Goal: Task Accomplishment & Management: Use online tool/utility

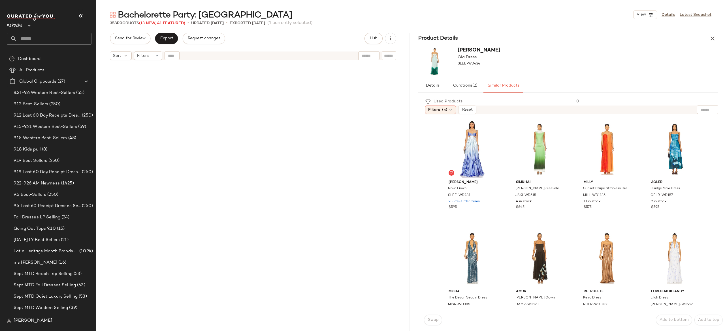
scroll to position [333, 0]
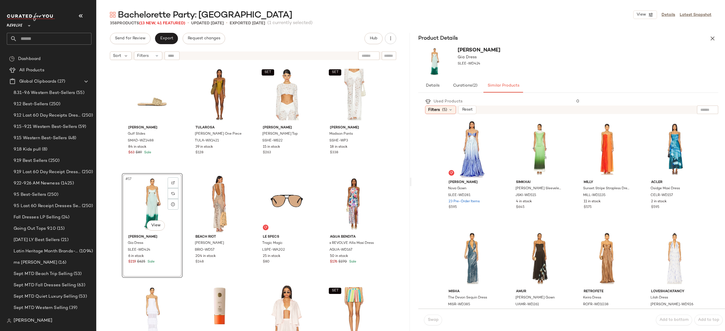
click at [615, 53] on div "SAU LEE Gia Dress SLEE-WD424" at bounding box center [569, 61] width 314 height 35
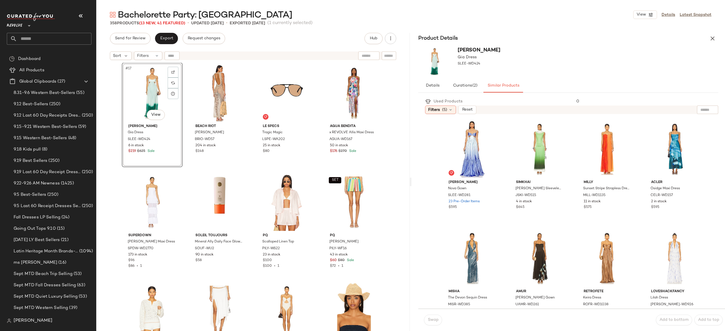
scroll to position [442, 0]
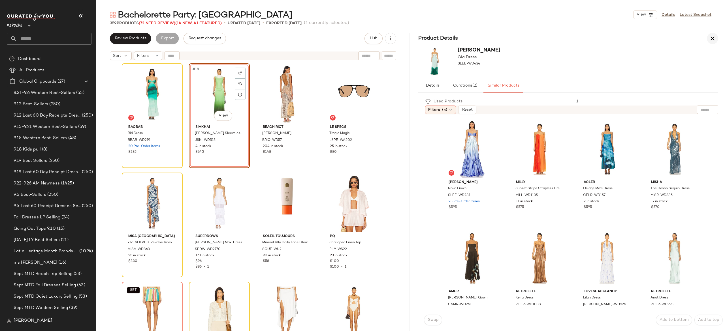
click at [712, 42] on icon "button" at bounding box center [712, 38] width 7 height 7
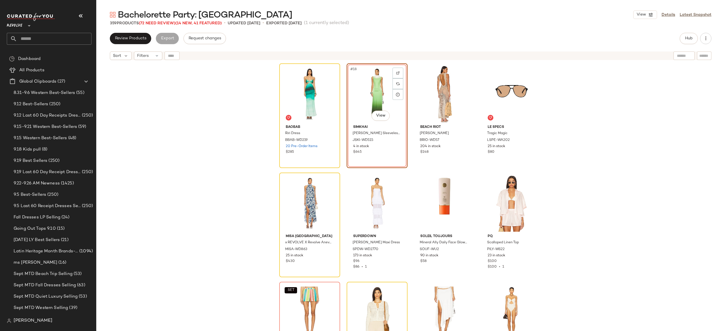
click at [361, 81] on div "#18 View" at bounding box center [377, 93] width 57 height 57
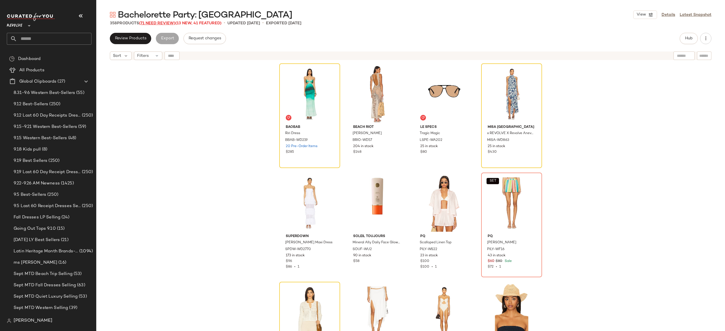
click at [161, 24] on span "(71 Need Review)" at bounding box center [157, 23] width 36 height 4
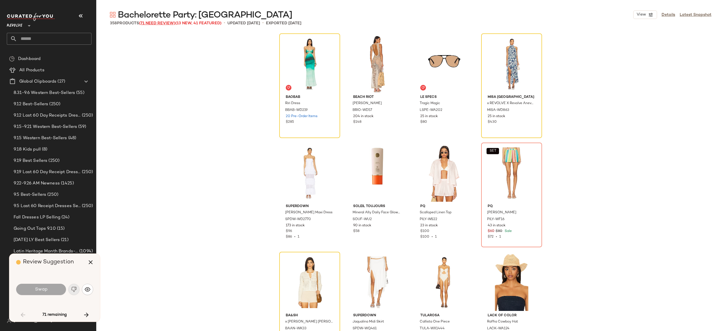
scroll to position [219, 0]
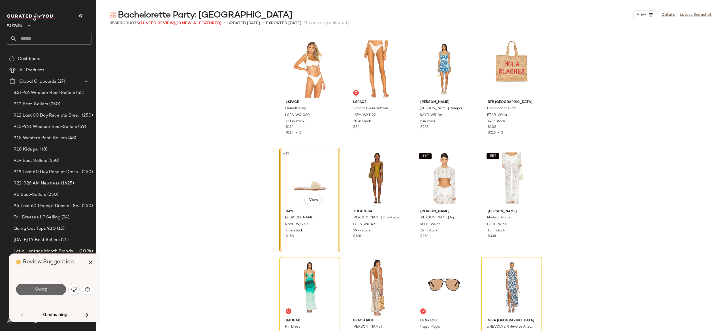
click at [59, 286] on button "Swap" at bounding box center [41, 289] width 50 height 11
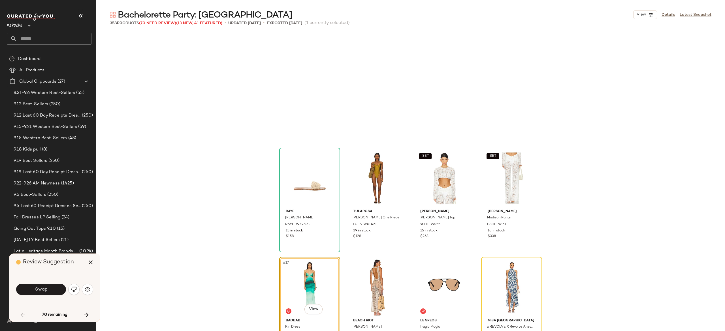
scroll to position [328, 0]
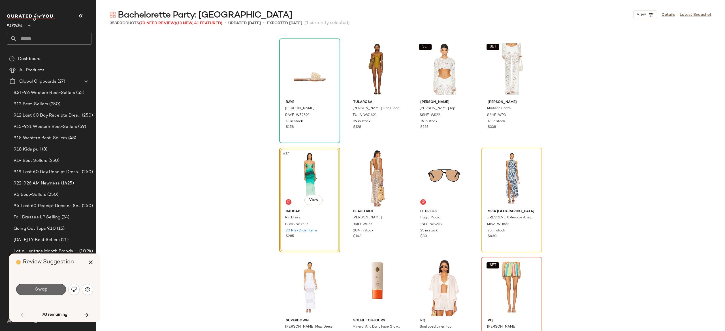
click at [58, 288] on button "Swap" at bounding box center [41, 289] width 50 height 11
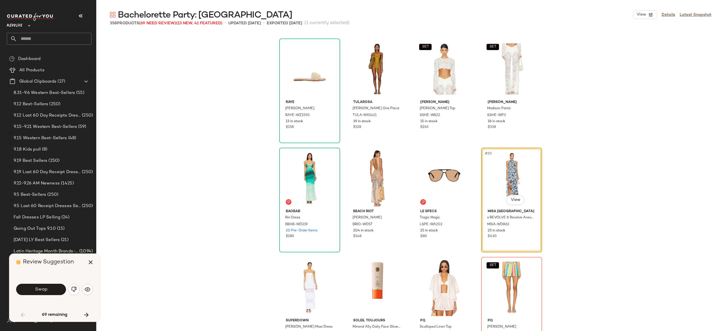
click at [58, 288] on button "Swap" at bounding box center [41, 289] width 50 height 11
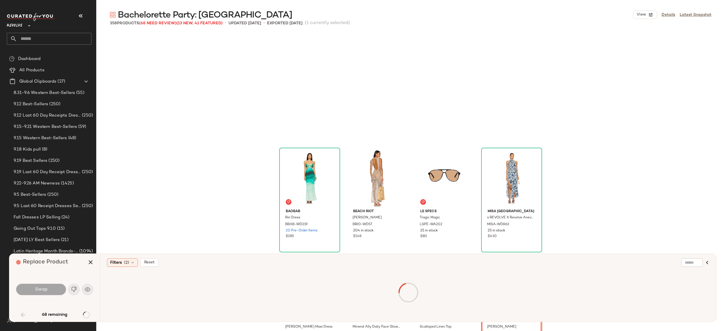
scroll to position [437, 0]
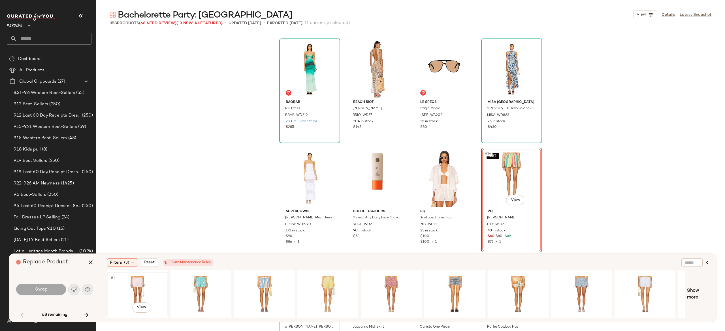
click at [141, 284] on div "#1 View" at bounding box center [137, 294] width 57 height 40
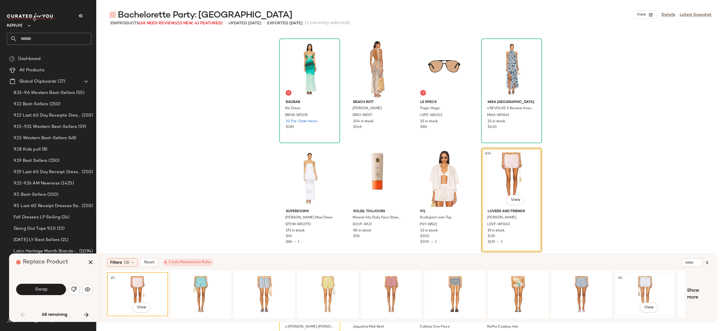
click at [639, 289] on div "#1 View" at bounding box center [645, 294] width 57 height 40
click at [144, 279] on div "#1 View" at bounding box center [137, 294] width 57 height 40
click at [58, 287] on button "Swap" at bounding box center [41, 289] width 50 height 11
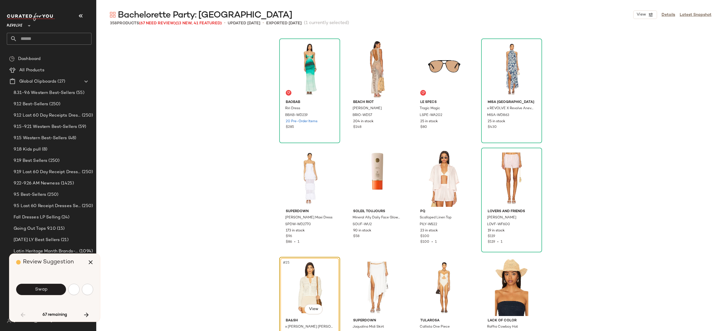
scroll to position [547, 0]
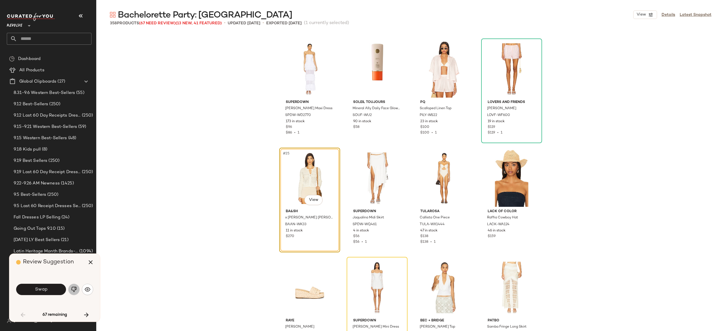
click at [71, 287] on img "button" at bounding box center [74, 290] width 6 height 6
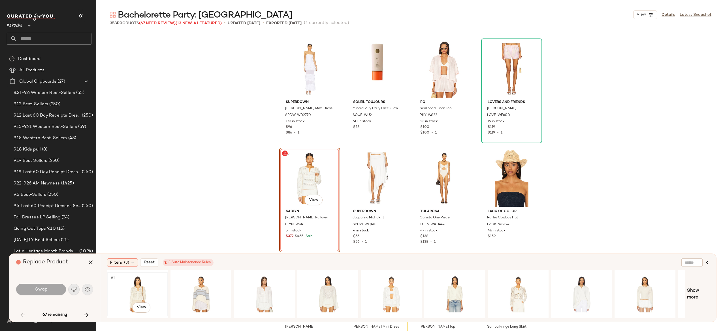
click at [141, 288] on div "#1 View" at bounding box center [137, 294] width 57 height 40
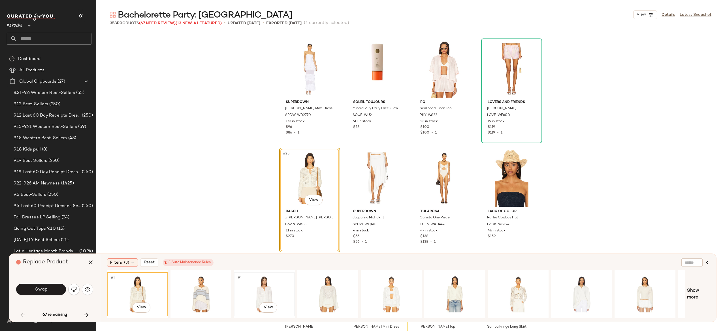
click at [261, 287] on div "#1 View" at bounding box center [264, 294] width 57 height 40
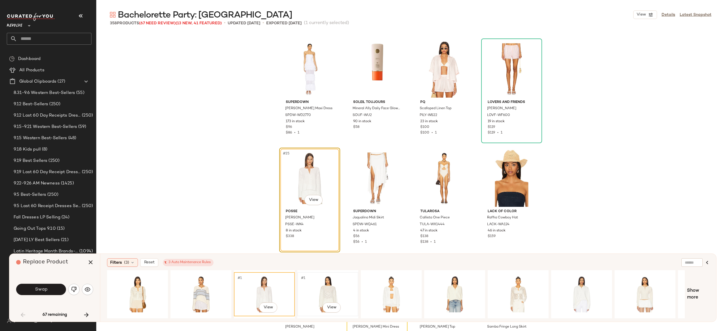
click at [325, 286] on div "#1 View" at bounding box center [327, 294] width 57 height 40
click at [517, 293] on div "#1 View" at bounding box center [518, 294] width 57 height 40
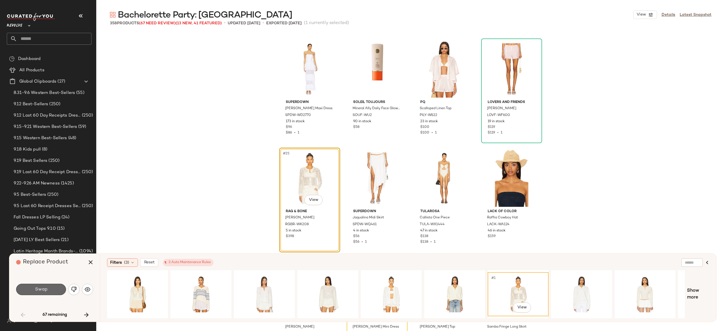
click at [56, 286] on button "Swap" at bounding box center [41, 289] width 50 height 11
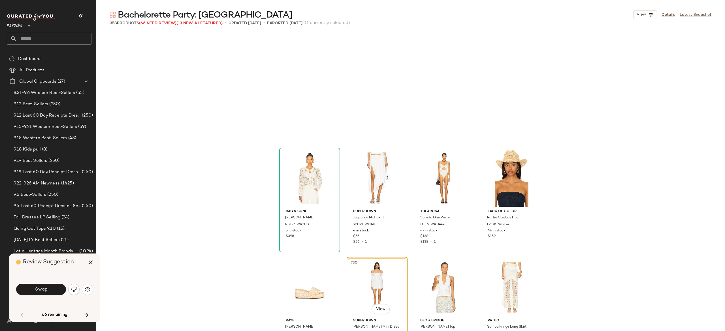
scroll to position [656, 0]
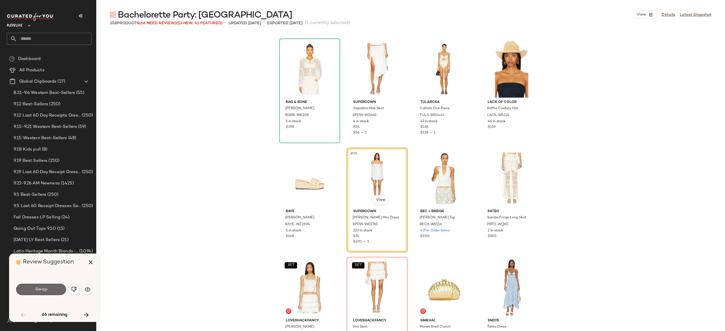
click at [57, 290] on button "Swap" at bounding box center [41, 289] width 50 height 11
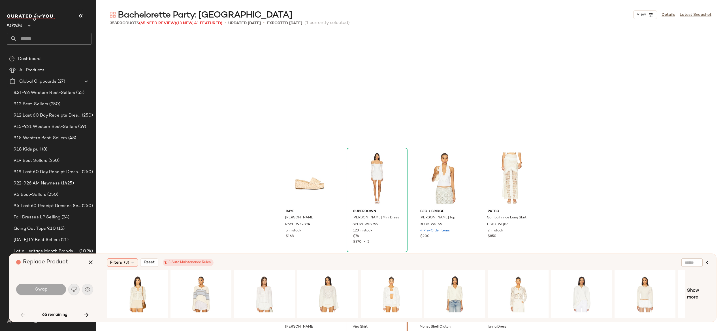
scroll to position [765, 0]
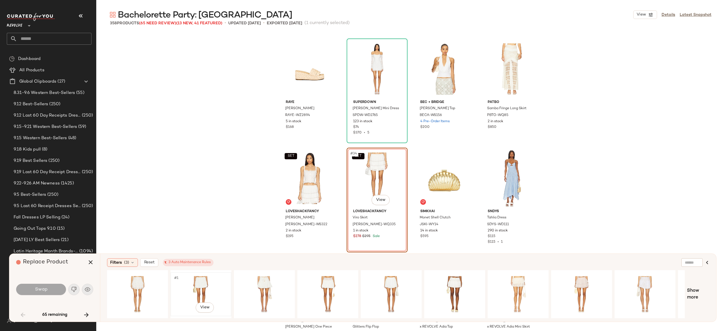
click at [199, 281] on div "#1 View" at bounding box center [200, 294] width 57 height 40
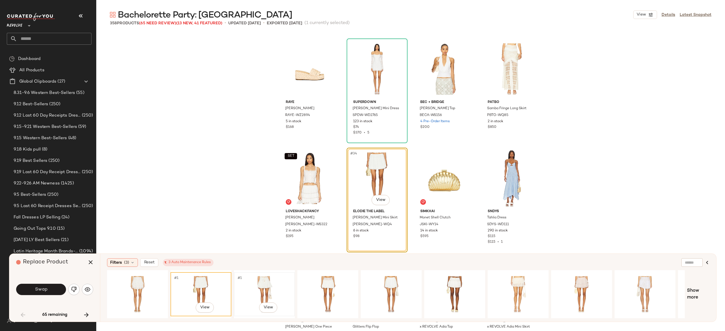
click at [261, 283] on div "#1 View" at bounding box center [264, 294] width 57 height 40
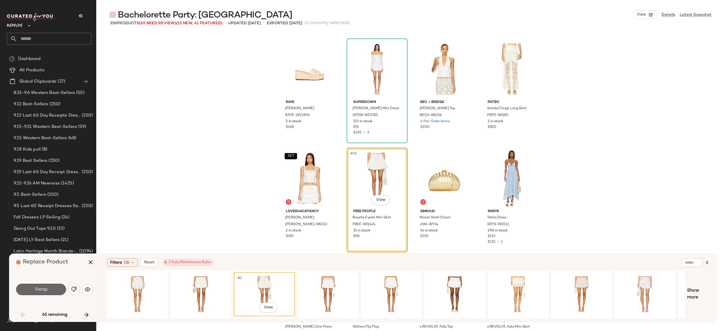
click at [56, 287] on button "Swap" at bounding box center [41, 289] width 50 height 11
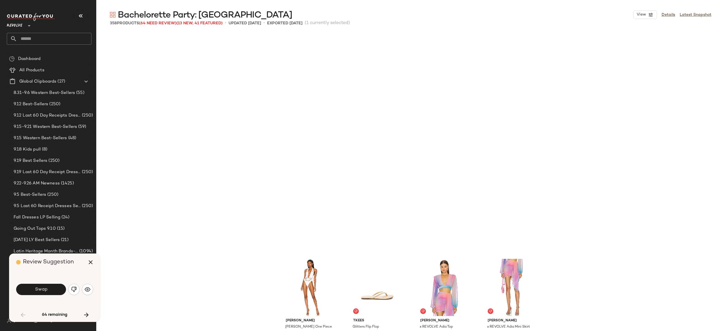
scroll to position [984, 0]
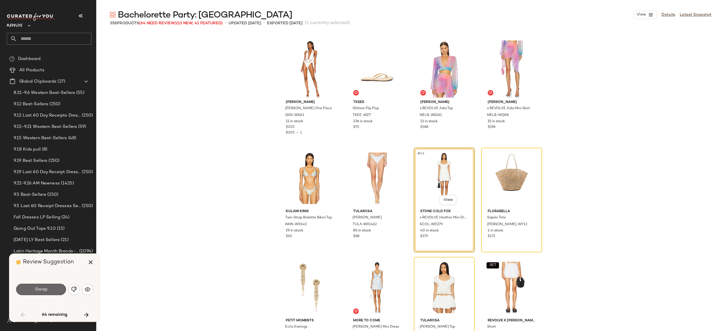
click at [57, 288] on button "Swap" at bounding box center [41, 289] width 50 height 11
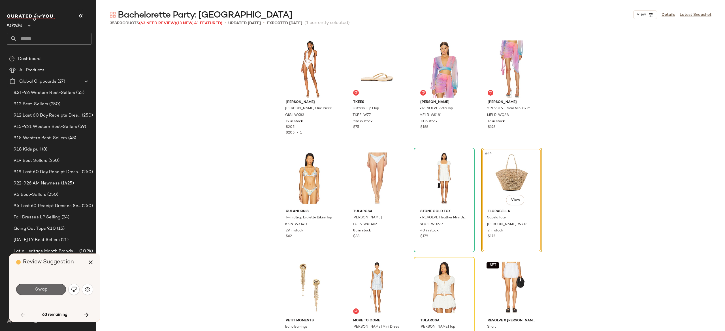
click at [60, 287] on button "Swap" at bounding box center [41, 289] width 50 height 11
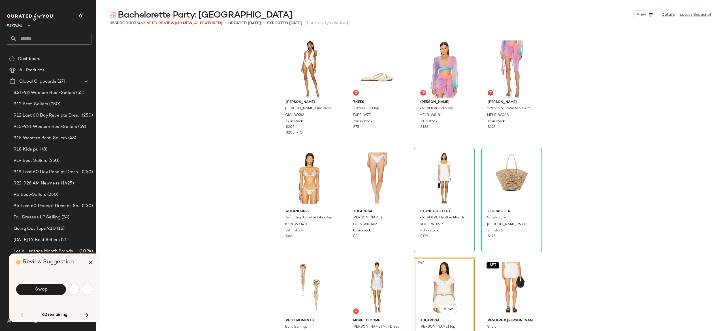
scroll to position [1093, 0]
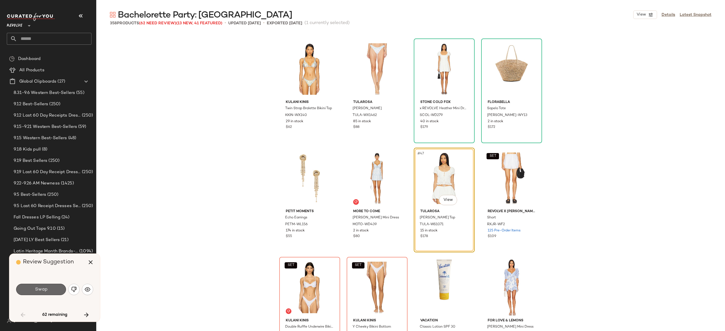
click at [56, 293] on button "Swap" at bounding box center [41, 289] width 50 height 11
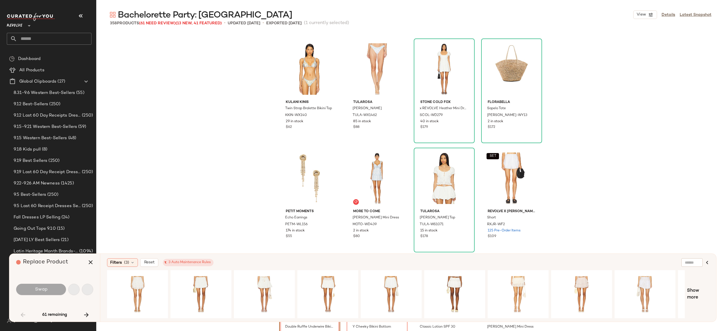
scroll to position [1203, 0]
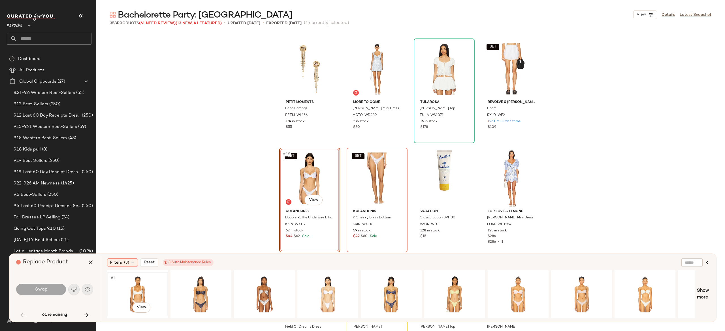
click at [135, 285] on div "#1 View" at bounding box center [137, 294] width 57 height 40
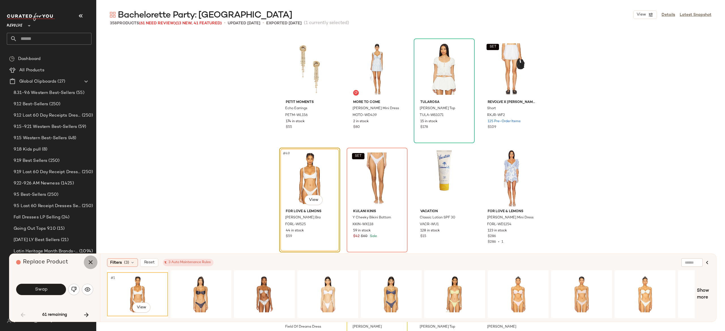
click at [89, 263] on icon "button" at bounding box center [90, 262] width 7 height 7
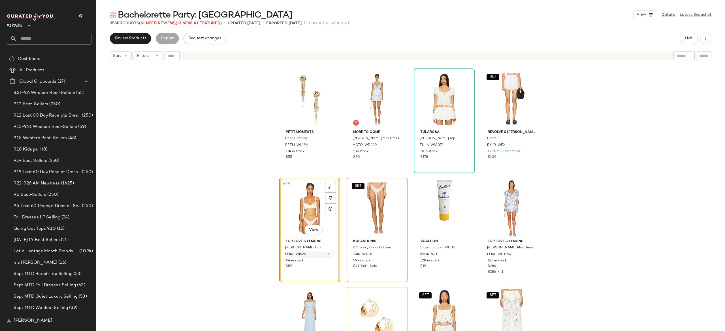
click at [329, 255] on img "button" at bounding box center [329, 254] width 3 height 3
click at [328, 195] on div at bounding box center [330, 198] width 11 height 11
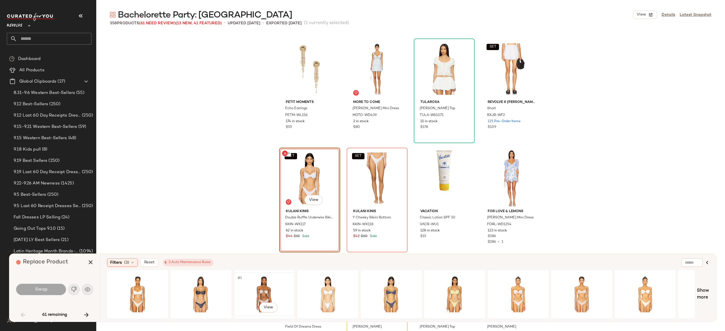
click at [257, 287] on div "#1 View" at bounding box center [264, 294] width 57 height 40
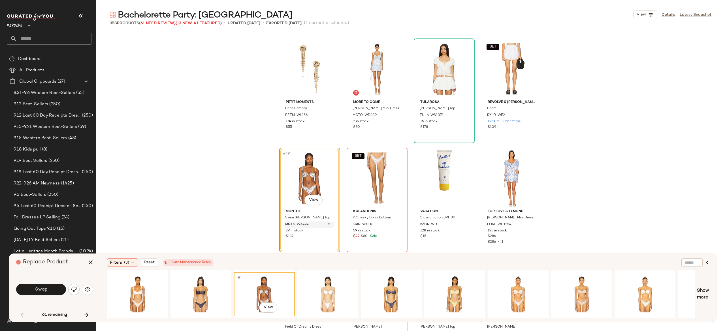
click at [329, 225] on img "button" at bounding box center [329, 224] width 3 height 3
click at [53, 290] on button "Swap" at bounding box center [41, 289] width 50 height 11
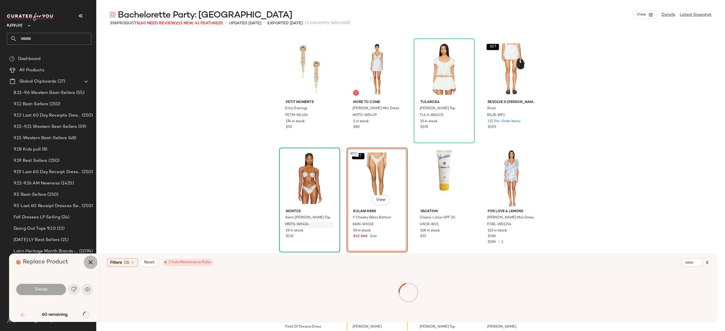
click at [90, 262] on icon "button" at bounding box center [90, 262] width 7 height 7
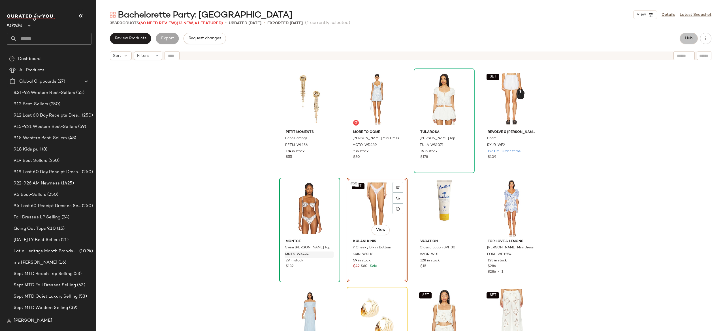
click at [689, 36] on span "Hub" at bounding box center [689, 38] width 8 height 5
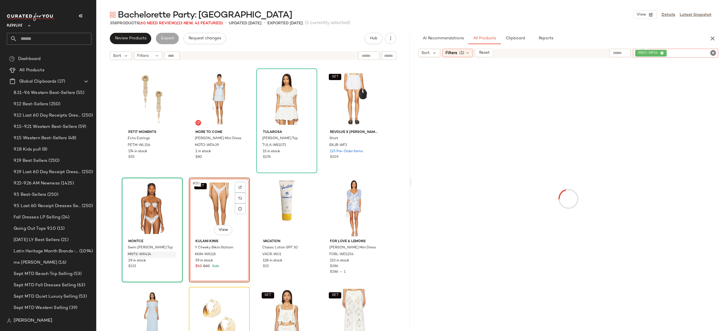
click at [698, 54] on div "SNCI-WF14" at bounding box center [675, 53] width 85 height 9
paste input "**********"
type input "**********"
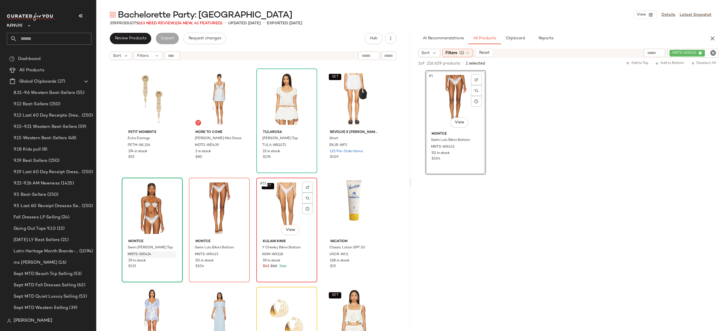
click at [280, 209] on div "SET #51 View" at bounding box center [286, 208] width 57 height 57
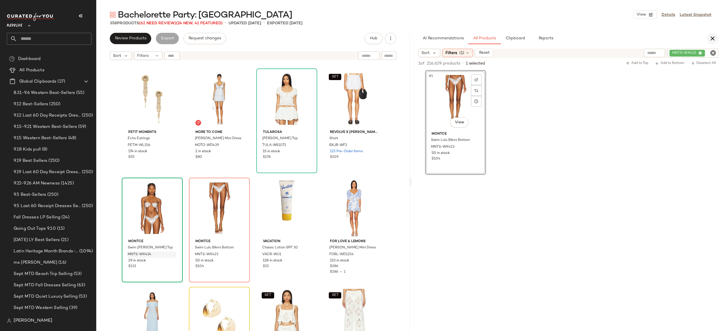
click at [714, 37] on icon "button" at bounding box center [712, 38] width 7 height 7
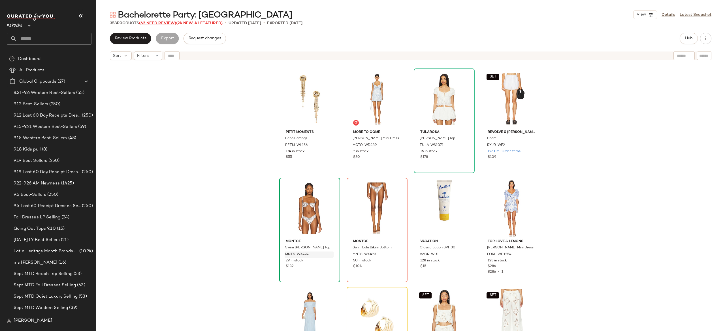
click at [170, 24] on span "(62 Need Review)" at bounding box center [157, 23] width 37 height 4
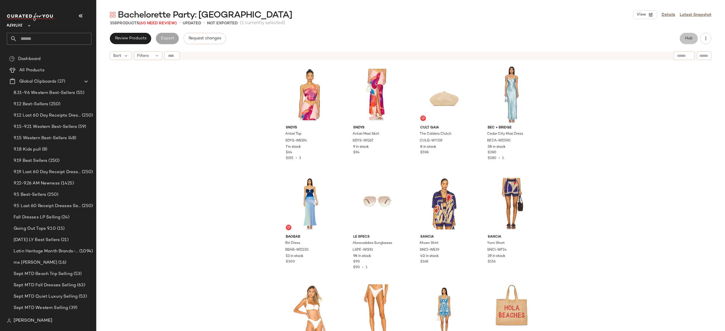
click at [686, 41] on button "Hub" at bounding box center [689, 38] width 18 height 11
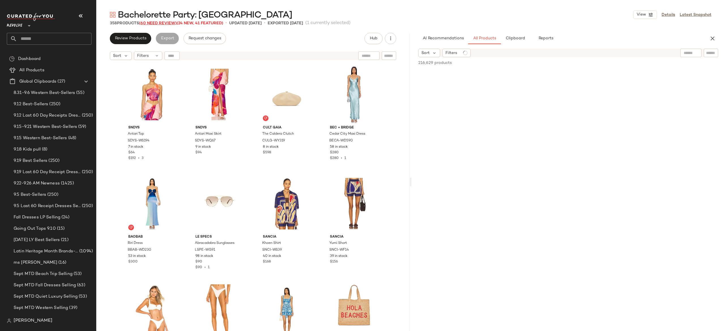
click at [167, 24] on span "(60 Need Review)" at bounding box center [158, 23] width 38 height 4
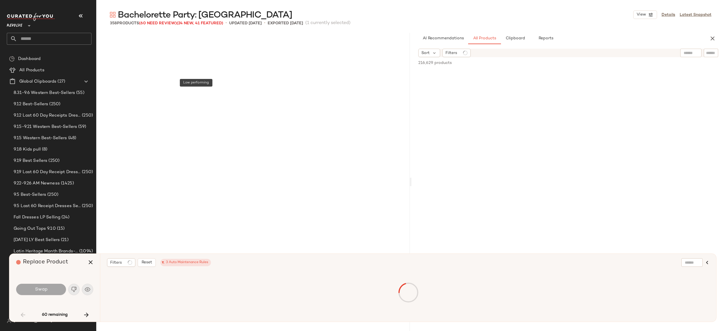
scroll to position [1203, 0]
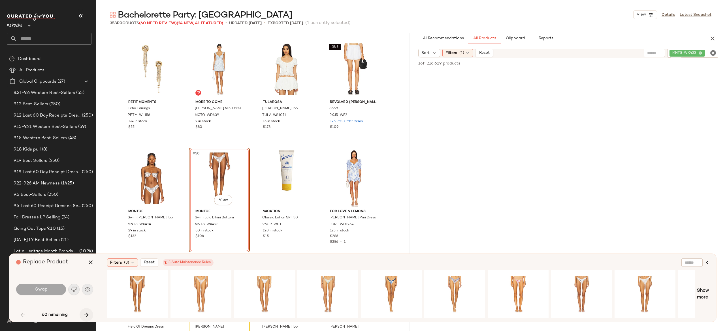
click at [86, 314] on icon "button" at bounding box center [86, 315] width 7 height 7
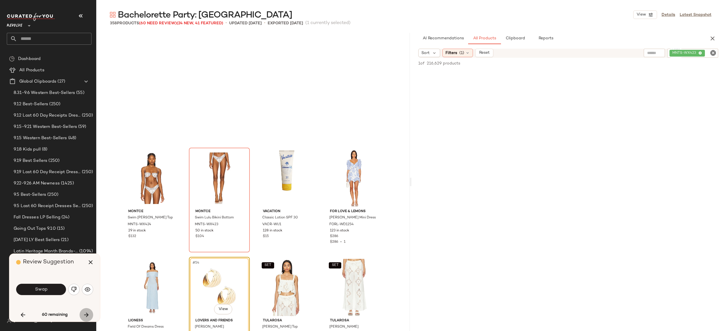
scroll to position [1312, 0]
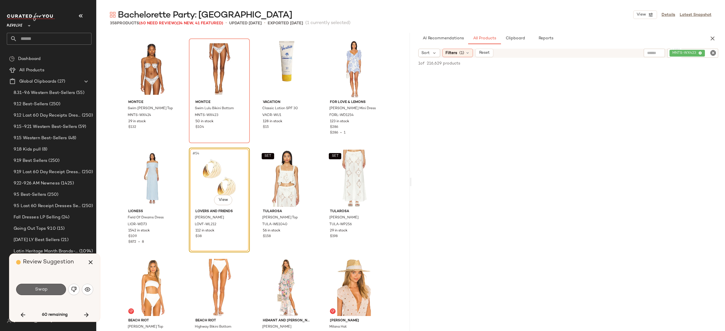
click at [54, 288] on button "Swap" at bounding box center [41, 289] width 50 height 11
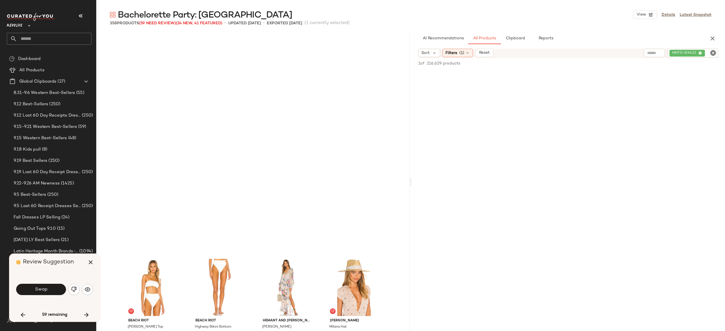
scroll to position [1531, 0]
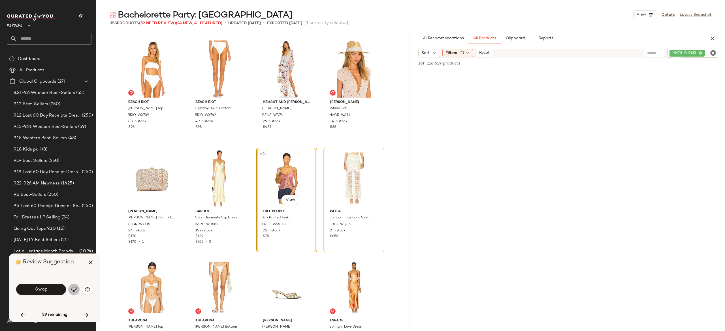
click at [74, 287] on img "button" at bounding box center [74, 290] width 6 height 6
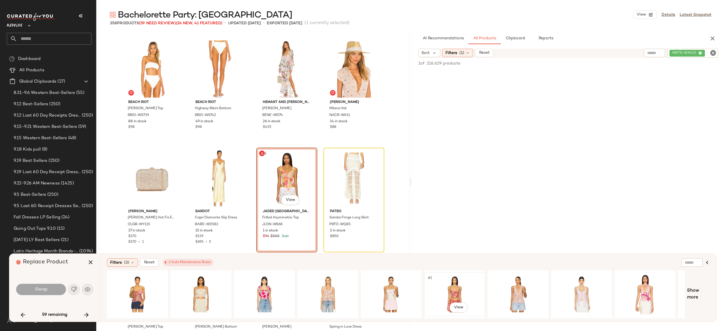
click at [449, 292] on div "#1 View" at bounding box center [454, 294] width 57 height 40
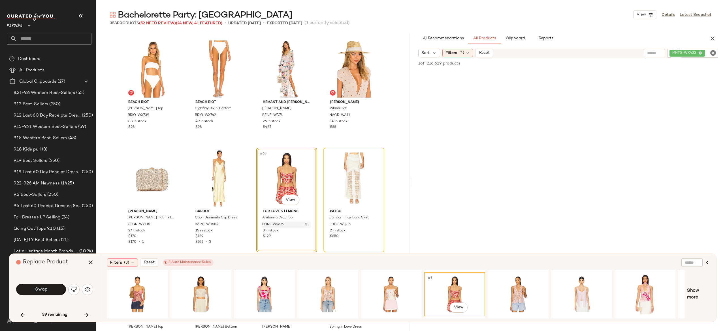
click at [305, 225] on img "button" at bounding box center [306, 224] width 3 height 3
click at [54, 287] on button "Swap" at bounding box center [41, 289] width 50 height 11
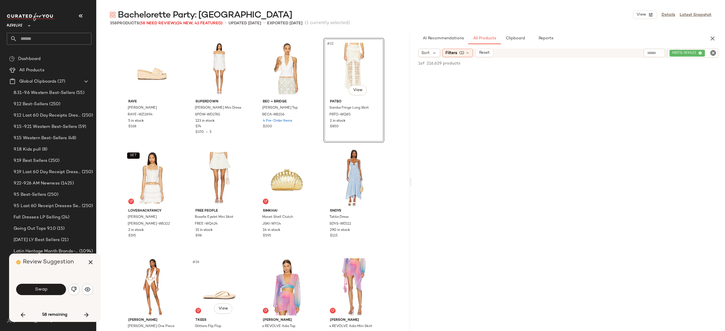
scroll to position [752, 0]
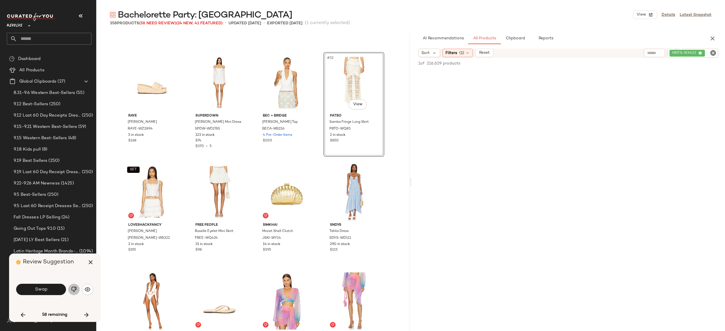
click at [75, 290] on img "button" at bounding box center [74, 290] width 6 height 6
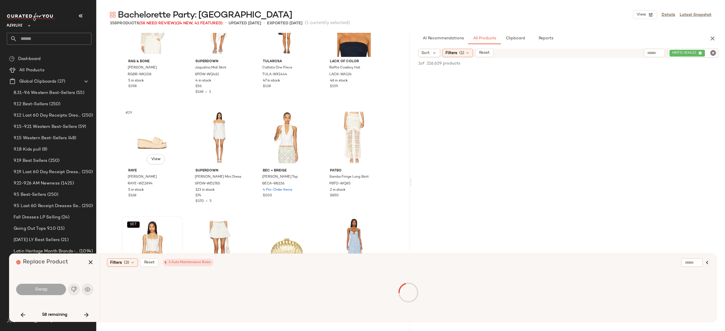
scroll to position [700, 0]
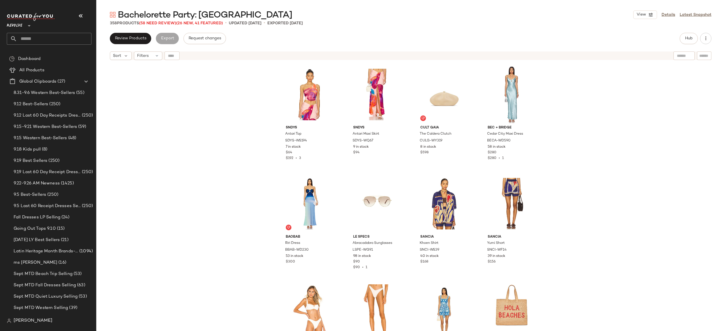
click at [609, 80] on div "SNDYS Antari Top SDYS-WS194 7 in stock $64 $192 • 3 SNDYS Antari Maxi Skirt SDY…" at bounding box center [410, 204] width 629 height 283
click at [171, 21] on span "(58 Need Review)" at bounding box center [157, 23] width 37 height 4
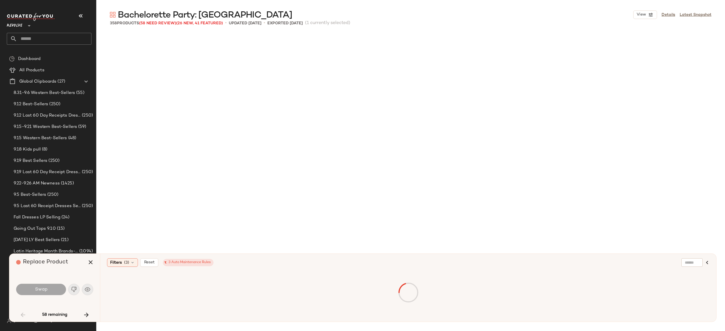
scroll to position [1203, 0]
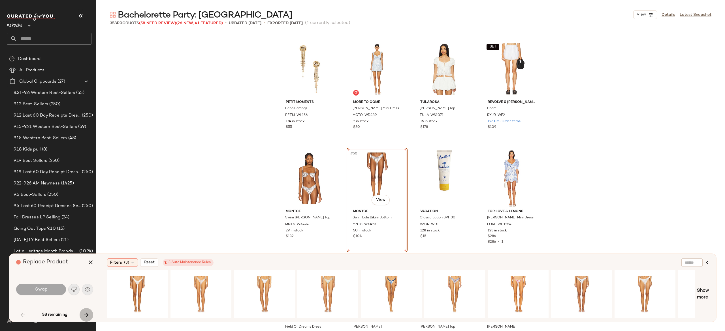
click at [86, 315] on icon "button" at bounding box center [86, 315] width 7 height 7
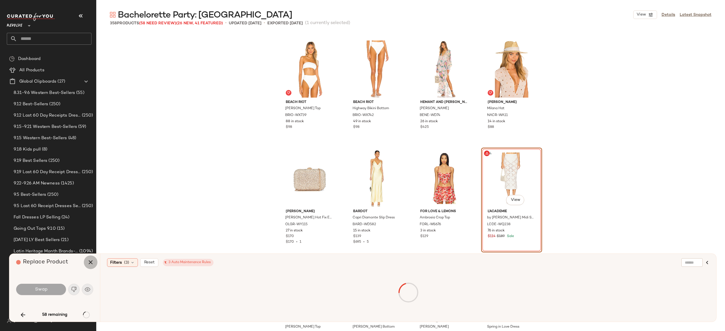
click at [90, 260] on icon "button" at bounding box center [90, 262] width 7 height 7
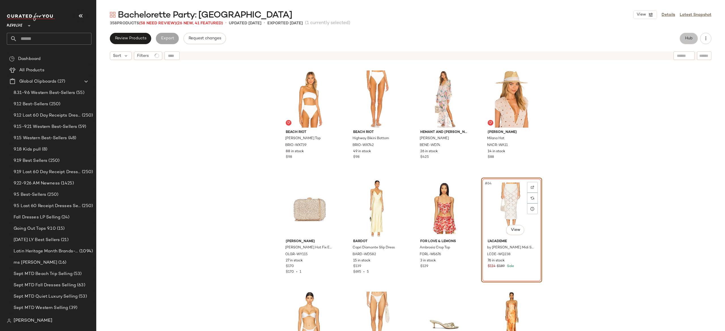
click at [689, 40] on span "Hub" at bounding box center [689, 38] width 8 height 5
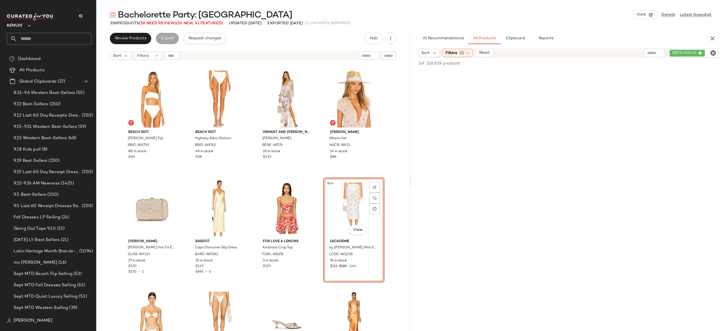
click at [687, 54] on div "MNTS-WX423" at bounding box center [673, 53] width 89 height 9
paste input "**********"
type input "**********"
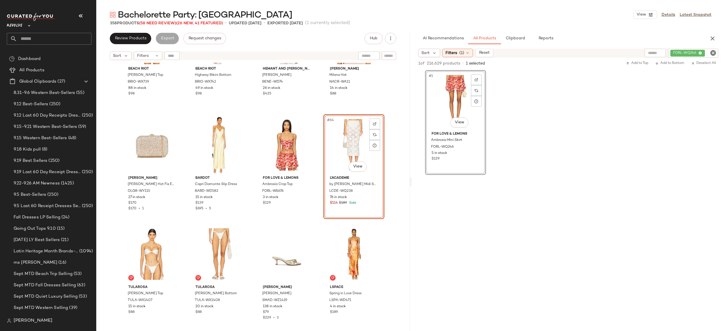
scroll to position [1596, 0]
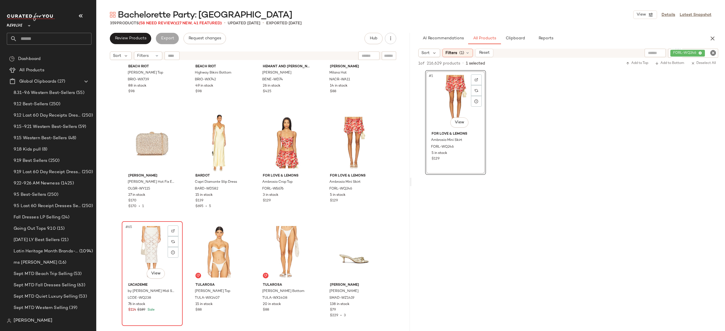
click at [145, 245] on div "#65 View" at bounding box center [152, 251] width 57 height 57
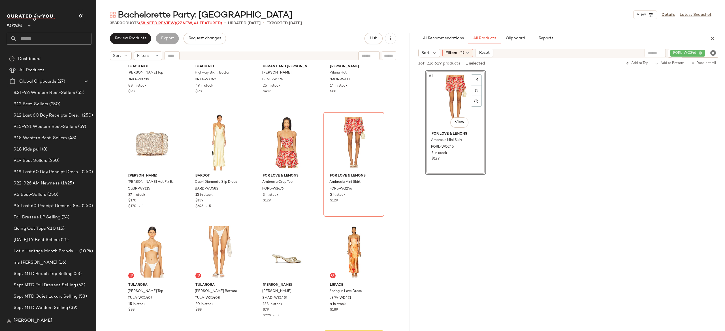
click at [171, 23] on span "(58 Need Review)" at bounding box center [157, 23] width 37 height 4
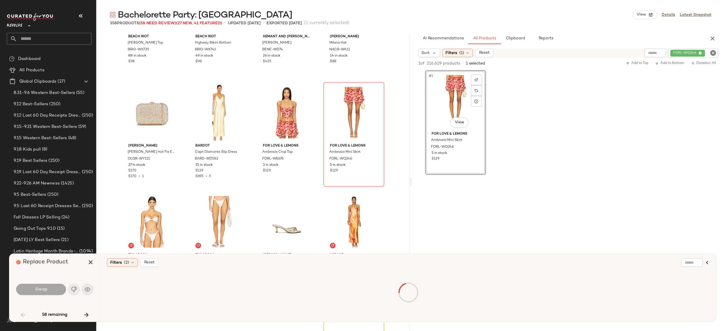
scroll to position [1203, 0]
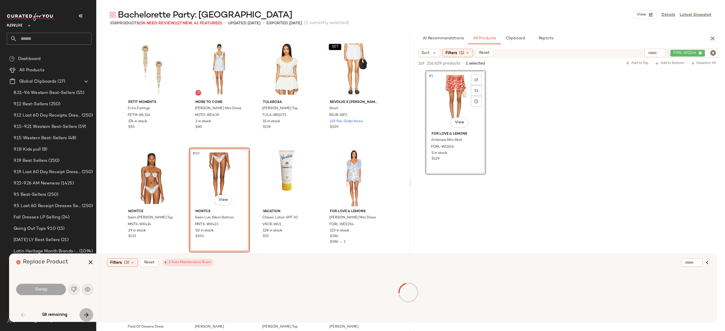
click at [86, 314] on icon "button" at bounding box center [86, 315] width 7 height 7
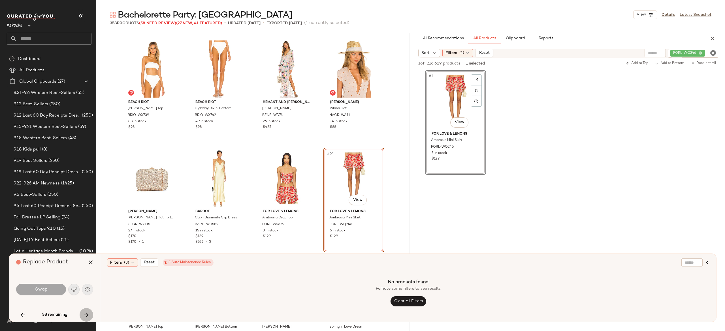
click at [86, 314] on icon "button" at bounding box center [86, 315] width 7 height 7
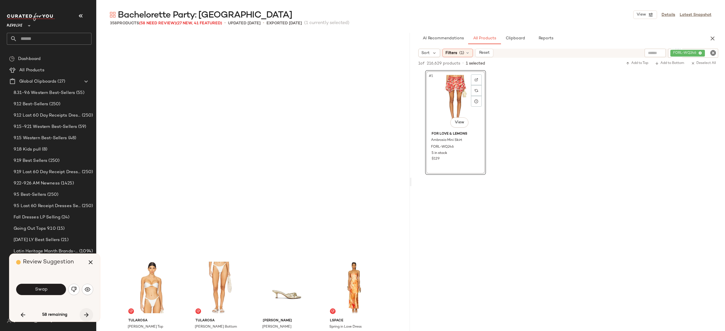
scroll to position [1749, 0]
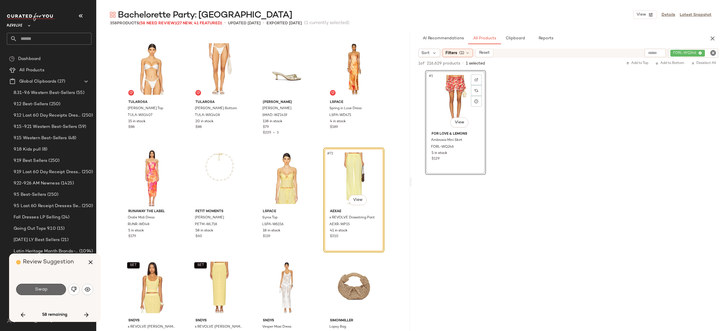
click at [57, 287] on button "Swap" at bounding box center [41, 289] width 50 height 11
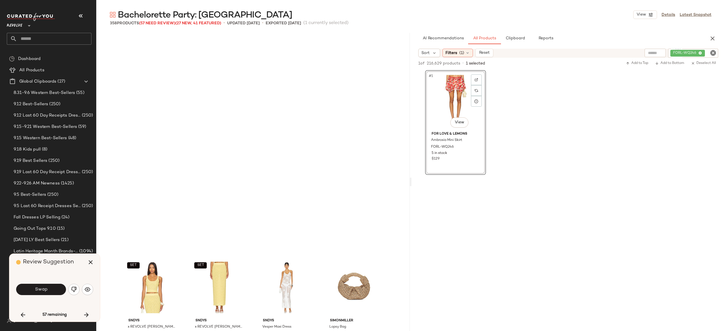
scroll to position [1968, 0]
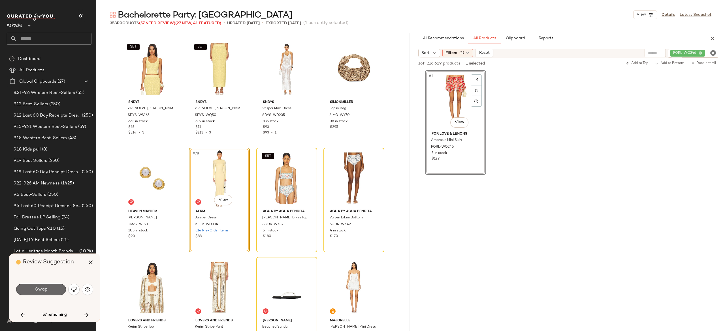
click at [56, 288] on button "Swap" at bounding box center [41, 289] width 50 height 11
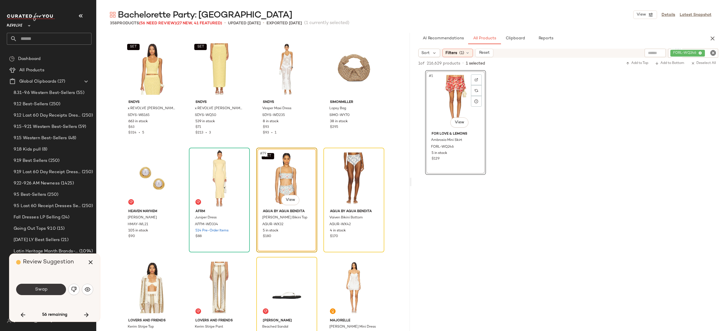
click at [53, 288] on button "Swap" at bounding box center [41, 289] width 50 height 11
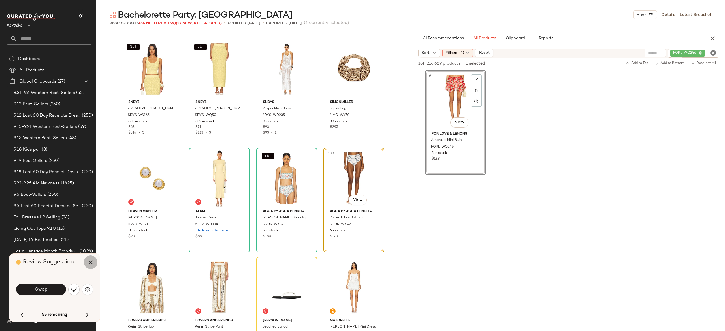
click at [92, 262] on icon "button" at bounding box center [90, 262] width 7 height 7
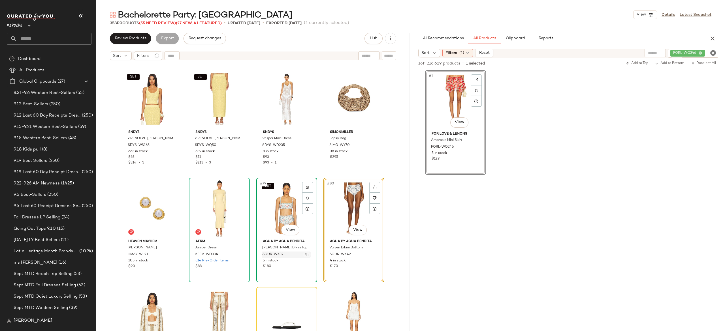
click at [305, 254] on img "button" at bounding box center [306, 254] width 3 height 3
click at [675, 49] on div "FORL-WQ246" at bounding box center [674, 53] width 88 height 9
paste input "*********"
type input "*********"
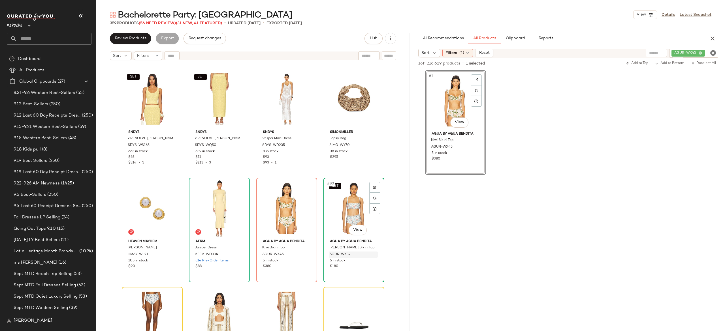
click at [340, 202] on div "SET #80 View" at bounding box center [353, 208] width 57 height 57
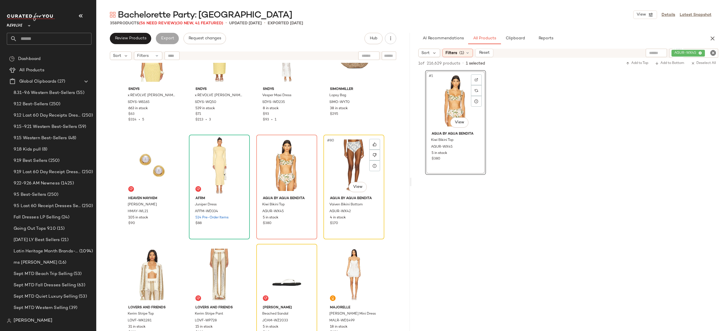
scroll to position [2042, 0]
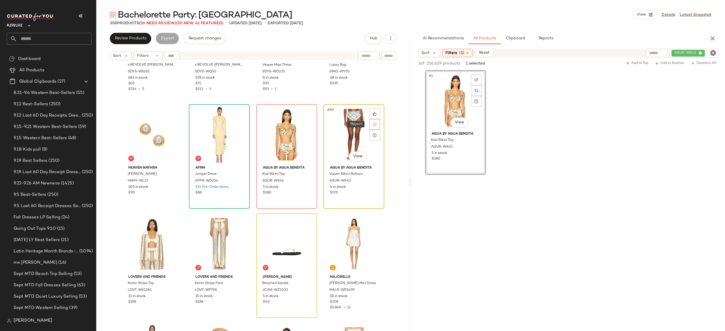
click at [373, 124] on icon at bounding box center [375, 125] width 4 height 4
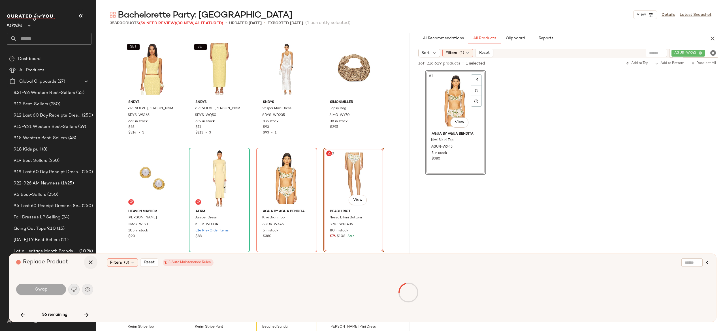
click at [90, 261] on icon "button" at bounding box center [90, 262] width 7 height 7
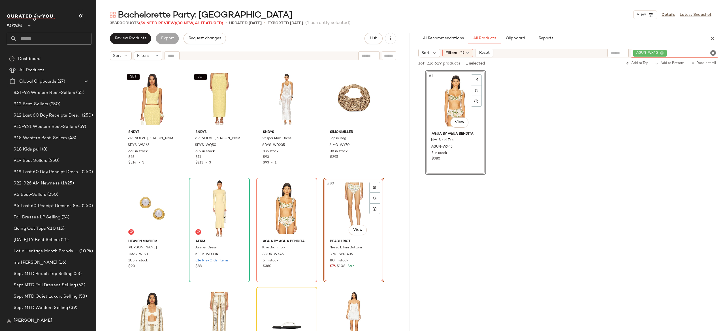
click at [682, 52] on div "AGUR-WX45" at bounding box center [674, 53] width 87 height 9
paste input "**********"
type input "**********"
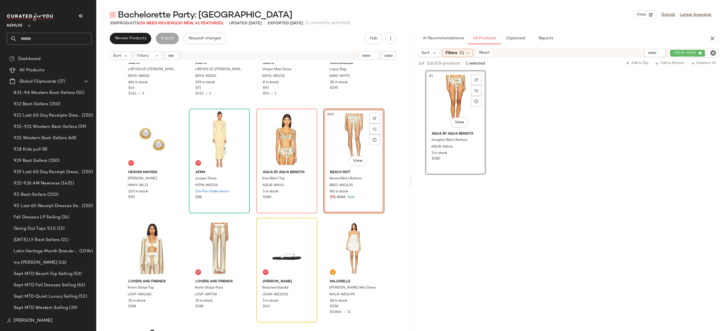
scroll to position [2038, 0]
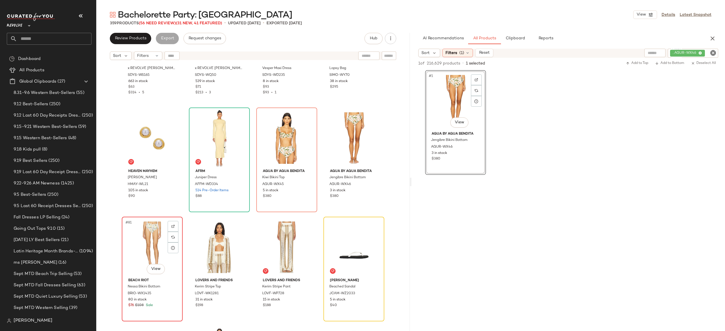
click at [157, 242] on div "#81 View" at bounding box center [152, 247] width 57 height 57
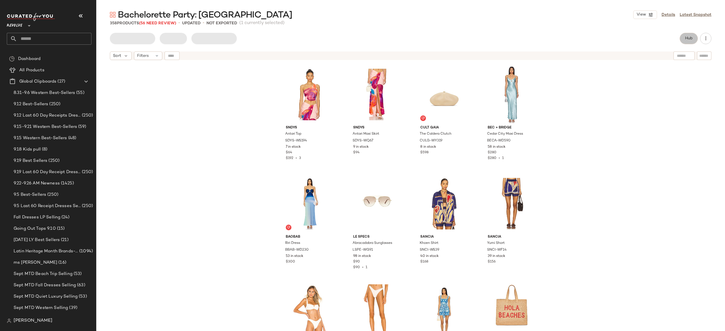
click at [688, 37] on span "Hub" at bounding box center [689, 38] width 8 height 5
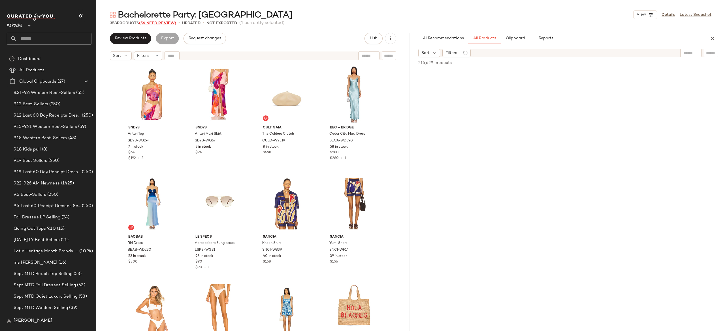
click at [172, 23] on span "(56 Need Review)" at bounding box center [157, 23] width 37 height 4
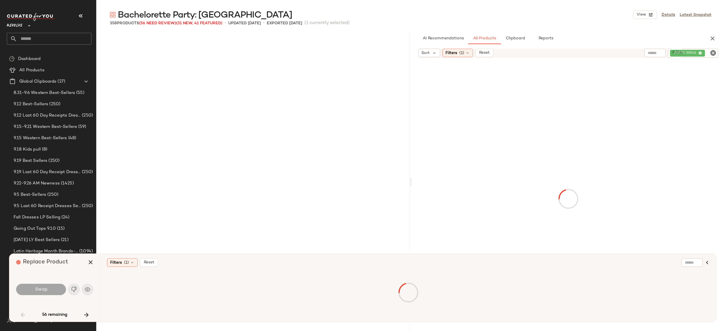
scroll to position [1203, 0]
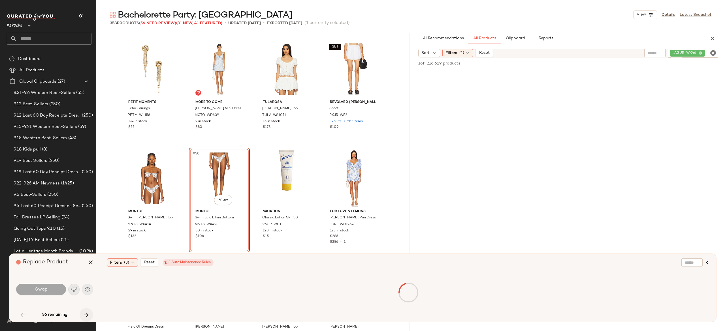
click at [87, 313] on icon "button" at bounding box center [86, 315] width 7 height 7
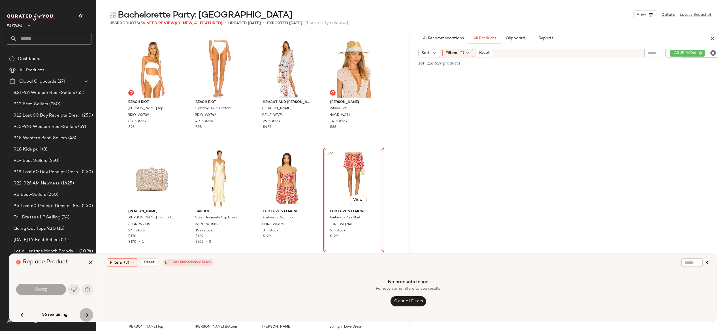
click at [84, 314] on icon "button" at bounding box center [86, 315] width 7 height 7
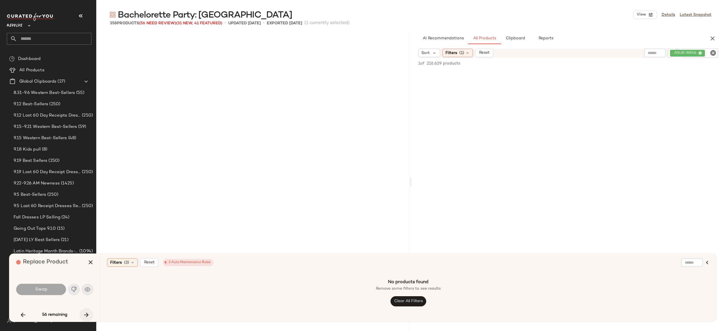
scroll to position [1968, 0]
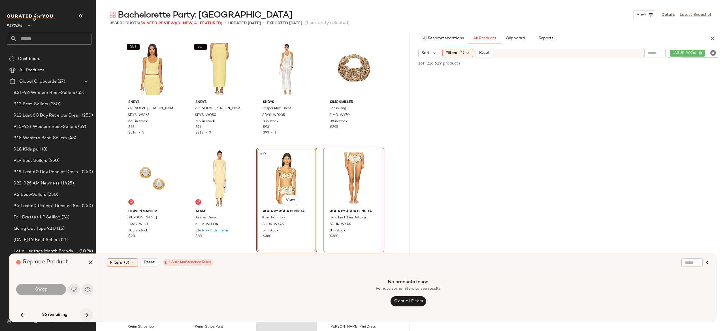
click at [84, 314] on icon "button" at bounding box center [86, 315] width 7 height 7
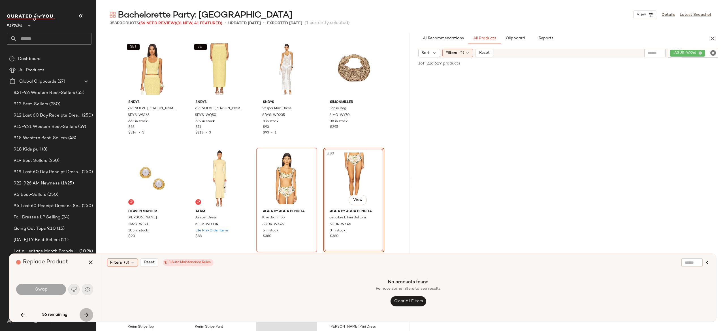
click at [84, 314] on icon "button" at bounding box center [86, 315] width 7 height 7
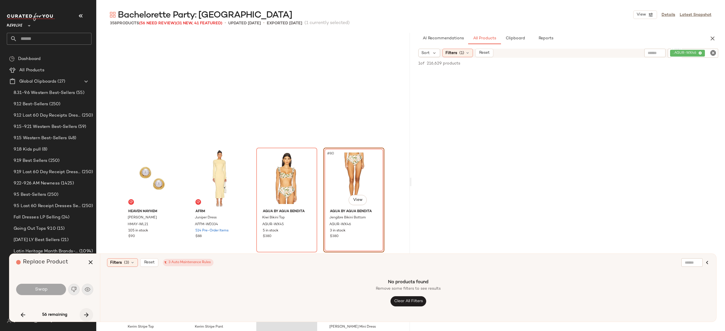
scroll to position [2077, 0]
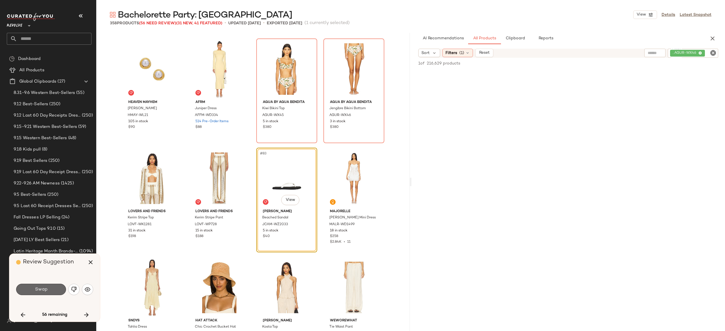
click at [59, 287] on button "Swap" at bounding box center [41, 289] width 50 height 11
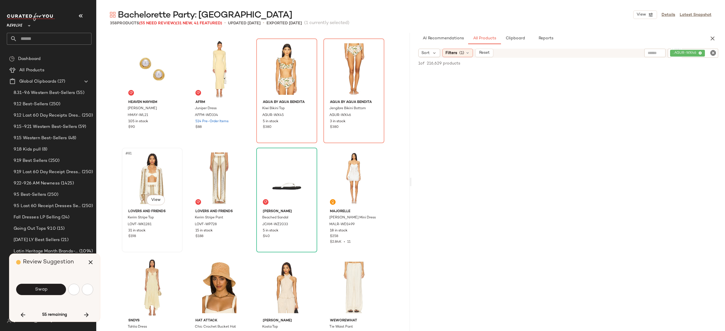
scroll to position [2405, 0]
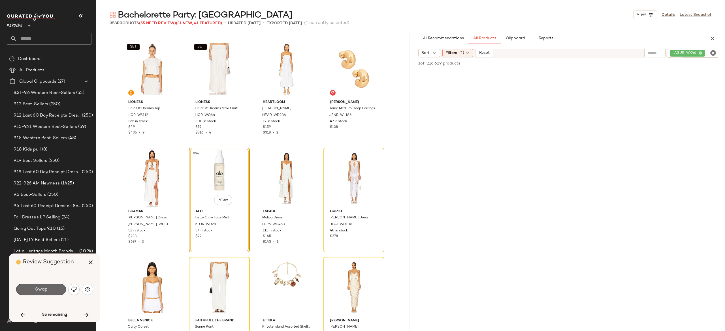
click at [56, 289] on button "Swap" at bounding box center [41, 289] width 50 height 11
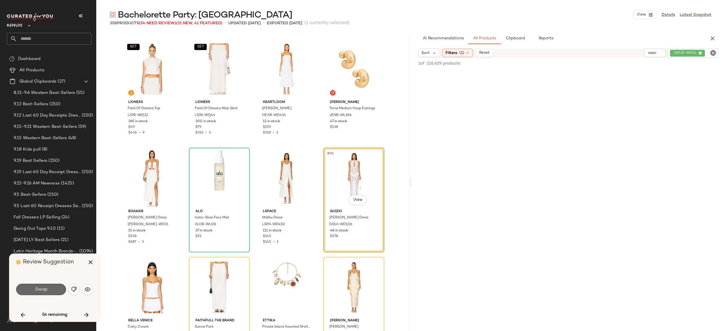
click at [58, 287] on button "Swap" at bounding box center [41, 289] width 50 height 11
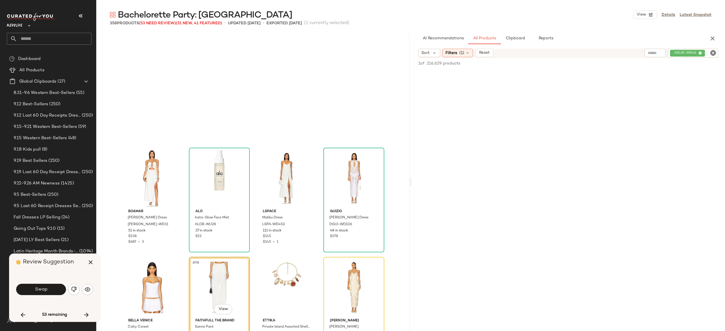
scroll to position [2515, 0]
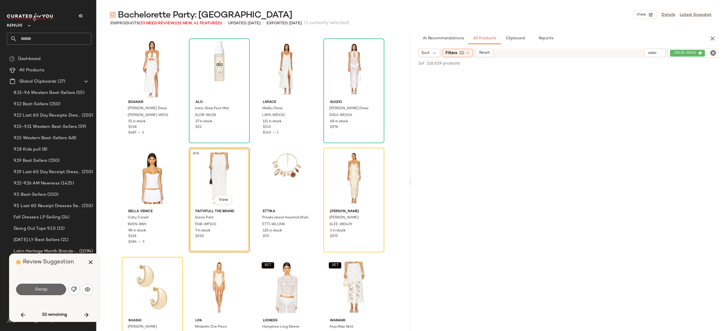
click at [59, 289] on button "Swap" at bounding box center [41, 289] width 50 height 11
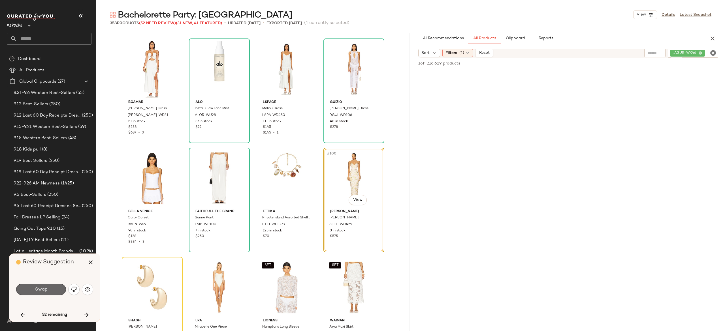
click at [56, 289] on button "Swap" at bounding box center [41, 289] width 50 height 11
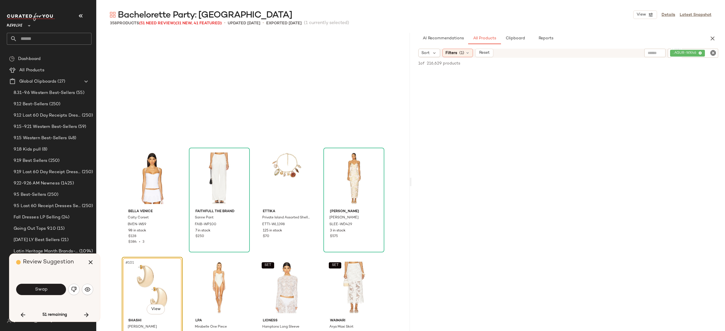
scroll to position [2624, 0]
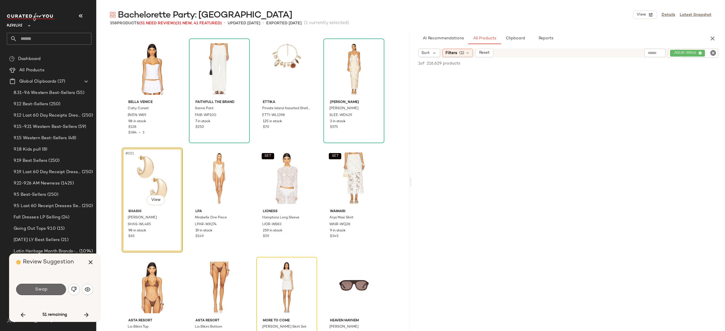
click at [54, 287] on button "Swap" at bounding box center [41, 289] width 50 height 11
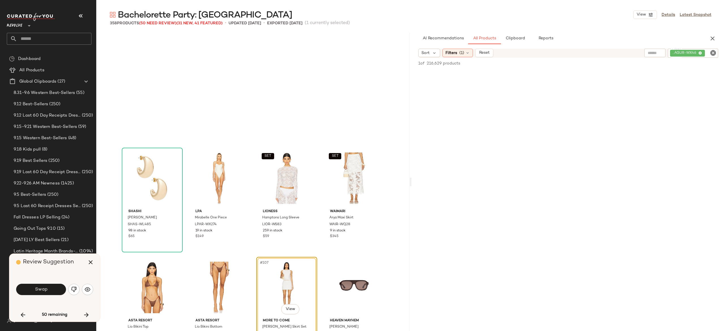
scroll to position [2733, 0]
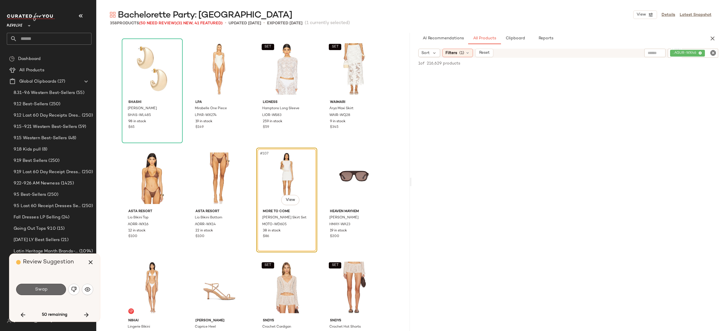
click at [56, 288] on button "Swap" at bounding box center [41, 289] width 50 height 11
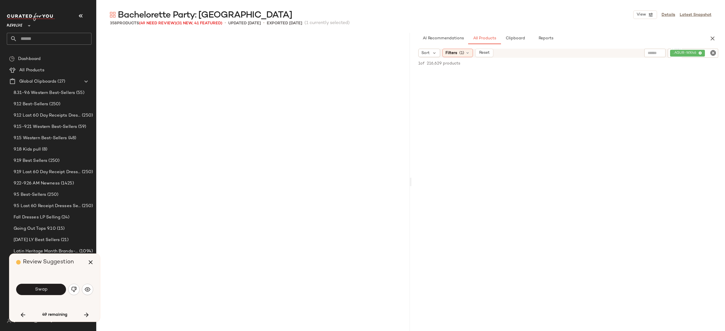
scroll to position [3061, 0]
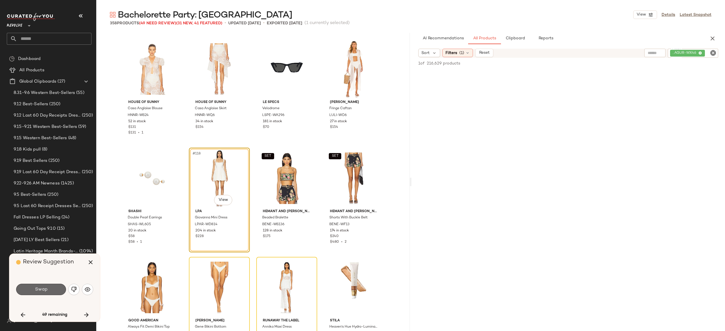
click at [59, 292] on button "Swap" at bounding box center [41, 289] width 50 height 11
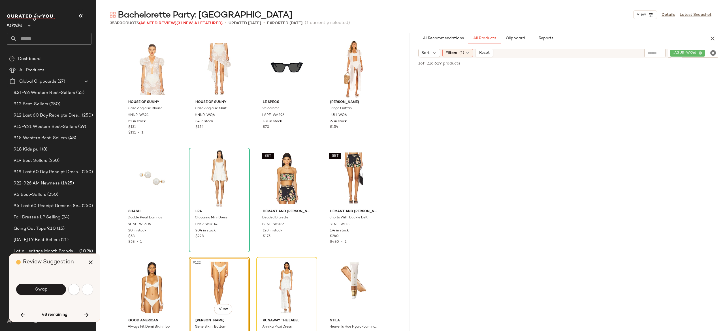
scroll to position [3171, 0]
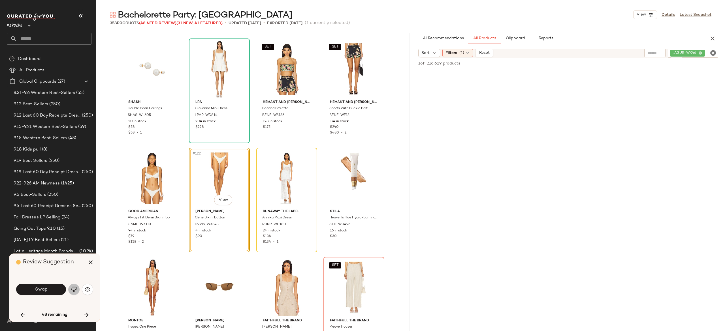
click at [73, 289] on img "button" at bounding box center [74, 290] width 6 height 6
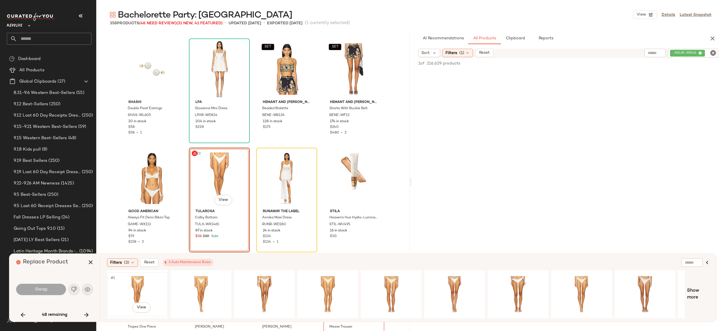
click at [135, 282] on div "#1 View" at bounding box center [137, 294] width 57 height 40
click at [204, 286] on div "#1 View" at bounding box center [200, 294] width 57 height 40
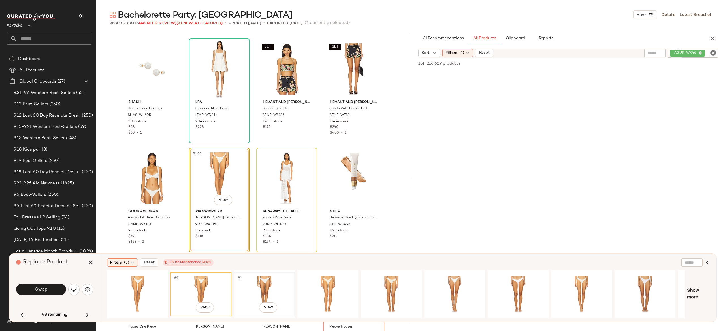
click at [265, 286] on div "#1 View" at bounding box center [264, 294] width 57 height 40
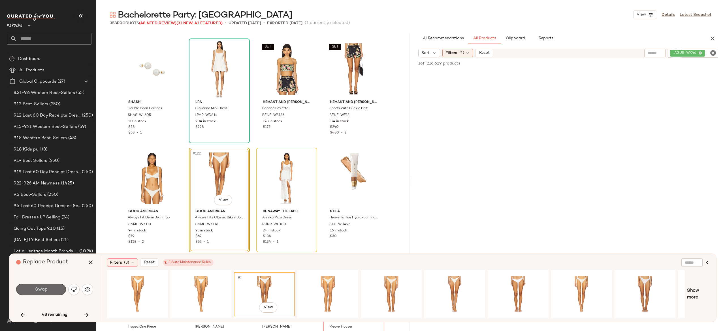
click at [52, 287] on button "Swap" at bounding box center [41, 289] width 50 height 11
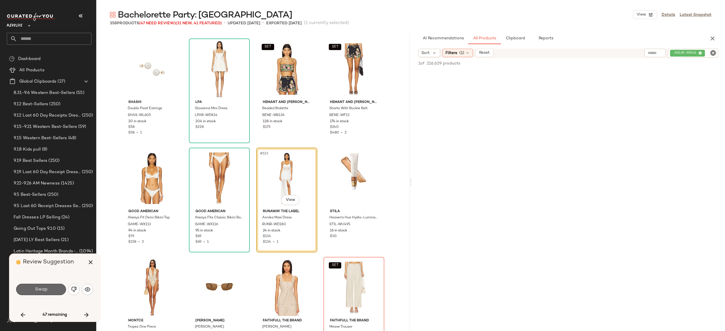
click at [58, 289] on button "Swap" at bounding box center [41, 289] width 50 height 11
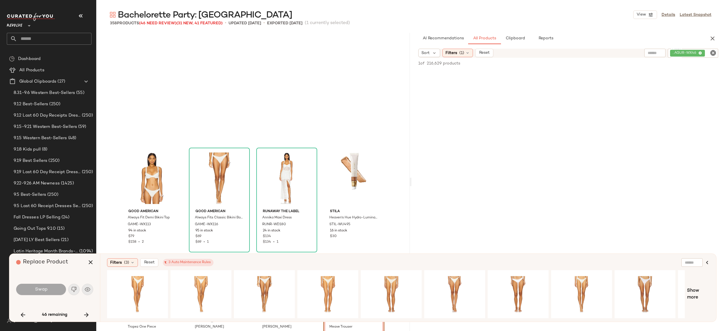
scroll to position [3280, 0]
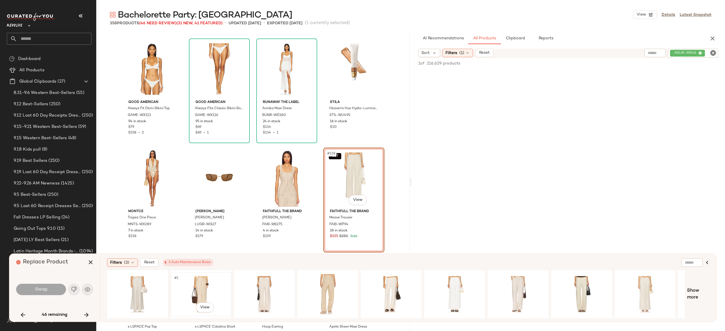
click at [194, 284] on div "#1 View" at bounding box center [200, 294] width 57 height 40
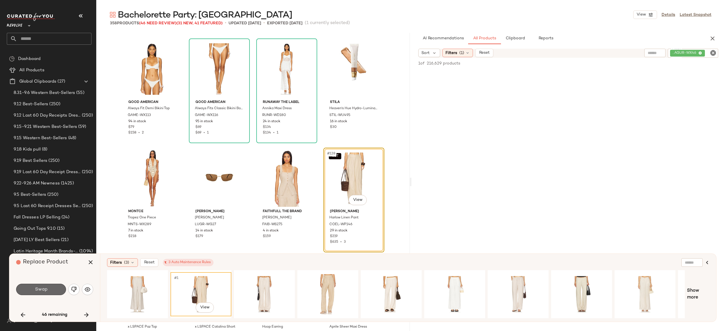
click at [56, 287] on button "Swap" at bounding box center [41, 289] width 50 height 11
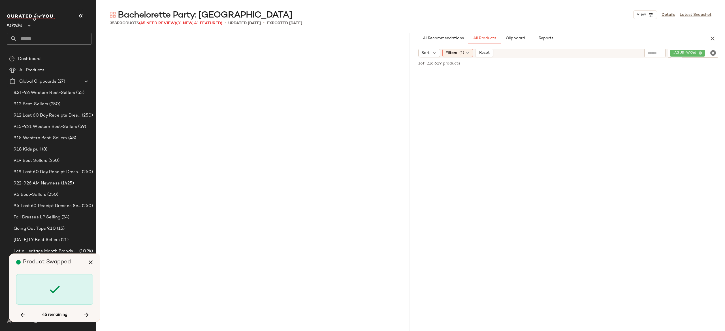
scroll to position [3936, 0]
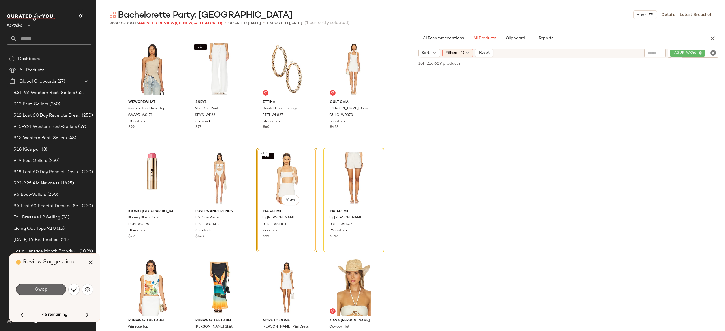
click at [59, 289] on button "Swap" at bounding box center [41, 289] width 50 height 11
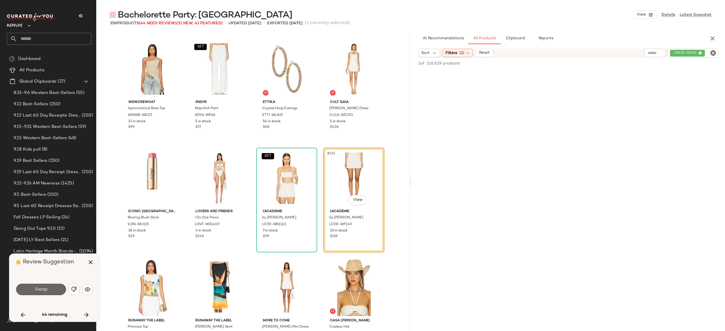
click at [56, 293] on button "Swap" at bounding box center [41, 289] width 50 height 11
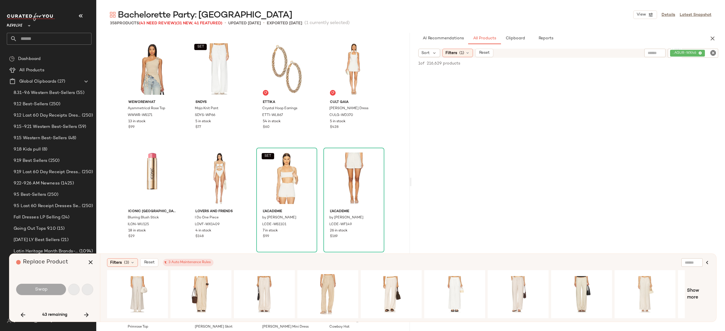
scroll to position [4155, 0]
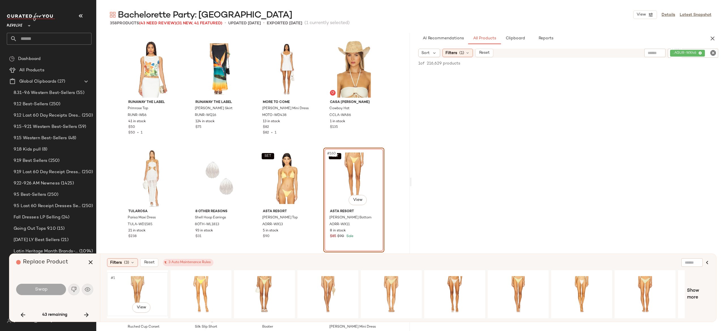
click at [139, 281] on div "#1 View" at bounding box center [137, 294] width 57 height 40
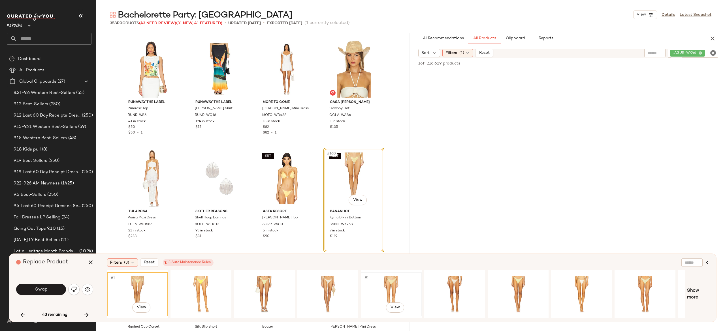
click at [396, 282] on div "#1 View" at bounding box center [391, 294] width 57 height 40
click at [518, 285] on div "#1 View" at bounding box center [518, 294] width 57 height 40
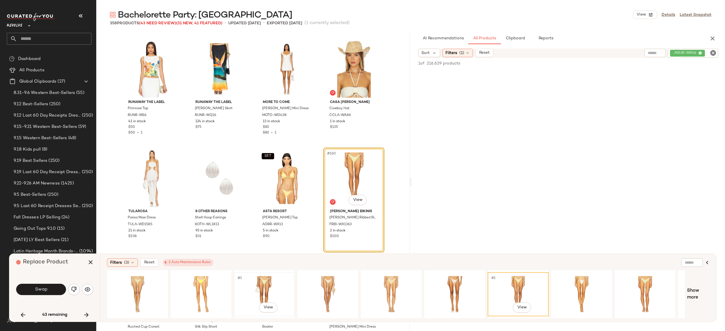
click at [264, 286] on div "#1 View" at bounding box center [264, 294] width 57 height 40
click at [126, 288] on div "#1 View" at bounding box center [137, 294] width 57 height 40
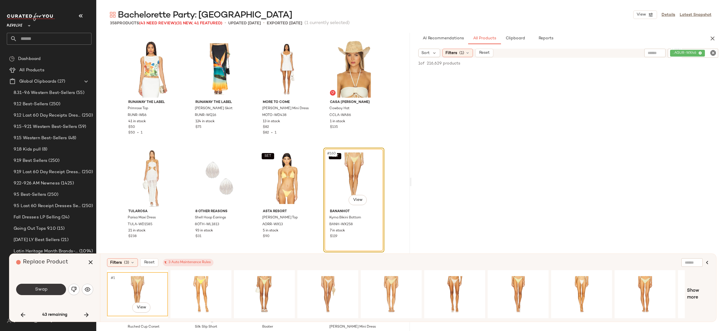
click at [48, 291] on button "Swap" at bounding box center [41, 289] width 50 height 11
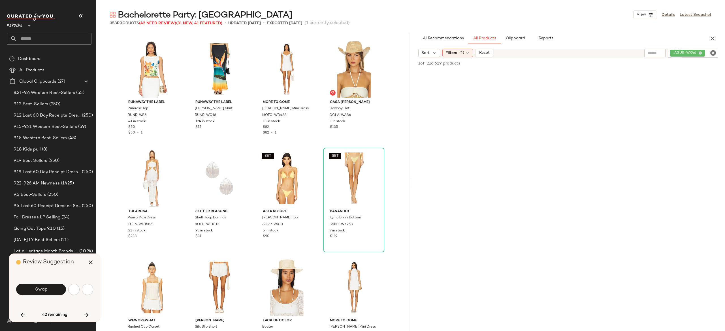
scroll to position [4373, 0]
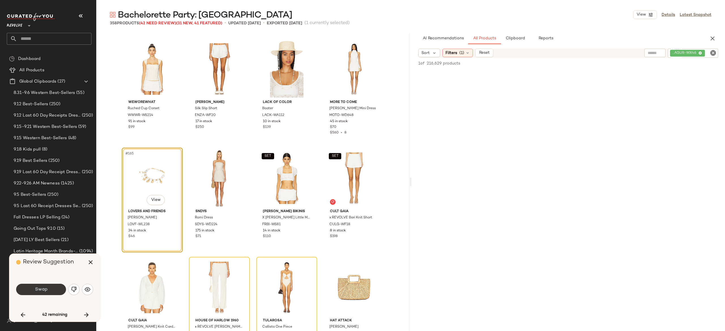
click at [59, 288] on button "Swap" at bounding box center [41, 289] width 50 height 11
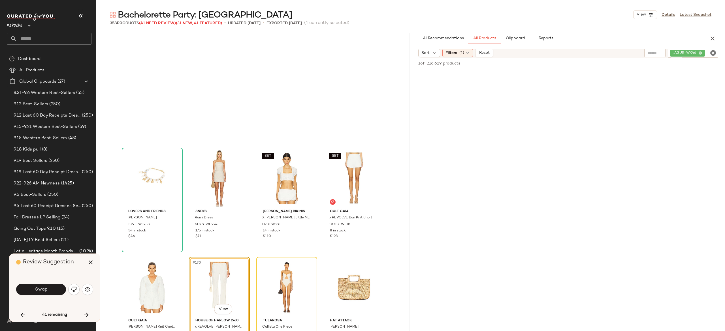
scroll to position [4483, 0]
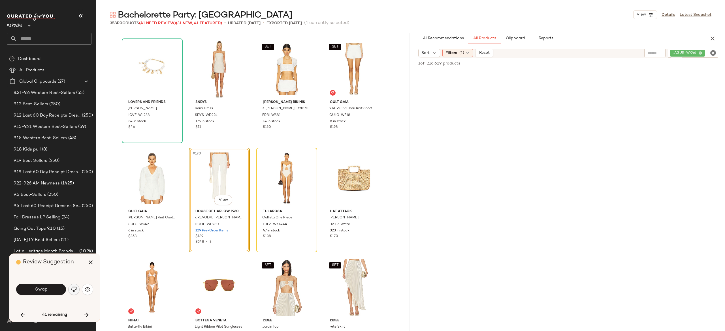
click at [74, 289] on img "button" at bounding box center [74, 290] width 6 height 6
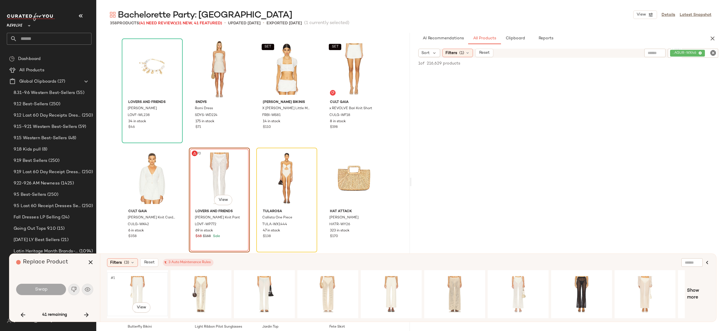
click at [144, 282] on div "#1 View" at bounding box center [137, 294] width 57 height 40
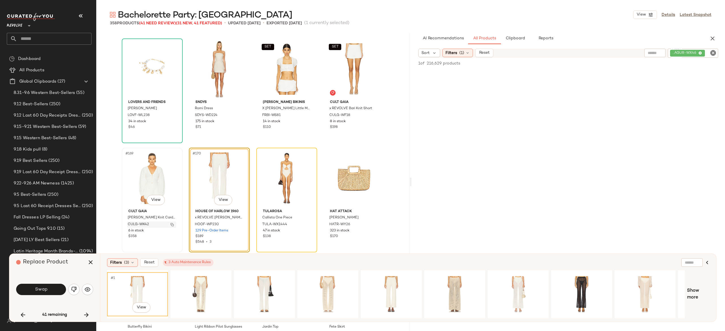
click at [171, 224] on img "button" at bounding box center [172, 224] width 3 height 3
click at [90, 262] on icon "button" at bounding box center [90, 262] width 7 height 7
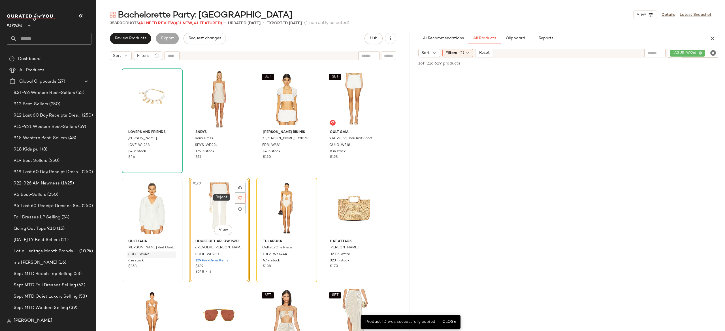
click at [242, 197] on div at bounding box center [240, 198] width 11 height 11
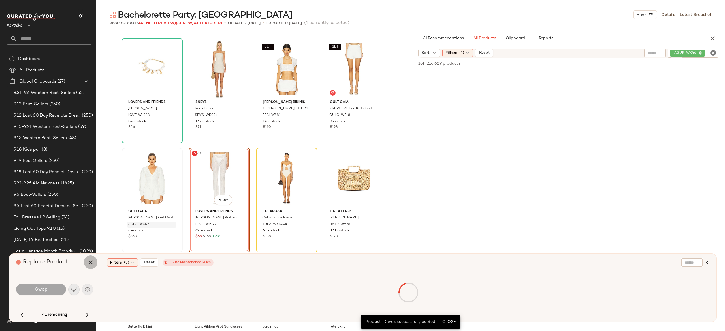
click at [86, 264] on button "button" at bounding box center [91, 263] width 14 height 14
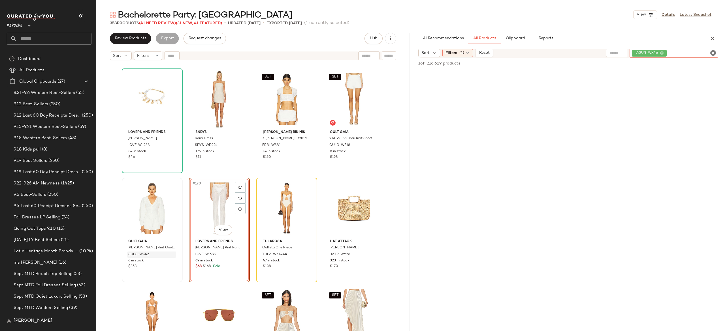
click at [681, 50] on div ". AGUR-WX46" at bounding box center [674, 53] width 89 height 9
paste input "*********"
type input "*********"
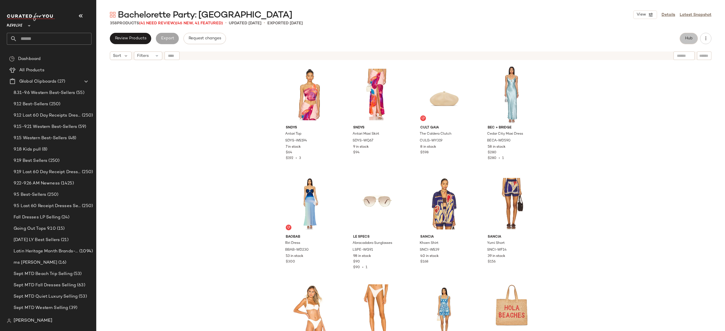
click at [692, 36] on span "Hub" at bounding box center [689, 38] width 8 height 5
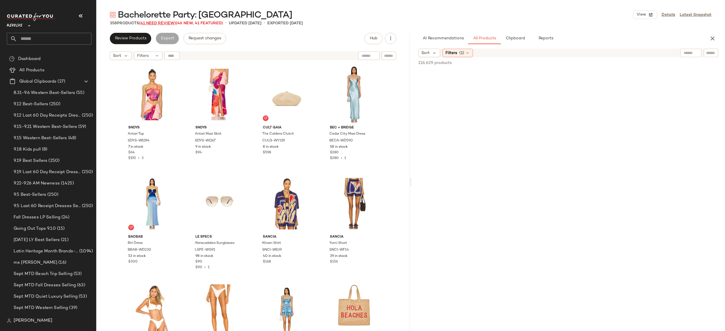
click at [172, 22] on span "(41 Need Review)" at bounding box center [157, 23] width 37 height 4
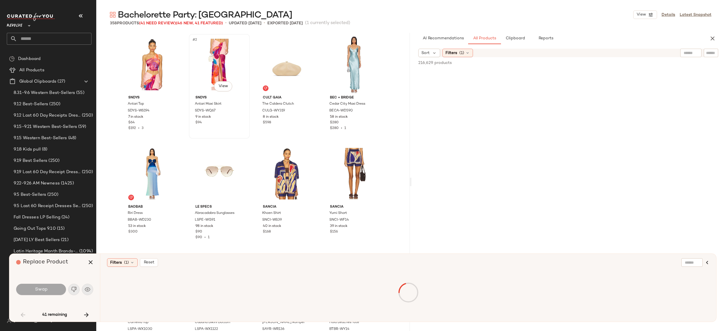
scroll to position [1203, 0]
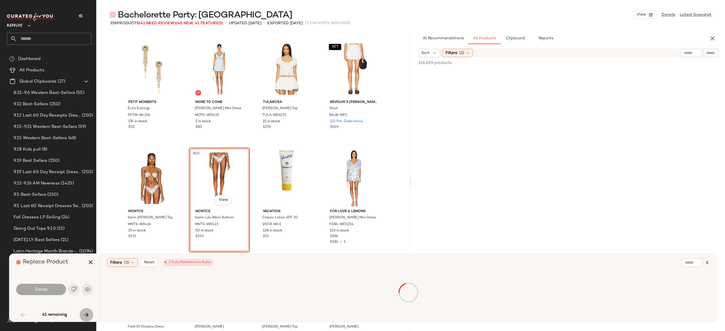
click at [86, 314] on icon "button" at bounding box center [86, 315] width 7 height 7
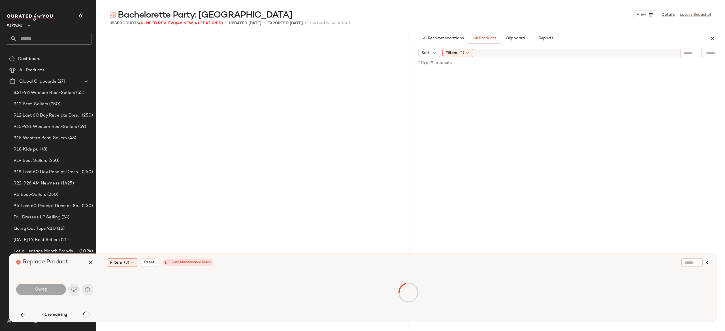
scroll to position [1531, 0]
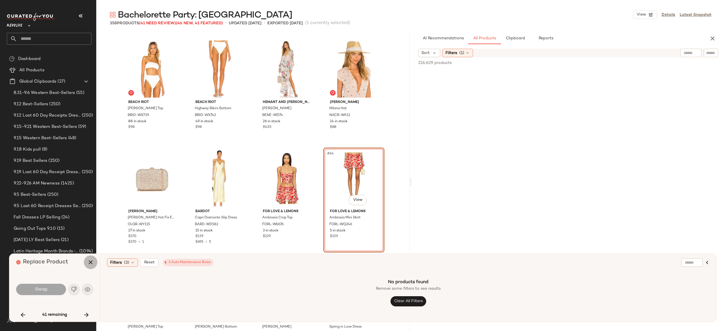
click at [90, 266] on button "button" at bounding box center [91, 263] width 14 height 14
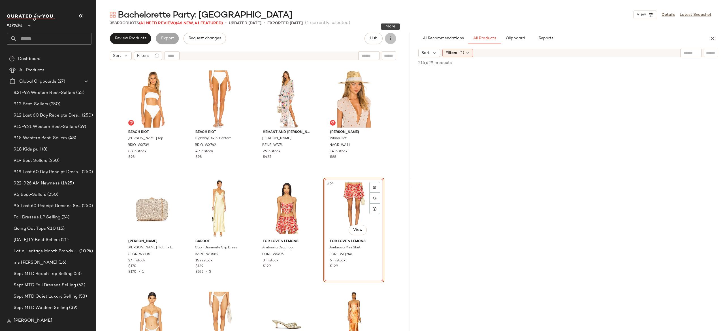
click at [391, 44] on button "button" at bounding box center [390, 38] width 11 height 11
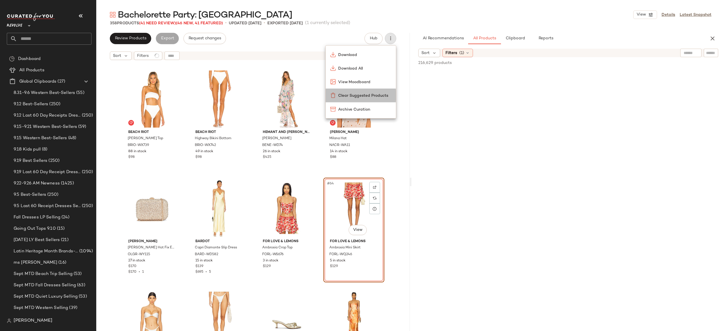
click at [376, 95] on span "Clear Suggested Products" at bounding box center [364, 96] width 53 height 6
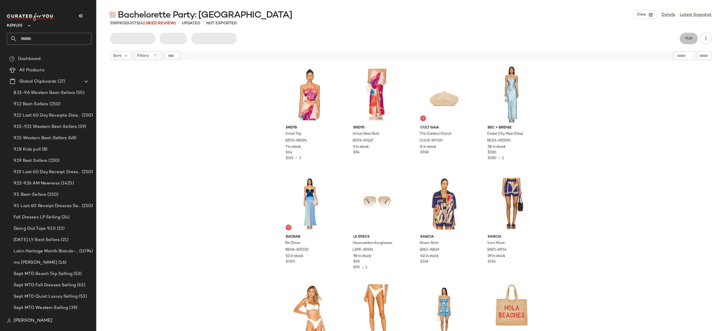
click at [687, 38] on span "Hub" at bounding box center [689, 38] width 8 height 5
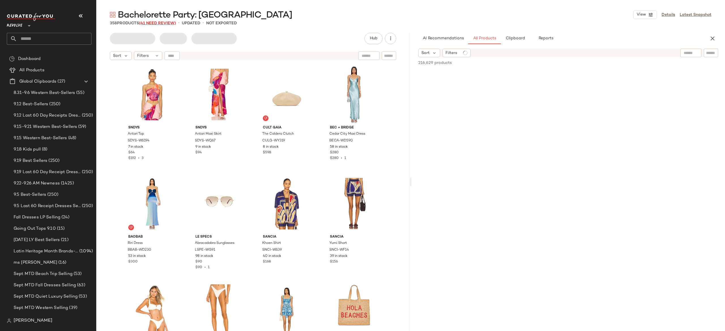
click at [171, 23] on span "(41 Need Review)" at bounding box center [157, 23] width 37 height 4
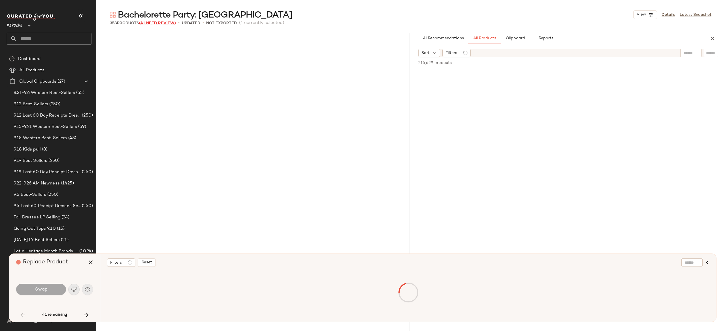
scroll to position [1203, 0]
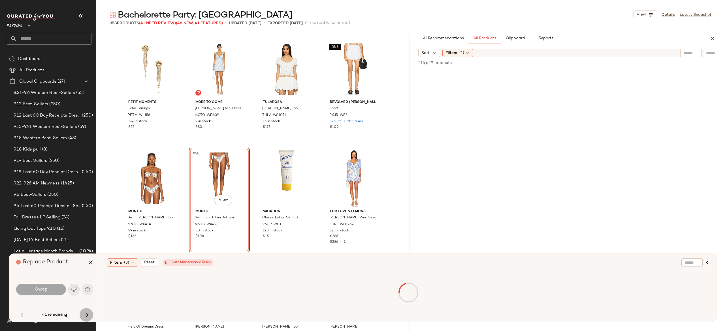
click at [86, 311] on button "button" at bounding box center [87, 315] width 14 height 14
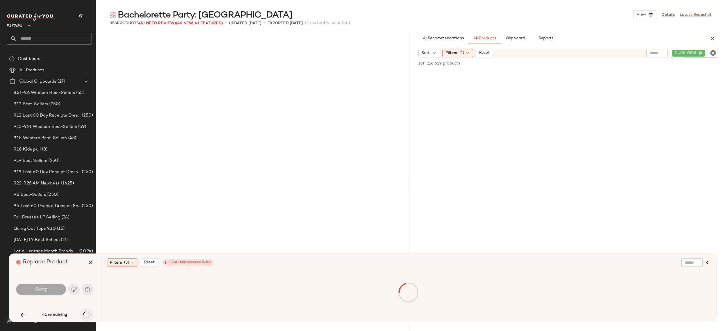
scroll to position [1531, 0]
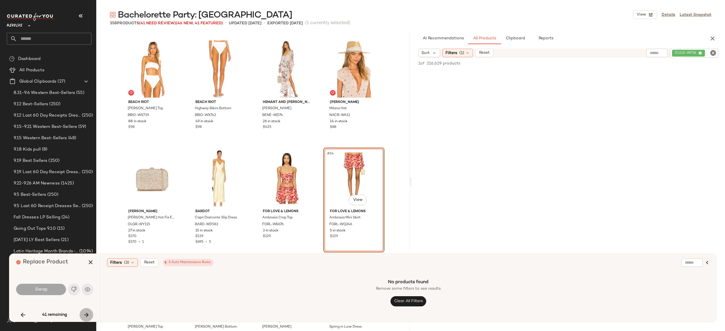
click at [86, 311] on button "button" at bounding box center [87, 315] width 14 height 14
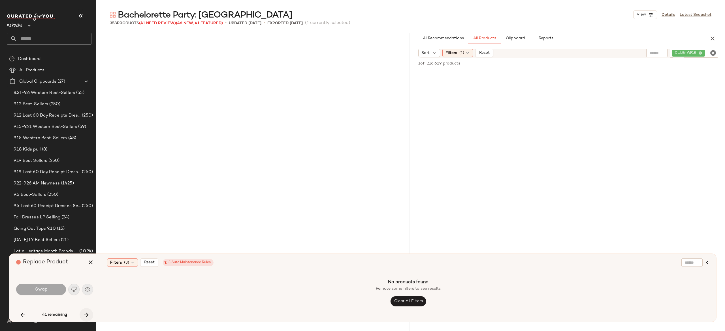
scroll to position [1968, 0]
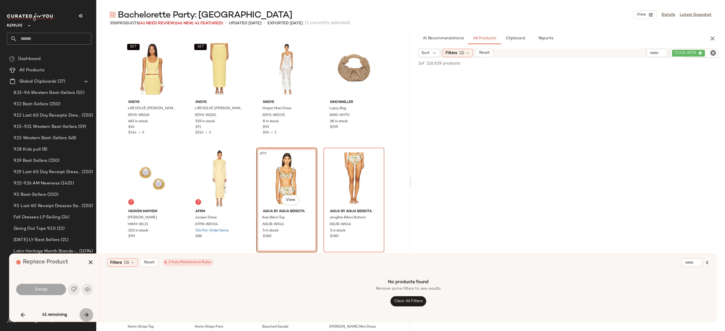
click at [86, 311] on button "button" at bounding box center [87, 315] width 14 height 14
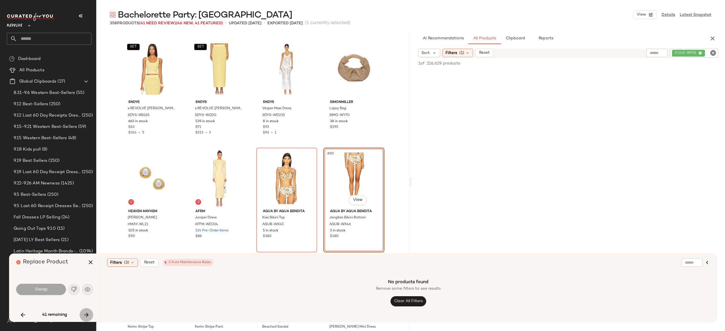
click at [86, 311] on button "button" at bounding box center [87, 315] width 14 height 14
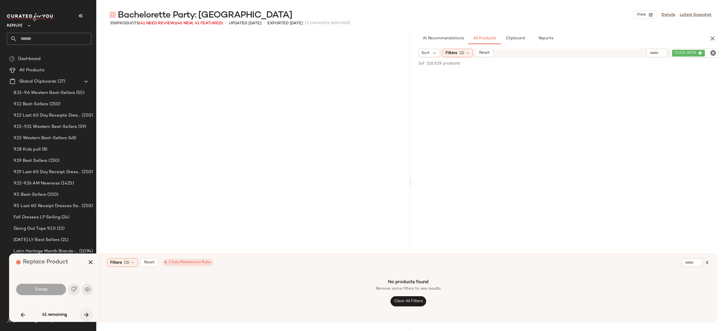
scroll to position [4483, 0]
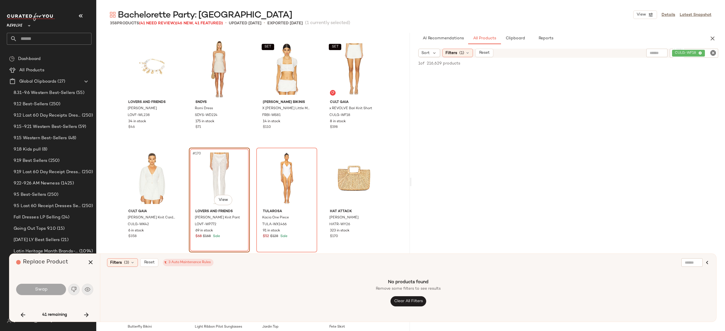
click at [74, 289] on div "Swap" at bounding box center [54, 290] width 77 height 14
click at [90, 264] on icon "button" at bounding box center [90, 262] width 7 height 7
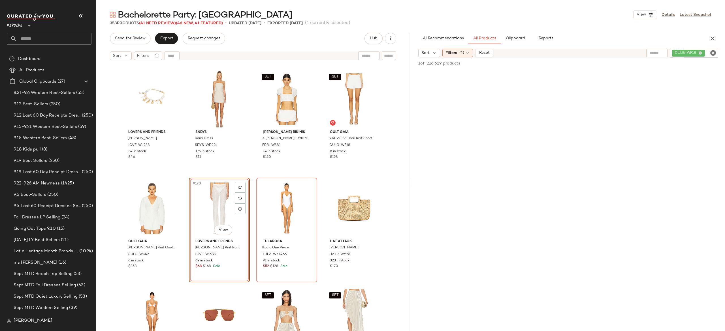
click at [717, 35] on div "AI Recommendations All Products Clipboard Reports" at bounding box center [569, 38] width 314 height 11
click at [714, 38] on icon "button" at bounding box center [712, 38] width 7 height 7
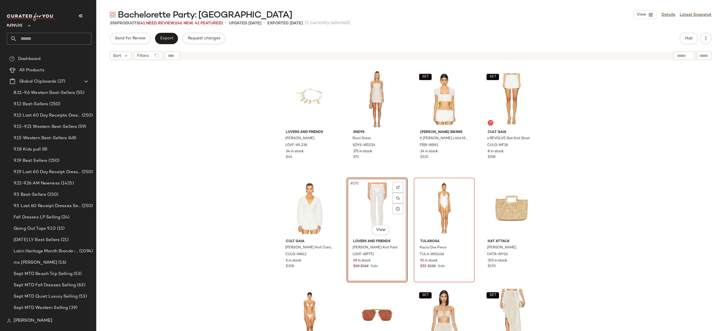
click at [385, 201] on div "#170 View" at bounding box center [377, 208] width 57 height 57
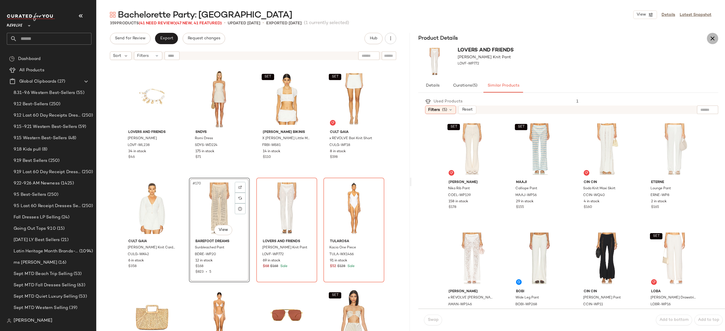
click at [715, 37] on icon "button" at bounding box center [712, 38] width 7 height 7
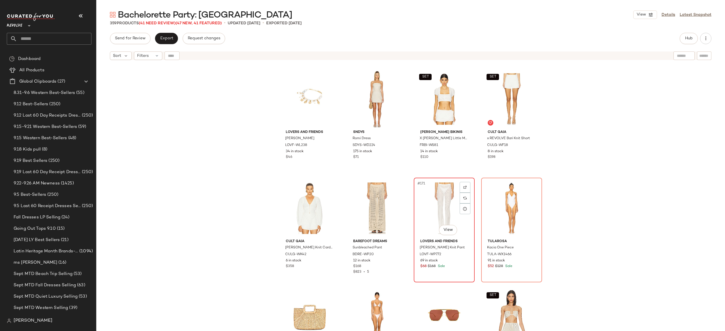
click at [442, 201] on div "#171 View" at bounding box center [444, 208] width 57 height 57
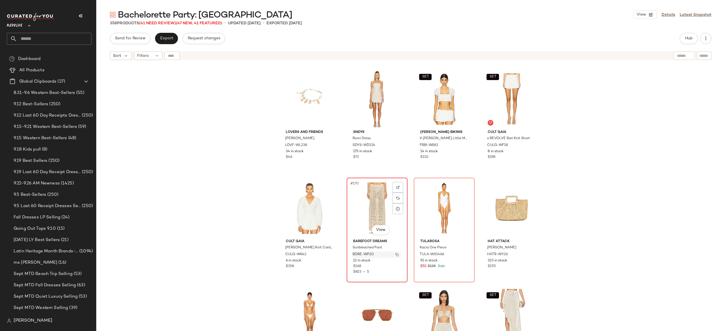
click at [395, 253] on img "button" at bounding box center [396, 254] width 3 height 3
click at [685, 39] on span "Hub" at bounding box center [689, 38] width 8 height 5
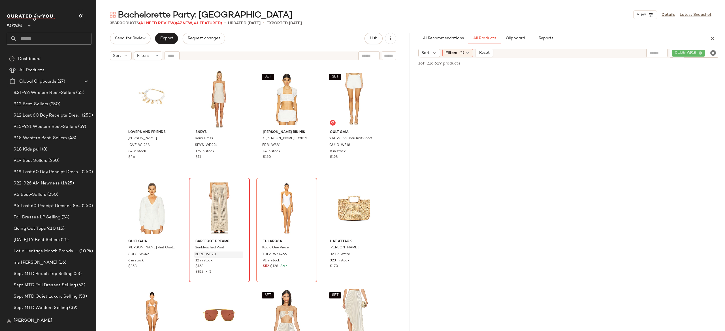
click at [688, 54] on div "CULG-WF18" at bounding box center [694, 53] width 48 height 9
paste input "*********"
type input "*********"
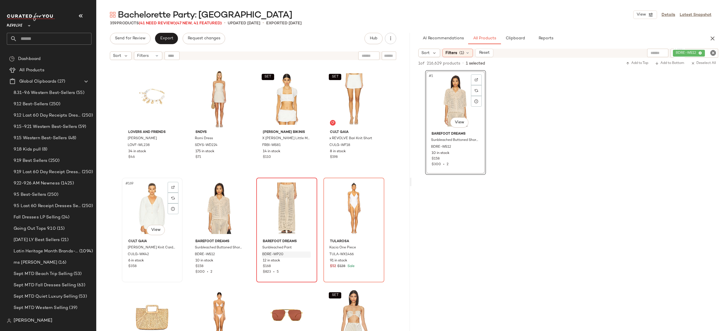
click at [146, 207] on div "#169 View" at bounding box center [152, 208] width 57 height 57
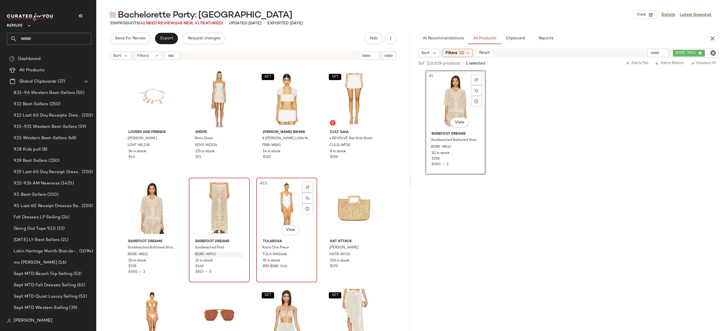
click at [289, 208] on div "#171 View" at bounding box center [286, 208] width 57 height 57
click at [712, 35] on button "button" at bounding box center [712, 38] width 11 height 11
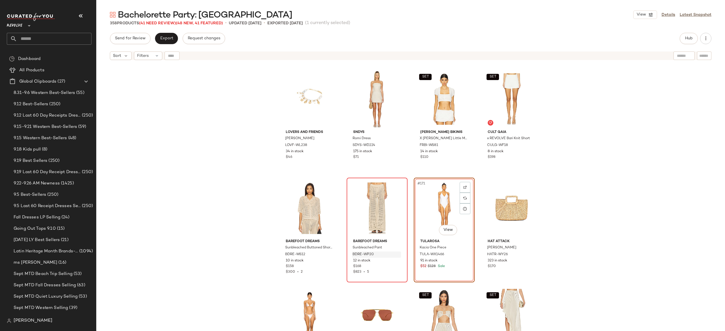
click at [448, 206] on div "#171 View" at bounding box center [444, 208] width 57 height 57
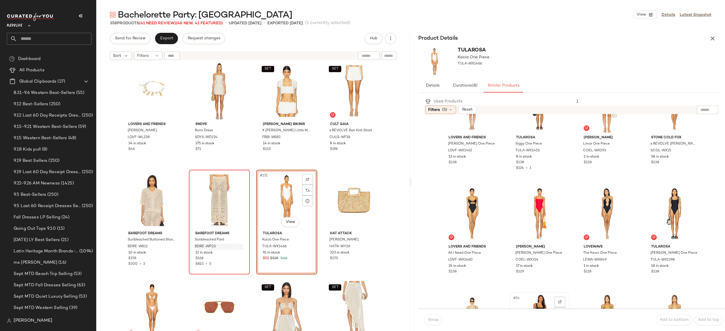
scroll to position [152, 0]
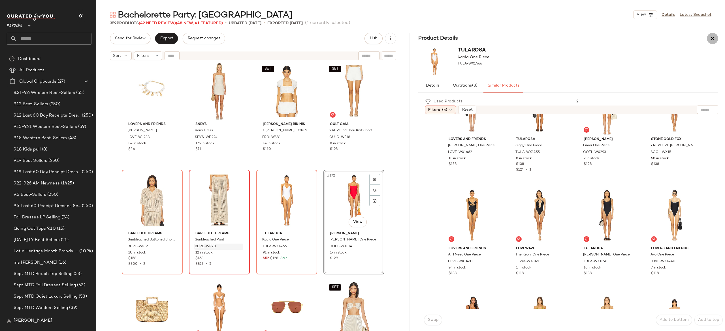
click at [714, 38] on icon "button" at bounding box center [712, 38] width 7 height 7
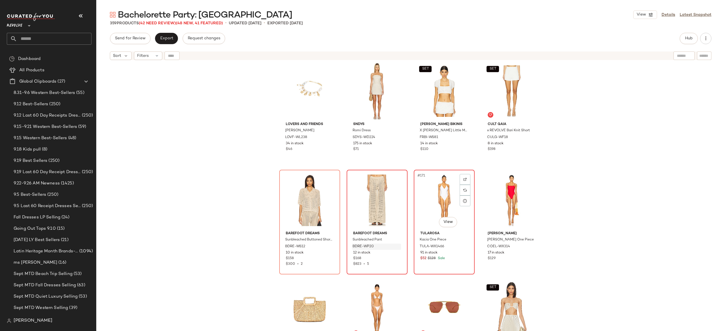
click at [446, 192] on div "#171 View" at bounding box center [444, 200] width 57 height 57
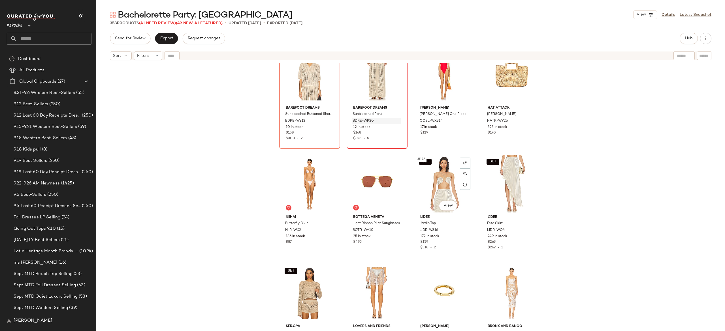
scroll to position [4619, 0]
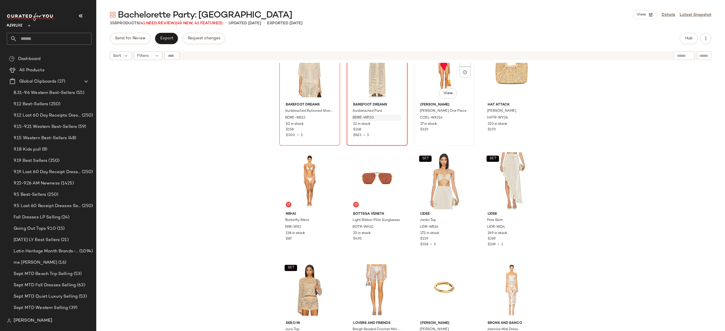
click at [434, 78] on div "#171 View" at bounding box center [444, 71] width 57 height 57
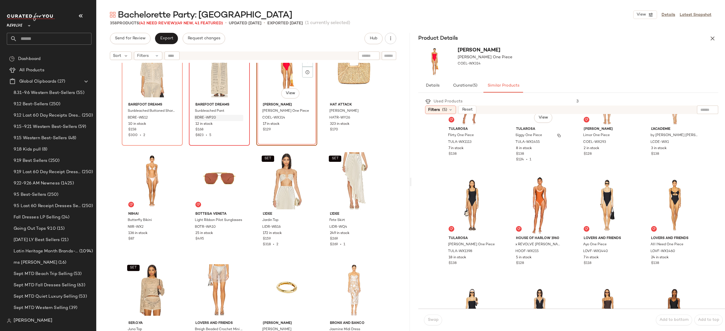
scroll to position [163, 0]
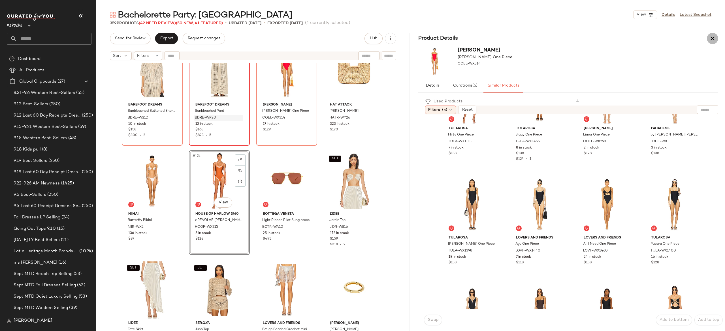
click at [712, 38] on icon "button" at bounding box center [712, 38] width 7 height 7
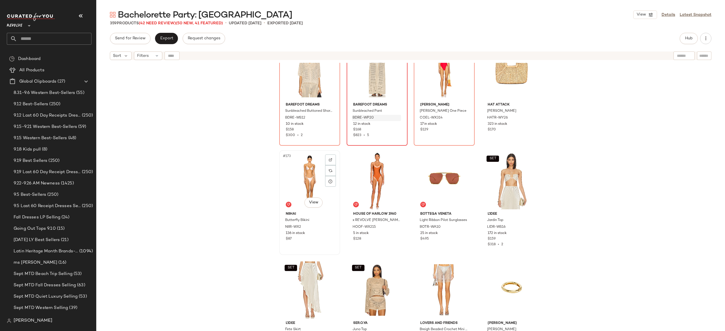
click at [306, 184] on div "#173 View" at bounding box center [309, 180] width 57 height 57
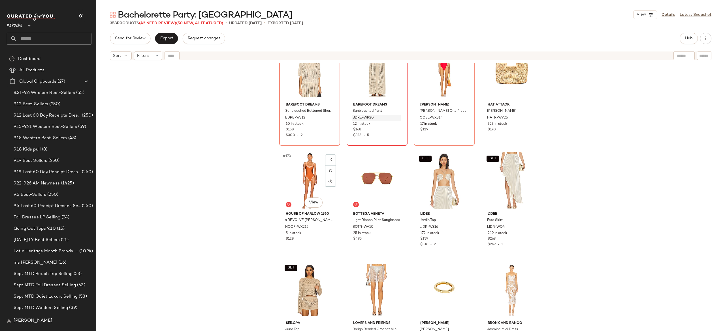
scroll to position [4635, 0]
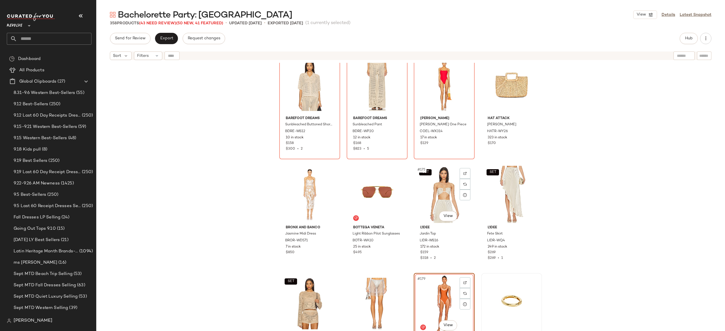
scroll to position [4607, 0]
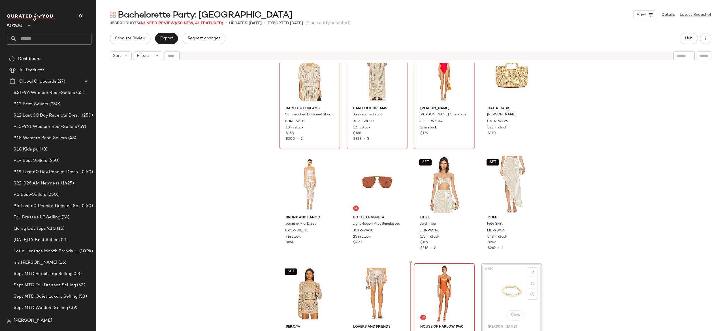
scroll to position [4617, 0]
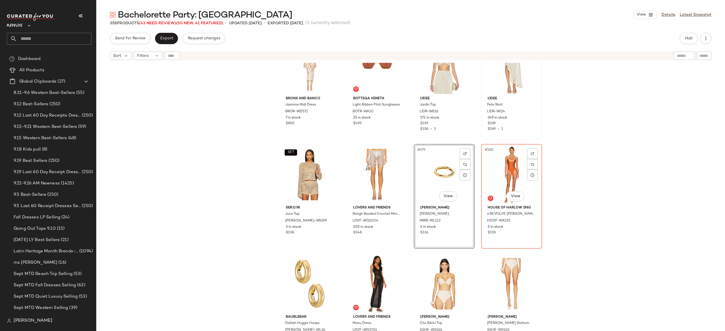
scroll to position [4750, 0]
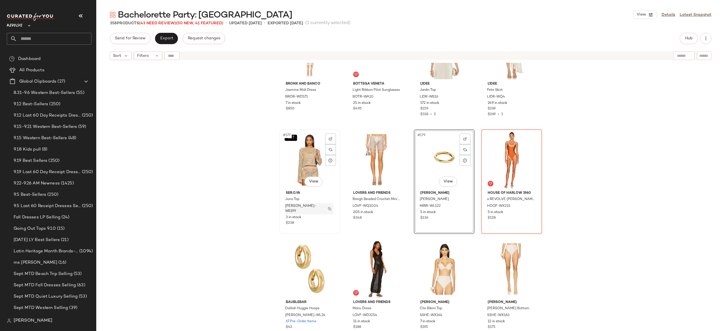
click at [328, 207] on img "button" at bounding box center [329, 208] width 3 height 3
click at [693, 42] on button "Hub" at bounding box center [689, 38] width 18 height 11
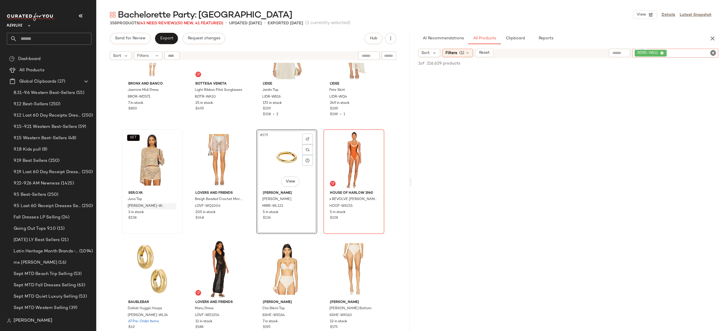
click at [702, 53] on div "BDRE-WS12" at bounding box center [675, 53] width 86 height 9
paste input "*********"
type input "*********"
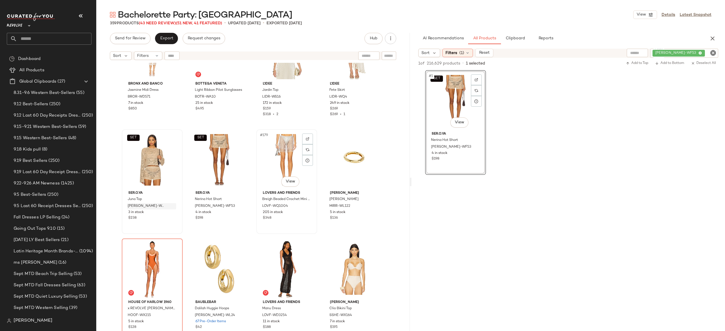
click at [285, 145] on div "#179 View" at bounding box center [286, 159] width 57 height 57
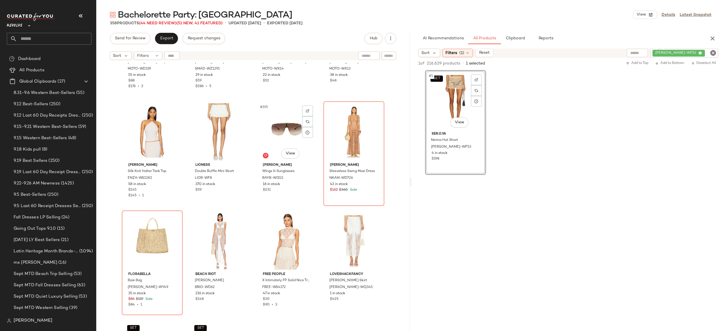
scroll to position [5215, 0]
click at [715, 40] on icon "button" at bounding box center [712, 38] width 7 height 7
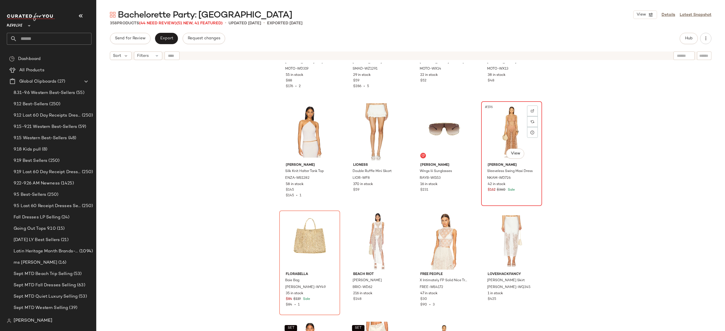
click at [513, 131] on div "#196 View" at bounding box center [511, 131] width 57 height 57
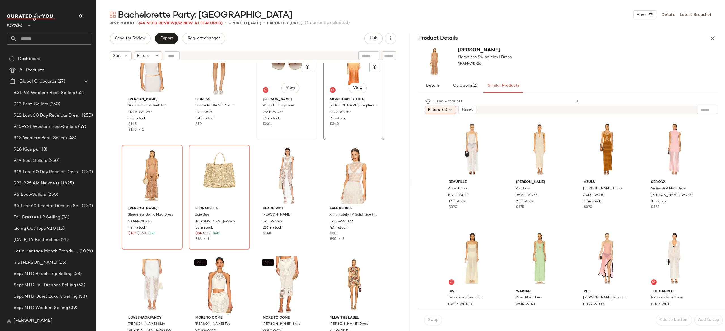
scroll to position [5284, 0]
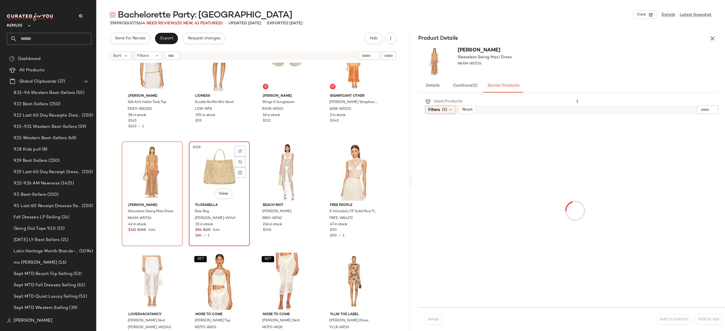
click at [216, 169] on div "#198 View" at bounding box center [219, 172] width 57 height 57
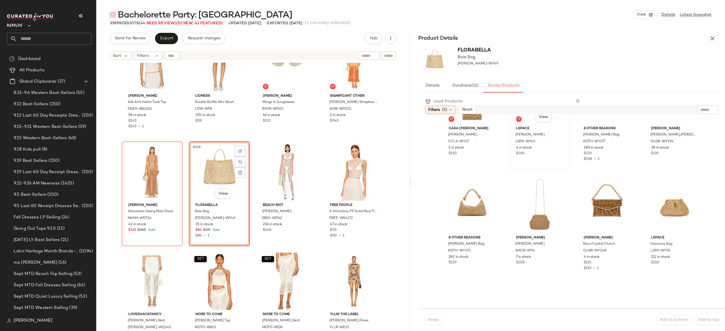
scroll to position [57, 0]
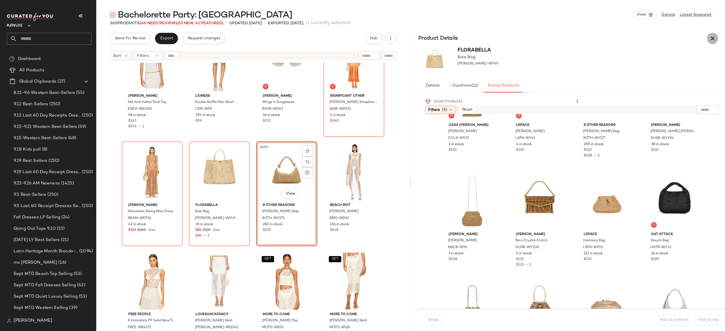
click at [713, 38] on icon "button" at bounding box center [712, 38] width 7 height 7
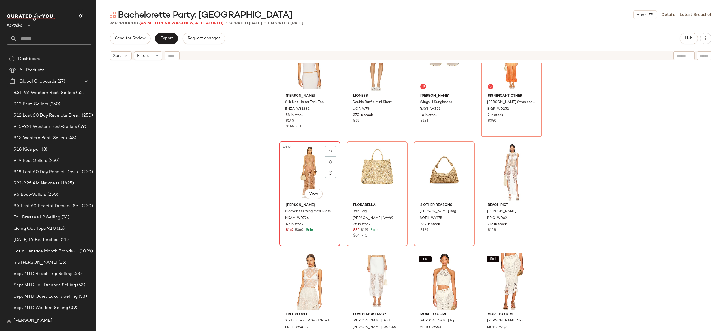
click at [297, 173] on div "#197 View" at bounding box center [309, 172] width 57 height 57
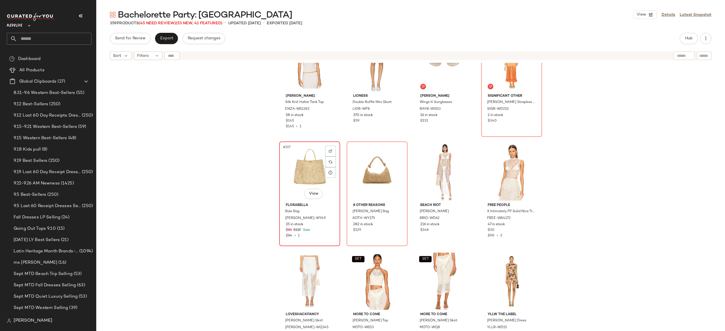
click at [304, 177] on div "#197 View" at bounding box center [309, 172] width 57 height 57
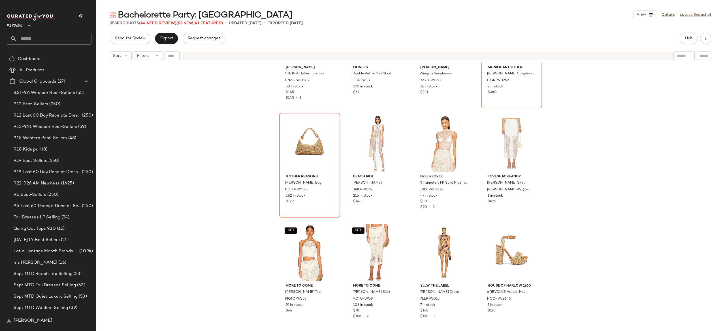
scroll to position [5314, 0]
click at [463, 188] on img "button" at bounding box center [464, 189] width 3 height 3
click at [508, 138] on div "#200 View" at bounding box center [511, 142] width 57 height 57
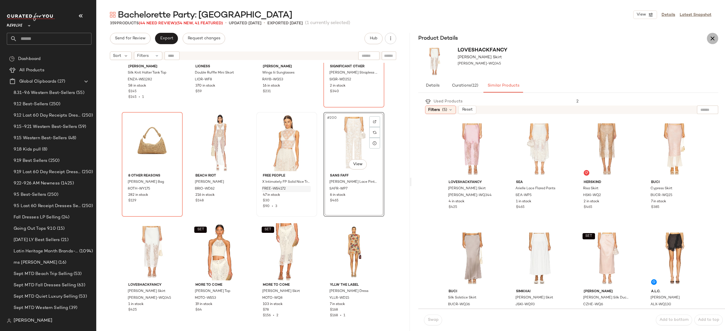
click at [712, 41] on icon "button" at bounding box center [712, 38] width 7 height 7
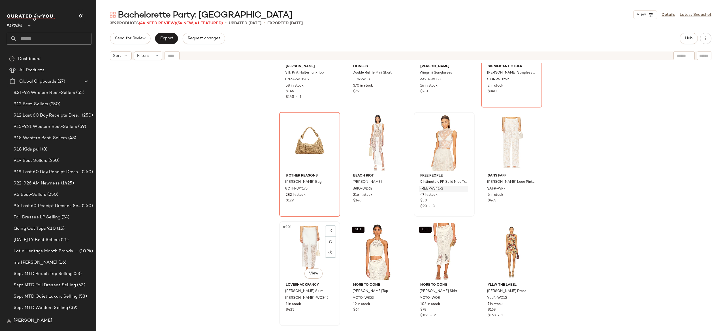
click at [306, 248] on div "#201 View" at bounding box center [309, 251] width 57 height 57
click at [530, 188] on img "button" at bounding box center [531, 189] width 3 height 3
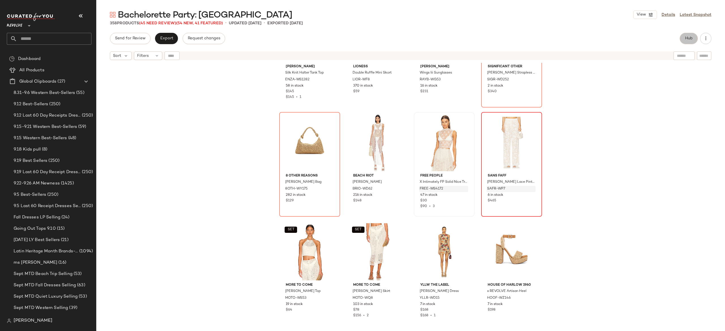
click at [687, 37] on span "Hub" at bounding box center [689, 38] width 8 height 5
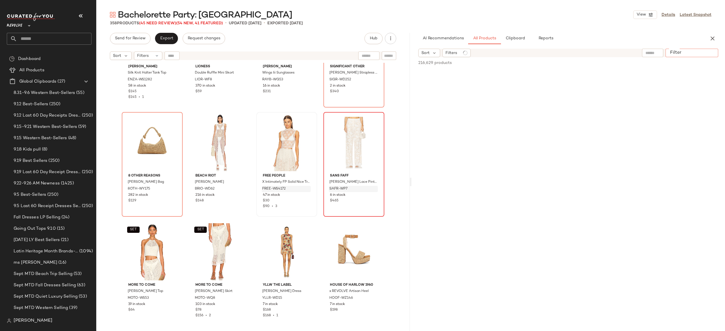
click at [708, 52] on input "Filter" at bounding box center [692, 53] width 48 height 6
paste input "*********"
type input "*********"
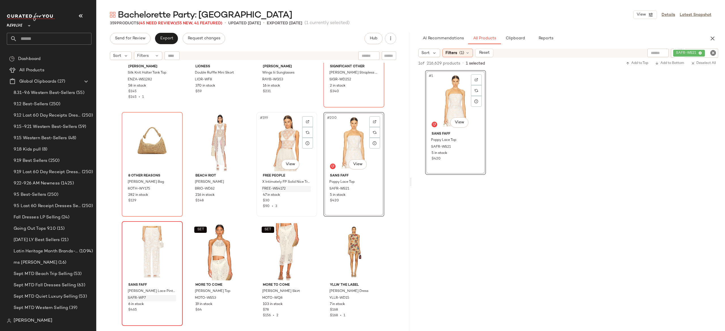
click at [283, 140] on div "#199 View" at bounding box center [286, 142] width 57 height 57
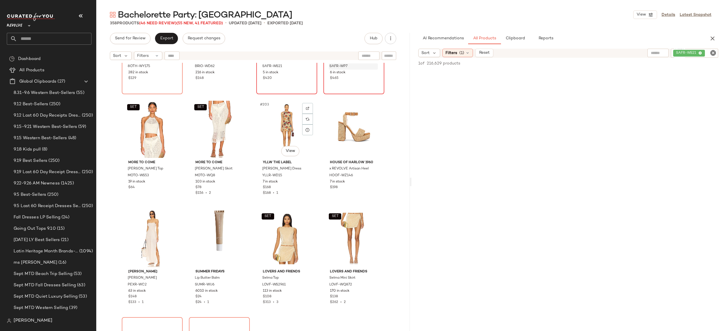
scroll to position [5437, 0]
click at [714, 39] on icon "button" at bounding box center [712, 38] width 7 height 7
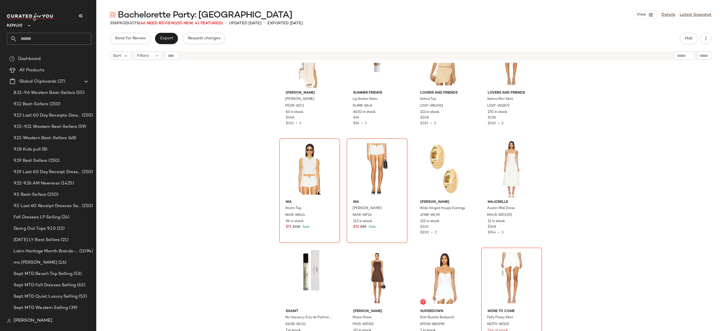
scroll to position [5616, 0]
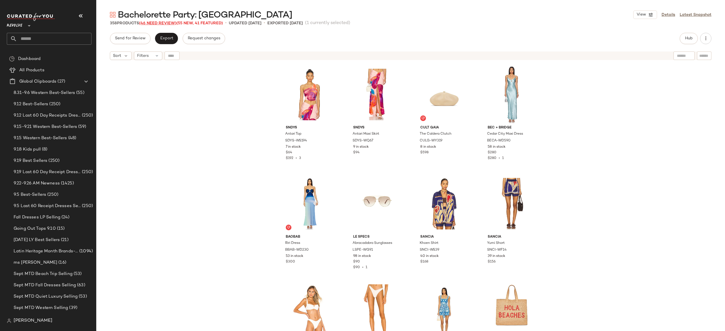
click at [172, 22] on span "(46 Need Review)" at bounding box center [157, 23] width 37 height 4
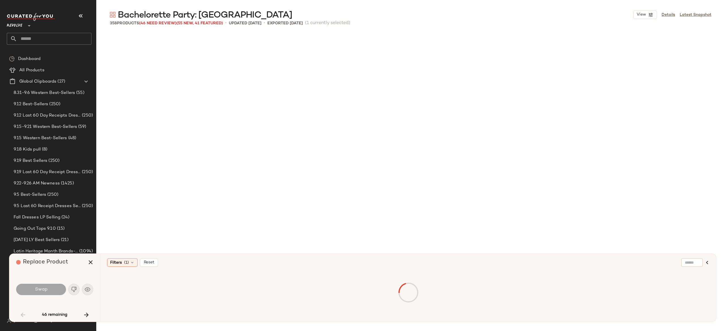
scroll to position [1203, 0]
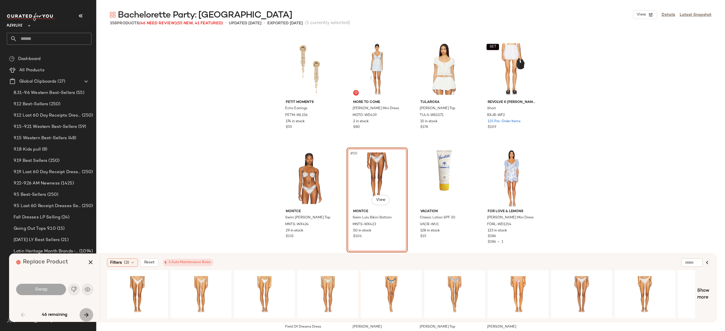
click at [88, 311] on button "button" at bounding box center [87, 315] width 14 height 14
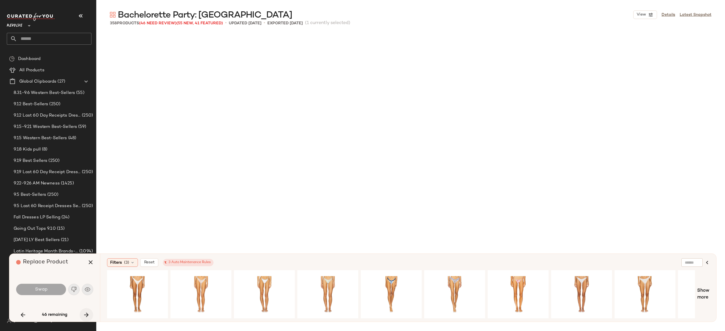
scroll to position [1531, 0]
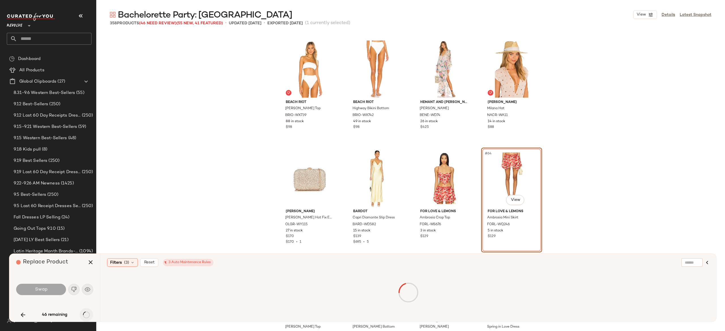
click at [88, 311] on div "46 remaining" at bounding box center [54, 315] width 77 height 14
click at [88, 261] on icon "button" at bounding box center [90, 262] width 7 height 7
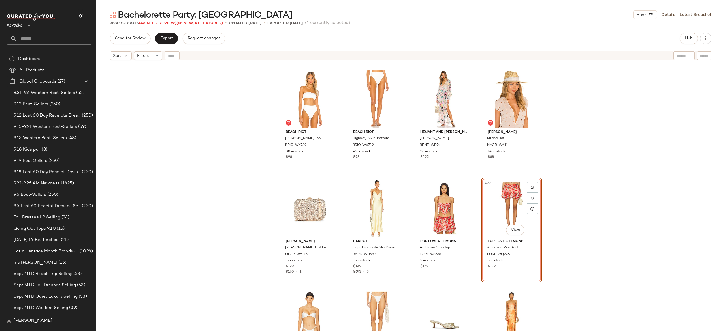
click at [617, 75] on div "BEACH RIOT Kelsey Bikini Top BRIO-WX739 88 in stock $98 BEACH RIOT Highway Biki…" at bounding box center [410, 204] width 629 height 283
click at [172, 22] on span "(46 Need Review)" at bounding box center [157, 23] width 37 height 4
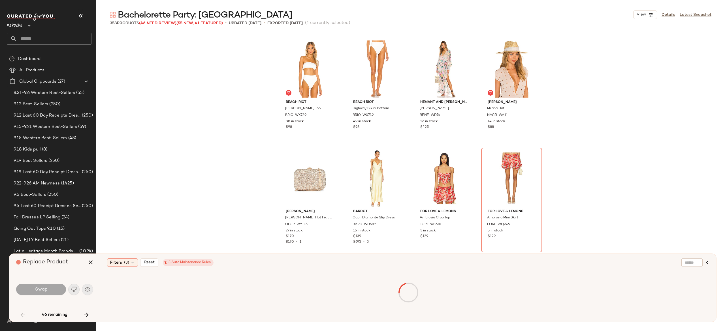
scroll to position [1203, 0]
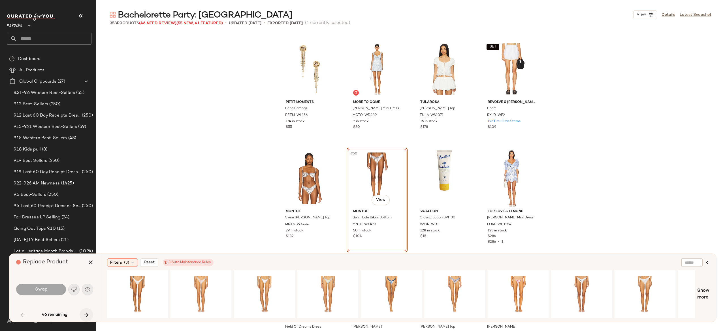
click at [87, 315] on icon "button" at bounding box center [86, 315] width 7 height 7
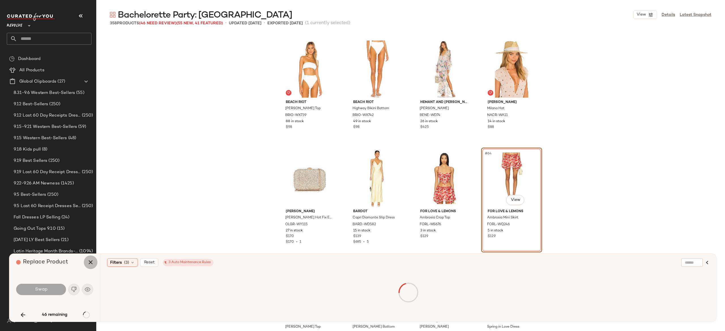
click at [89, 263] on icon "button" at bounding box center [90, 262] width 7 height 7
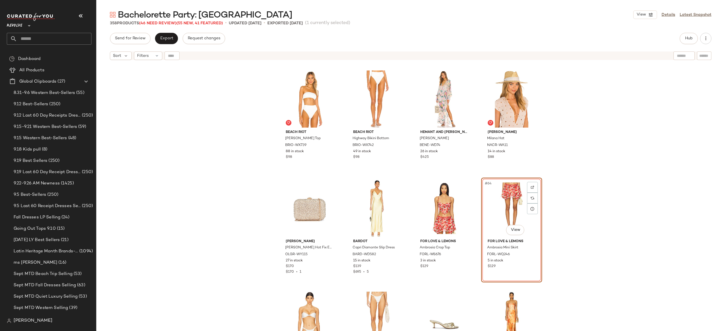
click at [247, 110] on div "BEACH RIOT Kelsey Bikini Top BRIO-WX739 88 in stock $98 BEACH RIOT Highway Biki…" at bounding box center [410, 204] width 629 height 283
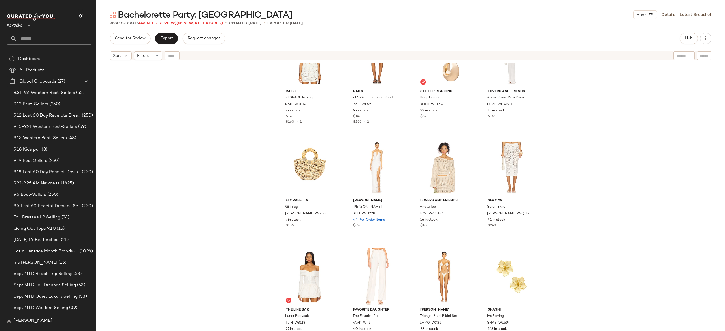
scroll to position [3540, 0]
click at [530, 214] on img "button" at bounding box center [531, 215] width 3 height 3
click at [463, 214] on img "button" at bounding box center [464, 213] width 3 height 3
click at [688, 36] on span "Hub" at bounding box center [689, 38] width 8 height 5
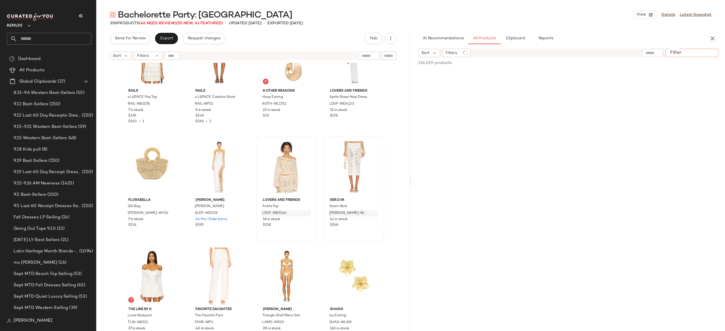
click at [709, 54] on input "Filter" at bounding box center [692, 53] width 48 height 6
paste input "**********"
type input "**********"
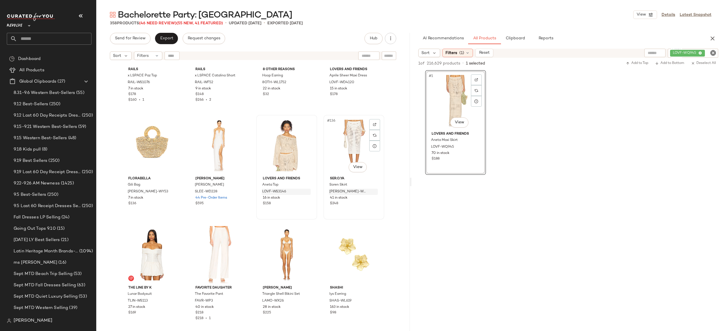
scroll to position [3563, 0]
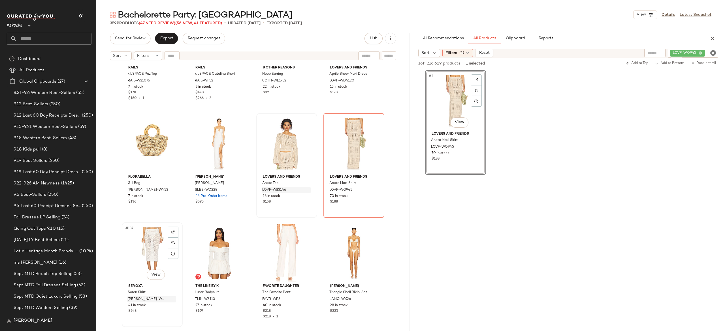
click at [154, 238] on div "#137 View" at bounding box center [152, 253] width 57 height 57
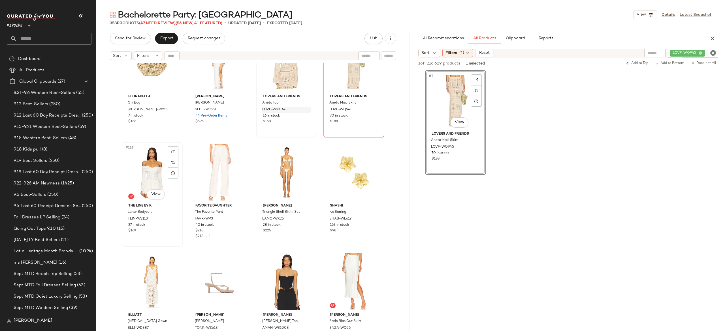
scroll to position [3647, 0]
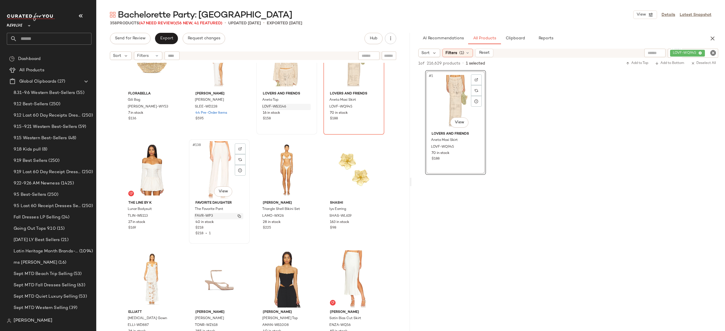
click at [238, 215] on img "button" at bounding box center [239, 216] width 3 height 3
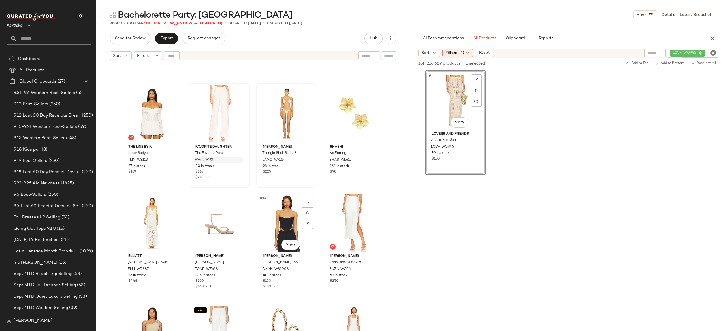
scroll to position [3769, 0]
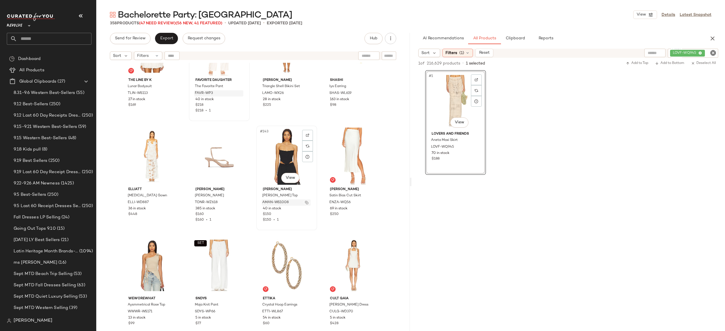
click at [305, 201] on img "button" at bounding box center [306, 202] width 3 height 3
click at [679, 54] on div "LOVF-WQ945" at bounding box center [674, 53] width 89 height 9
paste input "**********"
type input "**********"
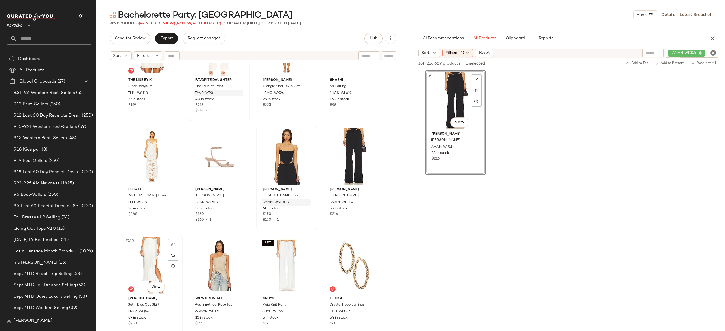
click at [145, 255] on div "#145 View" at bounding box center [152, 265] width 57 height 57
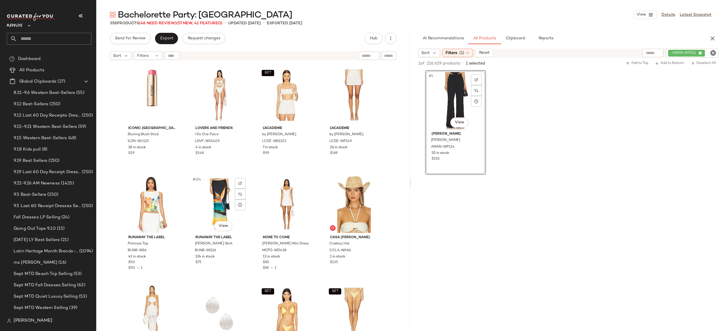
scroll to position [4117, 0]
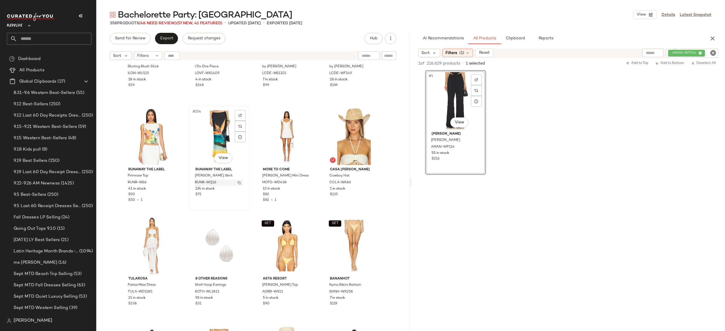
click at [238, 182] on img "button" at bounding box center [239, 182] width 3 height 3
click at [683, 52] on div ". AMAN-WP114" at bounding box center [692, 53] width 52 height 9
paste input "*********"
type input "*********"
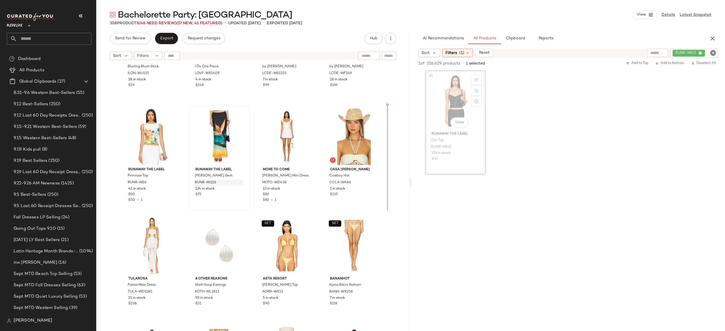
scroll to position [4116, 0]
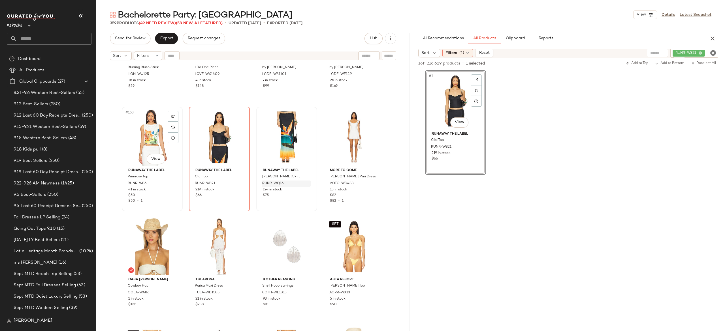
click at [151, 135] on div "#153 View" at bounding box center [152, 137] width 57 height 57
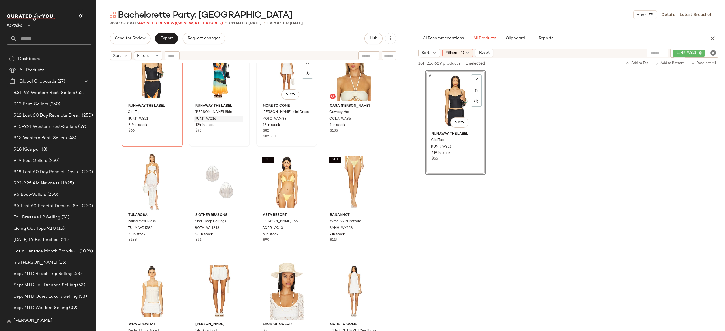
scroll to position [4182, 0]
click at [305, 229] on img "button" at bounding box center [306, 227] width 3 height 3
click at [706, 51] on input "Filter" at bounding box center [692, 53] width 48 height 6
paste input "**********"
type input "**********"
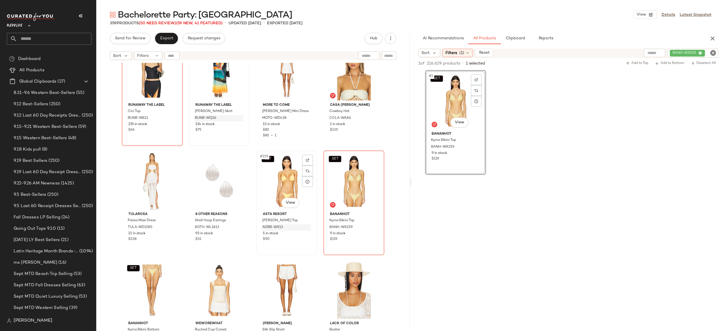
click at [286, 176] on div "SET #159 View" at bounding box center [286, 181] width 57 height 57
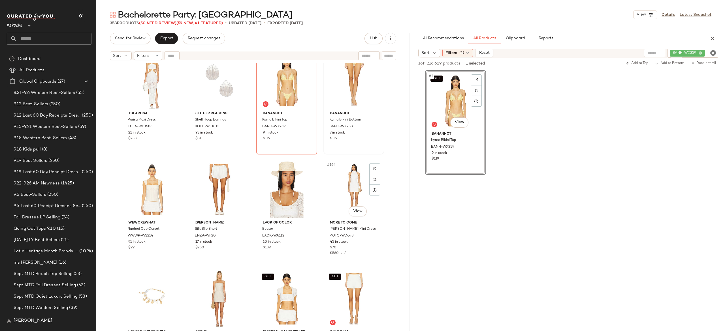
scroll to position [4283, 0]
click at [171, 235] on img "button" at bounding box center [172, 235] width 3 height 3
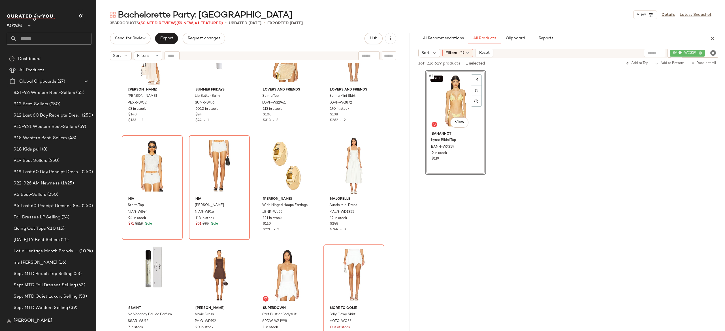
scroll to position [5619, 0]
click at [712, 38] on icon "button" at bounding box center [712, 38] width 7 height 7
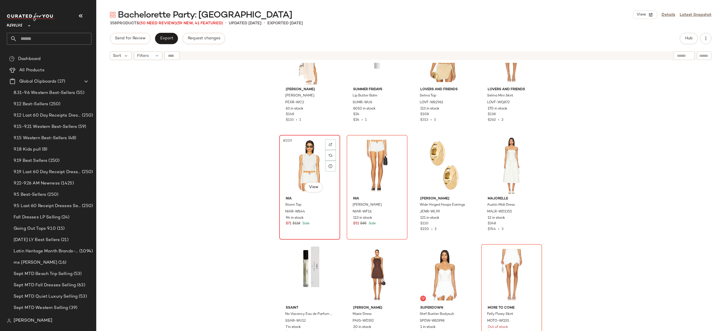
click at [306, 163] on div "#209 View" at bounding box center [309, 165] width 57 height 57
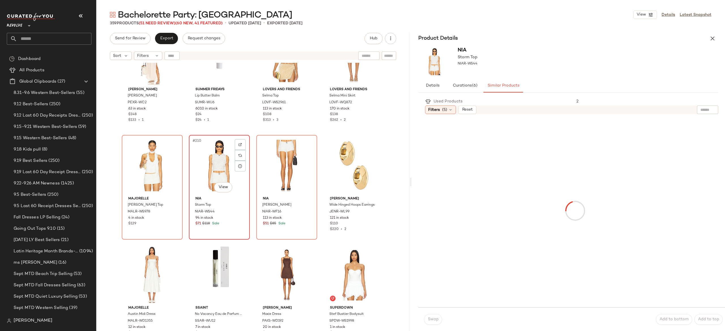
click at [211, 161] on div "#210 View" at bounding box center [219, 165] width 57 height 57
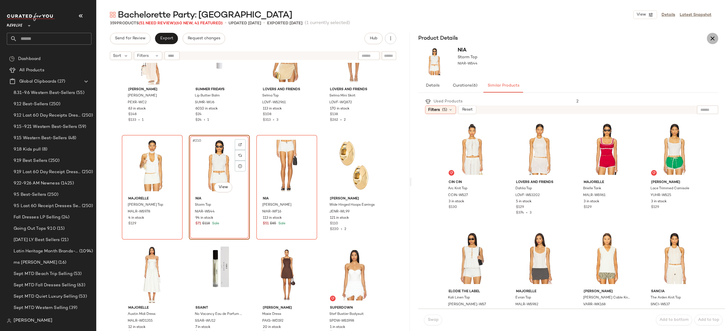
click at [710, 37] on icon "button" at bounding box center [712, 38] width 7 height 7
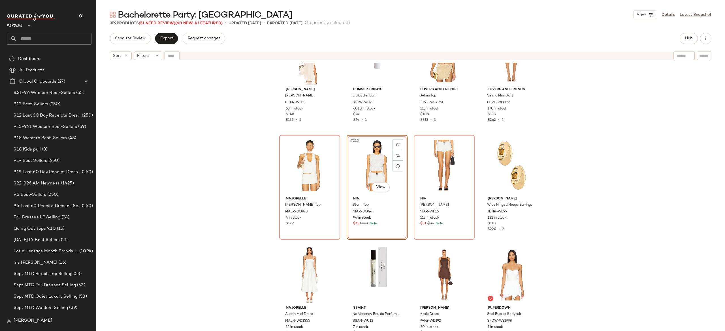
click at [367, 161] on div "#210 View" at bounding box center [377, 165] width 57 height 57
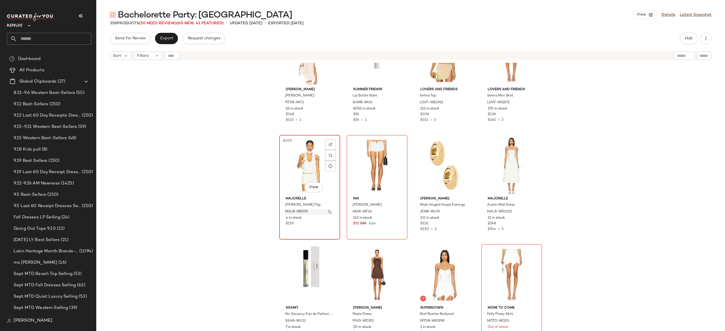
click at [328, 211] on img "button" at bounding box center [329, 211] width 3 height 3
click at [689, 38] on span "Hub" at bounding box center [689, 38] width 8 height 5
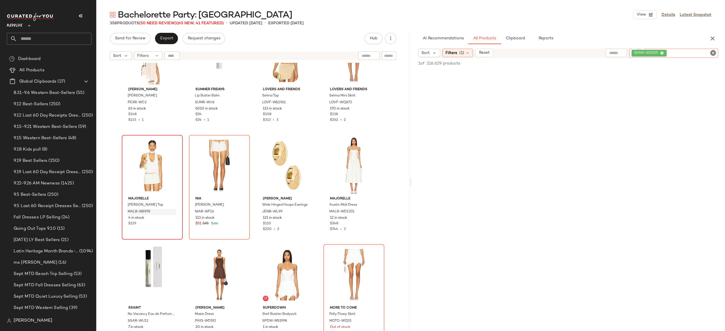
click at [695, 50] on div "BANH-WX259" at bounding box center [673, 53] width 89 height 9
paste input "**********"
type input "**********"
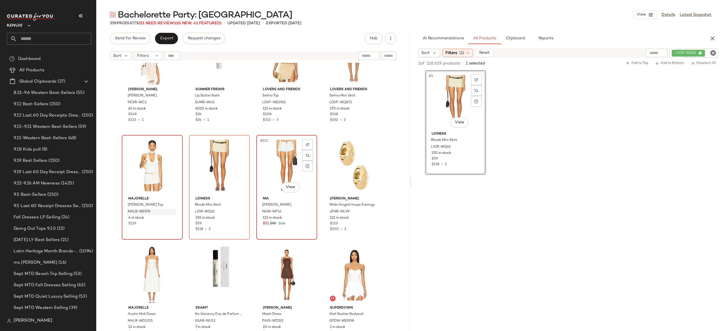
click at [269, 163] on div "#211 View" at bounding box center [286, 165] width 57 height 57
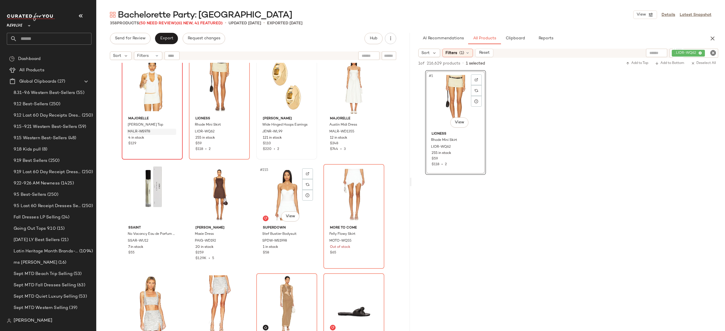
scroll to position [5699, 0]
click at [306, 242] on img "button" at bounding box center [306, 240] width 3 height 3
click at [714, 36] on icon "button" at bounding box center [712, 38] width 7 height 7
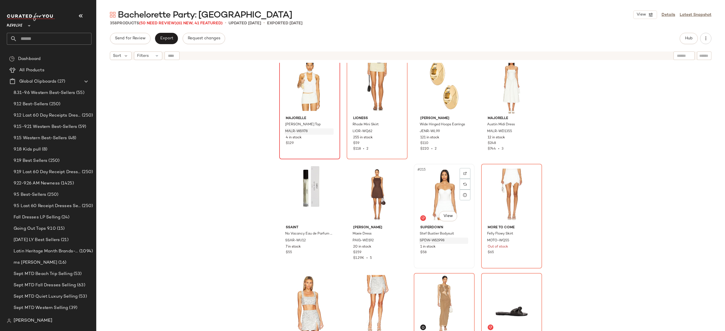
click at [448, 191] on div "#215 View" at bounding box center [444, 194] width 57 height 57
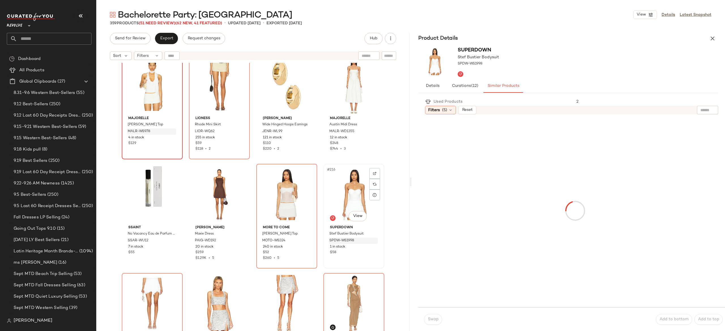
click at [345, 194] on div "#216 View" at bounding box center [353, 194] width 57 height 57
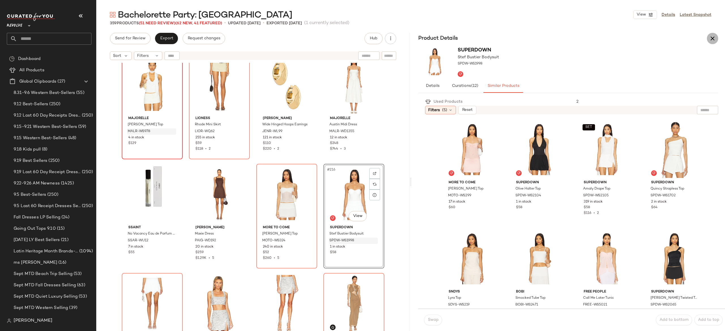
click at [712, 36] on icon "button" at bounding box center [712, 38] width 7 height 7
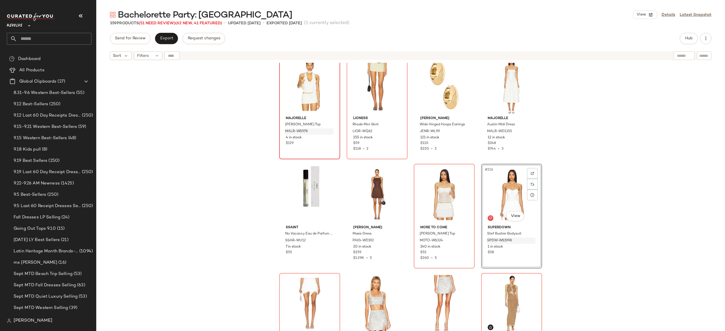
click at [508, 194] on div "#216 View" at bounding box center [511, 194] width 57 height 57
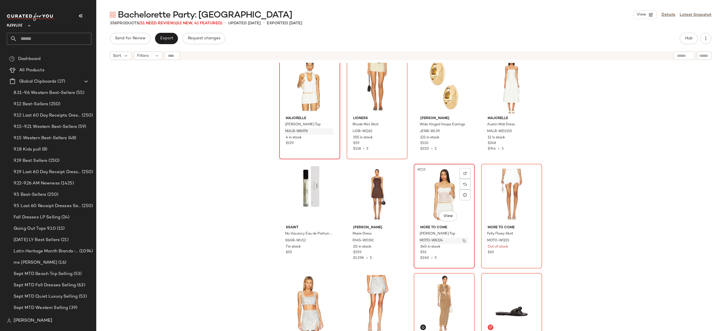
click at [463, 241] on img "button" at bounding box center [464, 240] width 3 height 3
click at [691, 35] on button "Hub" at bounding box center [689, 38] width 18 height 11
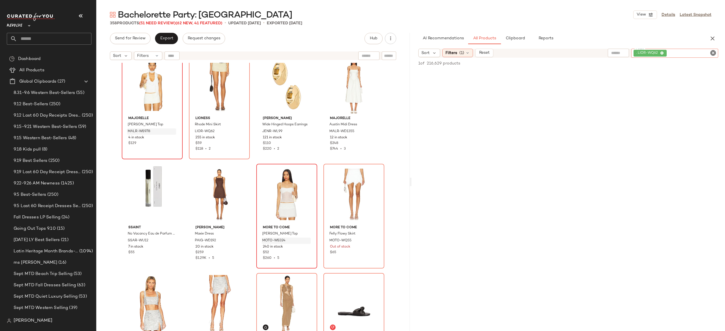
click at [695, 50] on div ". LIOR-WQ62" at bounding box center [674, 53] width 87 height 9
paste input "*********"
type input "*********"
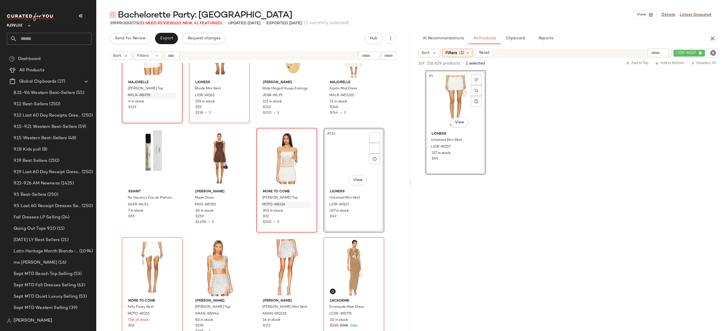
scroll to position [5738, 0]
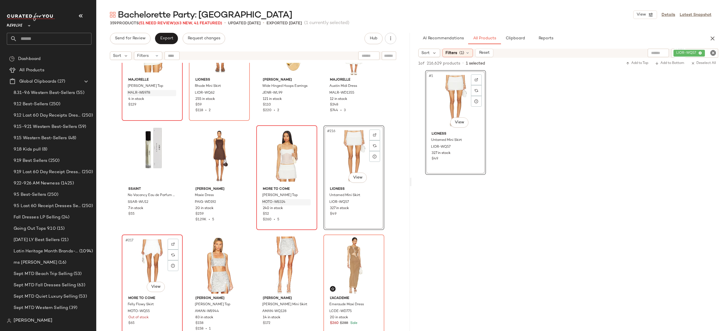
click at [152, 255] on div "#217 View" at bounding box center [152, 265] width 57 height 57
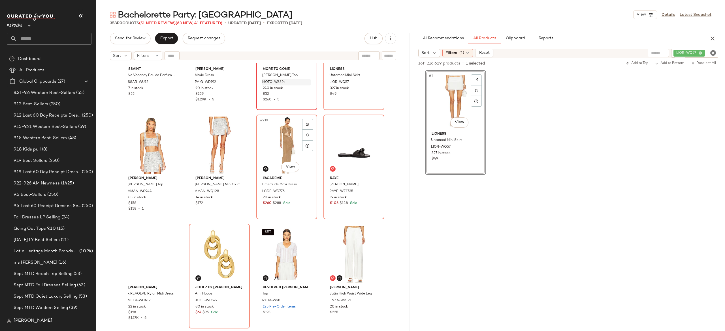
scroll to position [5859, 0]
click at [712, 37] on icon "button" at bounding box center [712, 38] width 7 height 7
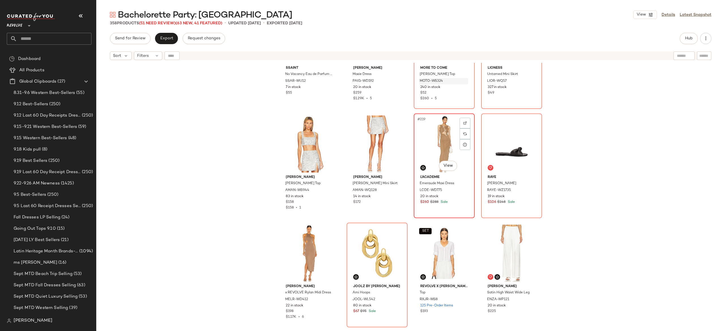
click at [444, 146] on div "#219 View" at bounding box center [444, 144] width 57 height 57
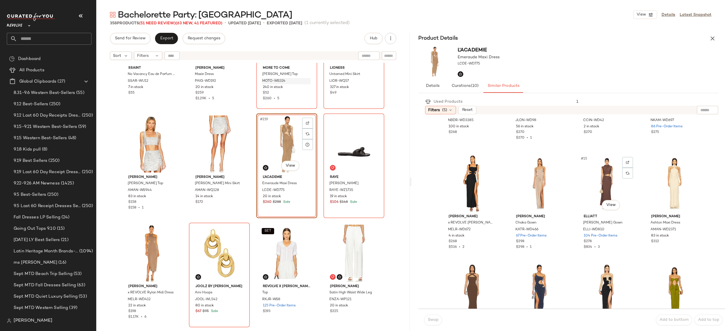
scroll to position [295, 0]
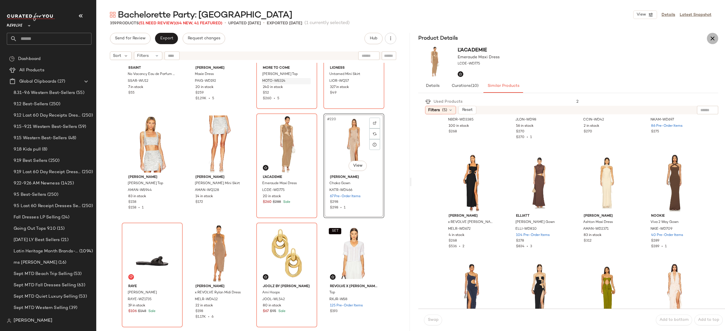
click at [710, 41] on icon "button" at bounding box center [712, 38] width 7 height 7
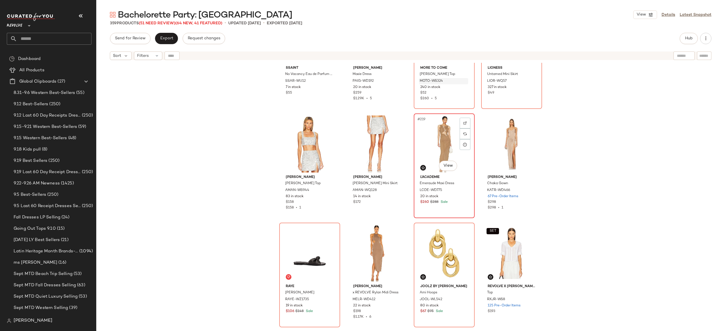
click at [442, 143] on div "#219 View" at bounding box center [444, 144] width 57 height 57
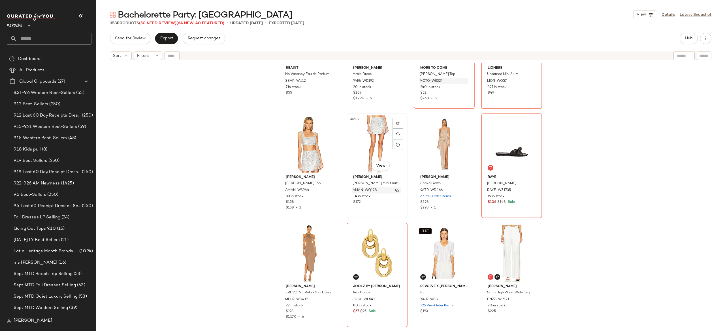
scroll to position [5866, 0]
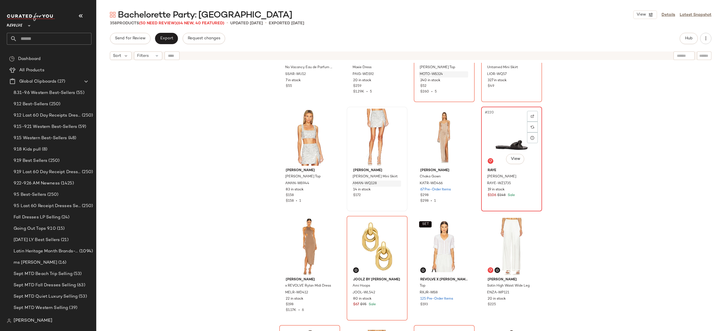
click at [507, 127] on div "#220 View" at bounding box center [511, 137] width 57 height 57
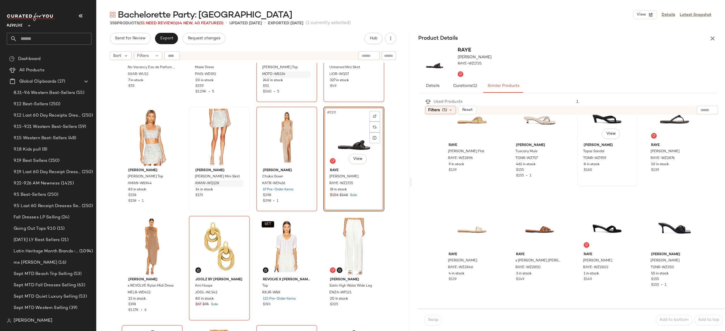
scroll to position [147, 0]
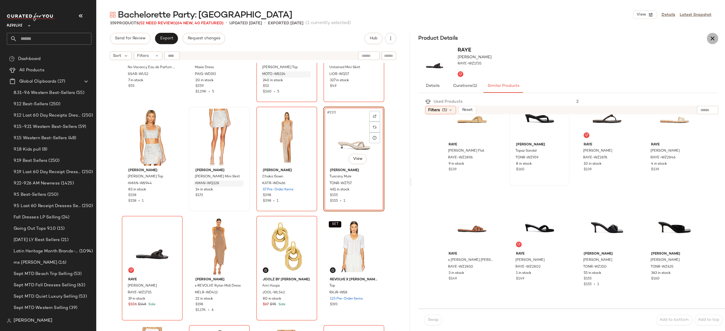
click at [715, 40] on icon "button" at bounding box center [712, 38] width 7 height 7
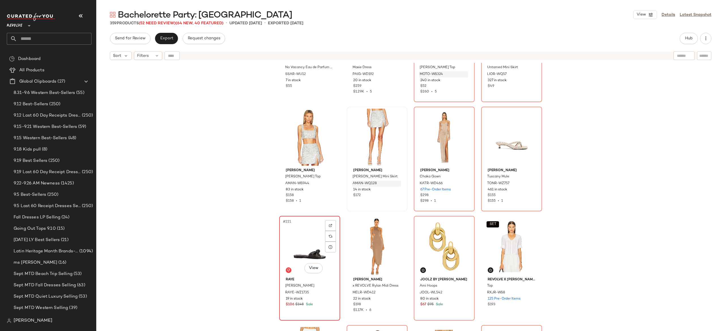
click at [308, 239] on div "#221 View" at bounding box center [309, 246] width 57 height 57
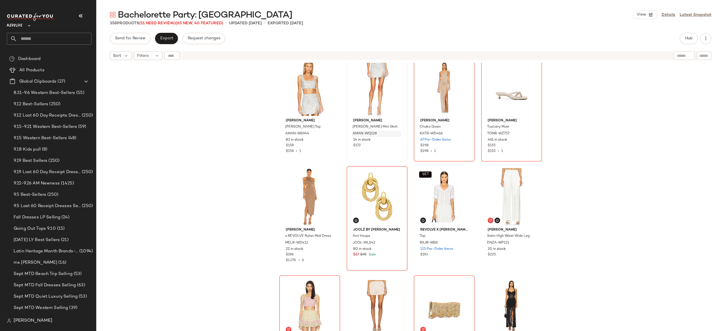
scroll to position [5918, 0]
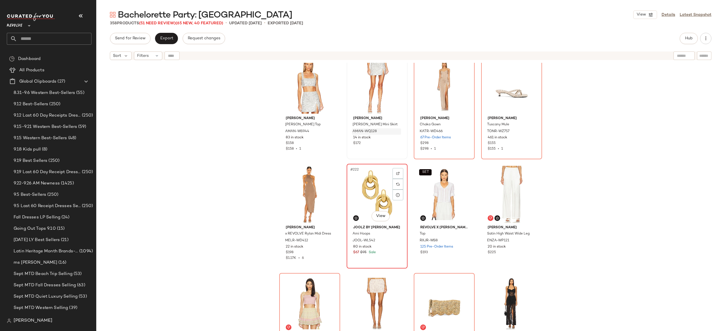
click at [363, 191] on div "#222 View" at bounding box center [377, 194] width 57 height 57
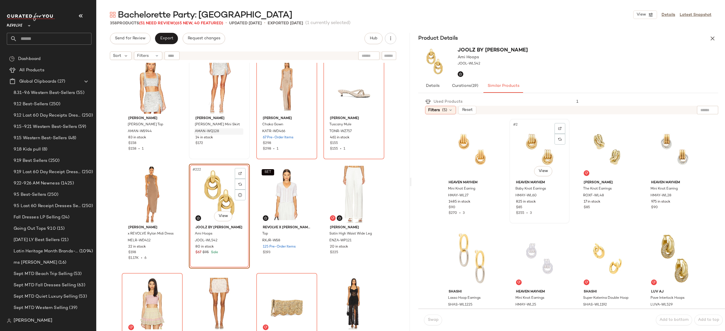
click at [533, 143] on div "#2 View" at bounding box center [540, 149] width 56 height 57
click at [711, 37] on icon "button" at bounding box center [712, 38] width 7 height 7
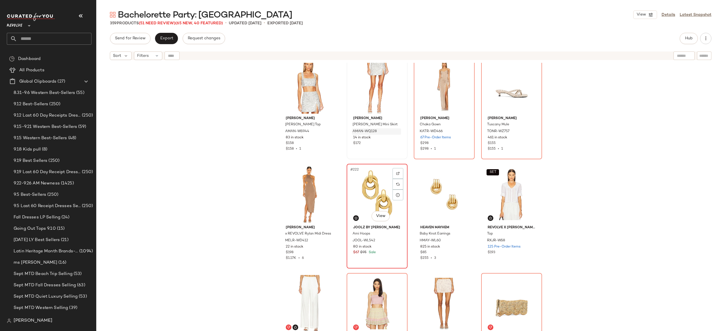
click at [378, 190] on div "#222 View" at bounding box center [377, 194] width 57 height 57
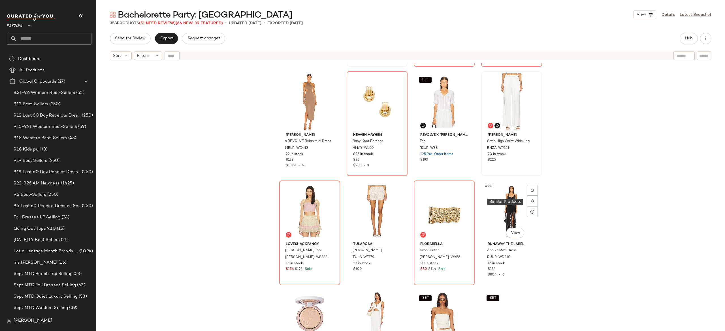
scroll to position [6012, 0]
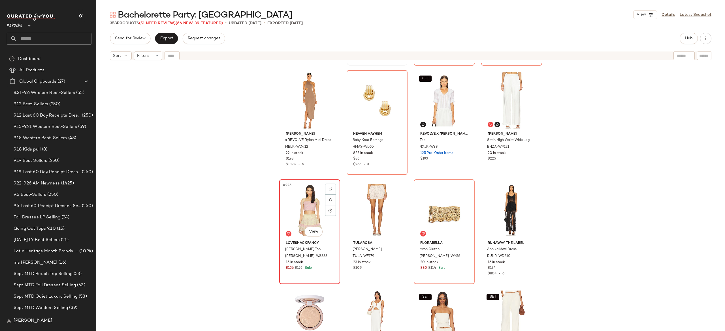
click at [305, 210] on div "#225 View" at bounding box center [309, 210] width 57 height 57
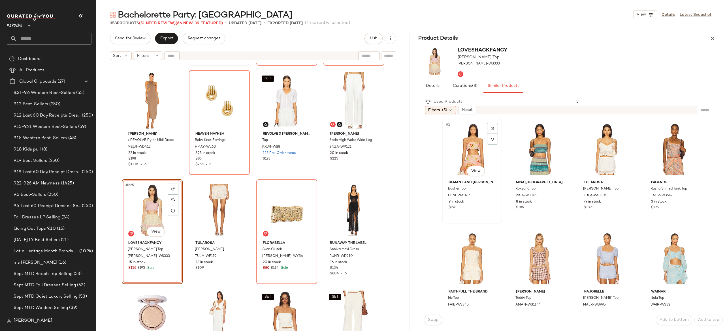
click at [468, 148] on div "#1 View" at bounding box center [472, 149] width 56 height 57
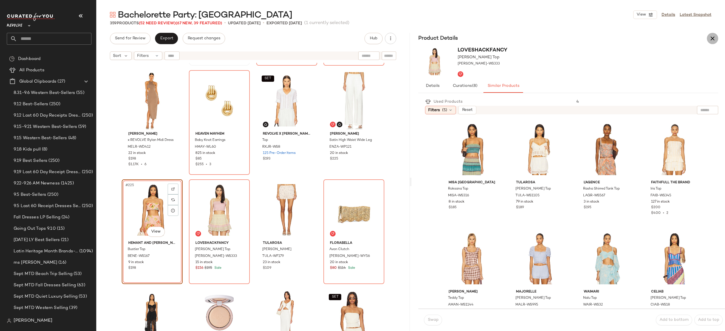
click at [713, 36] on icon "button" at bounding box center [712, 38] width 7 height 7
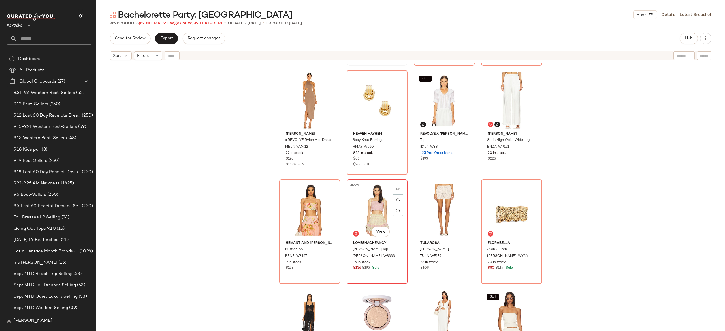
click at [376, 200] on div "#226 View" at bounding box center [377, 210] width 57 height 57
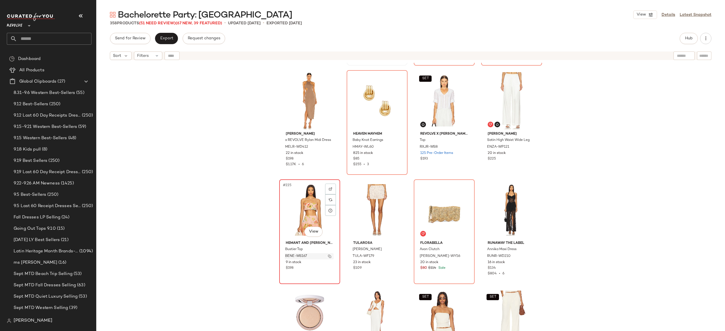
click at [329, 257] on img "button" at bounding box center [329, 256] width 3 height 3
click at [688, 36] on span "Hub" at bounding box center [689, 38] width 8 height 5
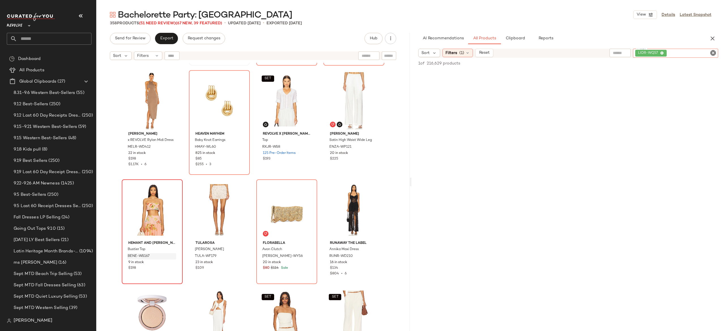
click at [691, 51] on div "LIOR-WQ57" at bounding box center [675, 53] width 85 height 9
paste input "*********"
type input "*********"
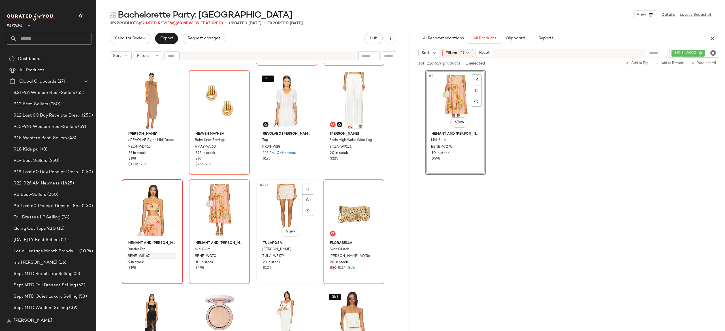
click at [289, 203] on div "#227 View" at bounding box center [286, 210] width 57 height 57
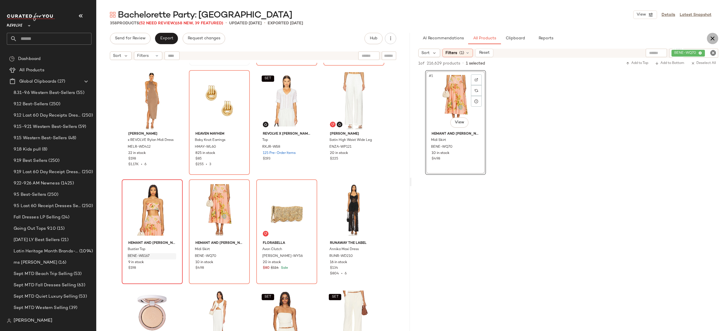
click at [712, 37] on icon "button" at bounding box center [712, 38] width 7 height 7
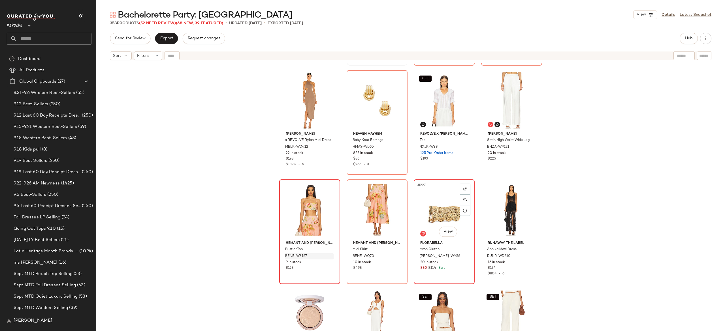
click at [428, 215] on div "#227 View" at bounding box center [444, 210] width 57 height 57
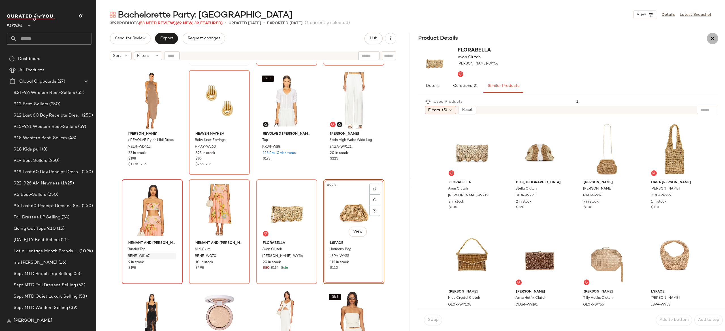
click at [715, 39] on icon "button" at bounding box center [712, 38] width 7 height 7
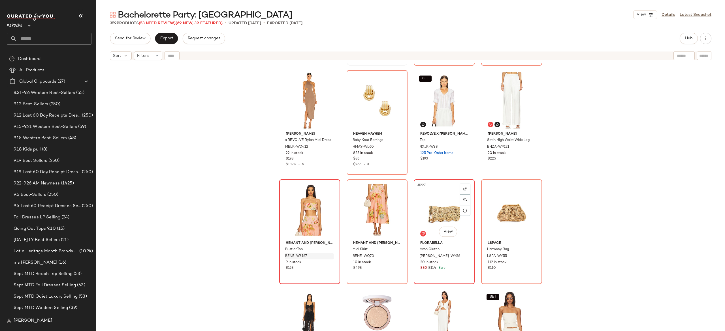
click at [453, 205] on div "#227 View" at bounding box center [444, 210] width 57 height 57
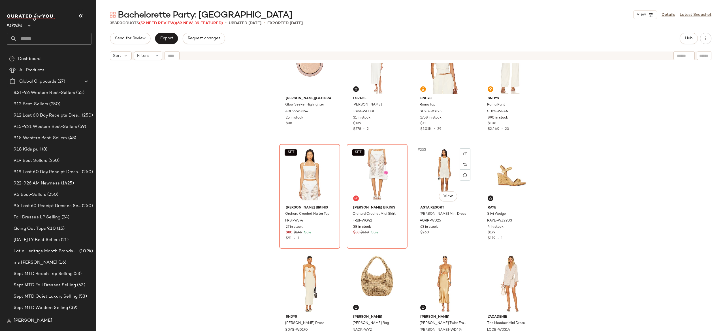
scroll to position [6267, 0]
click at [307, 174] on div "SET #233 View" at bounding box center [309, 173] width 57 height 57
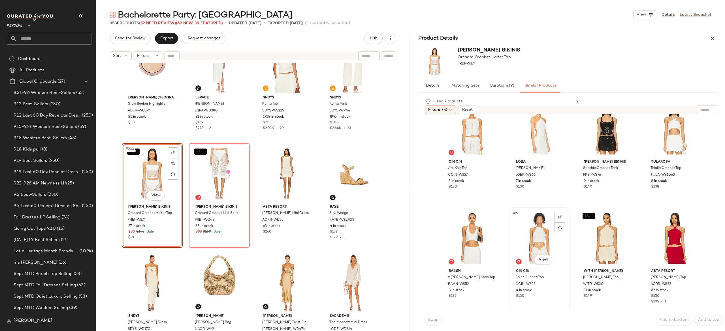
scroll to position [21, 0]
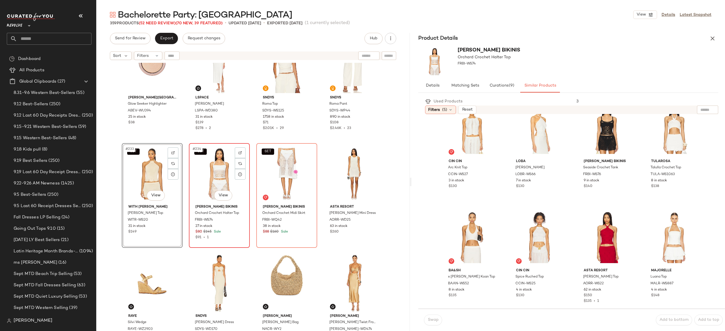
click at [212, 169] on div "SET #234 View" at bounding box center [219, 173] width 57 height 57
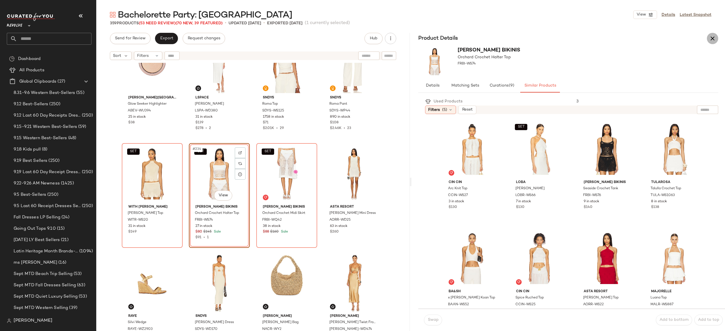
click at [713, 38] on icon "button" at bounding box center [712, 38] width 7 height 7
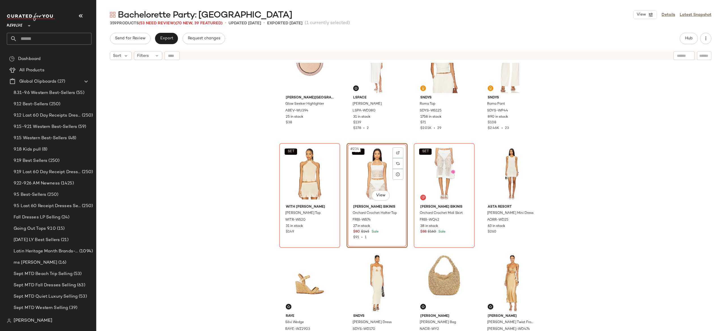
click at [377, 172] on div "SET #234 View" at bounding box center [377, 173] width 57 height 57
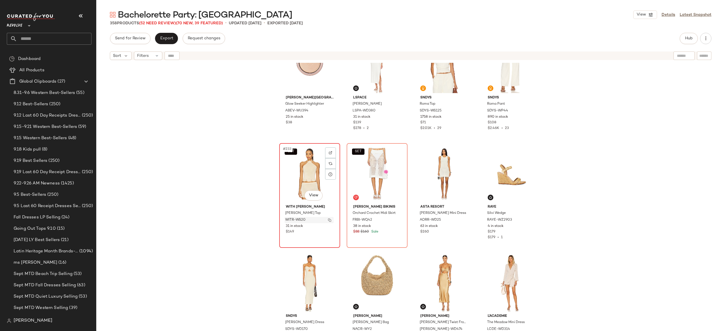
click at [329, 220] on img "button" at bounding box center [329, 220] width 3 height 3
click at [691, 39] on span "Hub" at bounding box center [689, 38] width 8 height 5
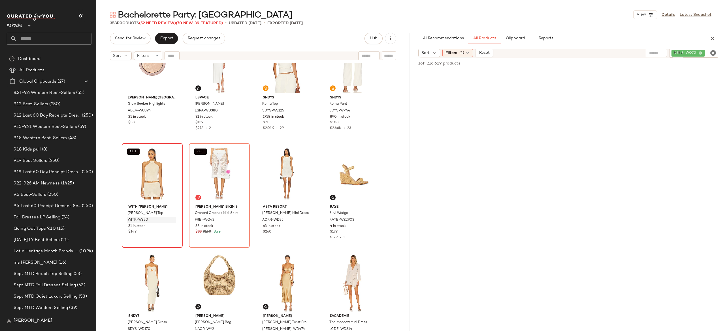
click at [707, 50] on input "Filter" at bounding box center [711, 53] width 10 height 6
paste input "**********"
type input "**********"
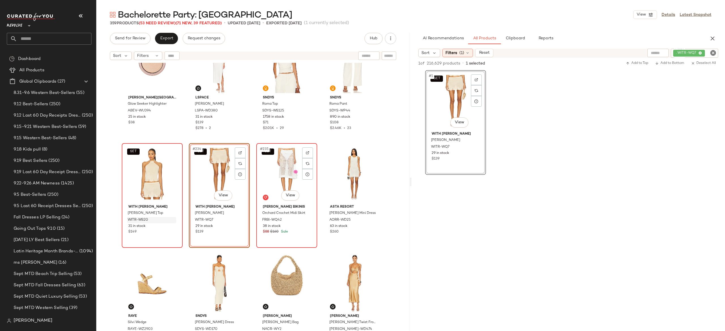
click at [274, 171] on div "SET #235 View" at bounding box center [286, 173] width 57 height 57
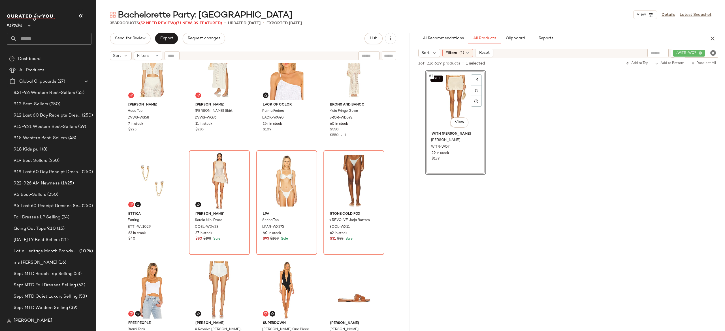
scroll to position [6594, 0]
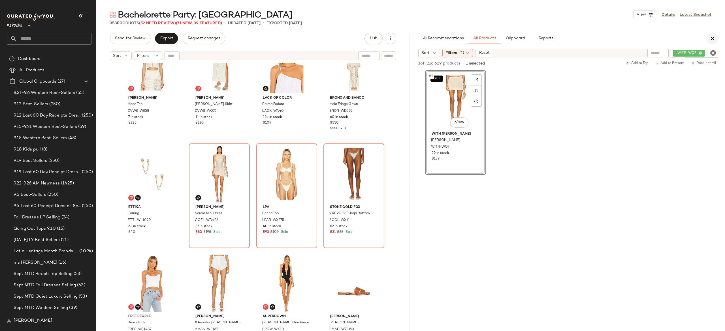
click at [712, 37] on icon "button" at bounding box center [712, 38] width 7 height 7
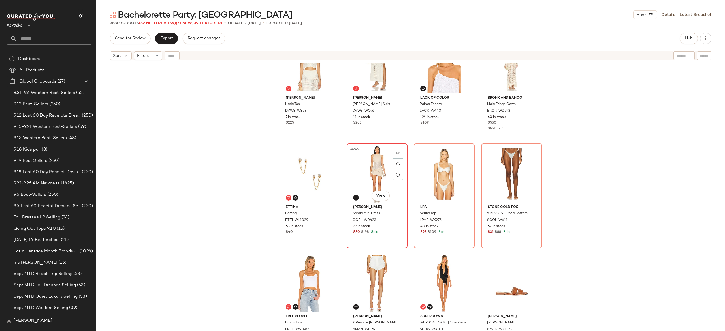
click at [377, 170] on div "#246 View" at bounding box center [377, 174] width 57 height 57
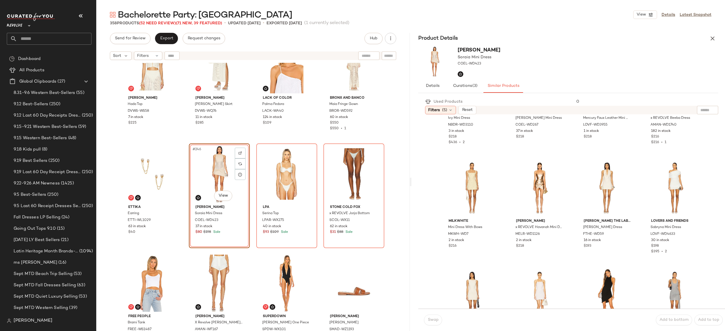
scroll to position [210, 0]
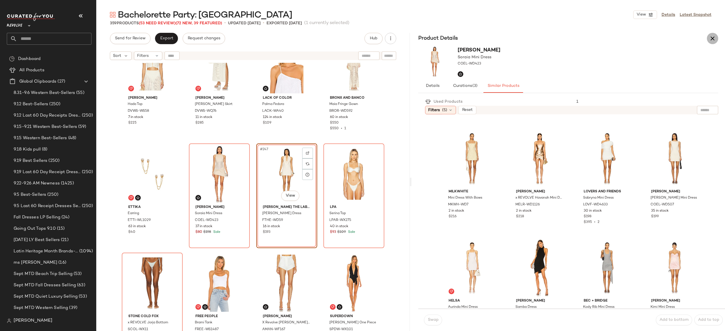
click at [717, 39] on button "button" at bounding box center [712, 38] width 11 height 11
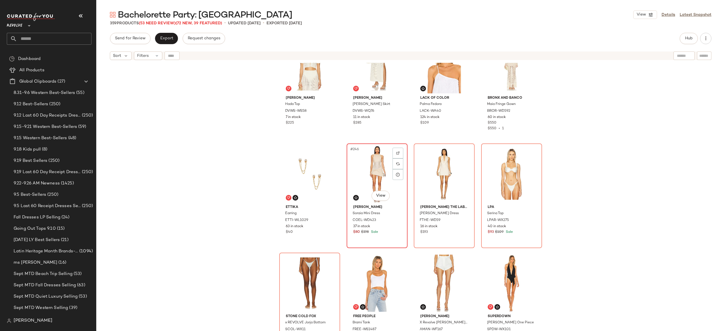
click at [375, 173] on div "#246 View" at bounding box center [377, 174] width 57 height 57
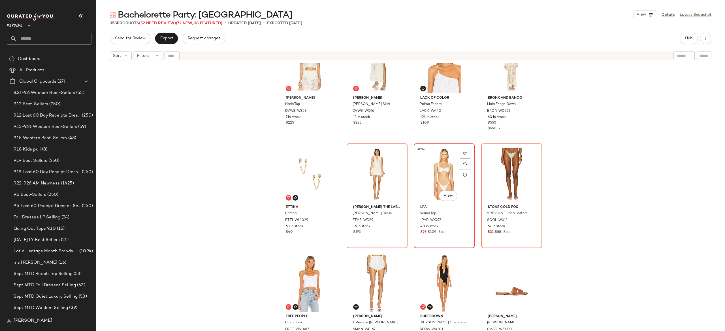
click at [437, 178] on div "#247 View" at bounding box center [444, 174] width 57 height 57
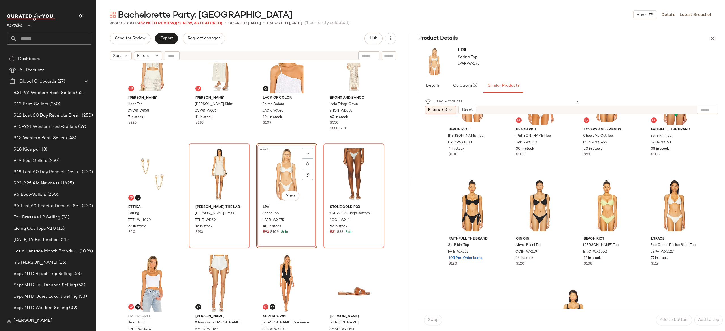
scroll to position [381, 0]
click at [597, 206] on div "#19 View" at bounding box center [607, 205] width 56 height 57
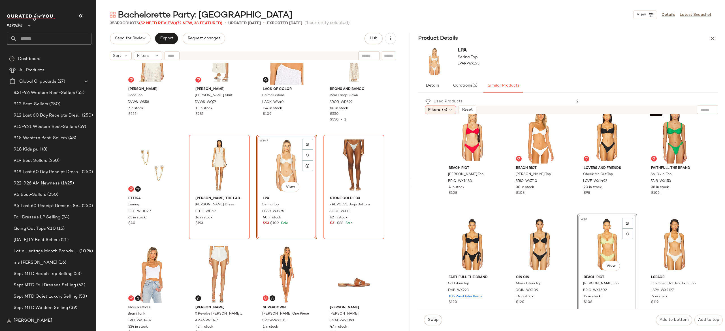
scroll to position [342, 0]
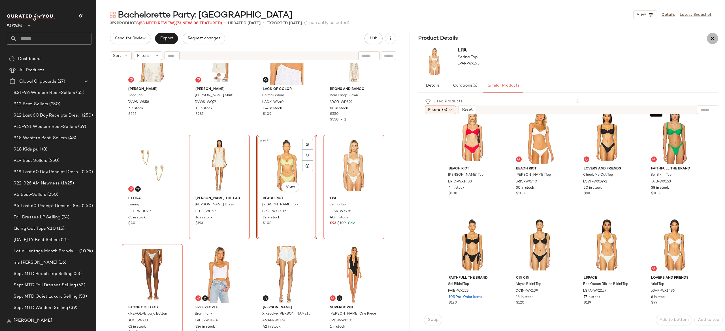
click at [716, 41] on button "button" at bounding box center [712, 38] width 11 height 11
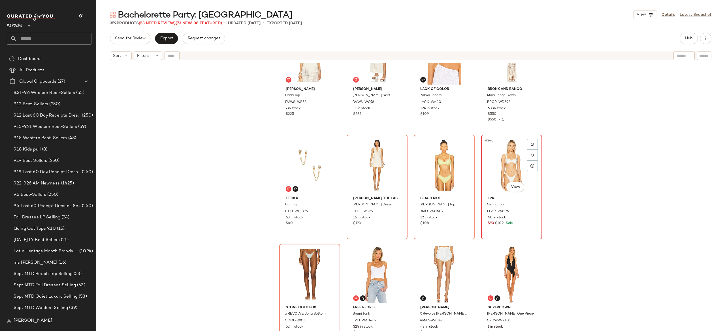
click at [505, 165] on div "#248 View" at bounding box center [511, 165] width 57 height 57
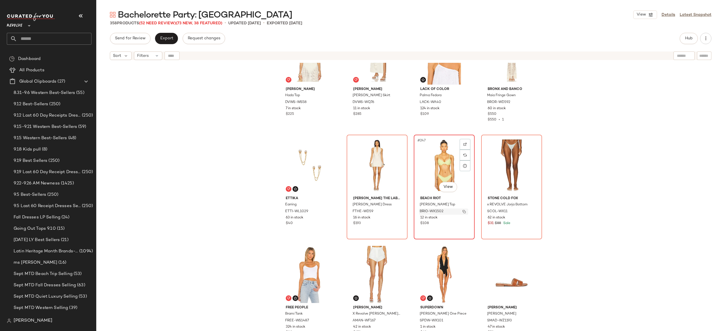
click at [463, 212] on img "button" at bounding box center [464, 211] width 3 height 3
click at [687, 33] on button "Hub" at bounding box center [689, 38] width 18 height 11
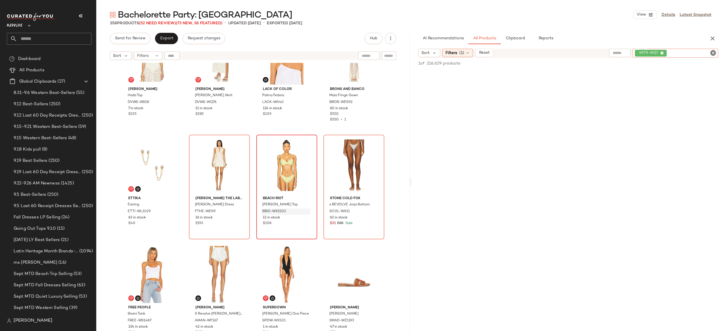
click at [686, 53] on div ". WITR-WQ7" at bounding box center [676, 53] width 86 height 9
paste input "**********"
type input "**********"
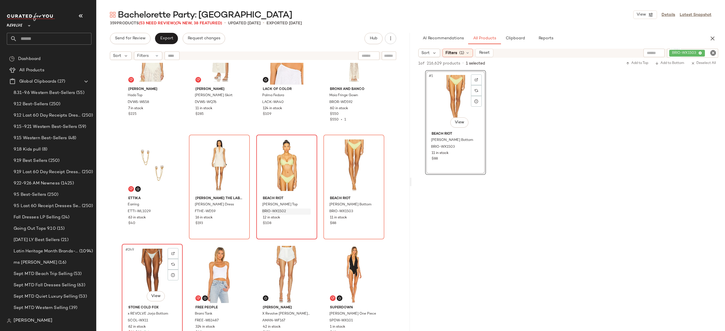
click at [153, 262] on div "#249 View" at bounding box center [152, 274] width 57 height 57
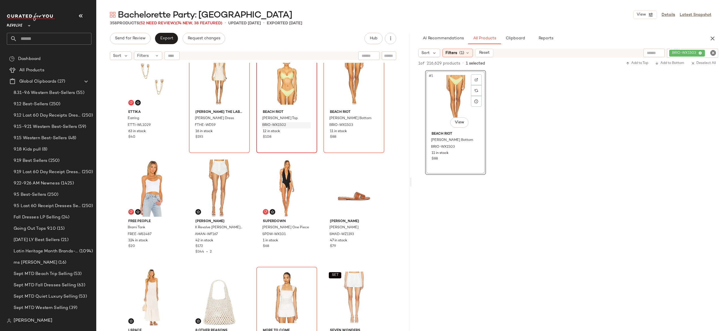
scroll to position [6696, 0]
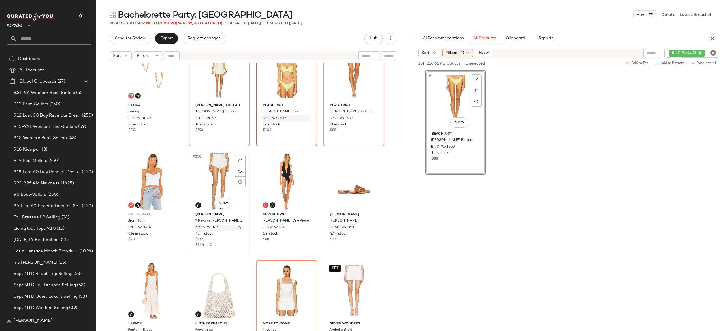
click at [239, 228] on img "button" at bounding box center [239, 227] width 3 height 3
click at [682, 53] on div "BRIO-WX1503" at bounding box center [674, 53] width 90 height 9
paste input "*********"
type input "*********"
paste input "*********"
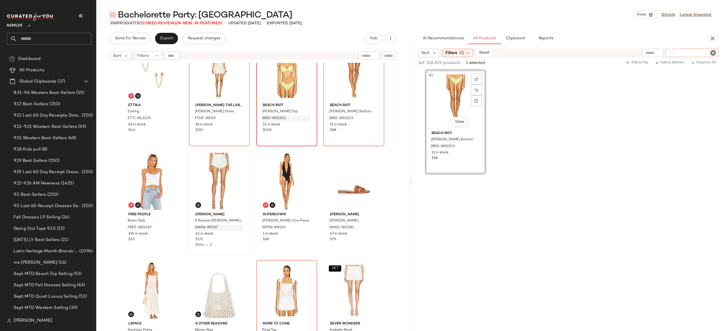
type input "*********"
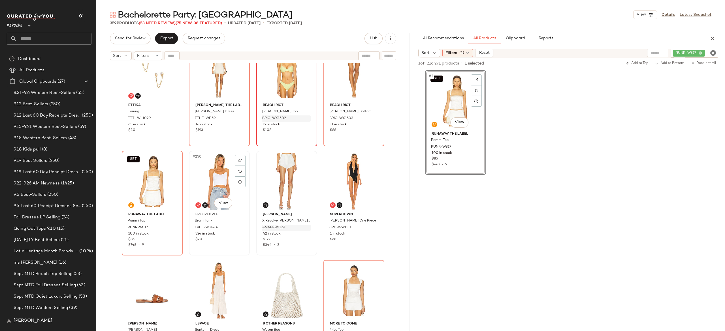
click at [208, 172] on div "#250 View" at bounding box center [219, 181] width 57 height 57
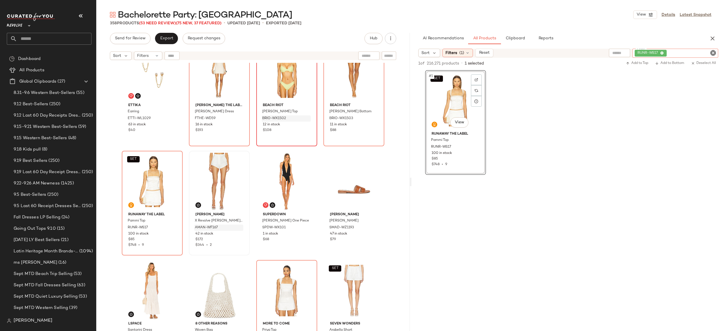
click at [695, 52] on div "RUNR-WS17" at bounding box center [675, 53] width 86 height 9
paste input "**********"
type input "**********"
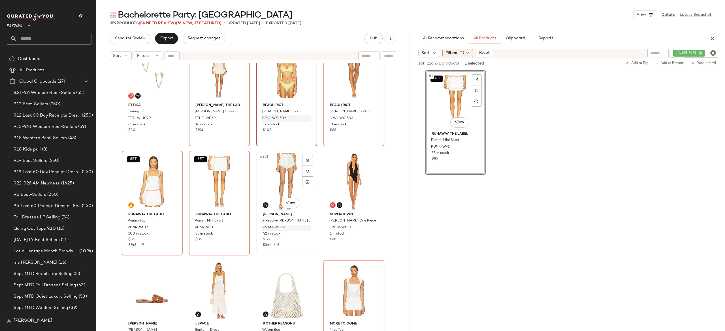
click at [276, 175] on div "#251 View" at bounding box center [286, 181] width 57 height 57
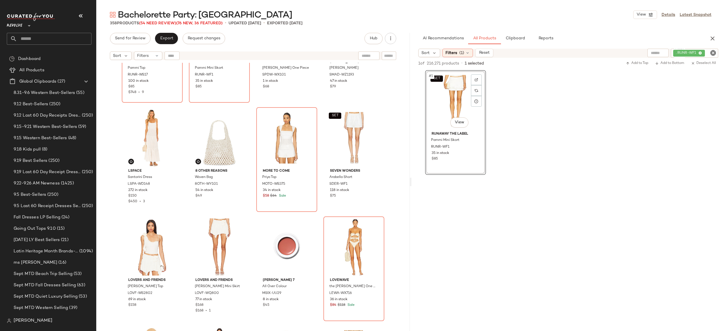
scroll to position [6853, 0]
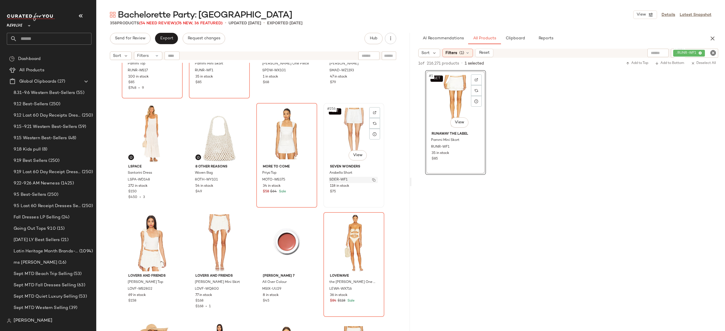
click at [373, 180] on img "button" at bounding box center [373, 179] width 3 height 3
click at [681, 49] on div ". RUNR-WF1" at bounding box center [676, 53] width 86 height 9
paste input "********"
type input "********"
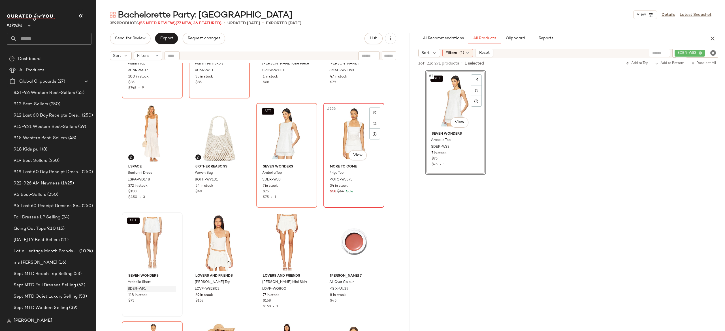
click at [340, 133] on div "#256 View" at bounding box center [353, 133] width 57 height 57
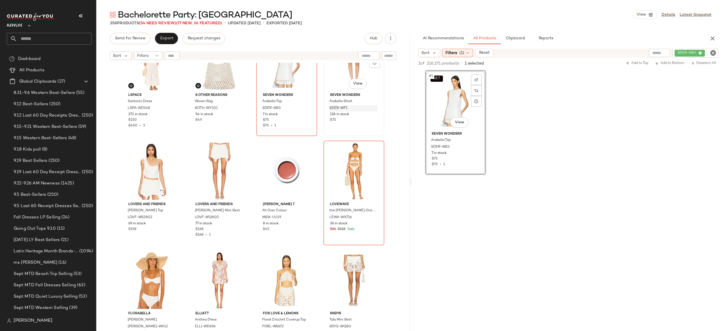
scroll to position [6926, 0]
click at [714, 37] on icon "button" at bounding box center [712, 38] width 7 height 7
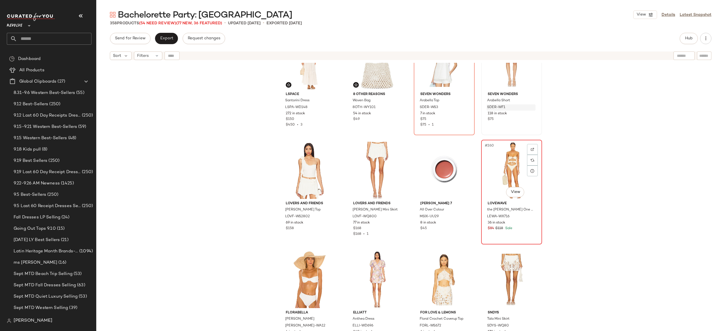
click at [512, 169] on div "#260 View" at bounding box center [511, 170] width 57 height 57
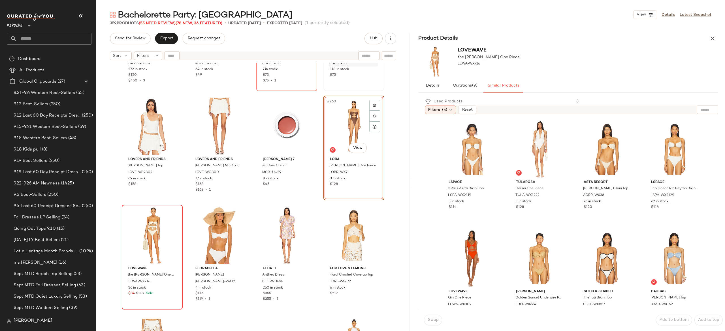
scroll to position [6972, 0]
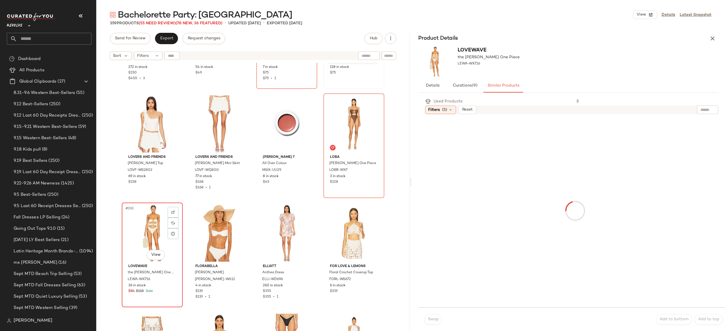
click at [150, 224] on div "#261 View" at bounding box center [152, 233] width 57 height 57
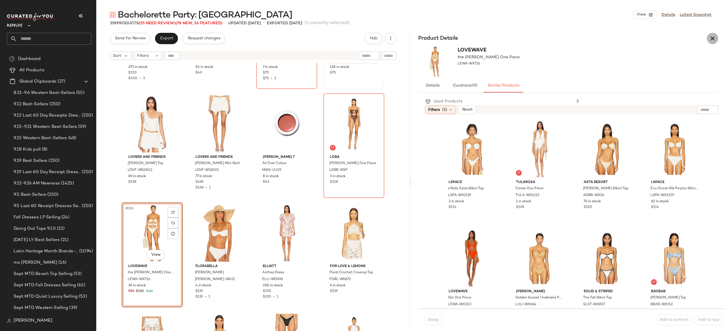
click at [714, 41] on icon "button" at bounding box center [712, 38] width 7 height 7
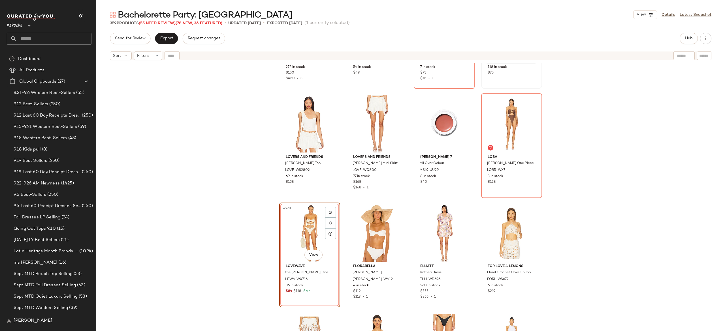
click at [296, 231] on div "#261 View" at bounding box center [309, 233] width 57 height 57
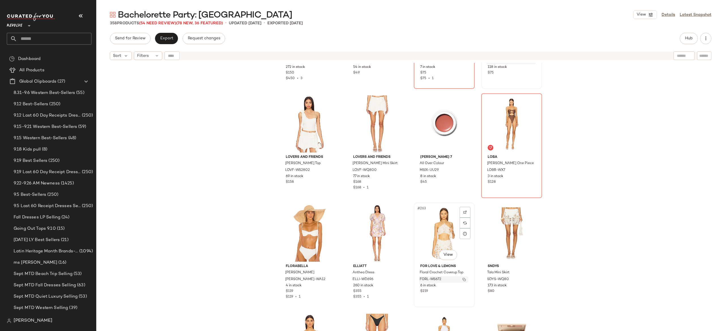
click at [463, 280] on img "button" at bounding box center [464, 279] width 3 height 3
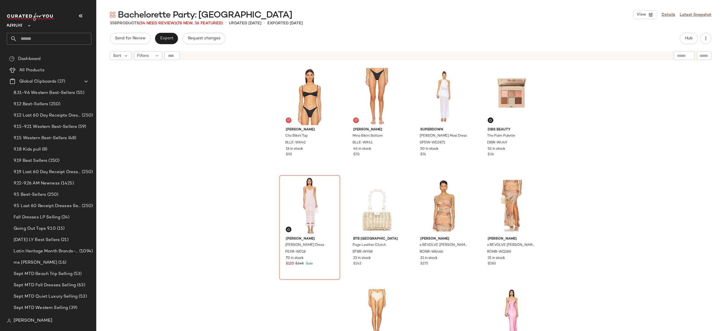
scroll to position [7221, 0]
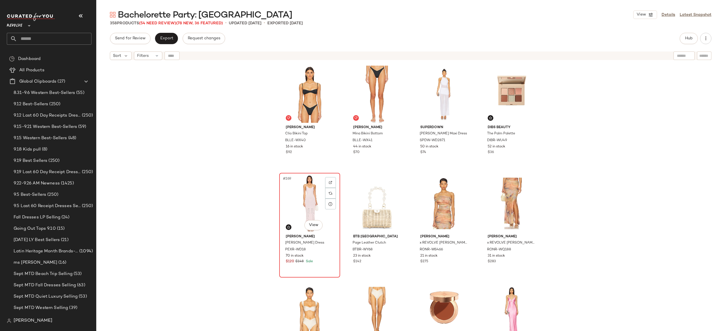
click at [308, 203] on div "#269 View" at bounding box center [309, 203] width 57 height 57
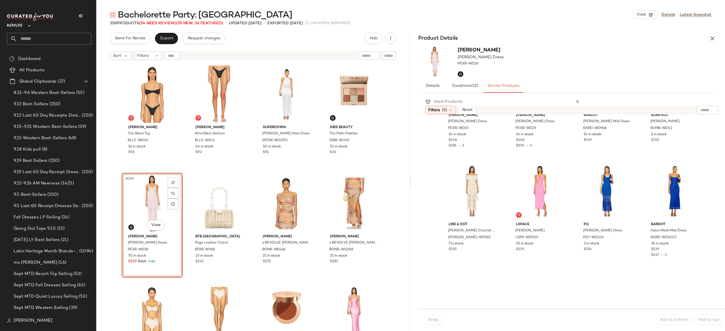
scroll to position [69, 0]
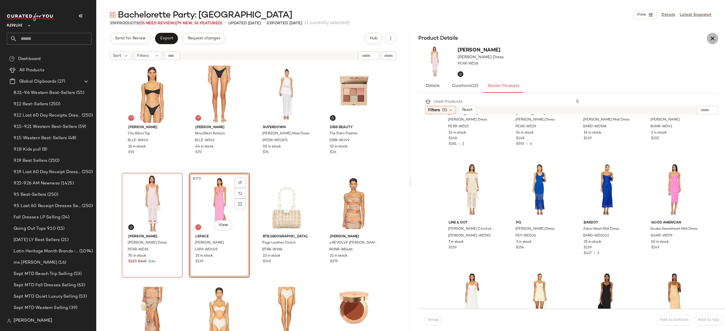
click at [717, 38] on button "button" at bounding box center [712, 38] width 11 height 11
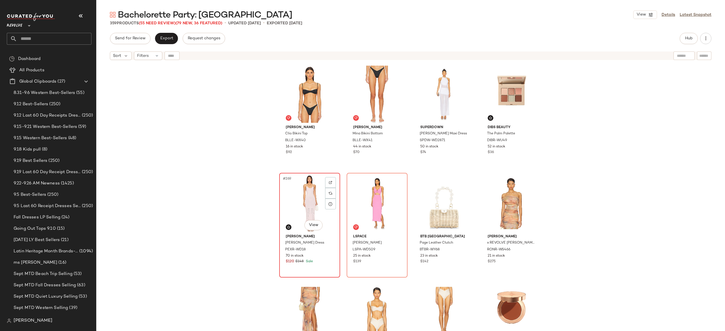
click at [305, 212] on div "#269 View" at bounding box center [309, 203] width 57 height 57
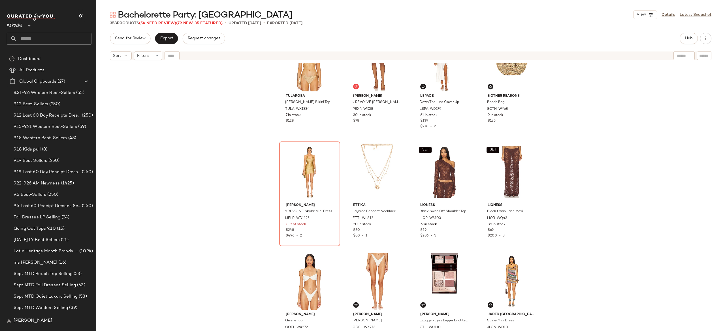
scroll to position [7691, 0]
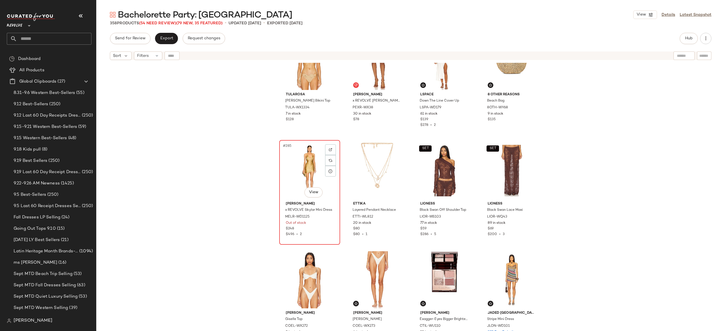
click at [312, 170] on div "#285 View" at bounding box center [309, 170] width 57 height 57
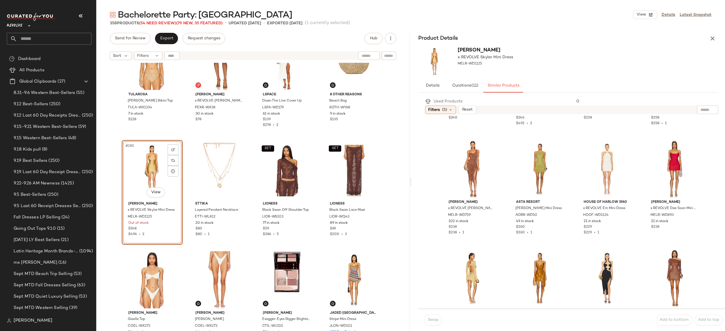
scroll to position [200, 0]
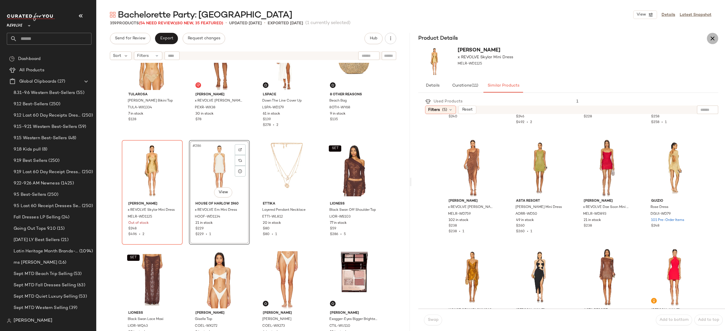
click at [713, 36] on icon "button" at bounding box center [712, 38] width 7 height 7
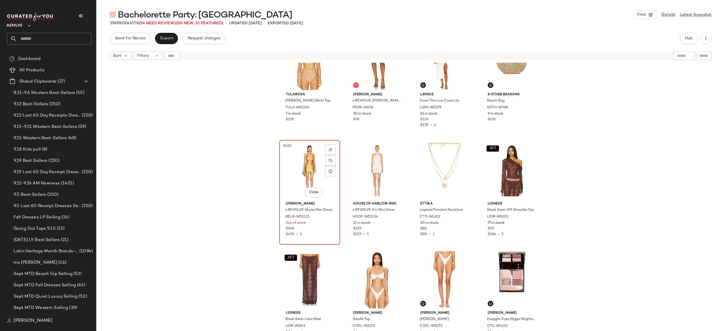
click at [312, 172] on div "#285 View" at bounding box center [309, 170] width 57 height 57
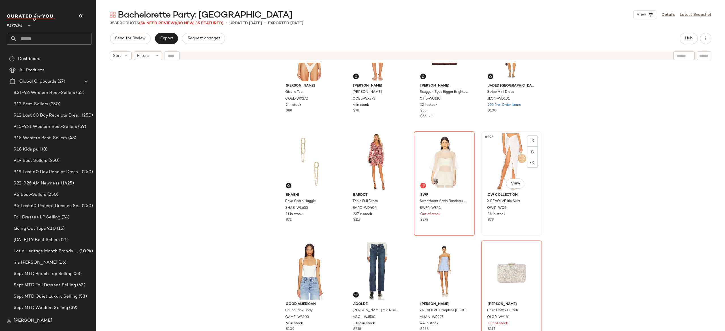
scroll to position [7919, 0]
click at [530, 208] on img "button" at bounding box center [531, 207] width 3 height 3
click at [445, 161] on div "#295 View" at bounding box center [444, 161] width 57 height 57
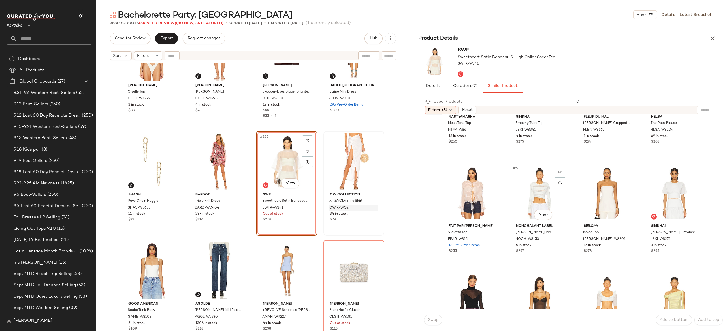
scroll to position [64, 0]
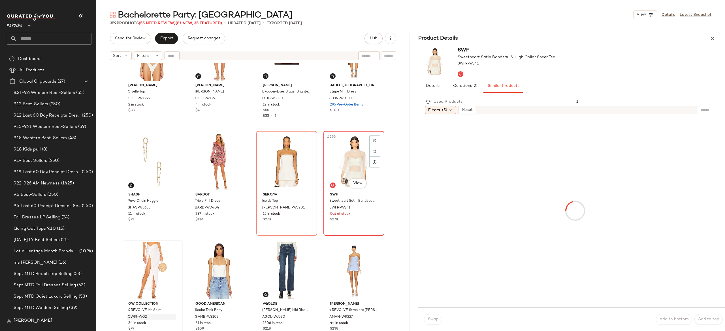
click at [340, 161] on div "#296 View" at bounding box center [353, 161] width 57 height 57
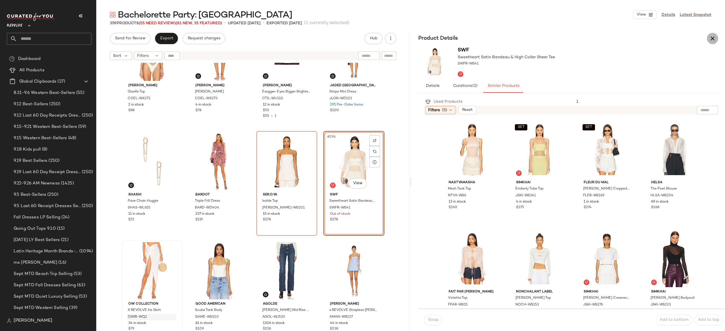
click at [714, 38] on icon "button" at bounding box center [712, 38] width 7 height 7
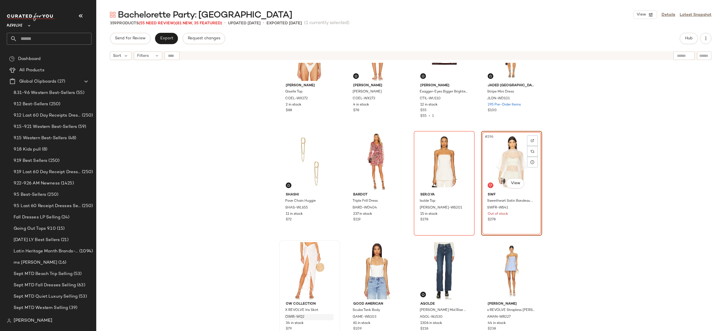
click at [495, 158] on div "#296 View" at bounding box center [511, 161] width 57 height 57
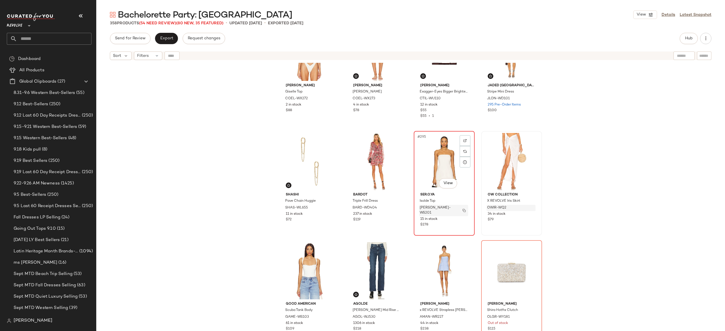
click at [464, 209] on img "button" at bounding box center [464, 210] width 3 height 3
click at [684, 35] on button "Hub" at bounding box center [689, 38] width 18 height 11
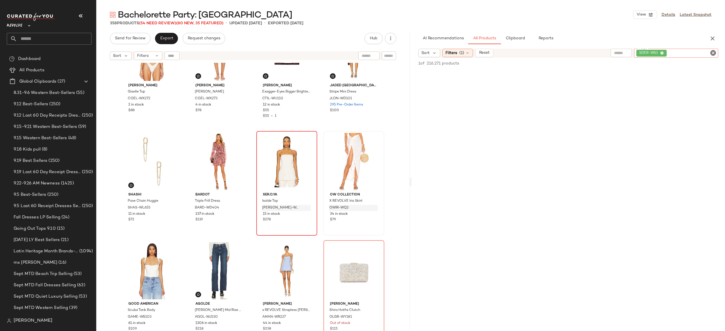
click at [687, 51] on div "SDER-WS3" at bounding box center [676, 53] width 84 height 9
paste input "*********"
type input "*********"
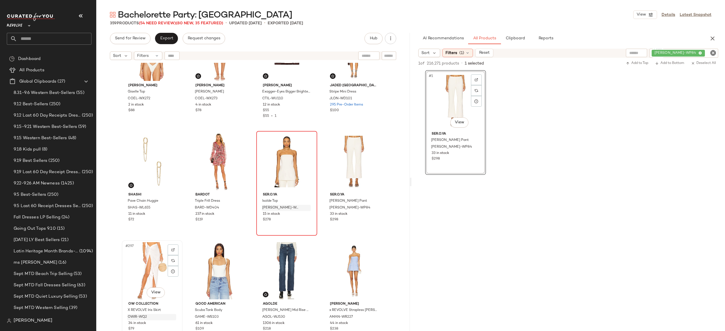
click at [154, 255] on div "#297 View" at bounding box center [152, 270] width 57 height 57
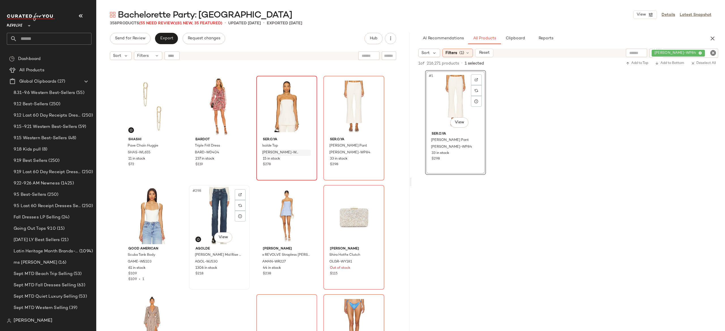
scroll to position [7975, 0]
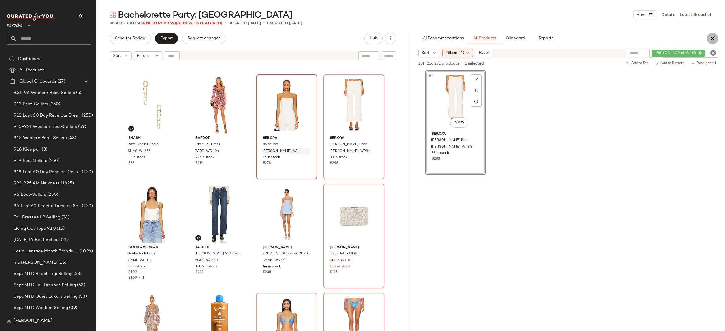
click at [713, 35] on icon "button" at bounding box center [712, 38] width 7 height 7
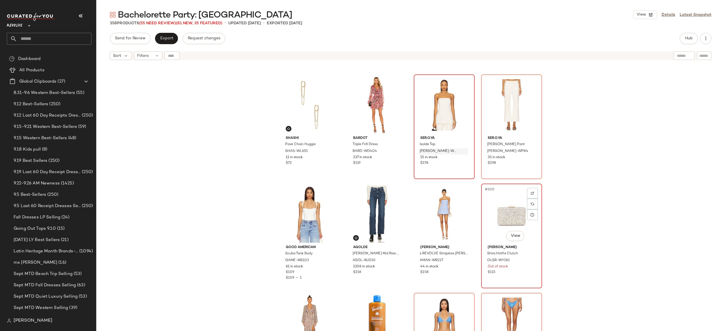
click at [504, 216] on div "#300 View" at bounding box center [511, 214] width 57 height 57
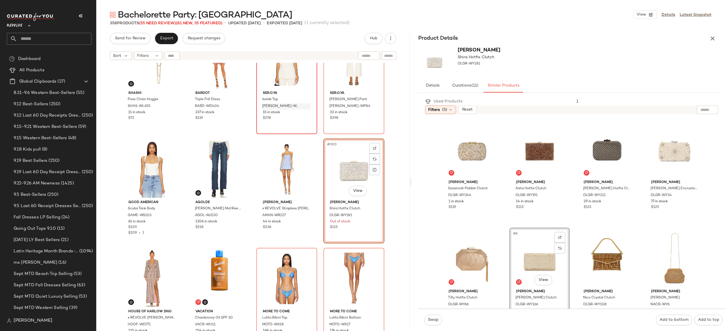
scroll to position [8024, 0]
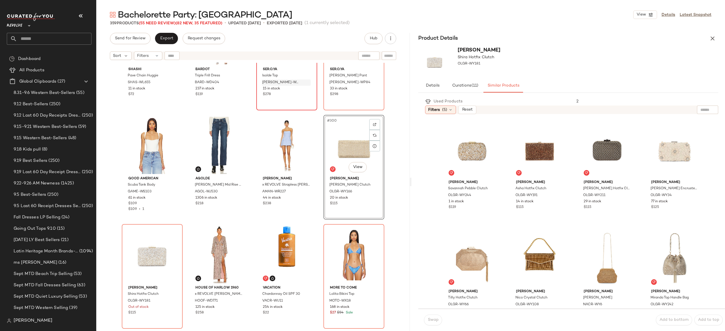
scroll to position [8053, 0]
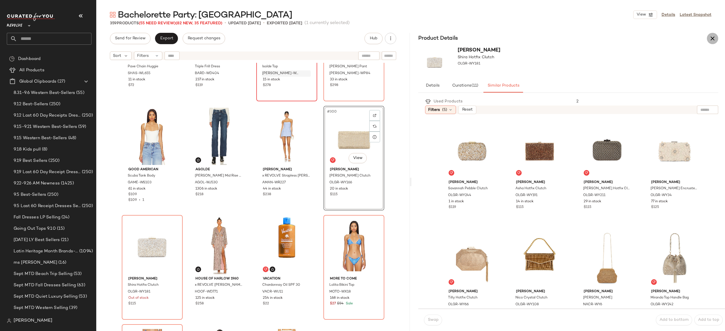
click at [710, 40] on icon "button" at bounding box center [712, 38] width 7 height 7
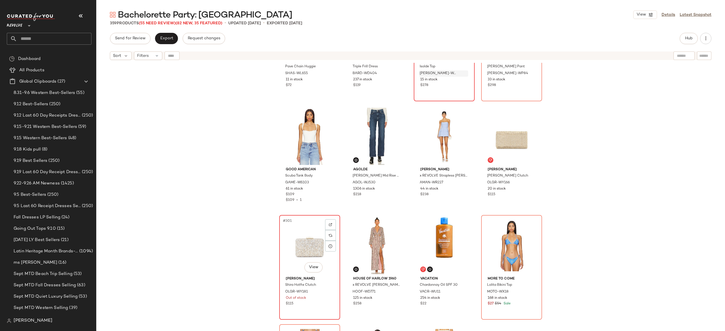
click at [309, 238] on div "#301 View" at bounding box center [309, 245] width 57 height 57
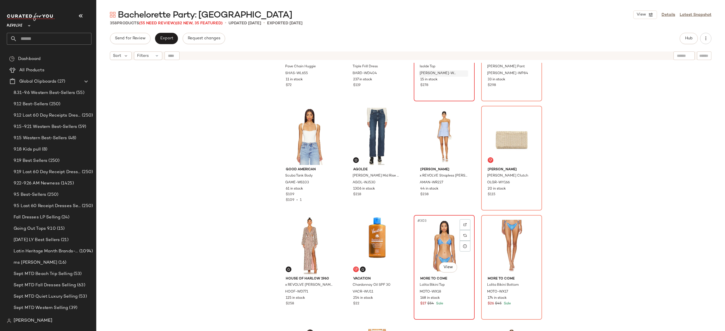
click at [430, 242] on div "#303 View" at bounding box center [444, 245] width 57 height 57
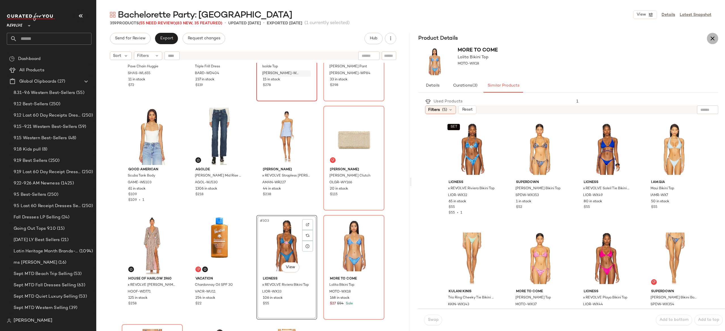
click at [715, 40] on icon "button" at bounding box center [712, 38] width 7 height 7
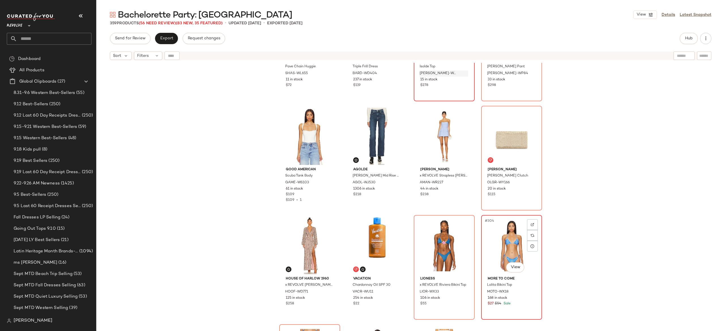
click at [516, 247] on div "#304 View" at bounding box center [511, 245] width 57 height 57
click at [461, 292] on button "button" at bounding box center [464, 292] width 8 height 5
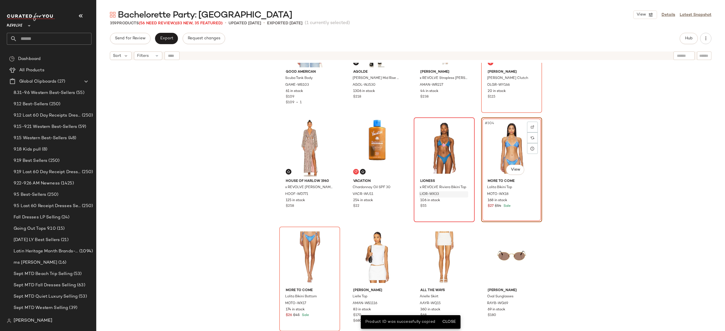
scroll to position [8153, 0]
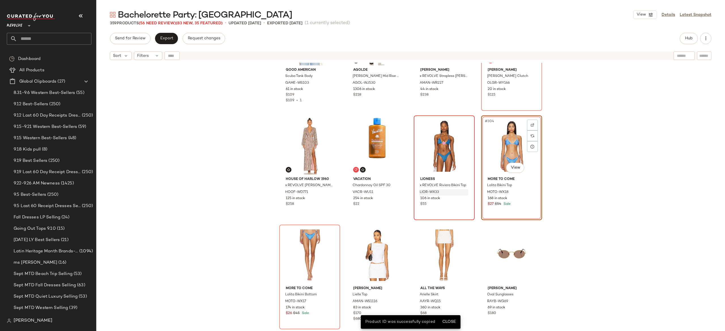
click at [506, 148] on div "#304 View" at bounding box center [511, 146] width 57 height 57
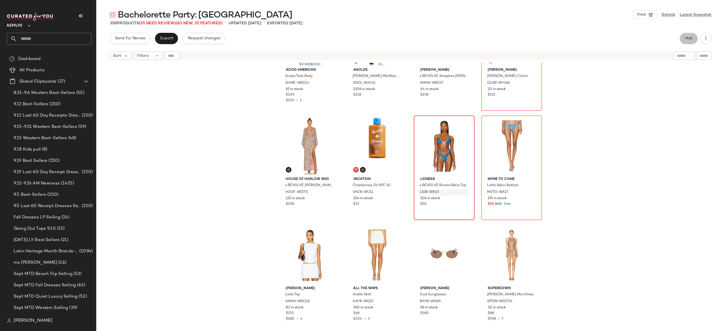
click at [691, 39] on span "Hub" at bounding box center [689, 38] width 8 height 5
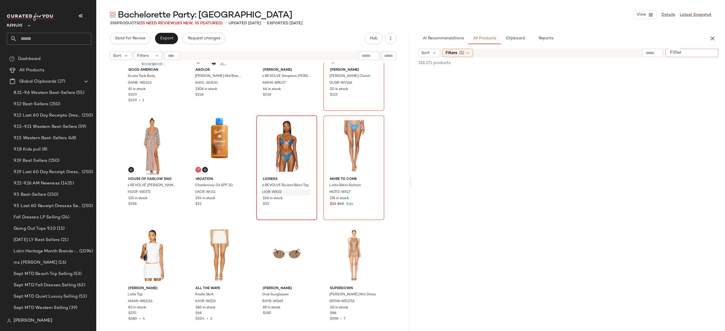
click at [704, 51] on div at bounding box center [692, 53] width 53 height 8
paste input "*********"
type input "*********"
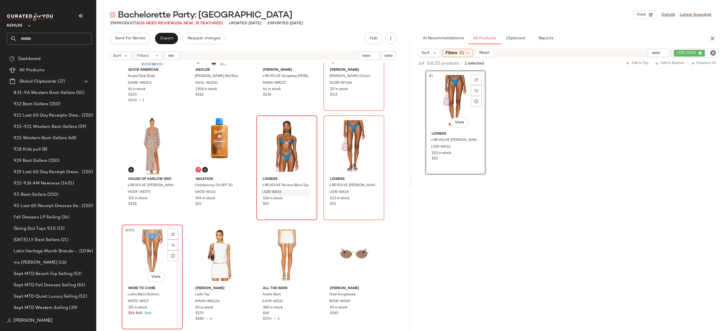
click at [152, 252] on div "#305 View" at bounding box center [152, 255] width 57 height 57
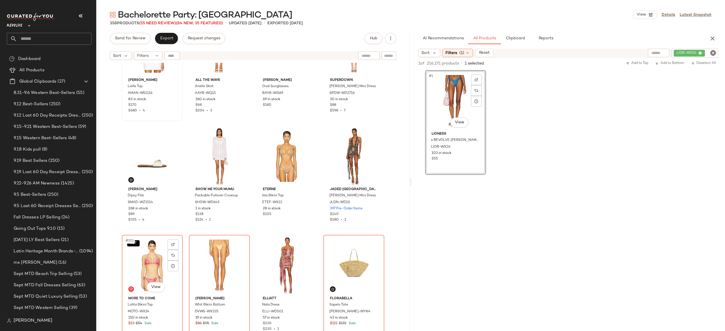
scroll to position [8363, 0]
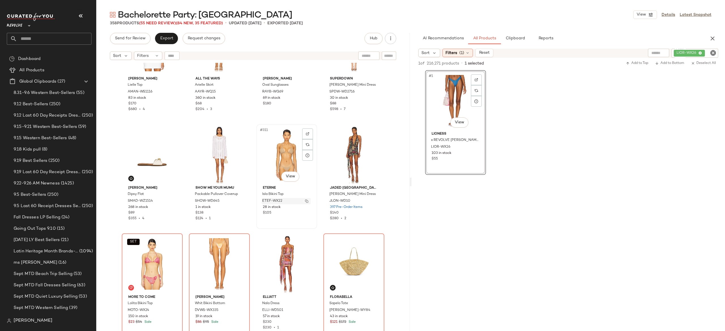
click at [305, 201] on img "button" at bounding box center [306, 201] width 3 height 3
click at [679, 52] on div "LIOR-WX26" at bounding box center [675, 53] width 85 height 9
type input "*"
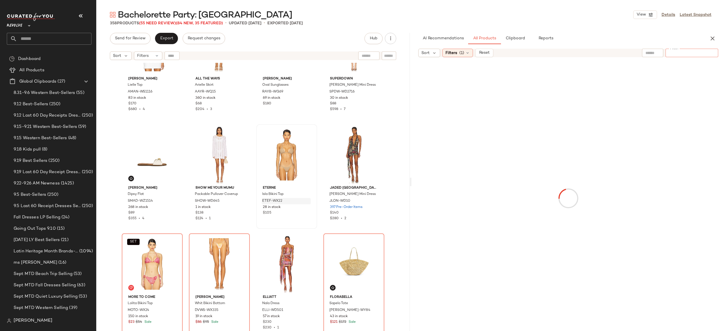
type input "*********"
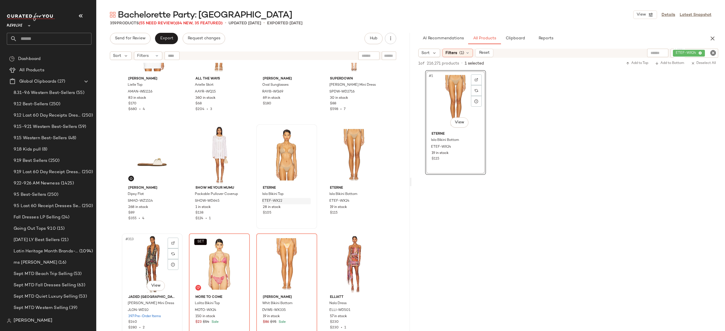
click at [148, 254] on div "#313 View" at bounding box center [152, 264] width 57 height 57
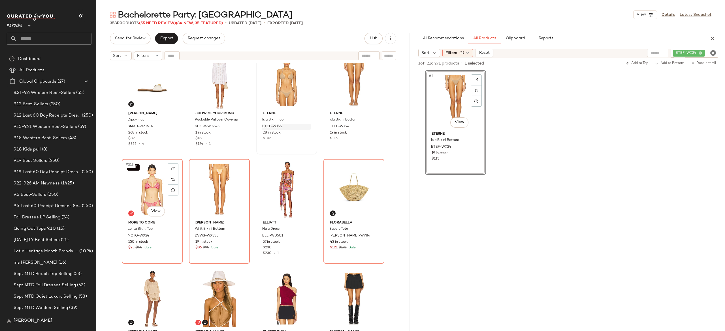
scroll to position [8438, 0]
click at [710, 40] on icon "button" at bounding box center [712, 38] width 7 height 7
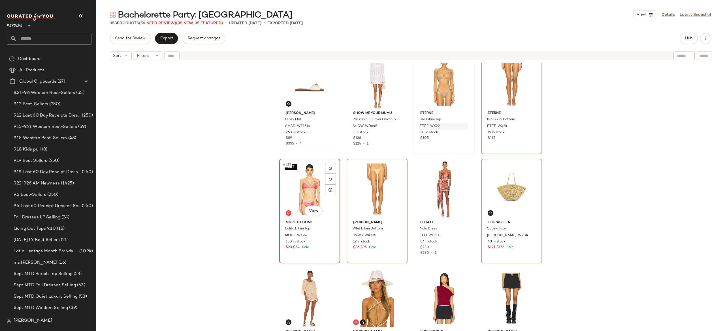
click at [310, 190] on div "SET #313 View" at bounding box center [309, 189] width 57 height 57
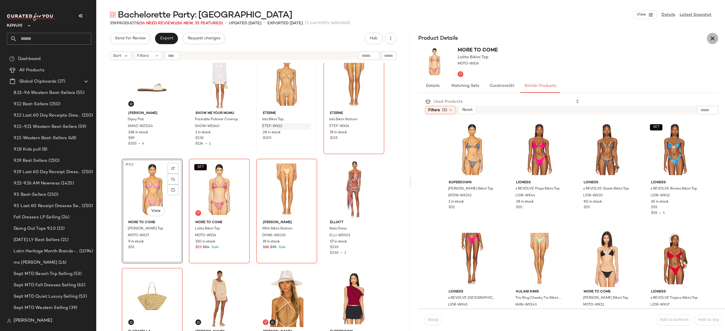
click at [710, 37] on icon "button" at bounding box center [712, 38] width 7 height 7
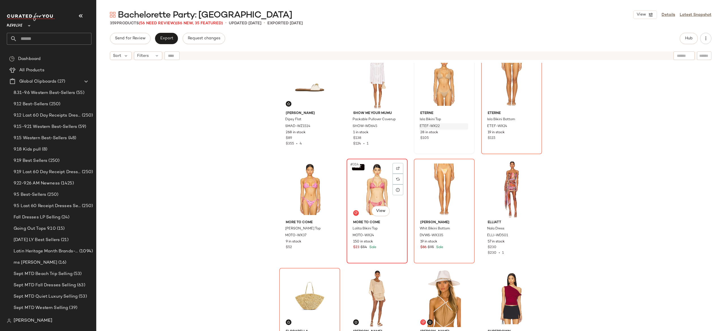
click at [385, 182] on div "SET #314 View" at bounding box center [377, 189] width 57 height 57
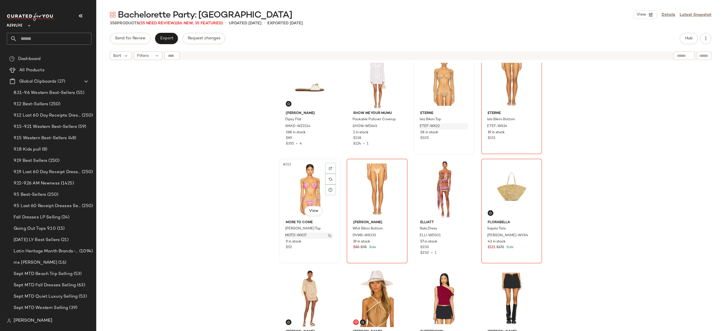
click at [328, 235] on img "button" at bounding box center [329, 235] width 3 height 3
click at [307, 195] on div "#313 View" at bounding box center [309, 189] width 57 height 57
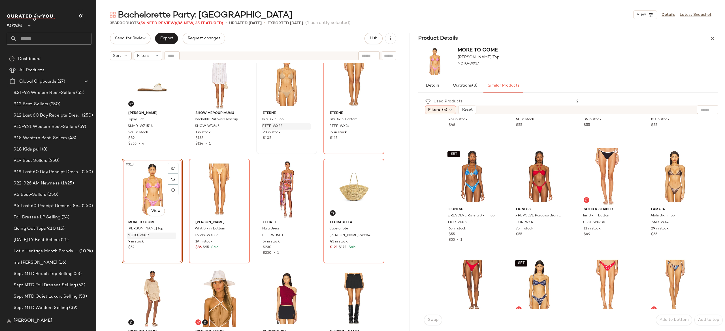
scroll to position [300, 0]
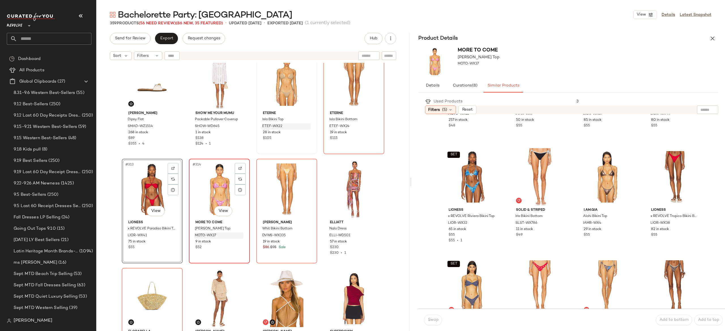
click at [209, 191] on div "#314 View" at bounding box center [219, 189] width 57 height 57
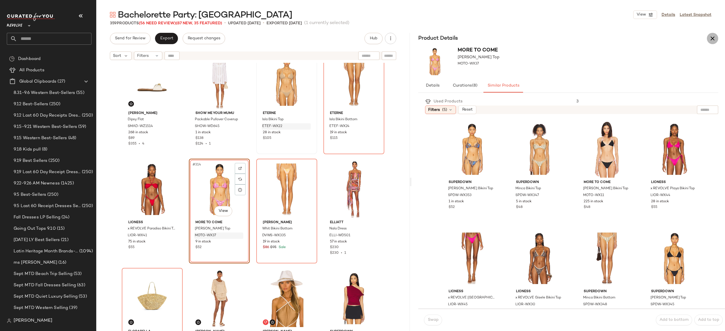
click at [709, 39] on icon "button" at bounding box center [712, 38] width 7 height 7
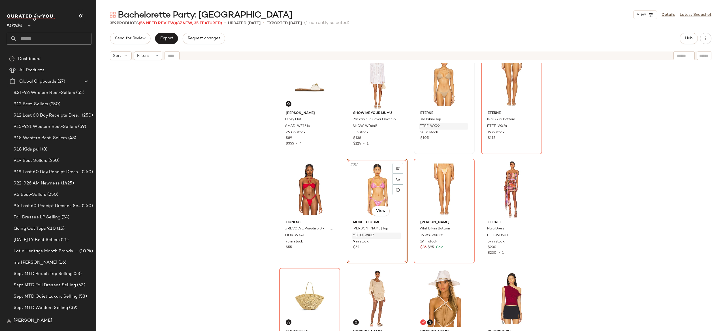
click at [374, 187] on div "#314 View" at bounding box center [377, 189] width 57 height 57
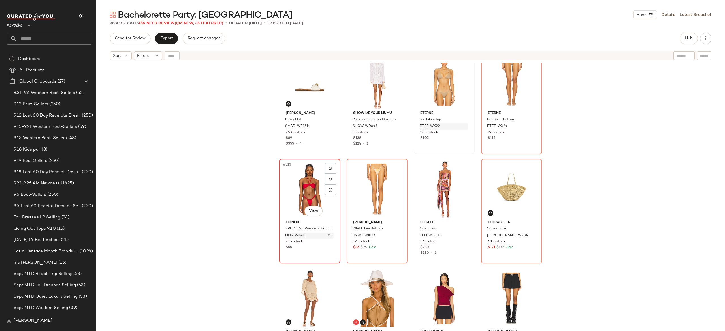
click at [329, 237] on img "button" at bounding box center [329, 235] width 3 height 3
click at [690, 39] on span "Hub" at bounding box center [689, 38] width 8 height 5
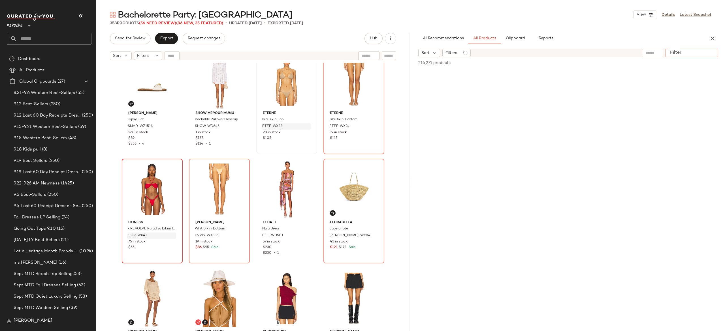
click at [711, 52] on input "Filter" at bounding box center [692, 53] width 48 height 6
paste input "*********"
type input "*********"
click at [699, 54] on input "Filter" at bounding box center [692, 53] width 48 height 6
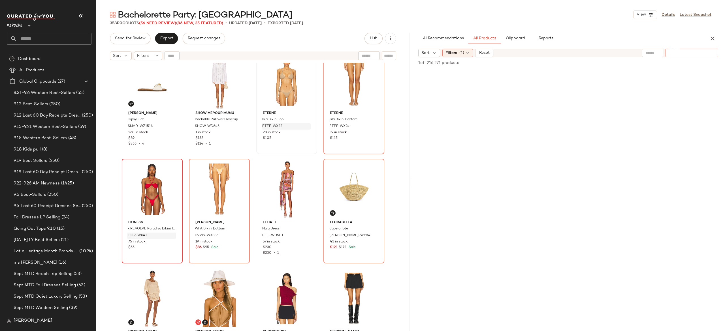
paste input "*********"
type input "*********"
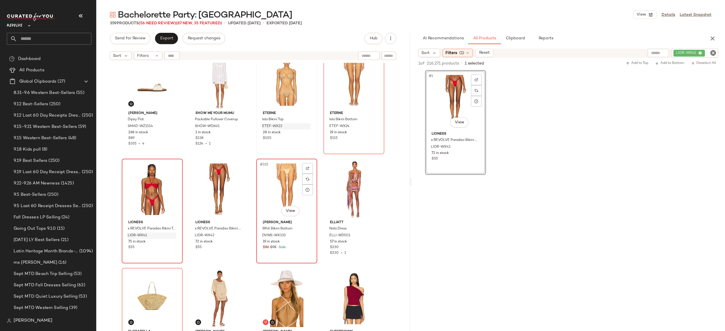
click at [276, 188] on div "#315 View" at bounding box center [286, 189] width 57 height 57
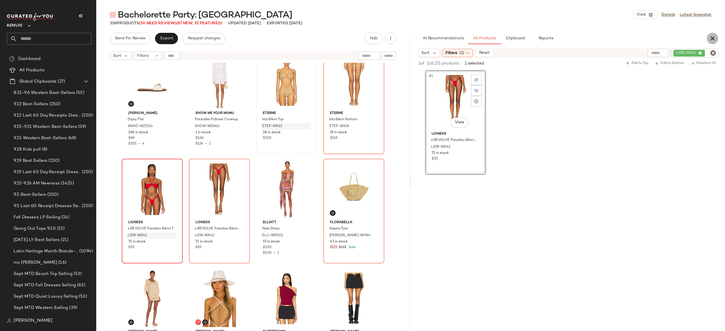
click at [710, 35] on button "button" at bounding box center [712, 38] width 11 height 11
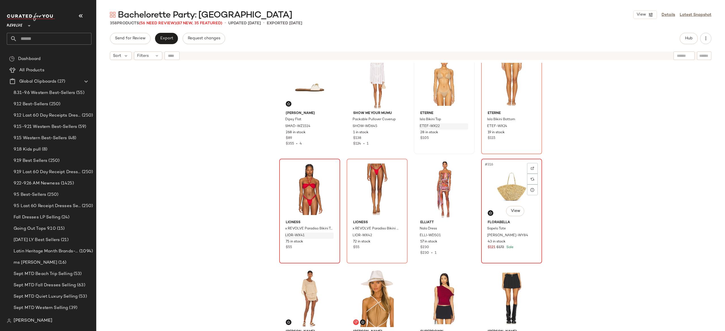
click at [512, 183] on div "#316 View" at bounding box center [511, 189] width 57 height 57
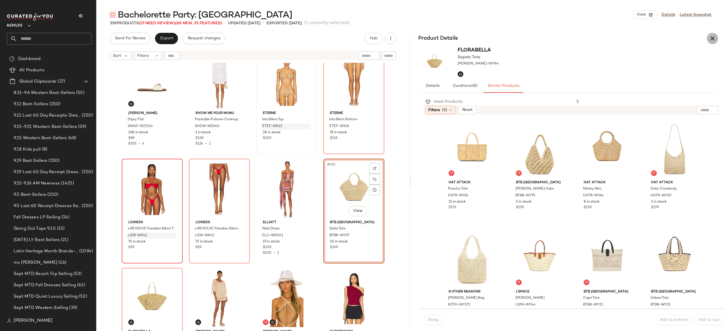
click at [714, 38] on icon "button" at bounding box center [712, 38] width 7 height 7
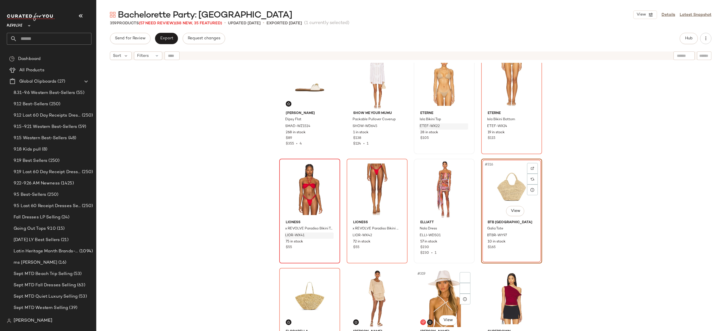
scroll to position [8529, 0]
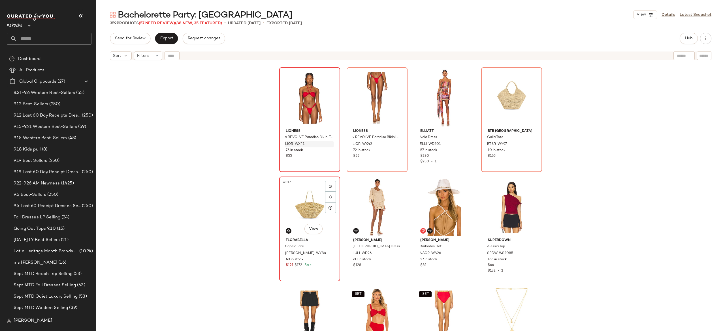
click at [304, 217] on div "#317 View" at bounding box center [309, 207] width 57 height 57
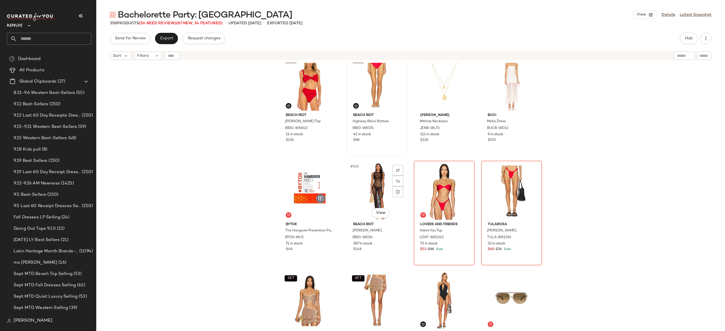
scroll to position [8821, 0]
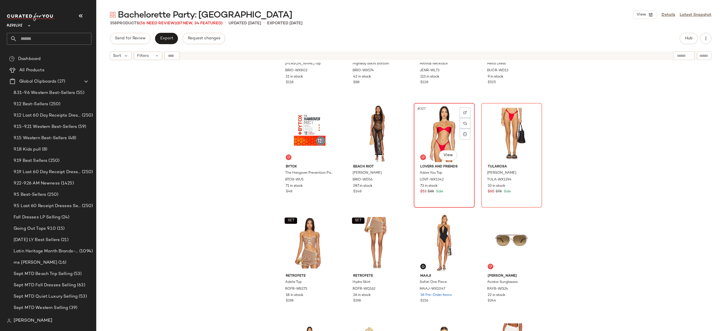
click at [448, 140] on div "#327 View" at bounding box center [444, 133] width 57 height 57
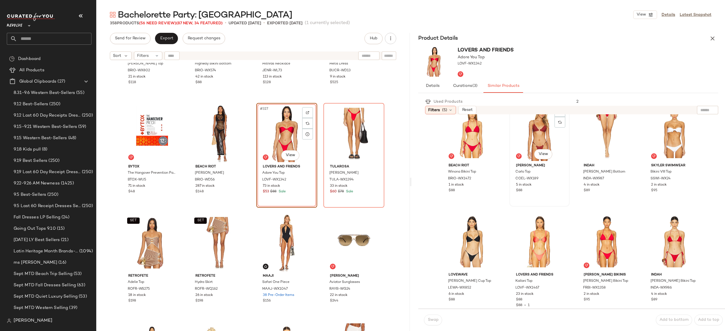
scroll to position [127, 0]
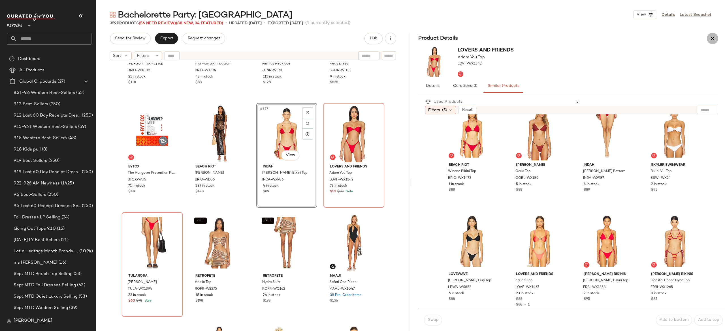
click at [710, 37] on icon "button" at bounding box center [712, 38] width 7 height 7
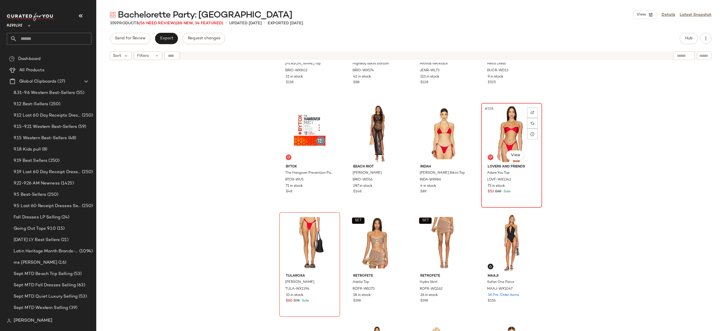
click at [511, 129] on div "#328 View" at bounding box center [511, 133] width 57 height 57
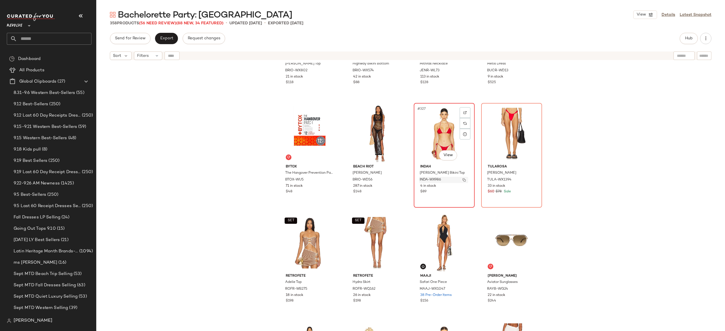
click at [463, 181] on img "button" at bounding box center [464, 179] width 3 height 3
click at [687, 36] on button "Hub" at bounding box center [689, 38] width 18 height 11
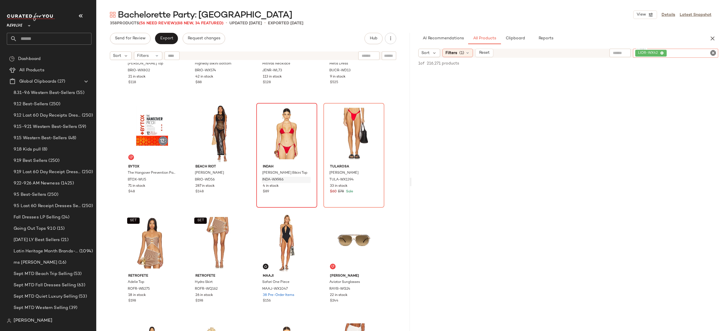
click at [705, 52] on div "LIOR-WX42" at bounding box center [675, 53] width 85 height 9
paste input "**********"
type input "**********"
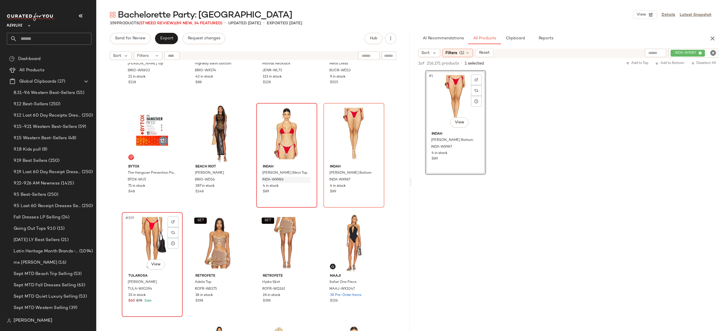
click at [146, 239] on div "#329 View" at bounding box center [152, 242] width 57 height 57
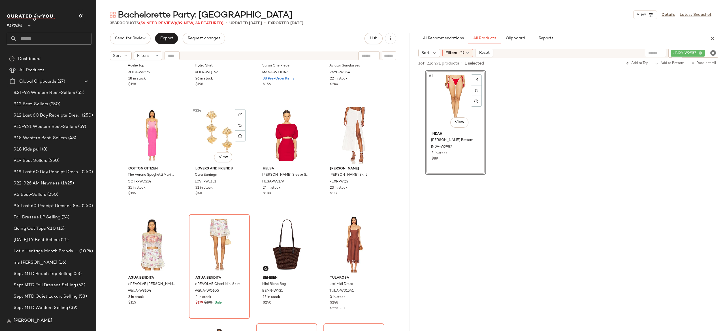
scroll to position [9039, 0]
click at [305, 180] on img "button" at bounding box center [306, 181] width 3 height 3
click at [693, 53] on div ". INDA-WX987" at bounding box center [674, 53] width 88 height 9
paste input "*********"
type input "*********"
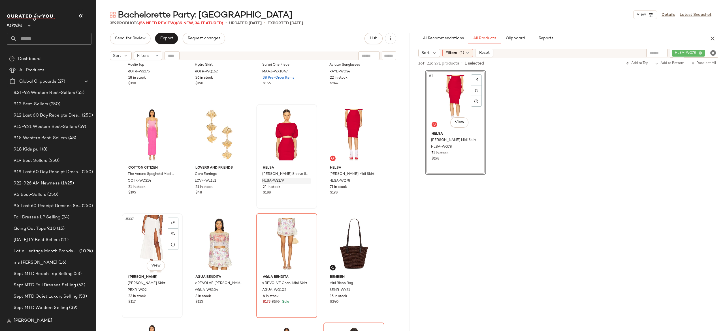
click at [140, 236] on div "#337 View" at bounding box center [152, 244] width 57 height 57
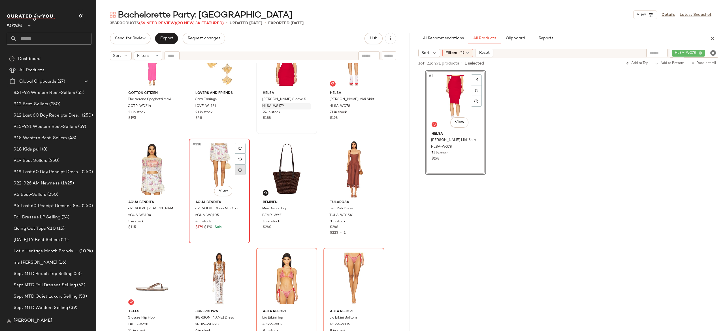
scroll to position [9115, 0]
click at [713, 35] on icon "button" at bounding box center [712, 38] width 7 height 7
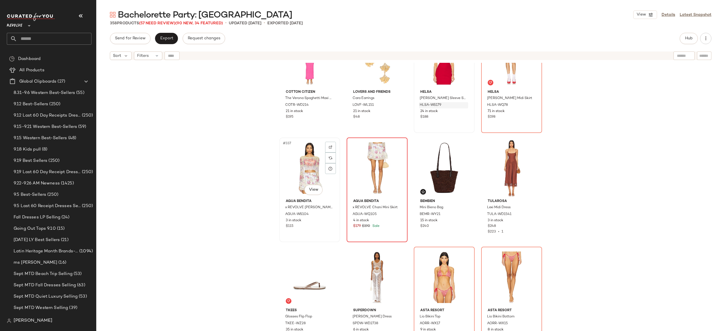
click at [312, 171] on div "#337 View" at bounding box center [309, 168] width 57 height 57
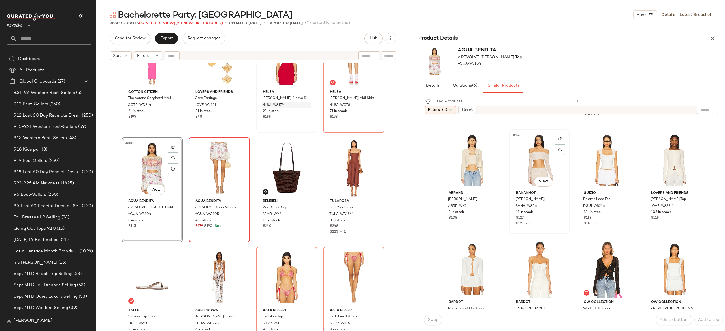
scroll to position [316, 0]
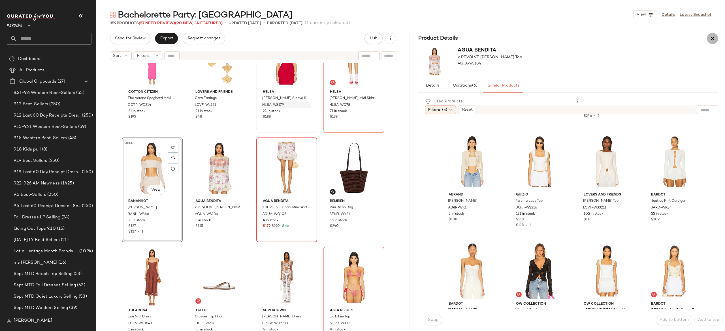
click at [710, 39] on icon "button" at bounding box center [712, 38] width 7 height 7
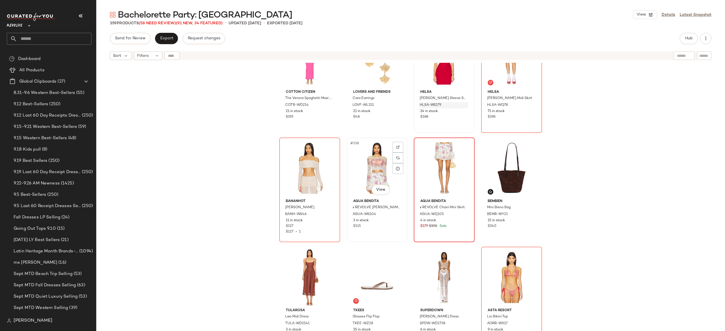
click at [378, 160] on div "#338 View" at bounding box center [377, 168] width 57 height 57
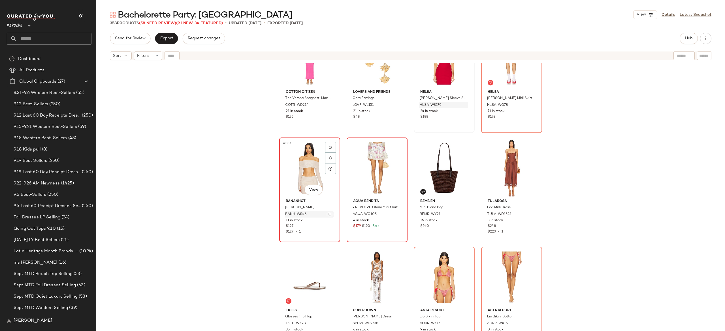
click at [328, 214] on img "button" at bounding box center [329, 214] width 3 height 3
click at [682, 39] on button "Hub" at bounding box center [689, 38] width 18 height 11
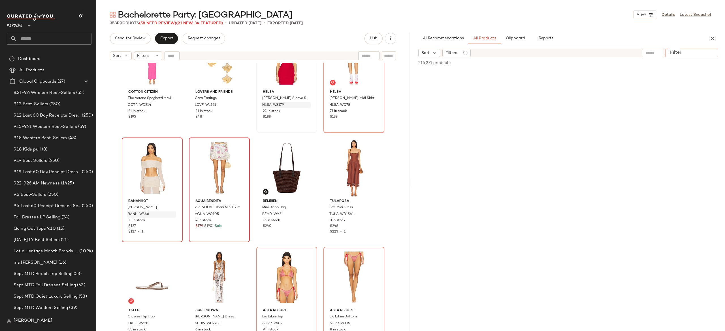
click at [706, 52] on input "Filter" at bounding box center [692, 53] width 48 height 6
paste input "*********"
type input "*********"
click at [172, 214] on img "button" at bounding box center [172, 214] width 3 height 3
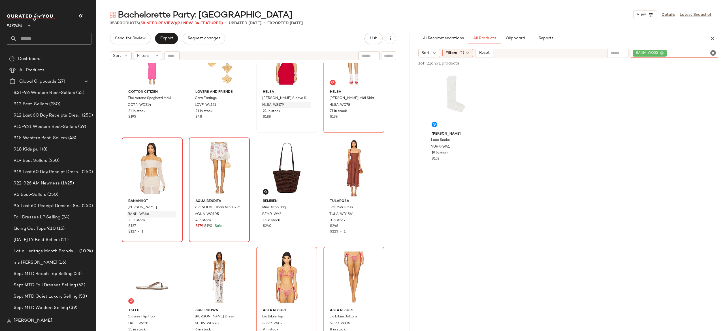
click at [683, 49] on div "BANH-WQ55" at bounding box center [675, 53] width 88 height 9
paste input "**********"
type input "**********"
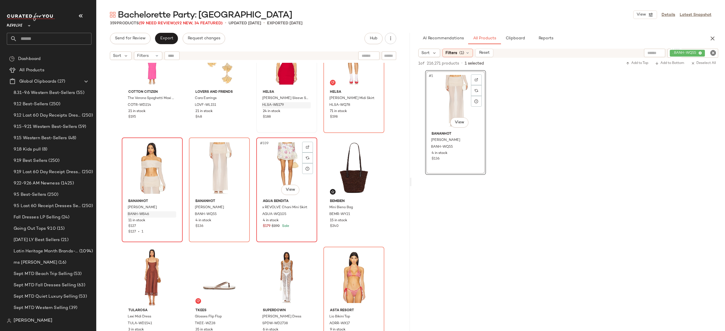
click at [287, 157] on div "#339 View" at bounding box center [286, 168] width 57 height 57
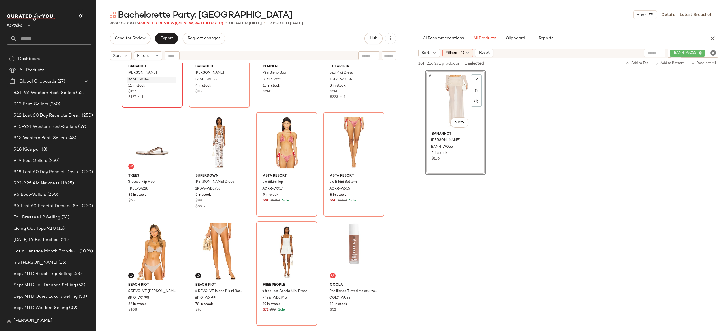
scroll to position [9250, 0]
click at [714, 38] on icon "button" at bounding box center [712, 38] width 7 height 7
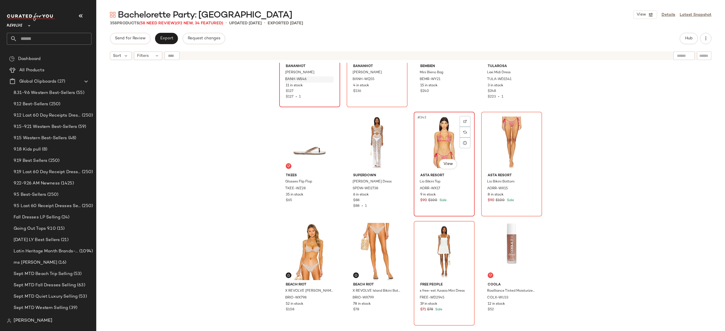
click at [442, 147] on div "#343 View" at bounding box center [444, 142] width 57 height 57
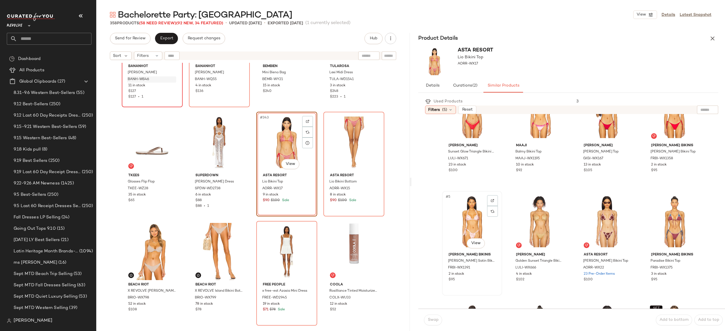
scroll to position [1, 0]
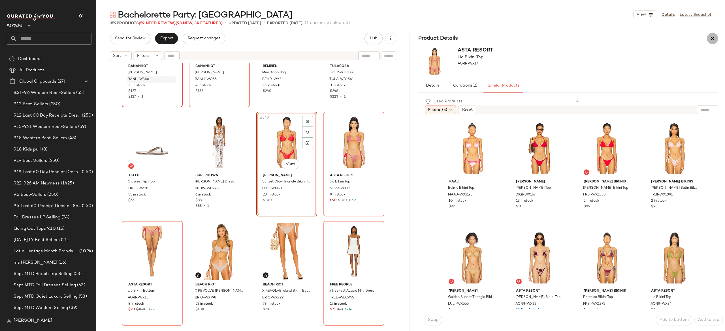
click at [714, 38] on icon "button" at bounding box center [712, 38] width 7 height 7
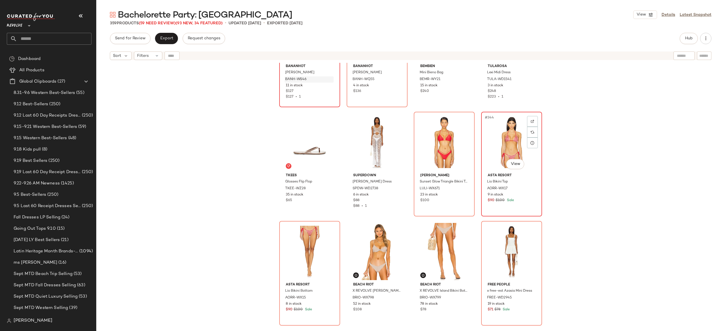
click at [509, 144] on div "#344 View" at bounding box center [511, 142] width 57 height 57
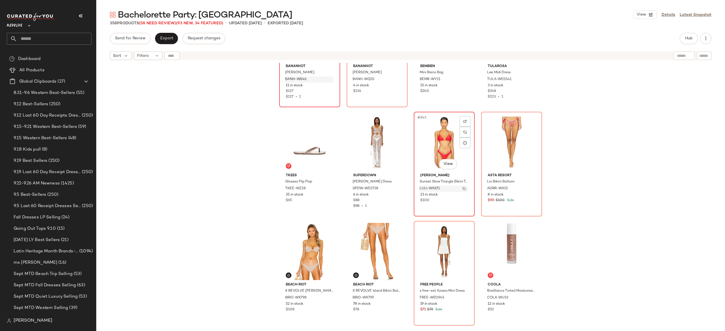
click at [463, 188] on img "button" at bounding box center [464, 188] width 3 height 3
click at [691, 36] on button "Hub" at bounding box center [689, 38] width 18 height 11
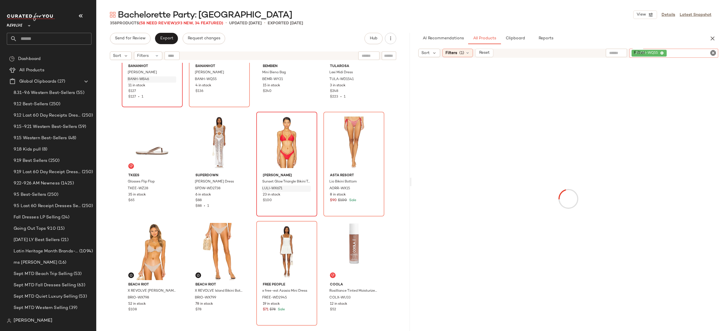
click at [712, 53] on div "Filter . BANH-WQ55 Filter" at bounding box center [673, 53] width 89 height 9
type input "*"
paste input "**********"
type input "**********"
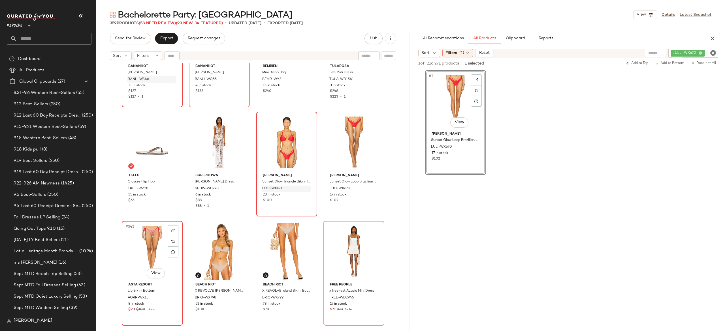
click at [146, 244] on div "#345 View" at bounding box center [152, 251] width 57 height 57
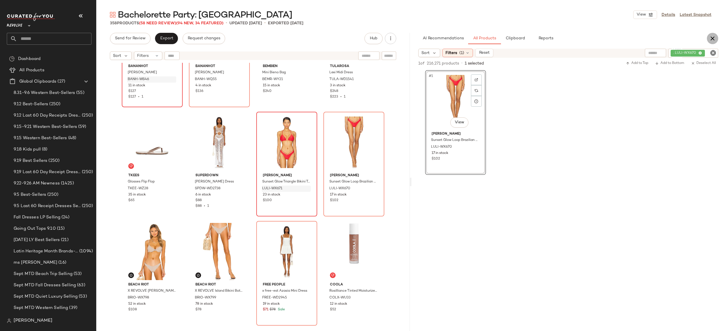
click at [711, 39] on icon "button" at bounding box center [712, 38] width 7 height 7
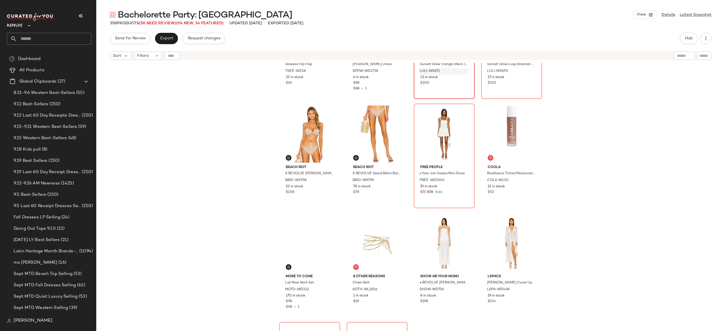
scroll to position [9371, 0]
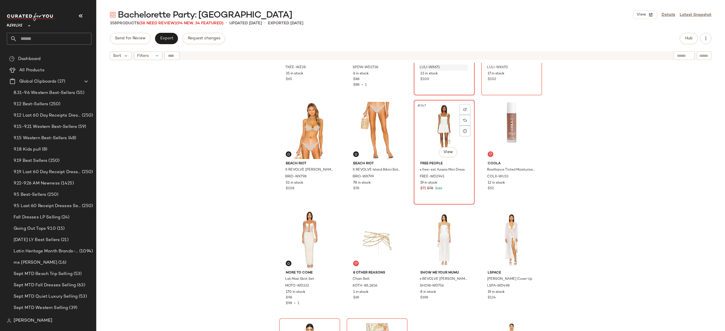
click at [437, 133] on div "#347 View" at bounding box center [444, 130] width 57 height 57
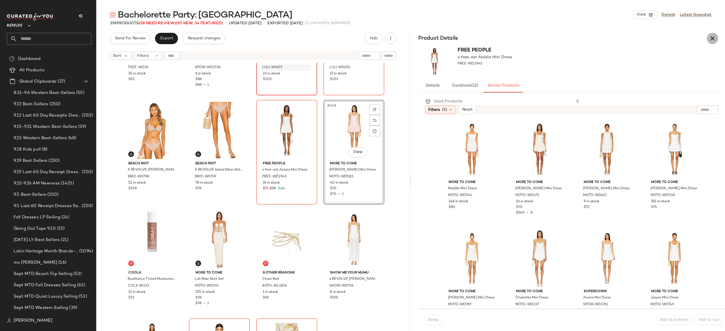
click at [712, 38] on icon "button" at bounding box center [712, 38] width 7 height 7
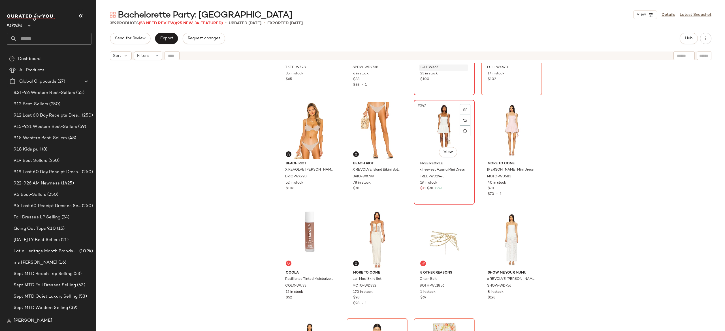
click at [446, 131] on div "#347 View" at bounding box center [444, 130] width 57 height 57
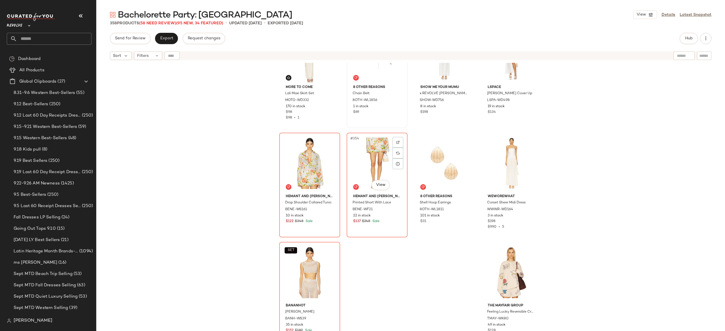
scroll to position [9558, 0]
click at [305, 165] on div "#353 View" at bounding box center [309, 162] width 57 height 57
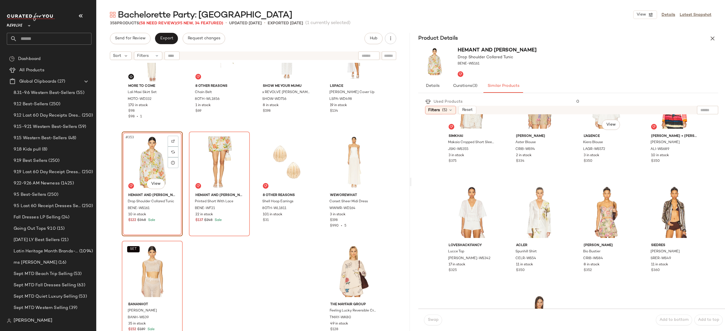
scroll to position [156, 0]
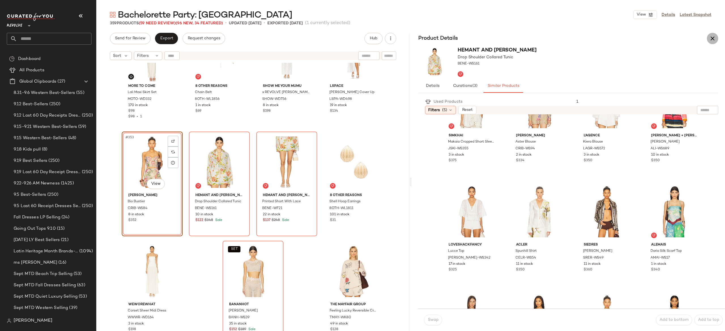
click at [714, 35] on icon "button" at bounding box center [712, 38] width 7 height 7
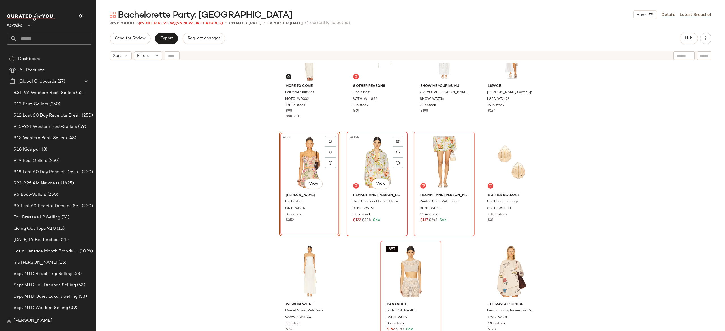
click at [378, 168] on div "#354 View" at bounding box center [377, 162] width 57 height 57
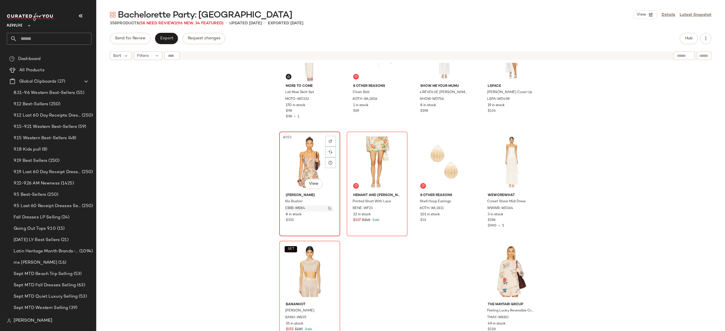
click at [328, 208] on img "button" at bounding box center [329, 208] width 3 height 3
click at [689, 36] on span "Hub" at bounding box center [689, 38] width 8 height 5
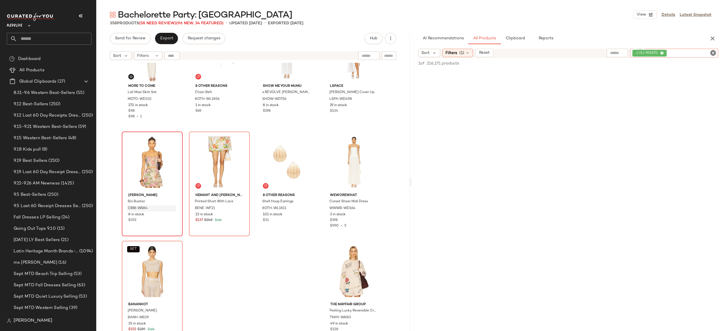
click at [693, 54] on div ". LULI-WX670" at bounding box center [674, 53] width 88 height 9
paste input "*********"
type input "*********"
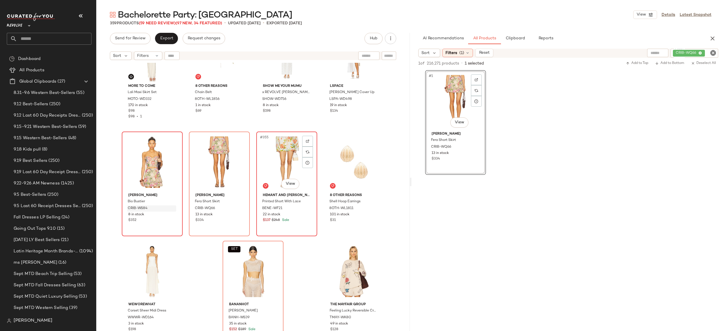
click at [275, 163] on div "#355 View" at bounding box center [286, 162] width 57 height 57
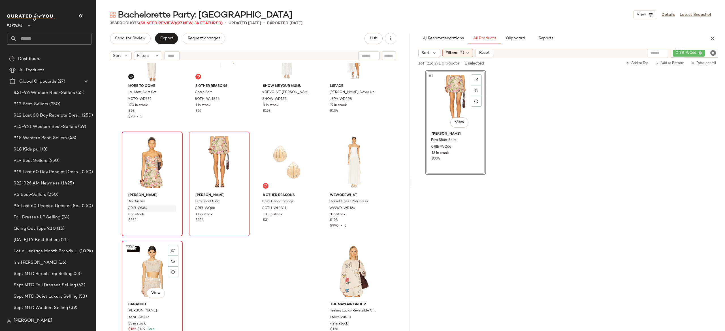
click at [153, 269] on div "SET #357 View" at bounding box center [152, 271] width 57 height 57
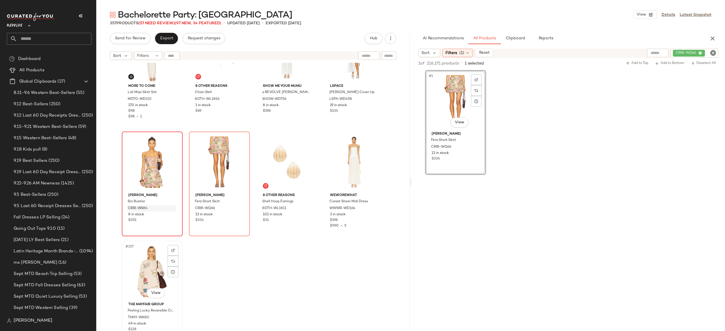
click at [147, 269] on div "#357 View" at bounding box center [152, 271] width 57 height 57
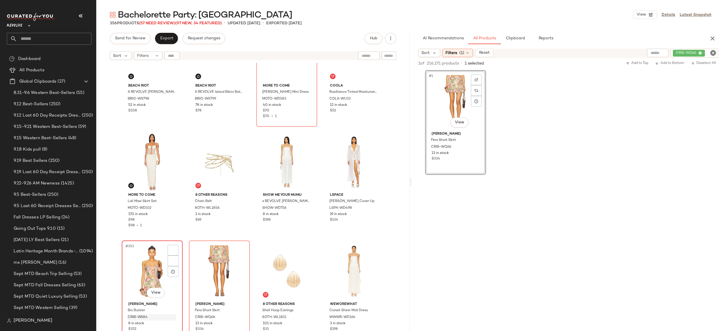
scroll to position [9449, 0]
click at [713, 37] on icon "button" at bounding box center [712, 38] width 7 height 7
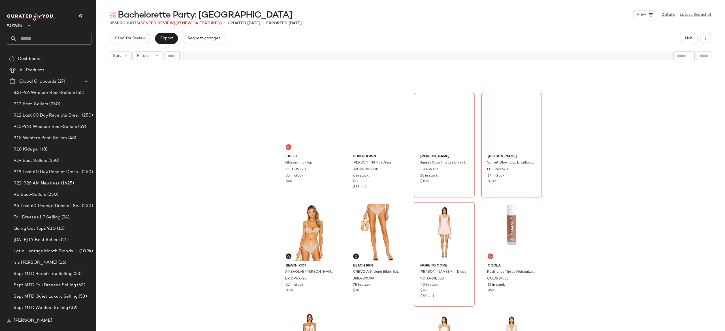
scroll to position [9264, 0]
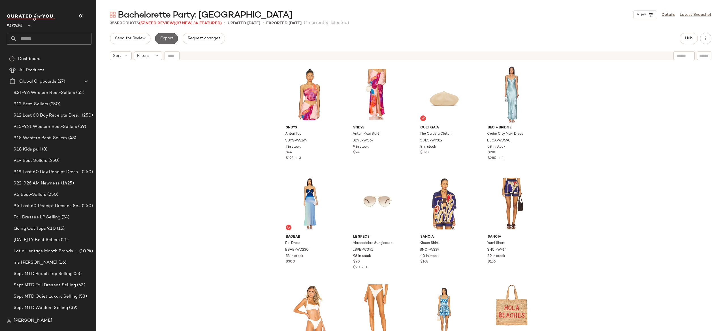
click at [173, 34] on button "Export" at bounding box center [166, 38] width 23 height 11
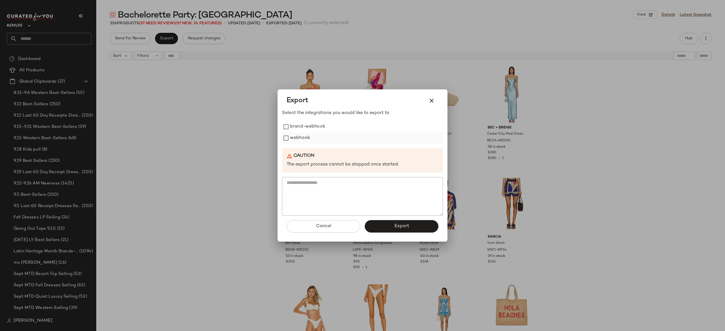
click at [299, 138] on label "webhook" at bounding box center [300, 138] width 20 height 11
click at [378, 227] on button "Export" at bounding box center [402, 226] width 74 height 12
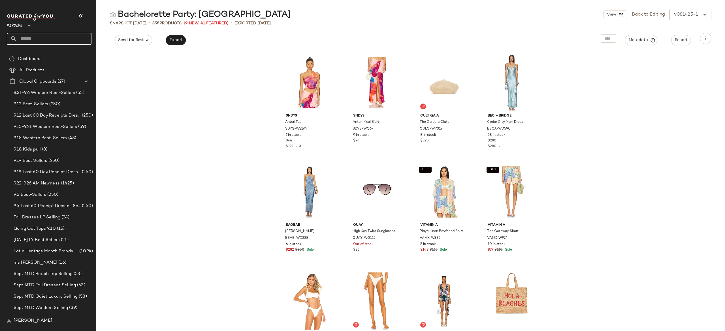
click at [78, 40] on input "text" at bounding box center [54, 39] width 74 height 12
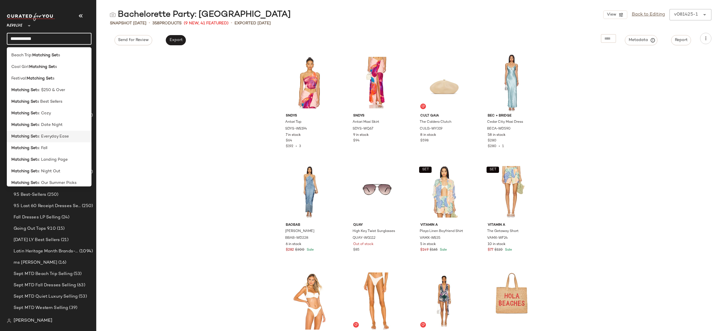
scroll to position [14, 0]
type input "**********"
click at [57, 157] on span "s: Night Out" at bounding box center [48, 158] width 23 height 6
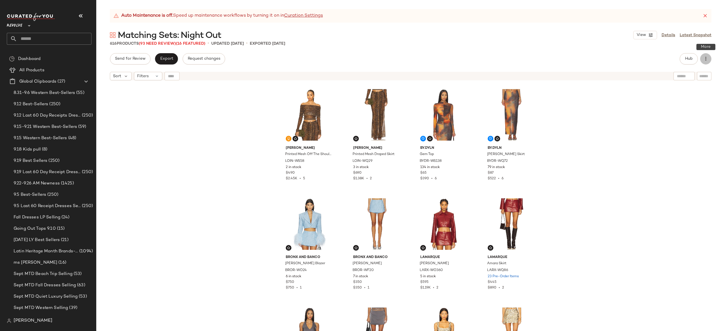
click at [707, 57] on icon "button" at bounding box center [706, 59] width 6 height 6
click at [614, 82] on div "Sort Filters" at bounding box center [410, 76] width 629 height 14
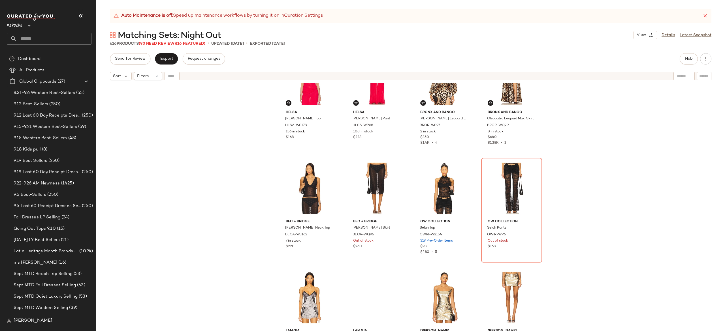
scroll to position [369, 0]
click at [306, 185] on div "#17 View" at bounding box center [309, 187] width 57 height 57
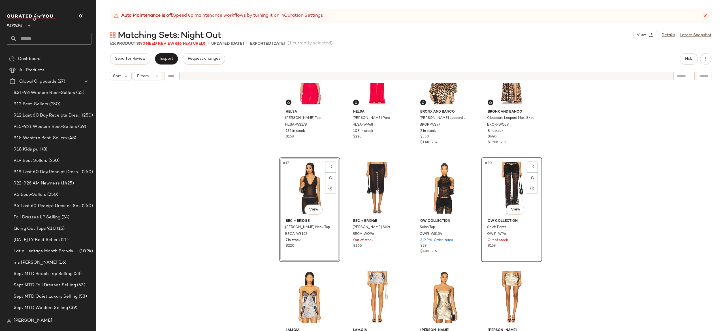
click at [512, 178] on div "#20 View" at bounding box center [511, 187] width 57 height 57
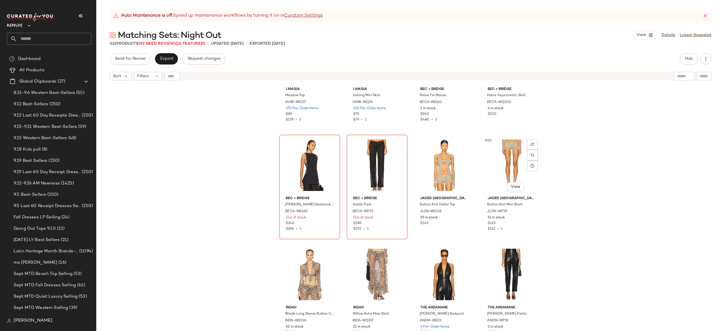
scroll to position [612, 0]
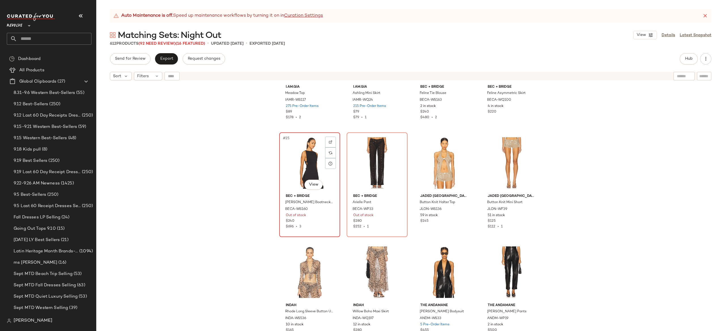
click at [312, 165] on div "#25 View" at bounding box center [309, 163] width 57 height 57
click at [367, 158] on div "#26 View" at bounding box center [377, 163] width 57 height 57
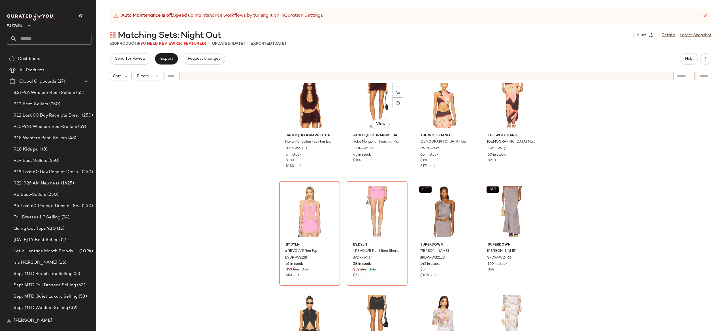
scroll to position [1876, 0]
click at [303, 206] on div "#73 View" at bounding box center [309, 211] width 57 height 57
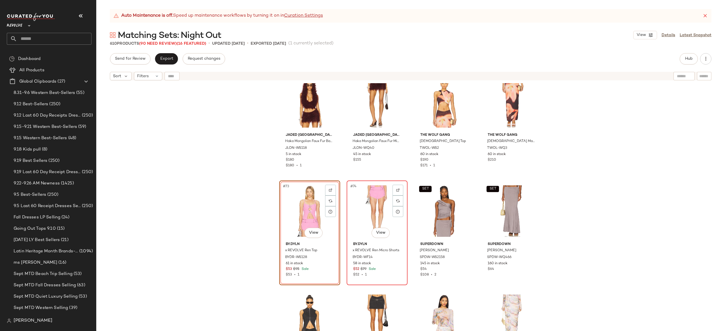
click at [359, 207] on div "#74 View" at bounding box center [377, 211] width 57 height 57
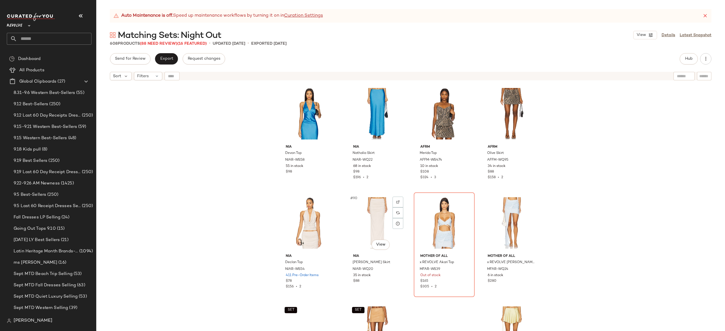
scroll to position [2302, 0]
click at [433, 215] on div "#91 View" at bounding box center [444, 222] width 57 height 57
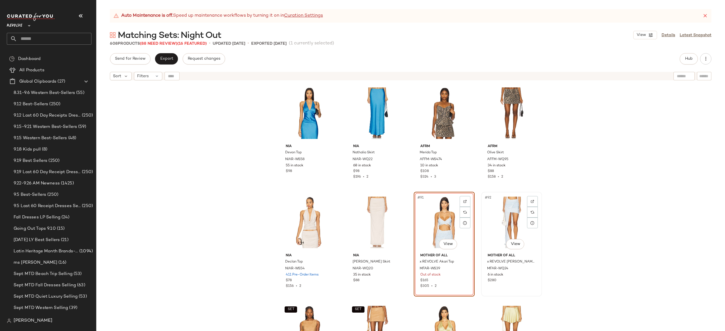
click at [519, 213] on div "#92 View" at bounding box center [511, 222] width 57 height 57
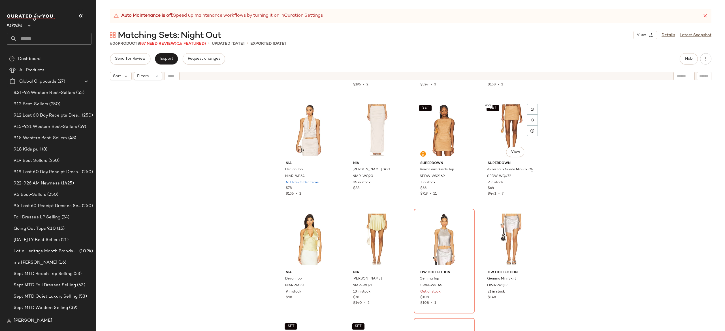
scroll to position [2396, 0]
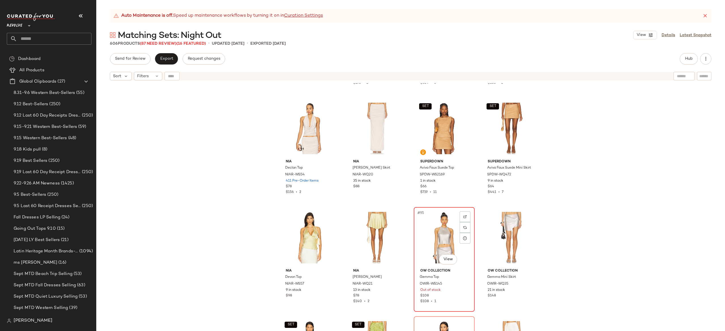
click at [431, 232] on div "#95 View" at bounding box center [444, 237] width 57 height 57
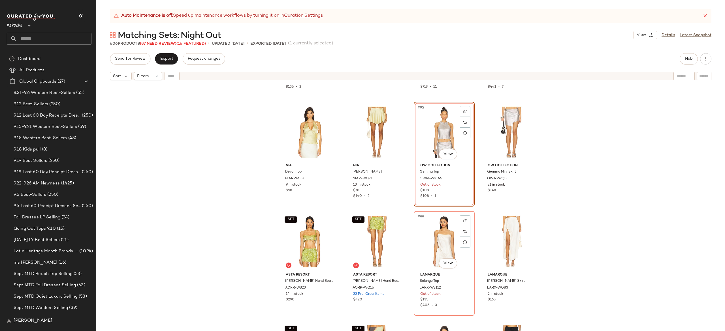
scroll to position [2506, 0]
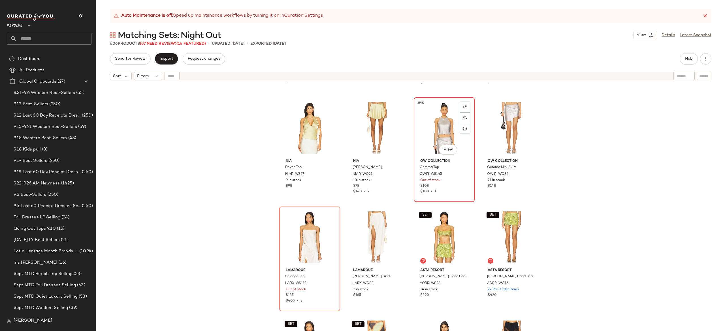
click at [438, 125] on div "#95 View" at bounding box center [444, 127] width 57 height 57
click at [365, 222] on div "#98 View" at bounding box center [377, 237] width 57 height 57
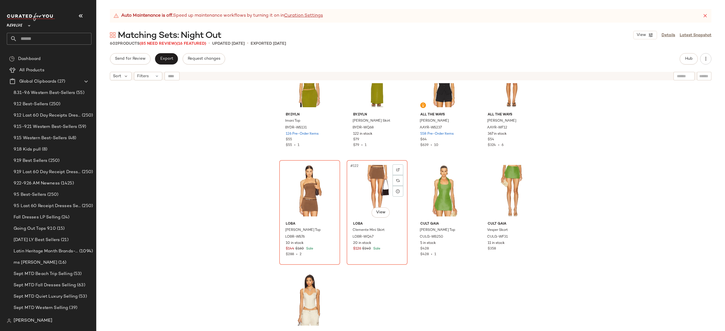
scroll to position [3211, 0]
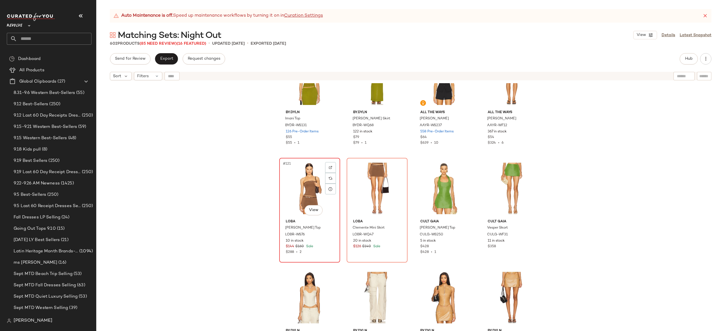
click at [313, 191] on div "#121 View" at bounding box center [309, 188] width 57 height 57
click at [367, 185] on div "#122 View" at bounding box center [377, 188] width 57 height 57
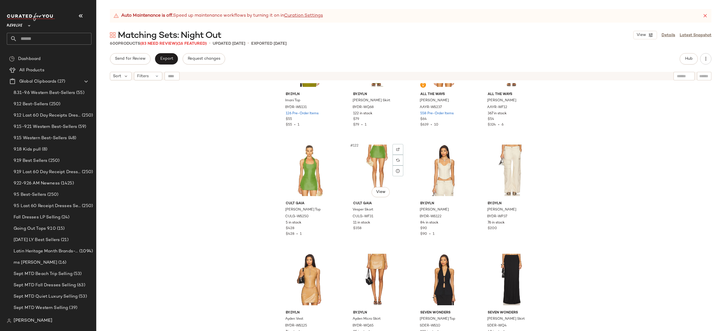
scroll to position [3231, 0]
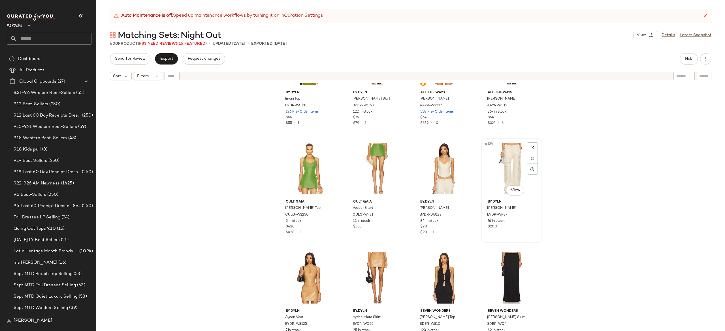
click at [522, 159] on div "#124 View" at bounding box center [511, 168] width 57 height 57
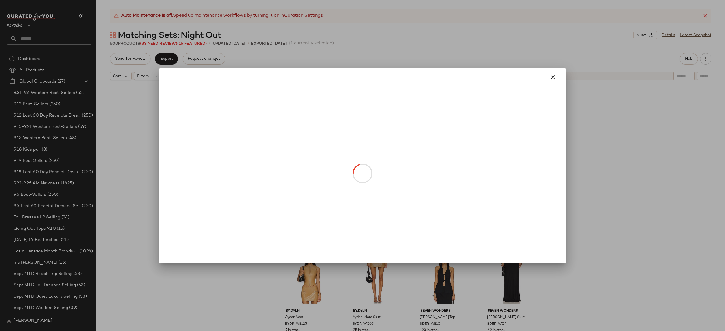
click at [376, 189] on body "Revolve ** Dashboard All Products Global Clipboards (27) 8.31-9.6 Western Best-…" at bounding box center [362, 165] width 725 height 331
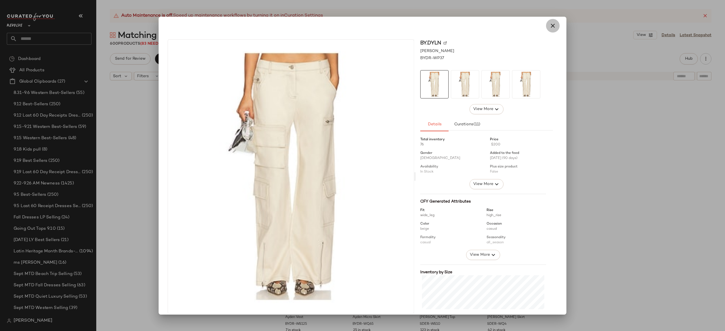
click at [550, 25] on icon "button" at bounding box center [552, 25] width 7 height 7
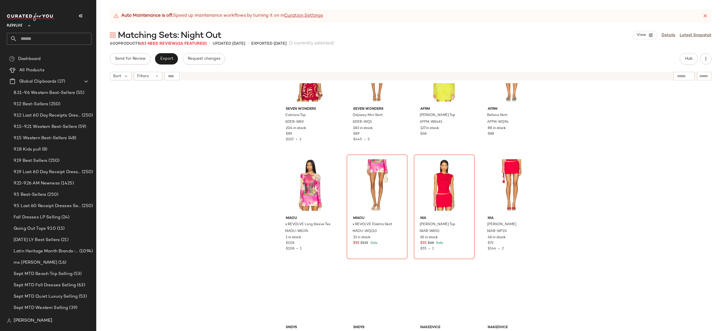
scroll to position [3543, 0]
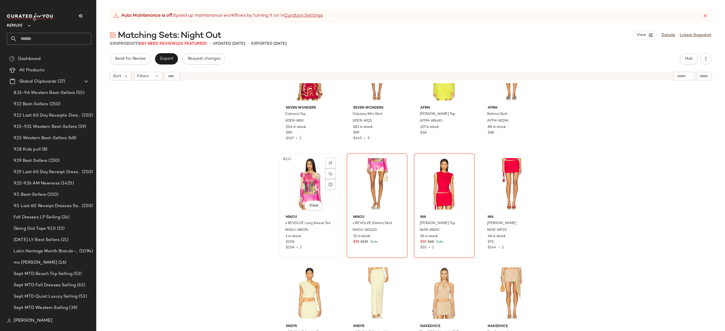
click at [309, 184] on div "#133 View" at bounding box center [309, 184] width 57 height 57
click at [504, 175] on div "#136 View" at bounding box center [511, 184] width 57 height 57
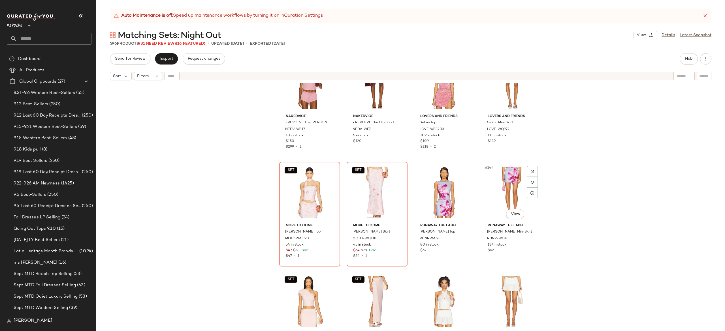
scroll to position [3754, 0]
click at [310, 191] on div "SET #141 View" at bounding box center [309, 191] width 57 height 57
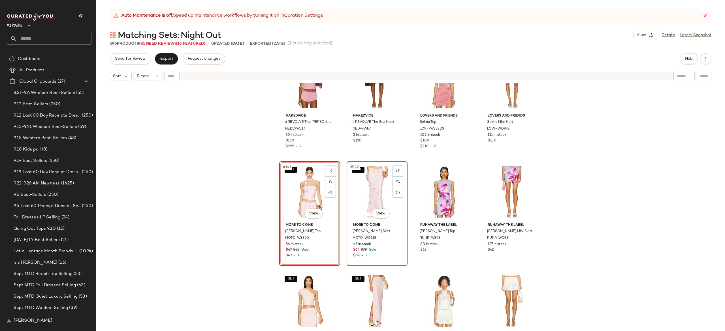
click at [364, 188] on div "SET #142 View" at bounding box center [377, 191] width 57 height 57
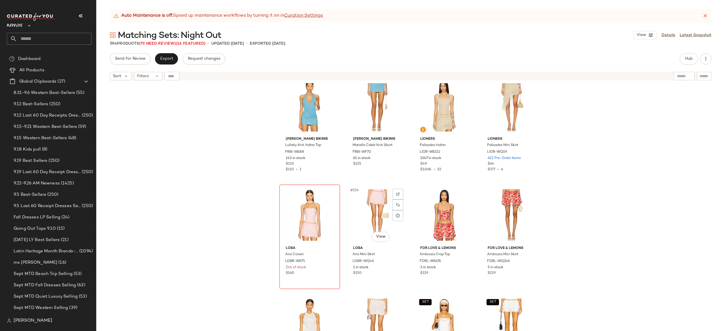
scroll to position [4059, 0]
click at [310, 205] on div "#153 View" at bounding box center [309, 214] width 57 height 57
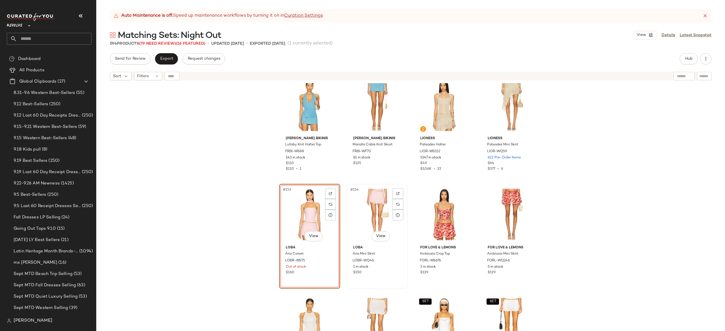
click at [371, 199] on div "#154 View" at bounding box center [377, 214] width 57 height 57
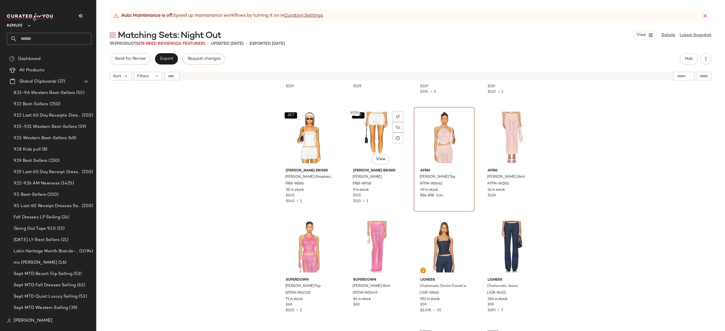
scroll to position [4247, 0]
click at [446, 133] on div "#159 View" at bounding box center [444, 136] width 57 height 57
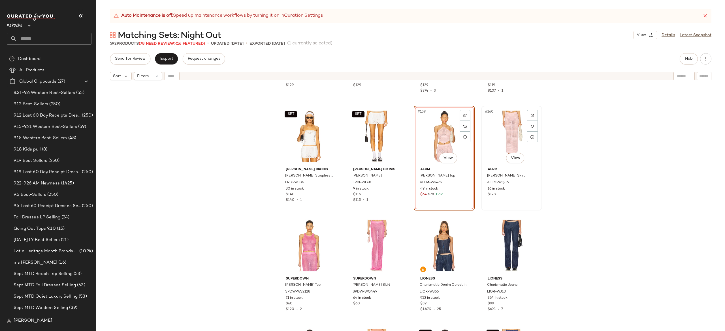
click at [495, 133] on div "#160 View" at bounding box center [511, 136] width 57 height 57
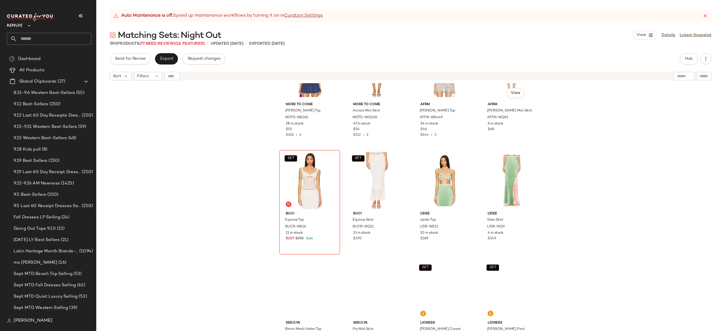
scroll to position [4532, 0]
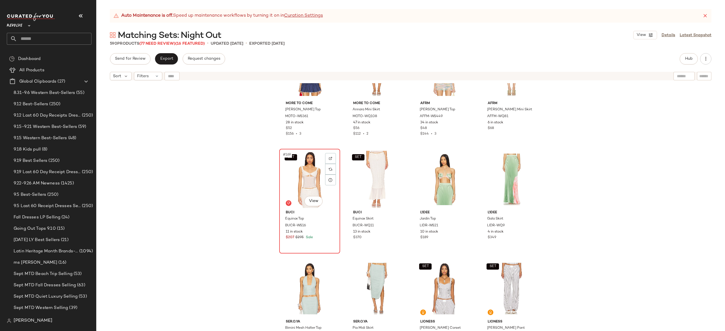
click at [314, 179] on div "SET #169 View" at bounding box center [309, 179] width 57 height 57
click at [366, 170] on div "SET #170 View" at bounding box center [377, 179] width 57 height 57
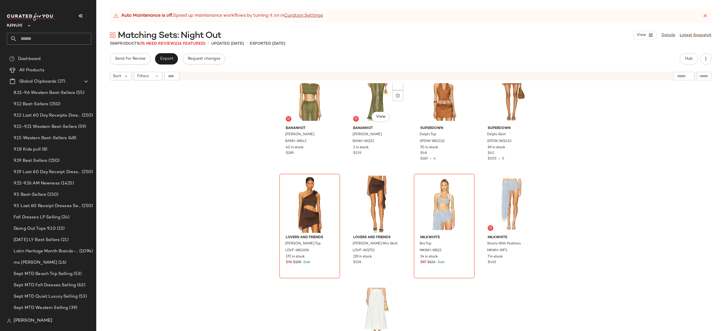
scroll to position [4949, 0]
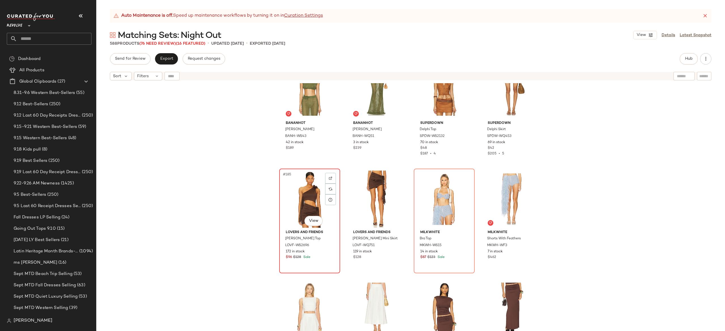
click at [305, 193] on div "#185 View" at bounding box center [309, 199] width 57 height 57
click at [508, 190] on div "#188 View" at bounding box center [511, 199] width 57 height 57
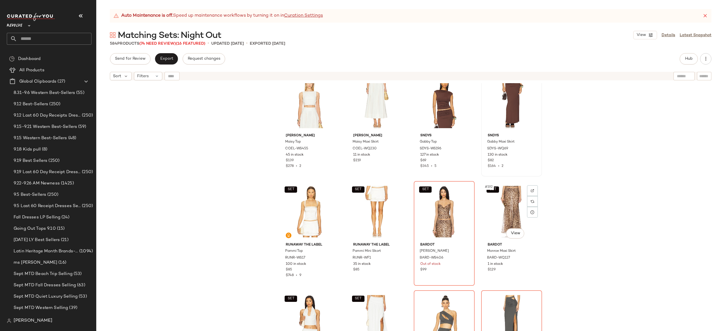
scroll to position [5153, 0]
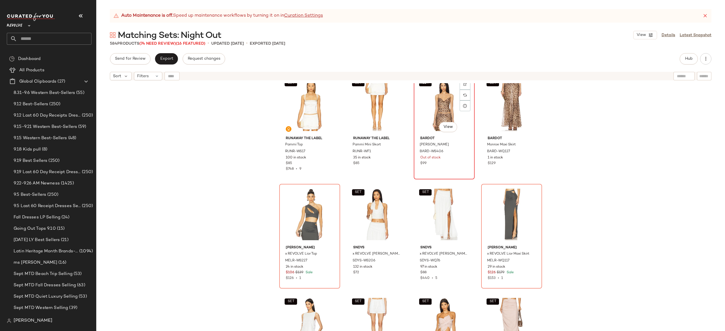
click at [434, 108] on div "SET #191 View" at bounding box center [444, 105] width 57 height 57
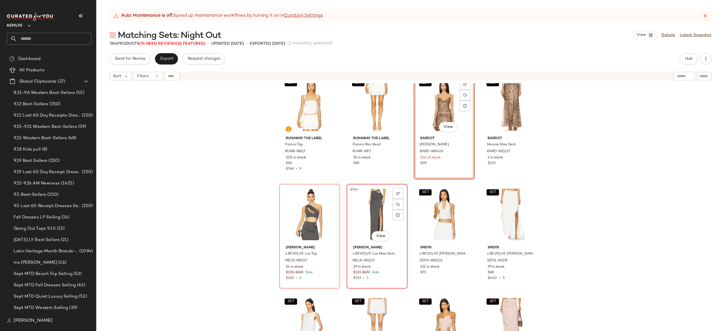
click at [374, 215] on div "#194 View" at bounding box center [377, 214] width 57 height 57
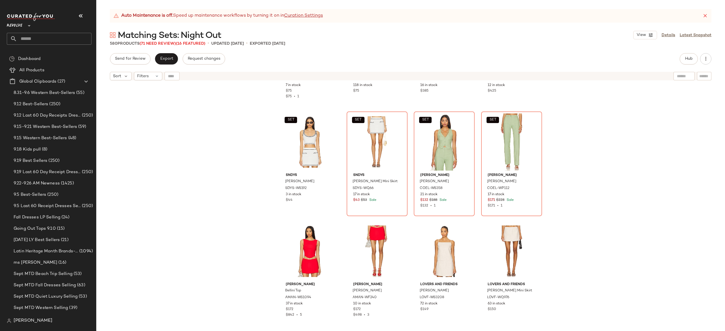
scroll to position [5335, 0]
click at [312, 150] on div "SET #197 View" at bounding box center [309, 141] width 57 height 57
click at [494, 150] on div "SET #200 View" at bounding box center [511, 141] width 57 height 57
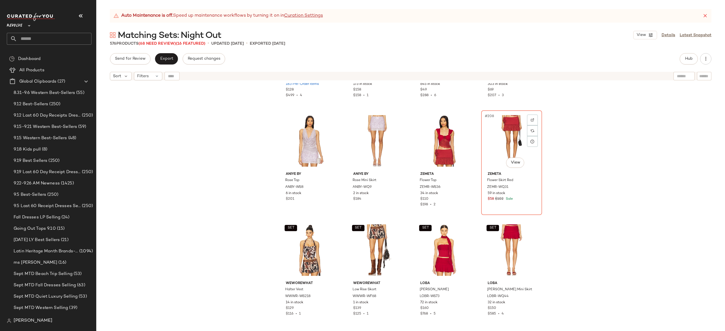
scroll to position [5555, 0]
click at [440, 142] on div "#207 View" at bounding box center [444, 140] width 57 height 57
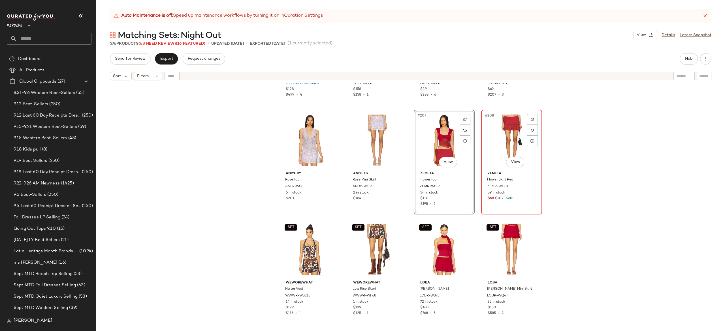
click at [504, 138] on div "#208 View" at bounding box center [511, 140] width 57 height 57
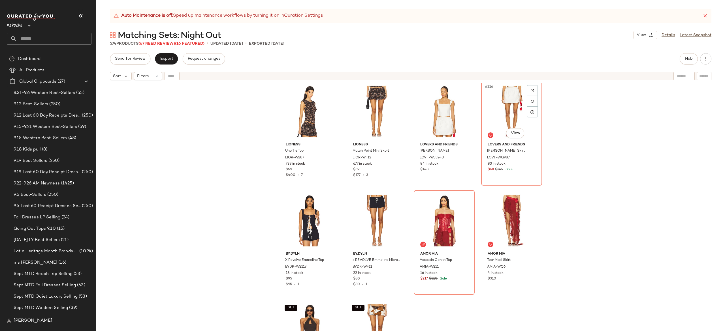
scroll to position [5803, 0]
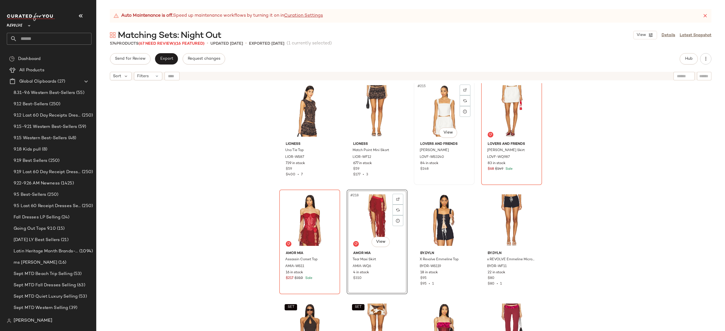
click at [443, 111] on div "#215 View" at bounding box center [444, 110] width 57 height 57
click at [374, 211] on div "#218 View" at bounding box center [377, 220] width 57 height 57
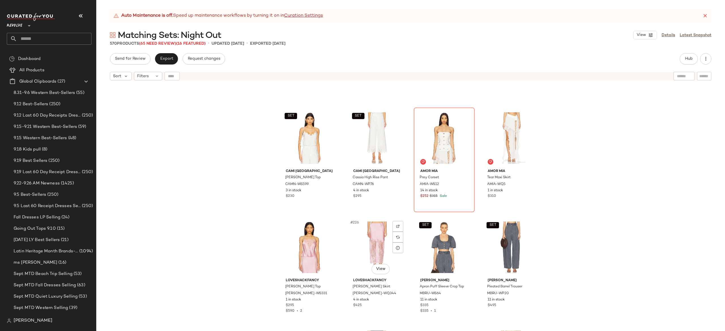
scroll to position [5985, 0]
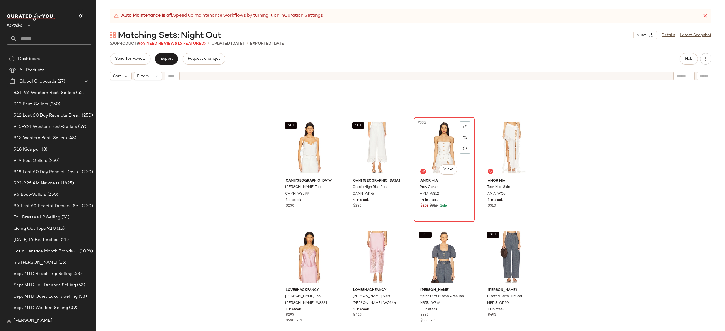
click at [441, 145] on div "#223 View" at bounding box center [444, 147] width 57 height 57
click at [501, 145] on div "#224 View" at bounding box center [511, 147] width 57 height 57
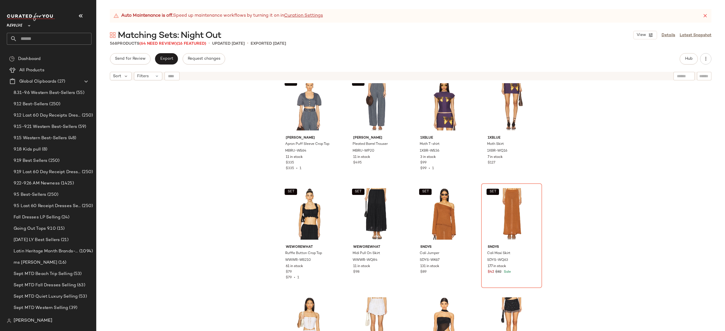
scroll to position [6113, 0]
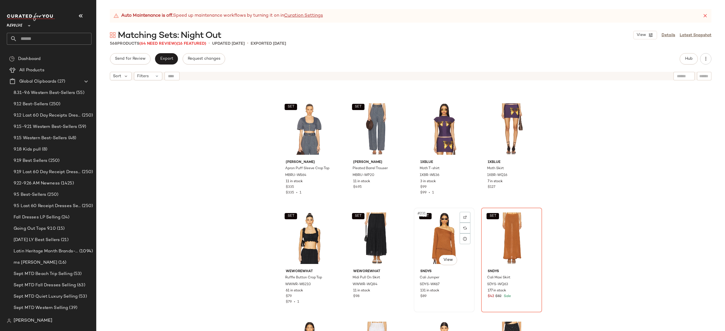
click at [448, 232] on div "SET #231 View" at bounding box center [444, 238] width 57 height 57
click at [504, 231] on div "SET #232 View" at bounding box center [511, 238] width 57 height 57
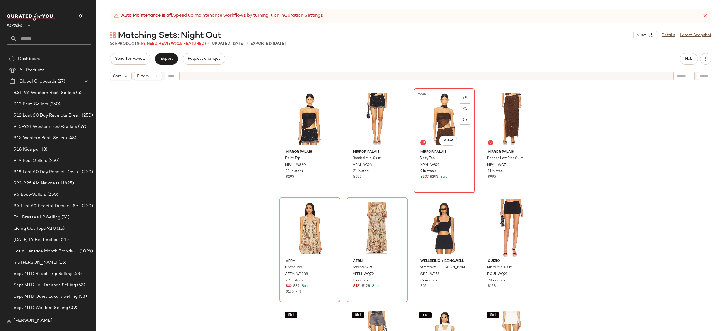
scroll to position [6342, 0]
click at [441, 118] on div "#235 View" at bounding box center [444, 118] width 57 height 57
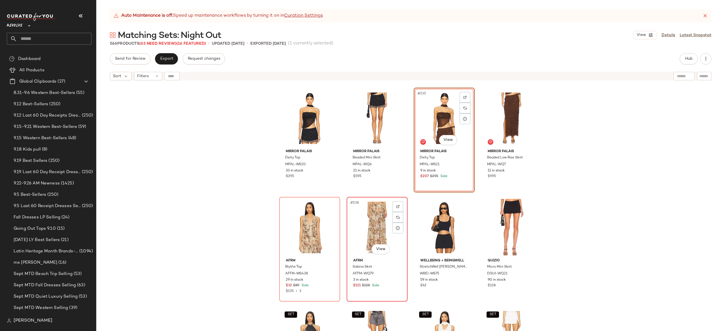
click at [378, 219] on div "#238 View" at bounding box center [377, 227] width 57 height 57
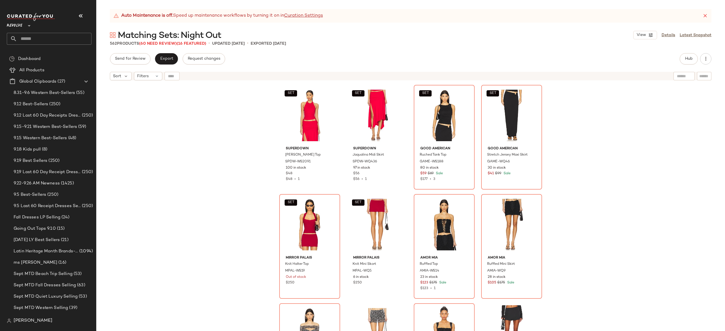
scroll to position [6783, 0]
click at [440, 122] on div "SET #251 View" at bounding box center [444, 114] width 57 height 57
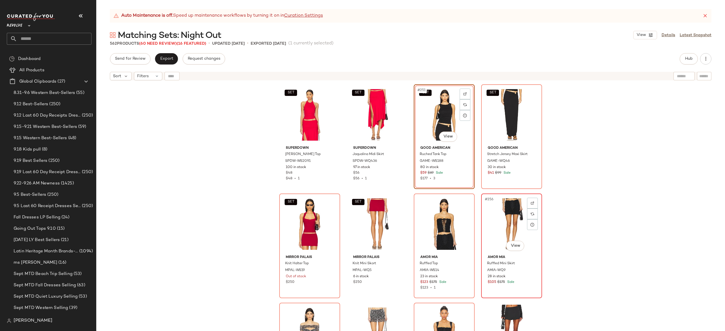
click at [508, 229] on div "#256 View" at bounding box center [511, 224] width 57 height 57
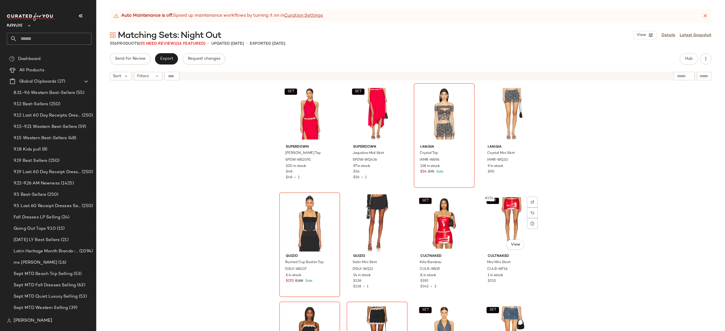
scroll to position [6783, 0]
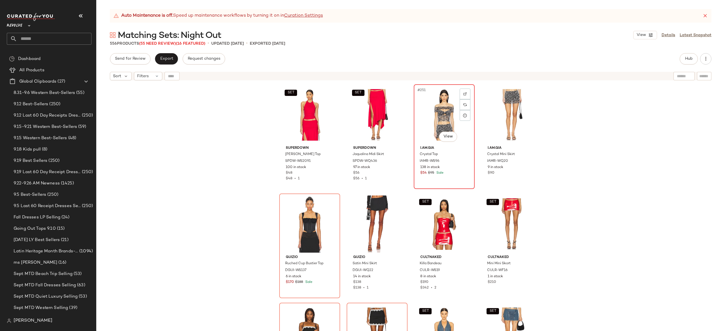
click at [441, 122] on div "#251 View" at bounding box center [444, 114] width 57 height 57
click at [382, 212] on div "#254 View" at bounding box center [377, 224] width 57 height 57
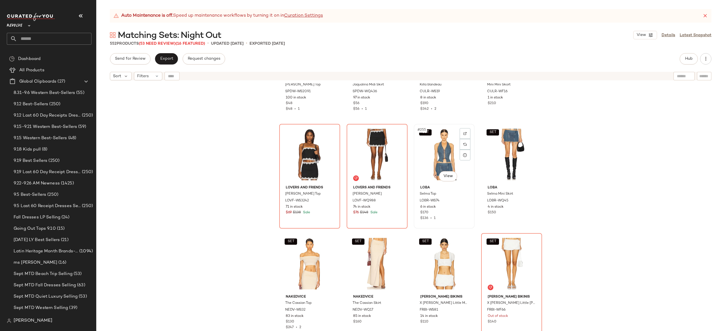
scroll to position [6853, 0]
click at [307, 159] on div "#253 View" at bounding box center [309, 153] width 57 height 57
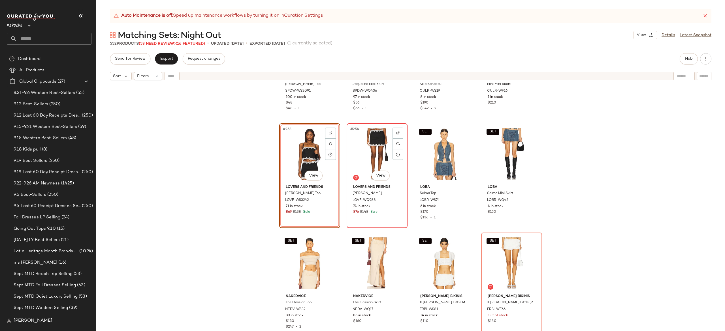
click at [378, 155] on div "#254 View" at bounding box center [377, 153] width 57 height 57
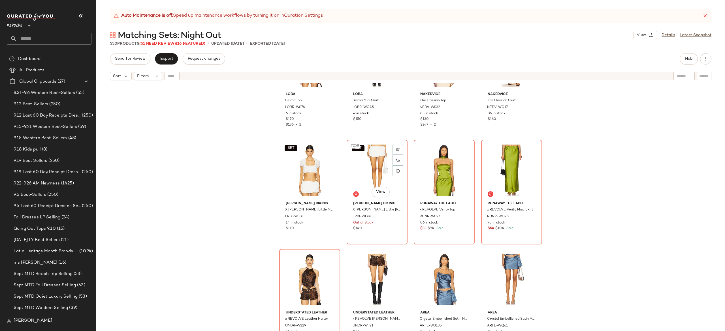
scroll to position [6947, 0]
click at [310, 164] on div "SET #257 View" at bounding box center [309, 169] width 57 height 57
click at [373, 263] on div "#262 View" at bounding box center [377, 279] width 57 height 57
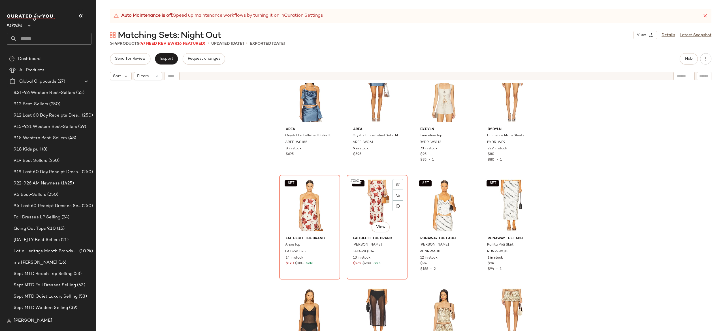
scroll to position [7021, 0]
click at [305, 201] on div "SET #261 View" at bounding box center [309, 204] width 57 height 57
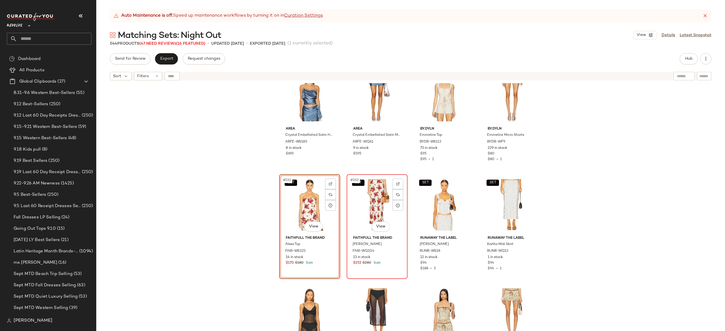
click at [372, 199] on div "SET #262 View" at bounding box center [377, 204] width 57 height 57
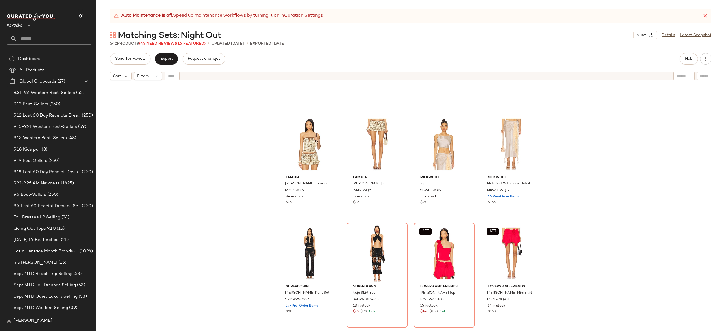
scroll to position [7294, 0]
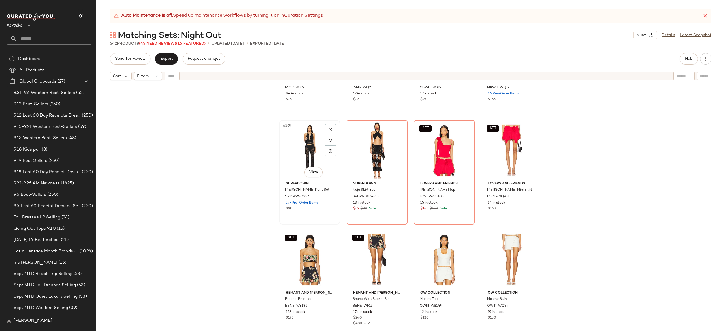
click at [307, 145] on div "#269 View" at bounding box center [309, 150] width 57 height 57
click at [509, 148] on div "SET #272 View" at bounding box center [511, 150] width 57 height 57
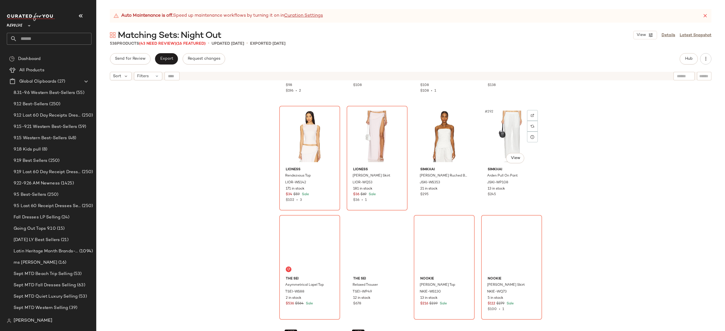
scroll to position [7856, 0]
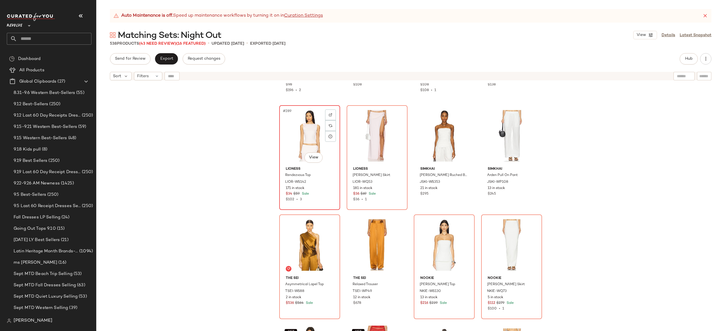
click at [310, 140] on div "#289 View" at bounding box center [309, 135] width 57 height 57
click at [367, 130] on div "#290 View" at bounding box center [377, 135] width 57 height 57
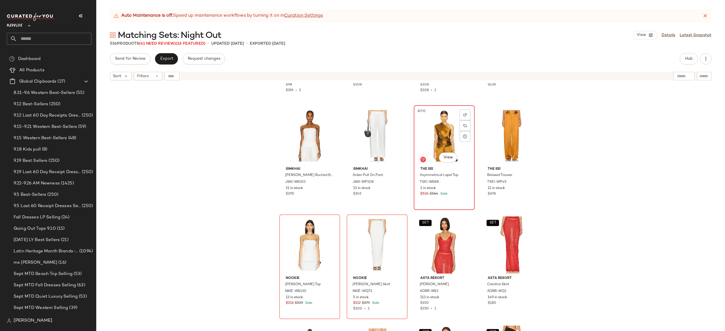
click at [427, 141] on div "#291 View" at bounding box center [444, 135] width 57 height 57
click at [375, 233] on div "#294 View" at bounding box center [377, 245] width 57 height 57
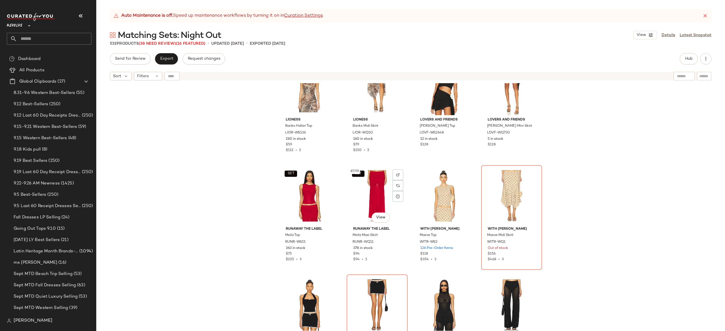
scroll to position [8015, 0]
click at [440, 195] on div "#299 View" at bounding box center [444, 195] width 57 height 57
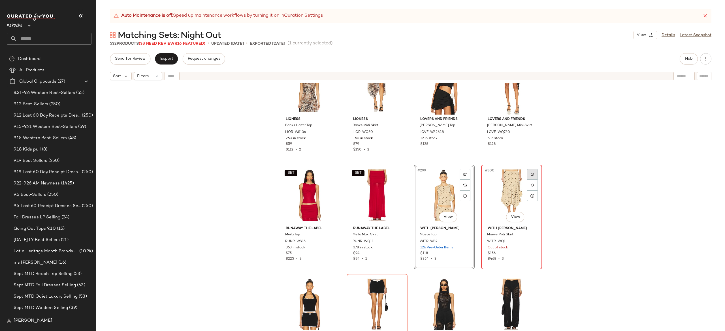
click at [532, 173] on img at bounding box center [532, 174] width 3 height 3
click at [565, 140] on div "SIMKHAI Emerson Ruched Bustier Top JSKI-WS353 21 in stock $295 SIMKHAI Arden Pu…" at bounding box center [410, 214] width 629 height 262
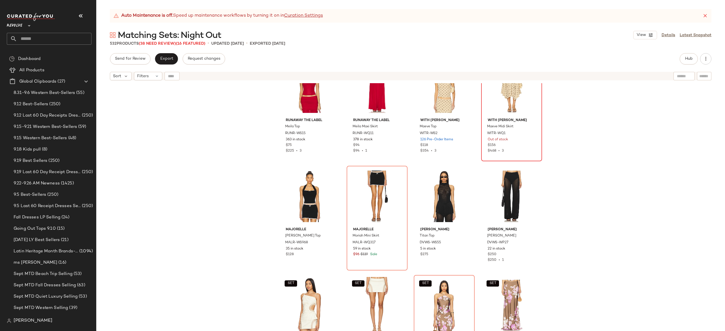
scroll to position [8138, 0]
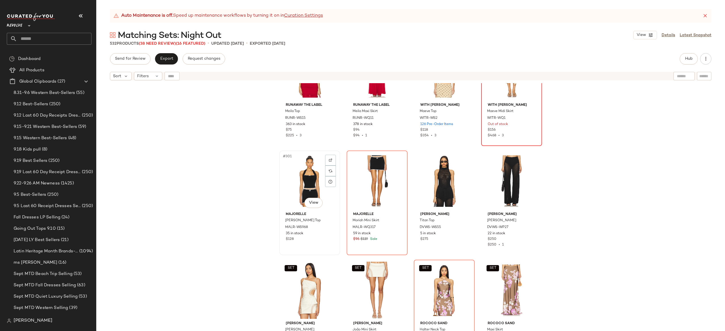
click at [307, 179] on div "#301 View" at bounding box center [309, 181] width 57 height 57
click at [356, 175] on div "#302 View" at bounding box center [377, 181] width 57 height 57
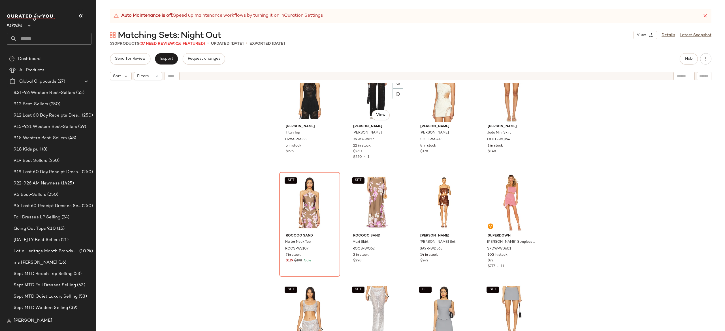
scroll to position [8227, 0]
click at [305, 195] on div "SET #305 View" at bounding box center [309, 202] width 57 height 57
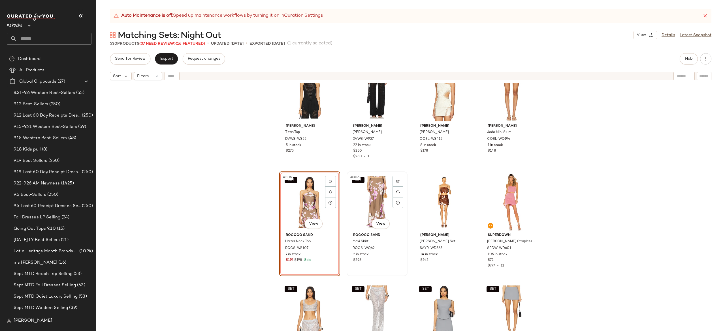
click at [368, 196] on div "SET #306 View" at bounding box center [377, 202] width 57 height 57
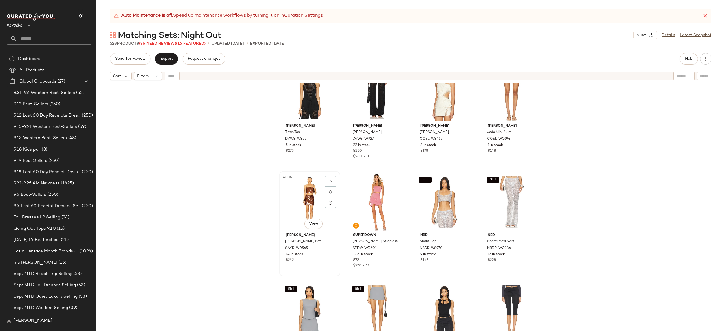
click at [302, 199] on div "#305 View" at bounding box center [309, 202] width 57 height 57
click at [366, 193] on div "#306 View" at bounding box center [377, 202] width 57 height 57
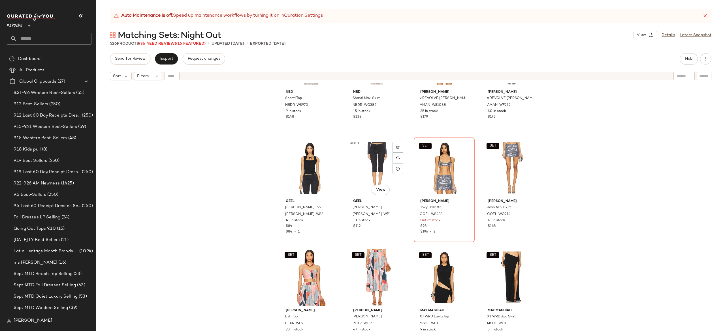
scroll to position [8371, 0]
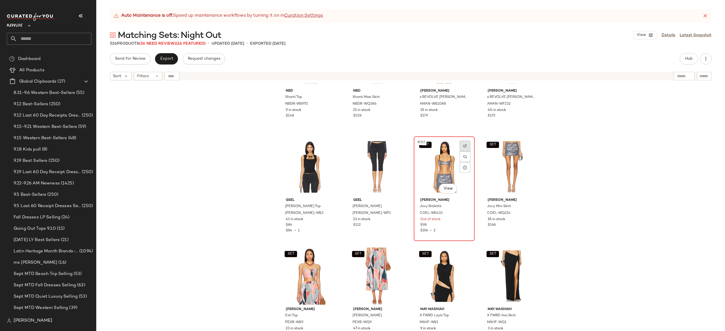
click at [463, 144] on img at bounding box center [464, 145] width 3 height 3
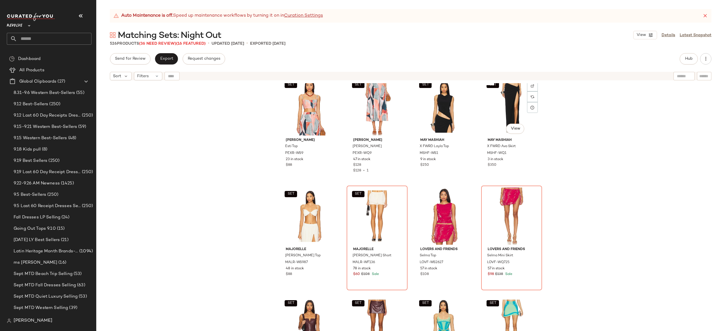
scroll to position [8559, 0]
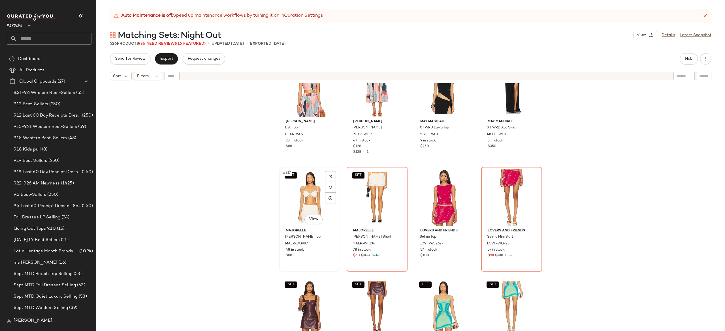
click at [310, 195] on div "SET #317 View" at bounding box center [309, 197] width 57 height 57
click at [495, 196] on div "#320 View" at bounding box center [511, 197] width 57 height 57
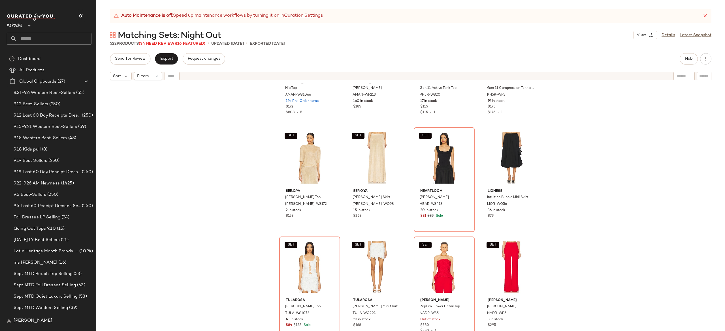
scroll to position [8709, 0]
click at [441, 159] on div "SET #323 View" at bounding box center [444, 157] width 57 height 57
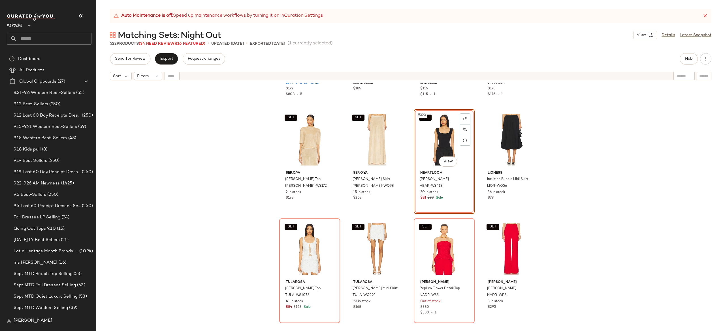
scroll to position [8727, 0]
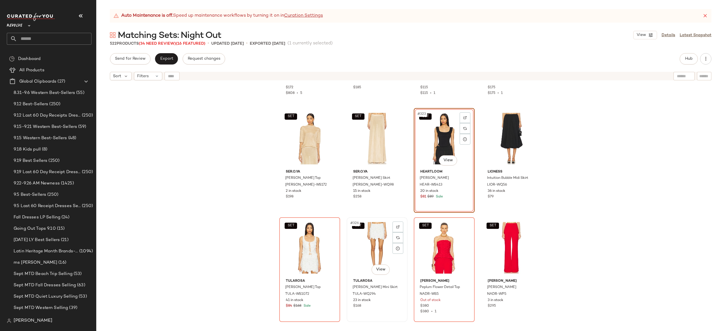
click at [372, 243] on div "SET #326 View" at bounding box center [377, 248] width 57 height 57
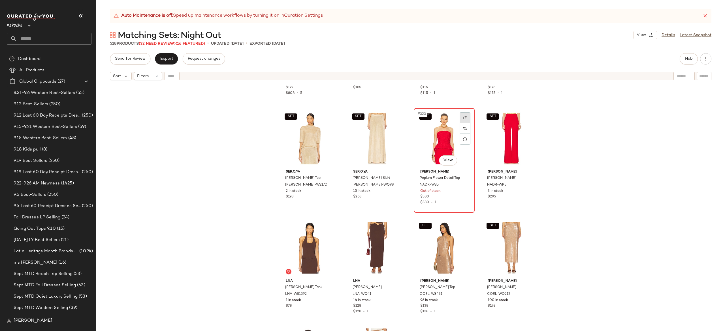
click at [463, 117] on img at bounding box center [464, 117] width 3 height 3
click at [440, 139] on div "SET #323 View" at bounding box center [444, 138] width 57 height 57
click at [506, 133] on div "SET #324 View" at bounding box center [511, 138] width 57 height 57
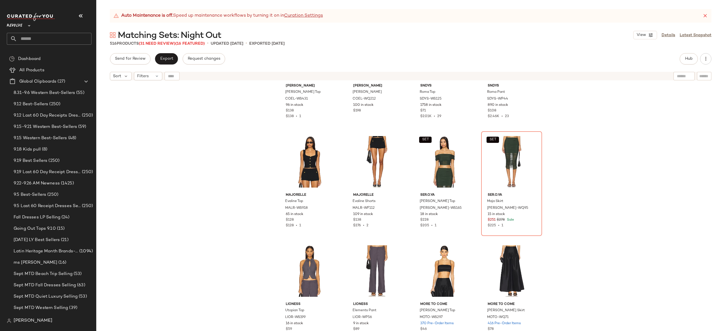
scroll to position [8928, 0]
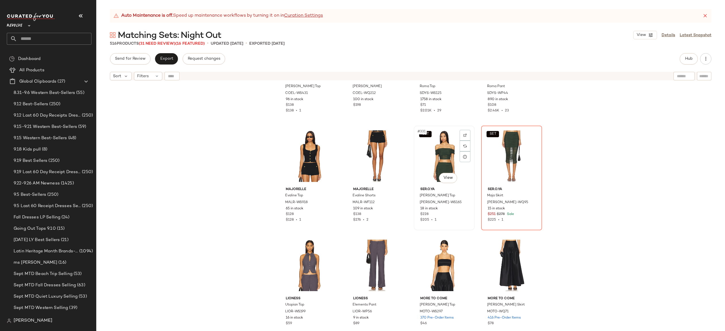
click at [449, 164] on div "SET #331 View" at bounding box center [444, 156] width 57 height 57
click at [504, 155] on div "SET #332 View" at bounding box center [511, 156] width 57 height 57
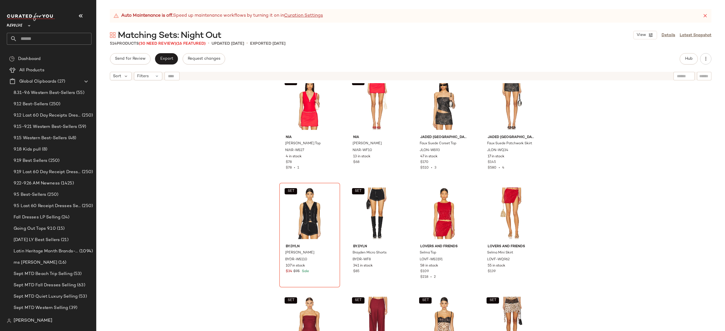
scroll to position [9309, 0]
click at [308, 213] on div "SET #345 View" at bounding box center [309, 212] width 57 height 57
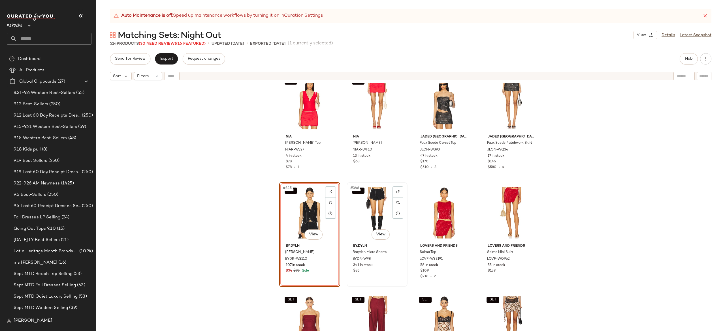
click at [364, 216] on div "SET #346 View" at bounding box center [377, 212] width 57 height 57
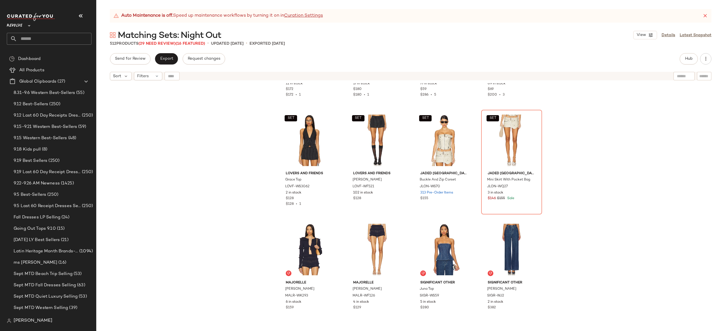
scroll to position [9820, 0]
click at [445, 138] on div "SET #363 View" at bounding box center [444, 139] width 57 height 57
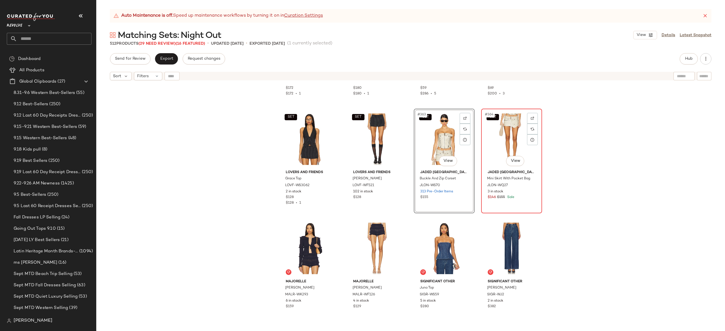
click at [499, 137] on div "SET #364 View" at bounding box center [511, 139] width 57 height 57
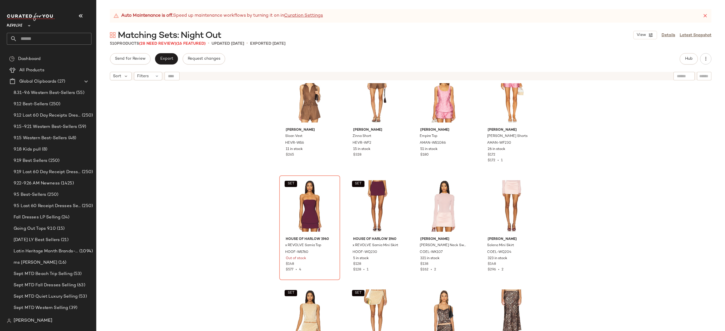
scroll to position [10191, 0]
click at [330, 183] on img at bounding box center [330, 184] width 3 height 3
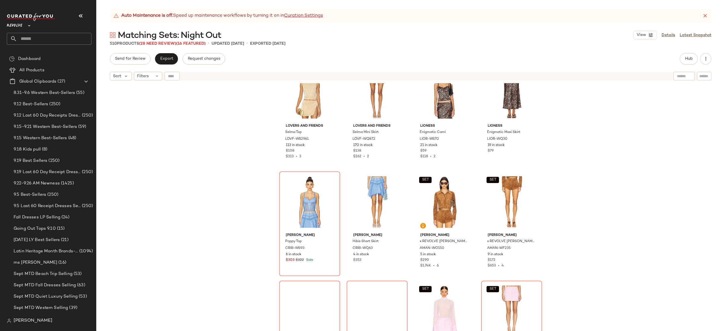
scroll to position [10416, 0]
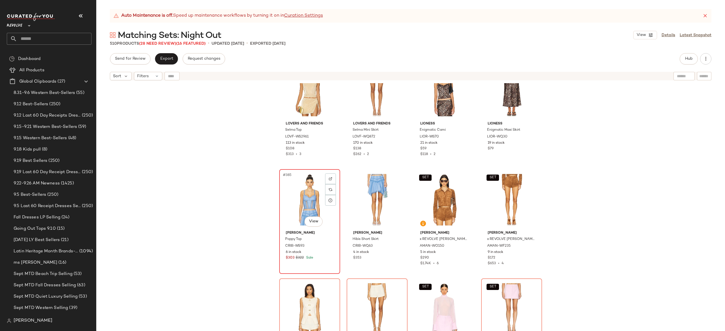
click at [309, 195] on div "#385 View" at bounding box center [309, 199] width 57 height 57
click at [361, 194] on div "#386 View" at bounding box center [377, 199] width 57 height 57
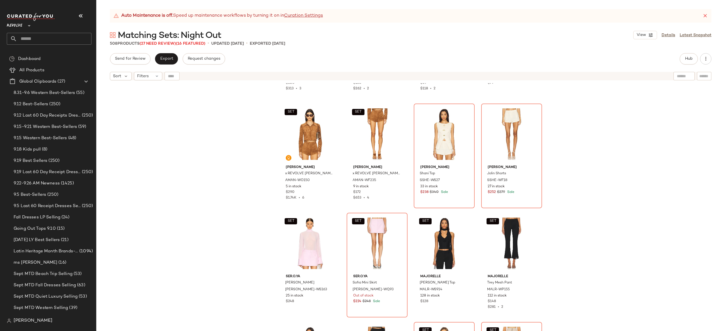
scroll to position [10482, 0]
click at [444, 139] on div "#387 View" at bounding box center [444, 133] width 57 height 57
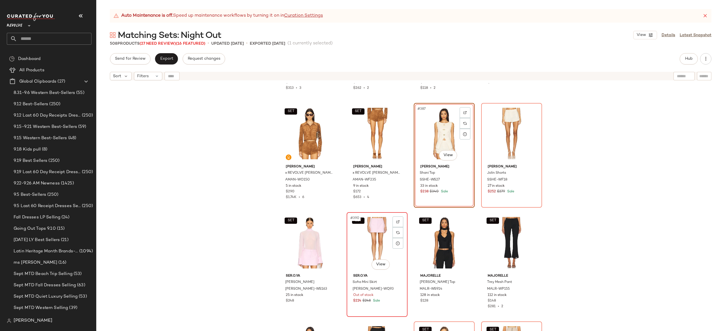
click at [380, 237] on div "SET #390 View" at bounding box center [377, 242] width 57 height 57
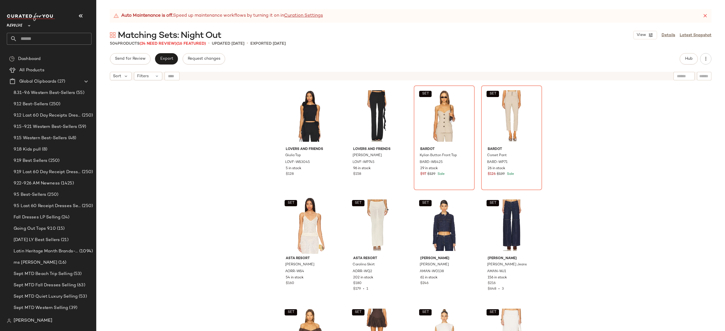
scroll to position [10612, 0]
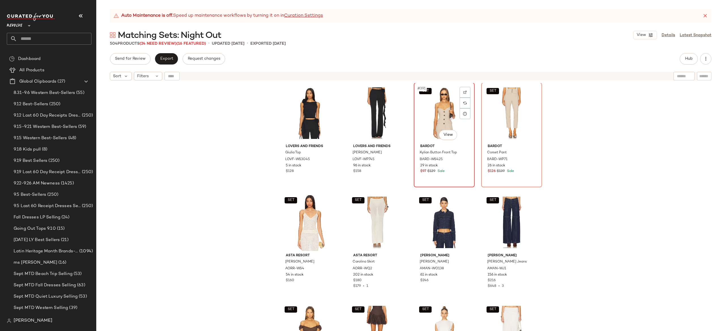
click at [443, 120] on div "SET #391 View" at bounding box center [444, 113] width 57 height 57
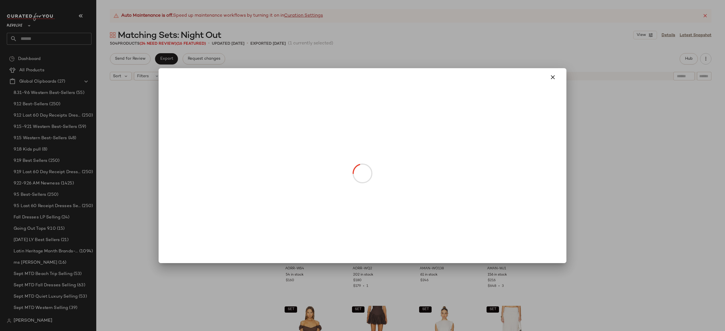
click at [448, 133] on body "Revolve ** Dashboard All Products Global Clipboards (27) 8.31-9.6 Western Best-…" at bounding box center [362, 165] width 725 height 331
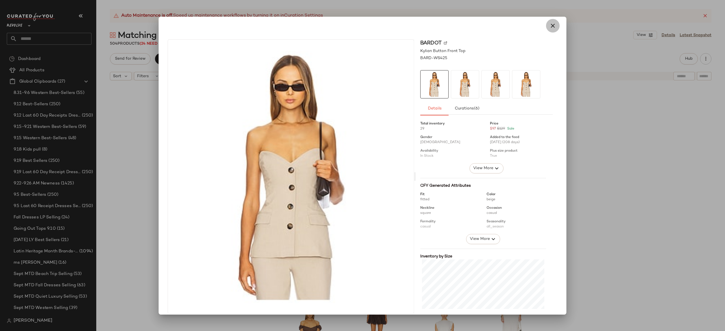
click at [549, 23] on icon "button" at bounding box center [552, 25] width 7 height 7
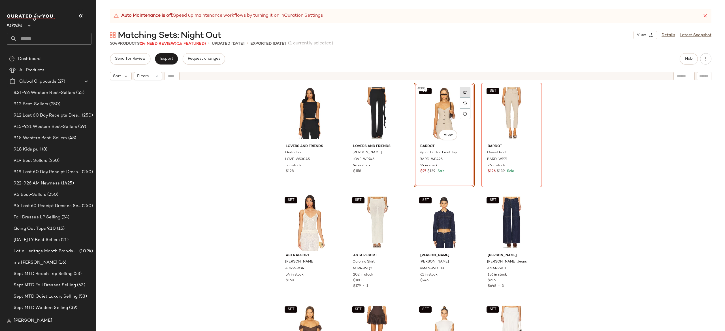
click at [466, 91] on div at bounding box center [465, 92] width 11 height 11
click at [439, 115] on div "SET #391 View" at bounding box center [444, 113] width 57 height 57
click at [515, 106] on div "SET #392 View" at bounding box center [511, 113] width 57 height 57
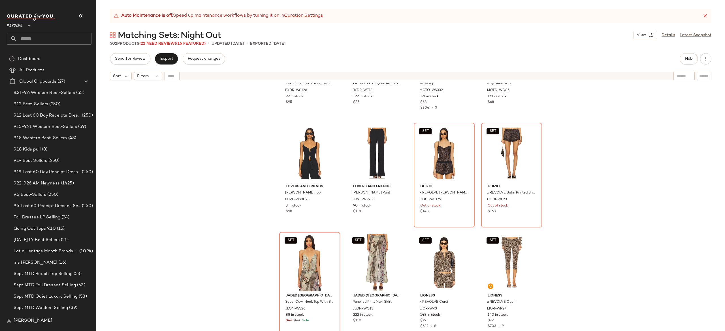
scroll to position [11009, 0]
click at [464, 130] on img at bounding box center [464, 131] width 3 height 3
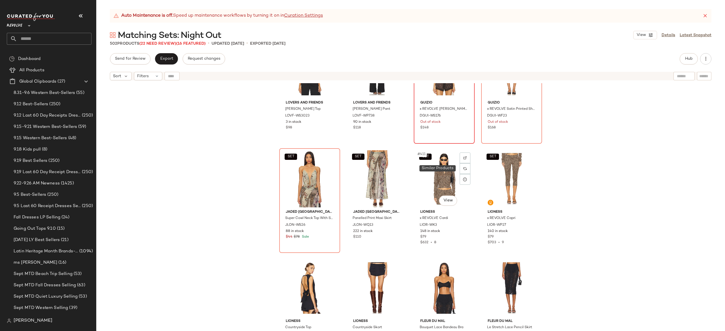
scroll to position [11100, 0]
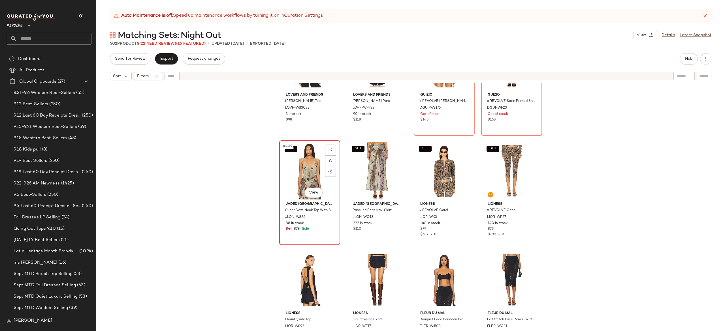
click at [311, 167] on div "SET #409 View" at bounding box center [309, 170] width 57 height 57
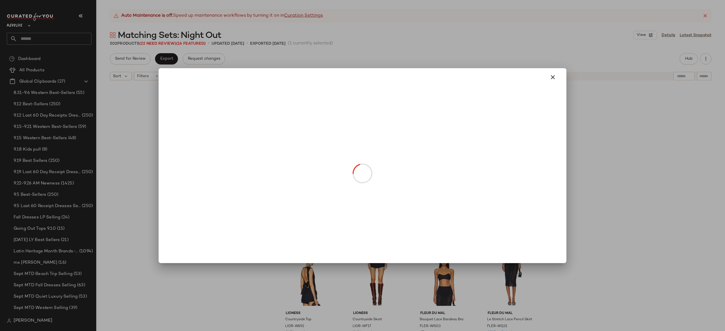
click at [313, 193] on body "Revolve ** Dashboard All Products Global Clipboards (27) 8.31-9.6 Western Best-…" at bounding box center [362, 165] width 725 height 331
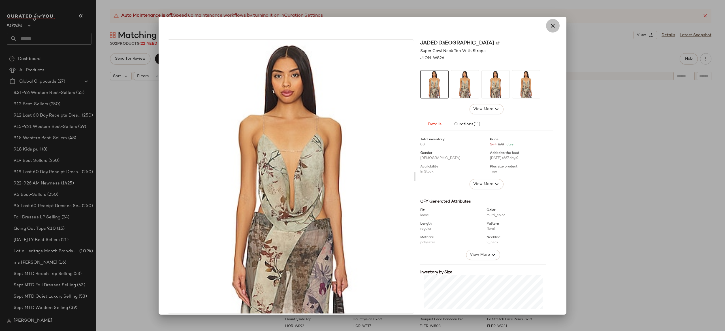
click at [549, 27] on icon "button" at bounding box center [552, 25] width 7 height 7
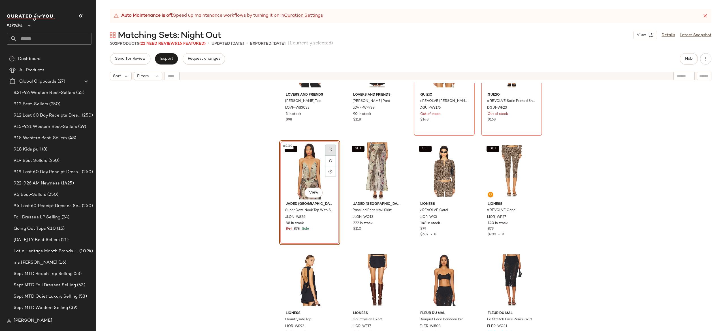
click at [331, 147] on div at bounding box center [330, 150] width 11 height 11
click at [310, 164] on div "SET #409 View" at bounding box center [309, 170] width 57 height 57
click at [372, 163] on div "SET #410 View" at bounding box center [377, 170] width 57 height 57
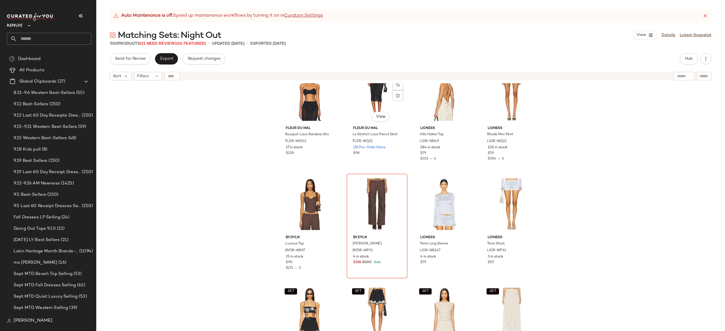
scroll to position [11322, 0]
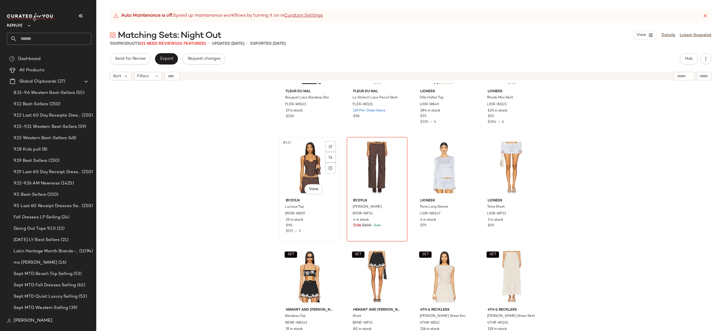
click at [312, 172] on div "#417 View" at bounding box center [309, 167] width 57 height 57
click at [373, 163] on div "#418 View" at bounding box center [377, 167] width 57 height 57
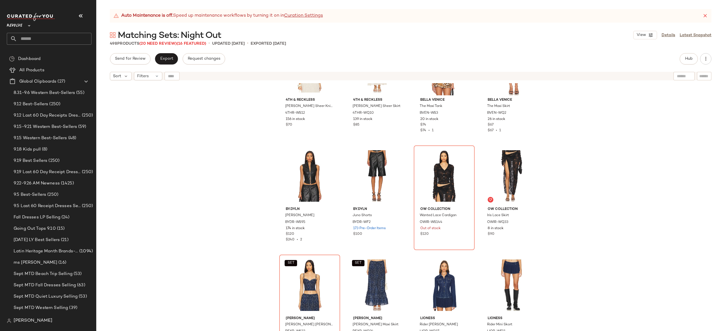
scroll to position [11539, 0]
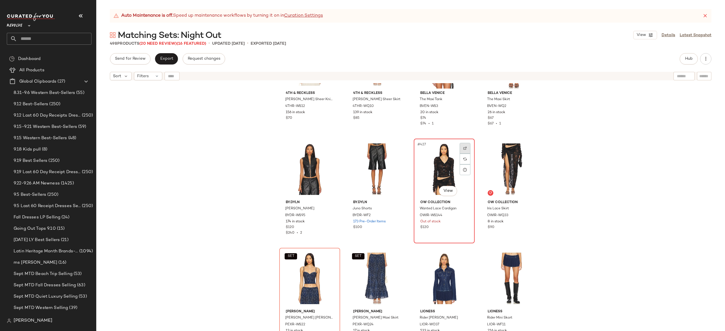
click at [460, 148] on div at bounding box center [465, 148] width 11 height 11
click at [464, 147] on img at bounding box center [464, 148] width 3 height 3
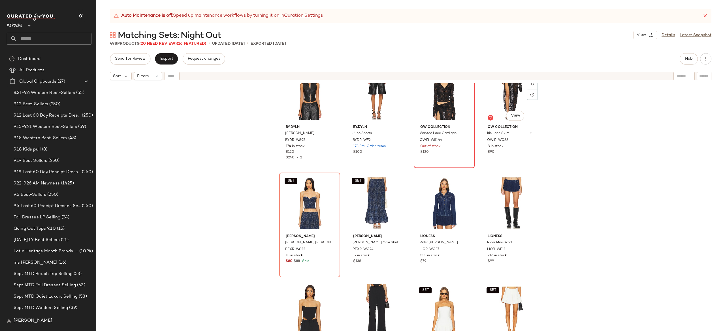
scroll to position [11638, 0]
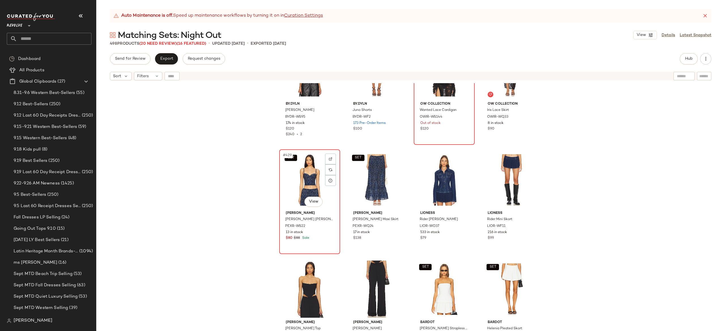
click at [307, 183] on div "SET #429 View" at bounding box center [309, 180] width 57 height 57
click at [356, 184] on div "SET #430 View" at bounding box center [377, 180] width 57 height 57
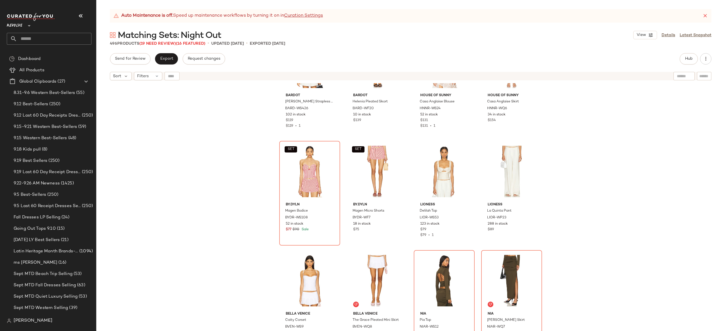
scroll to position [11866, 0]
click at [308, 178] on div "SET #437 View" at bounding box center [309, 170] width 57 height 57
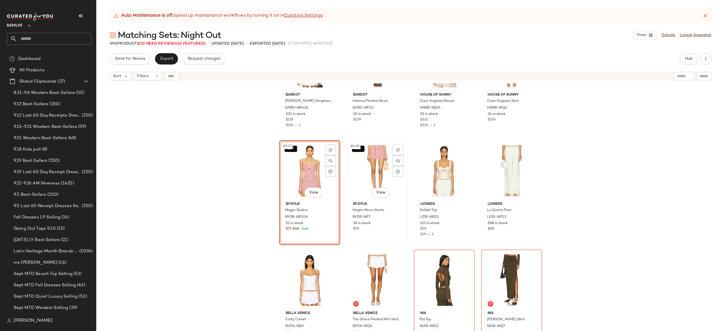
click at [371, 172] on div "SET #438 View" at bounding box center [377, 170] width 57 height 57
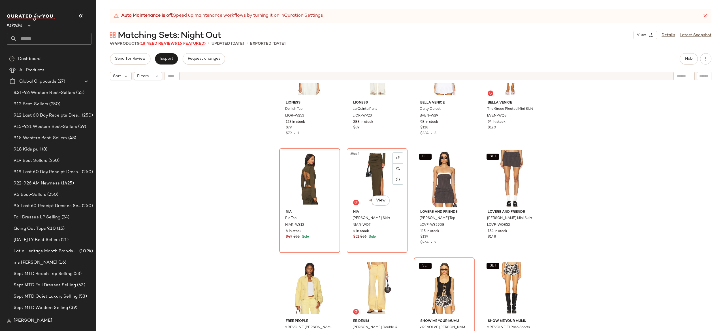
scroll to position [11968, 0]
click at [302, 173] on div "#441 View" at bounding box center [309, 178] width 57 height 57
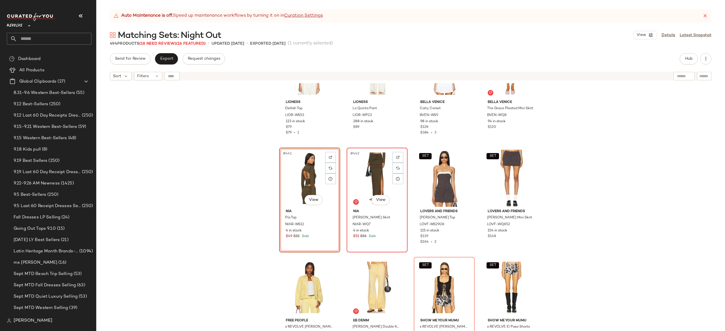
click at [370, 168] on div "#442 View" at bounding box center [377, 178] width 57 height 57
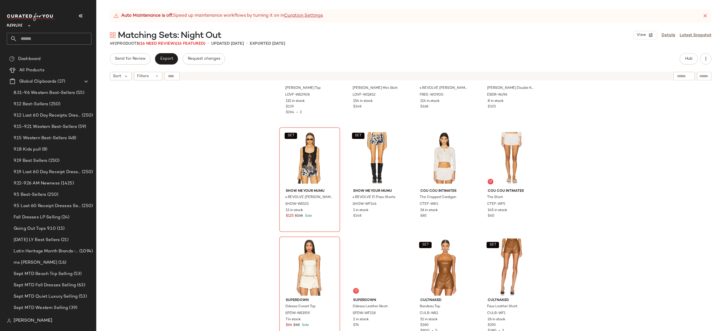
scroll to position [12101, 0]
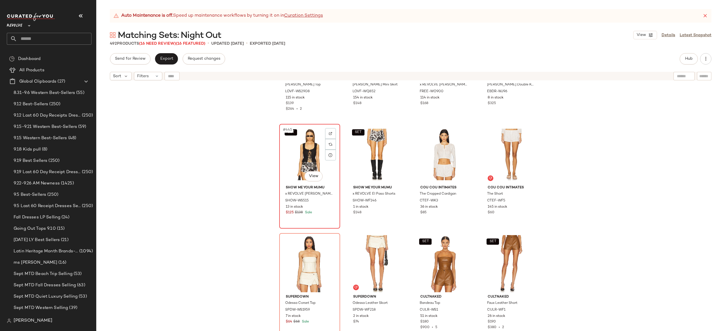
click at [300, 166] on div "SET #445 View" at bounding box center [309, 154] width 57 height 57
click at [371, 146] on div "SET #446 View" at bounding box center [377, 154] width 57 height 57
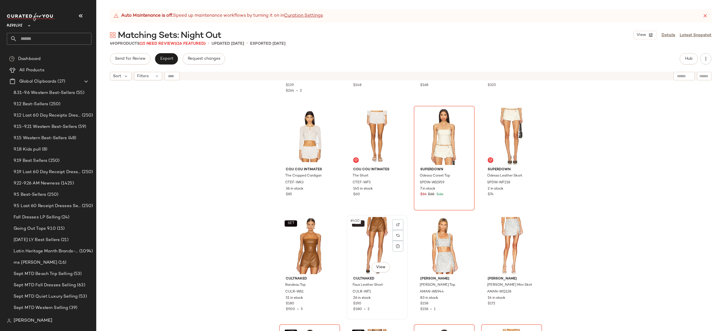
scroll to position [12115, 0]
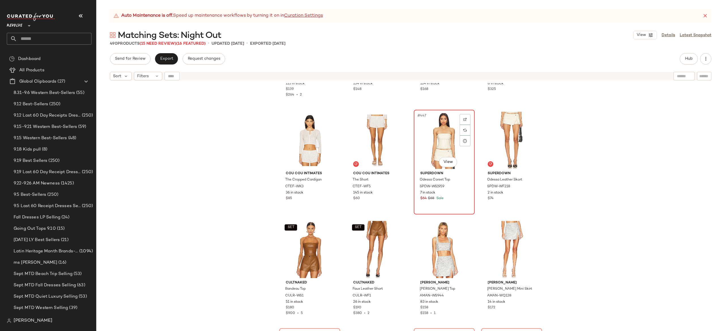
click at [438, 147] on div "#447 View" at bounding box center [444, 140] width 57 height 57
click at [491, 144] on div "#448 View" at bounding box center [511, 140] width 57 height 57
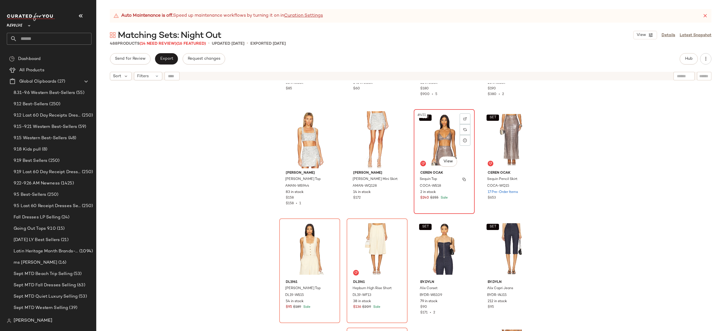
scroll to position [12225, 0]
click at [440, 145] on div "SET #451 View" at bounding box center [444, 139] width 57 height 57
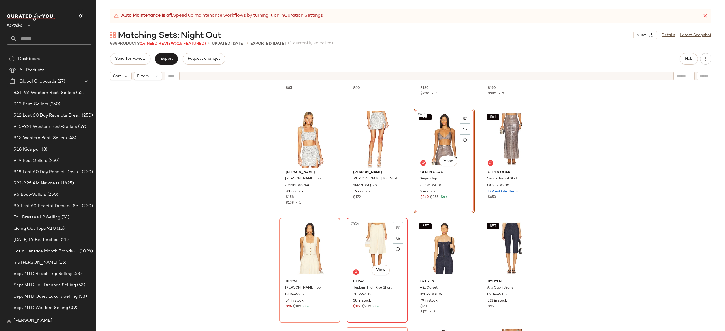
click at [378, 243] on div "#454 View" at bounding box center [377, 248] width 57 height 57
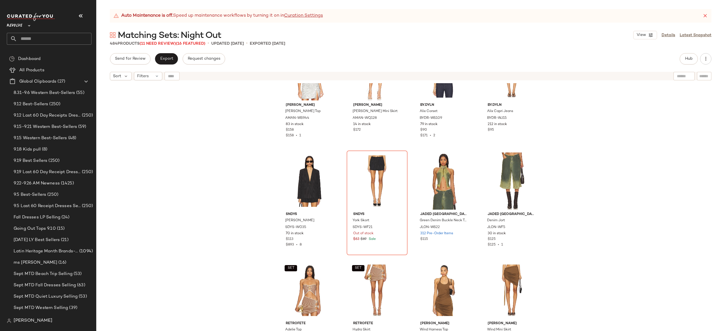
scroll to position [12293, 0]
click at [306, 181] on div "#453 View" at bounding box center [309, 180] width 57 height 57
click at [378, 168] on div "#454 View" at bounding box center [377, 180] width 57 height 57
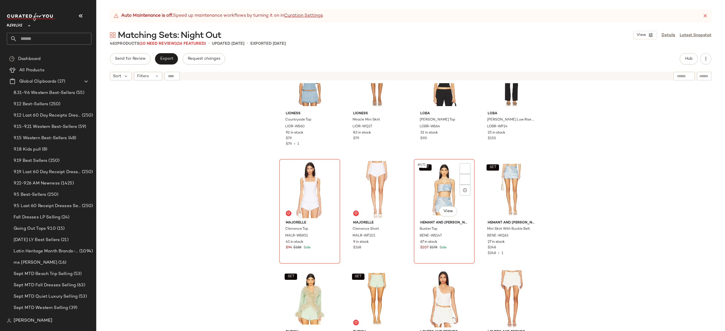
scroll to position [12727, 0]
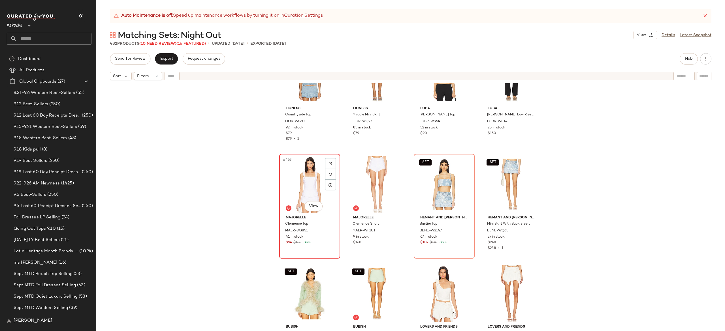
click at [307, 184] on div "#469 View" at bounding box center [309, 184] width 57 height 57
click at [513, 176] on div "SET #472 View" at bounding box center [511, 184] width 57 height 57
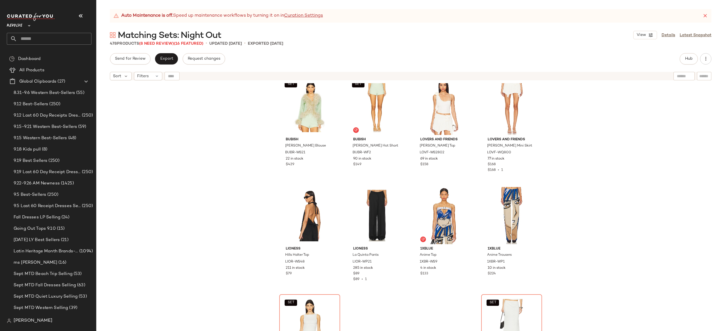
scroll to position [12858, 0]
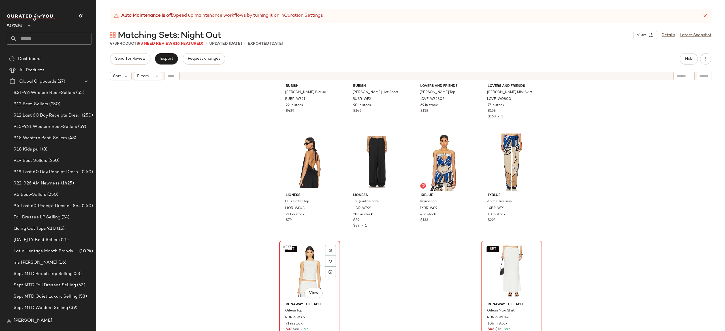
click at [305, 264] on div "SET #477 View" at bounding box center [309, 271] width 57 height 57
click at [518, 269] on div "SET #478 View" at bounding box center [511, 271] width 57 height 57
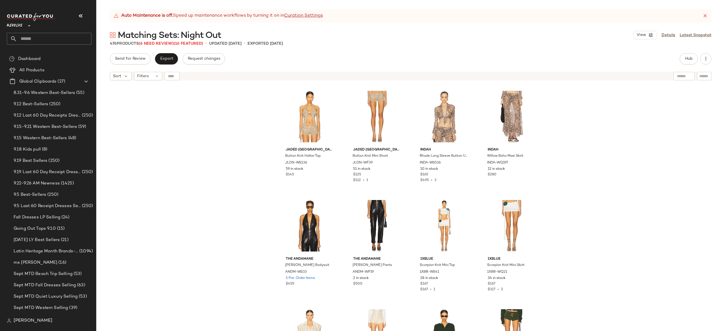
scroll to position [659, 0]
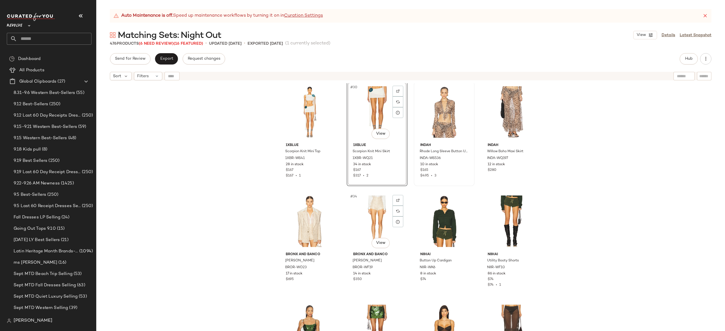
scroll to position [812, 0]
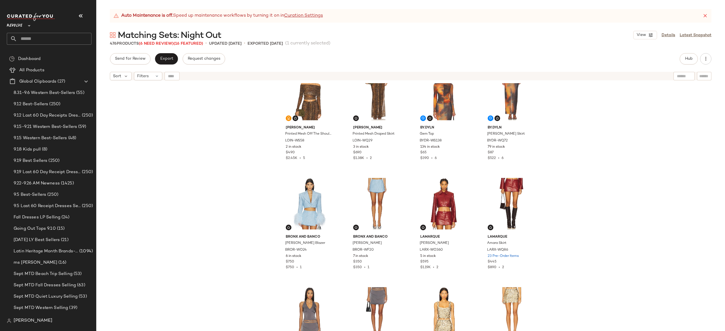
scroll to position [22, 0]
click at [704, 16] on icon at bounding box center [705, 16] width 6 height 6
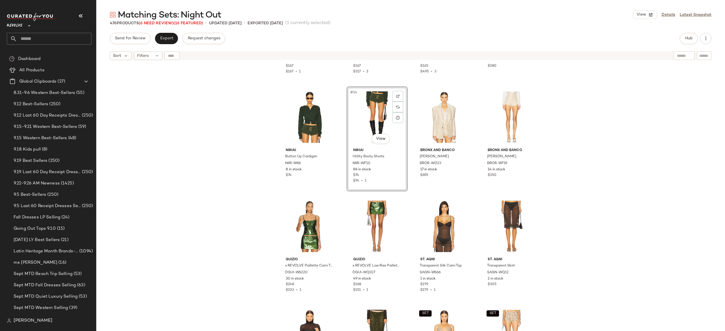
scroll to position [857, 0]
click at [168, 22] on span "(6 Need Review)" at bounding box center [156, 23] width 35 height 4
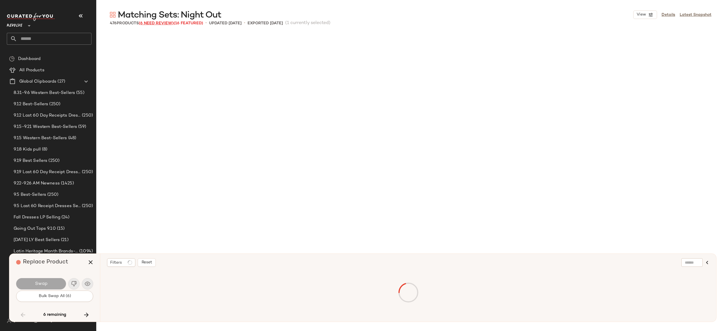
scroll to position [7981, 0]
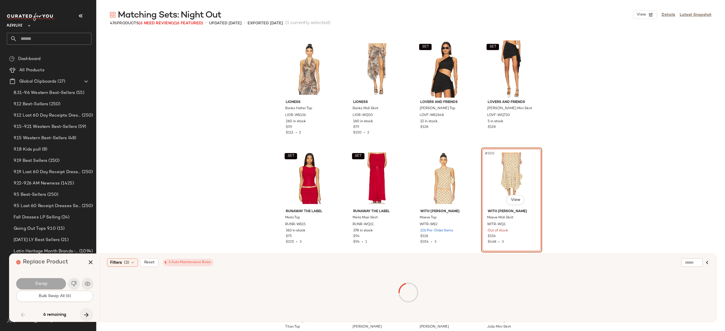
click at [88, 313] on icon "button" at bounding box center [86, 315] width 7 height 7
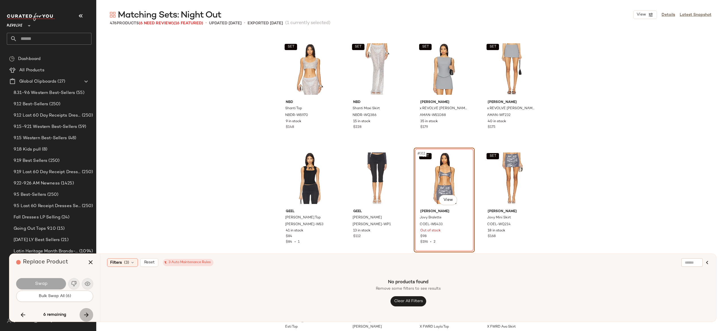
click at [88, 313] on icon "button" at bounding box center [86, 315] width 7 height 7
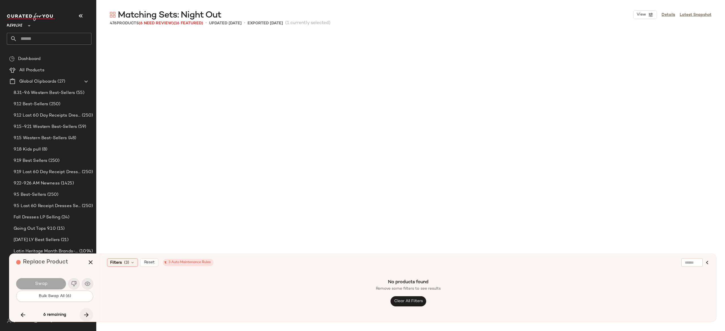
scroll to position [10168, 0]
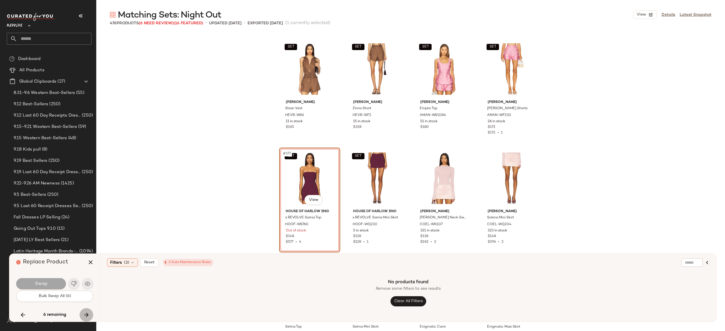
click at [88, 313] on icon "button" at bounding box center [86, 315] width 7 height 7
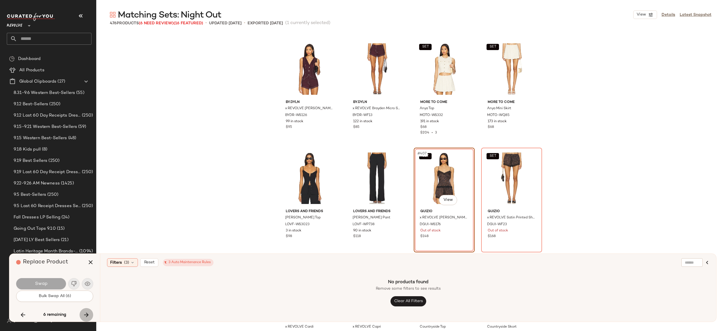
click at [88, 313] on icon "button" at bounding box center [86, 315] width 7 height 7
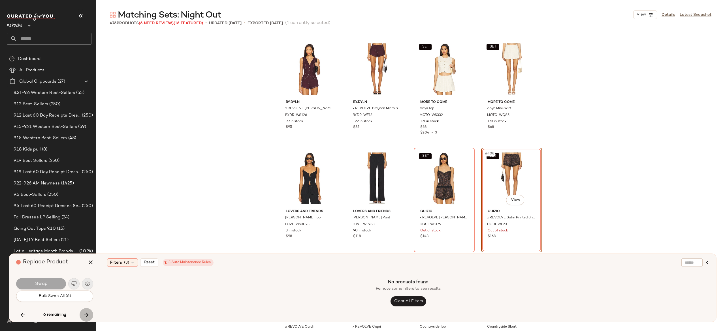
click at [86, 313] on icon "button" at bounding box center [86, 315] width 7 height 7
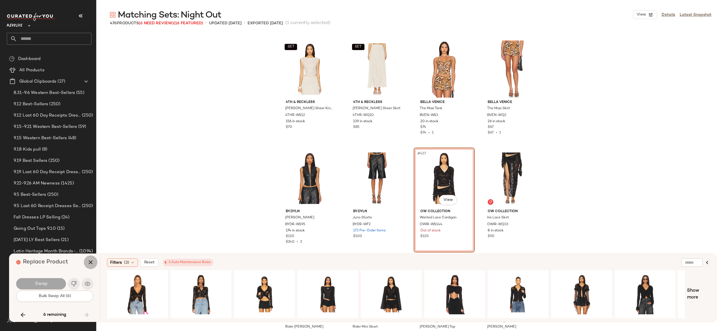
click at [90, 262] on icon "button" at bounding box center [90, 262] width 7 height 7
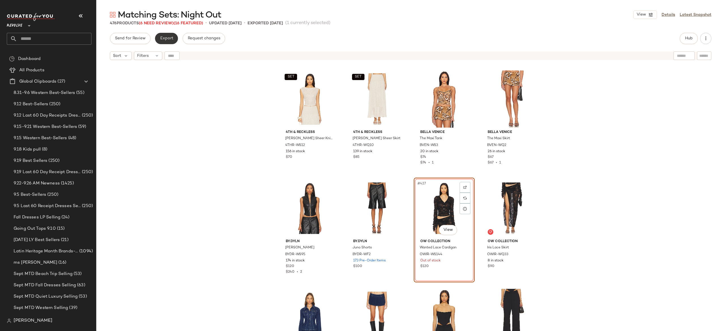
click at [169, 38] on span "Export" at bounding box center [166, 38] width 13 height 5
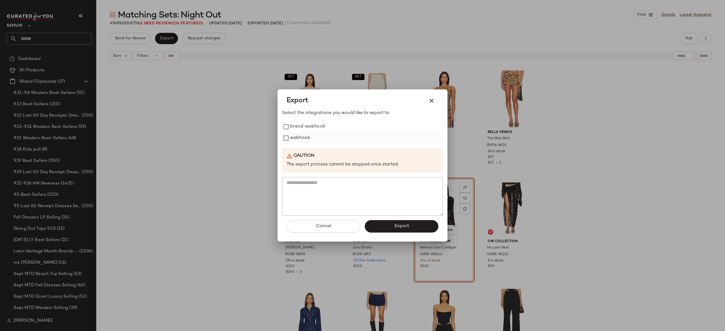
click at [308, 137] on label "webhook" at bounding box center [300, 138] width 20 height 11
click at [378, 226] on button "Export" at bounding box center [402, 226] width 74 height 12
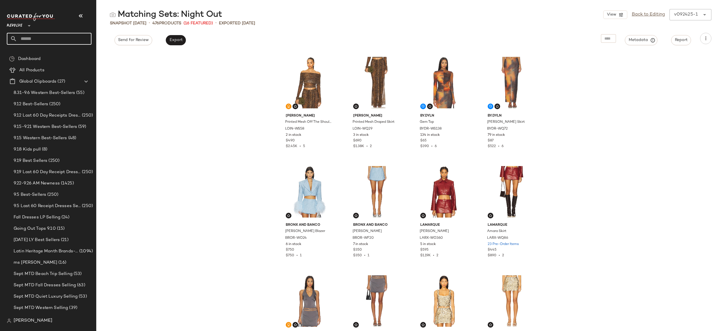
click at [82, 40] on input "text" at bounding box center [54, 39] width 74 height 12
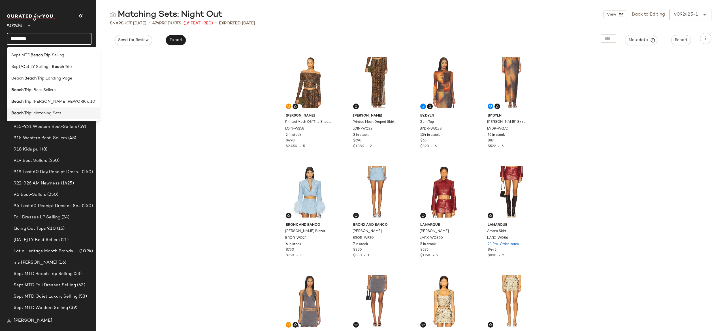
type input "*********"
click at [61, 111] on div "Beach Tri p: Matching Sets" at bounding box center [53, 113] width 84 height 6
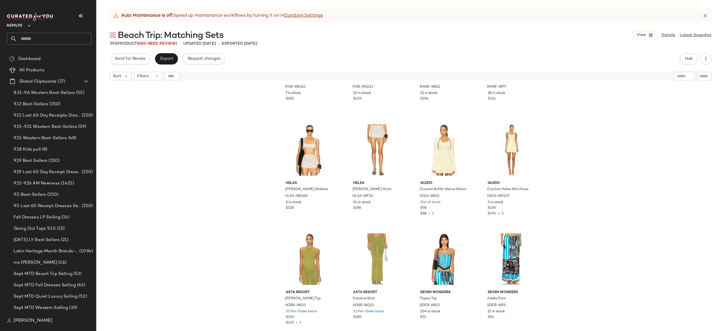
scroll to position [620, 0]
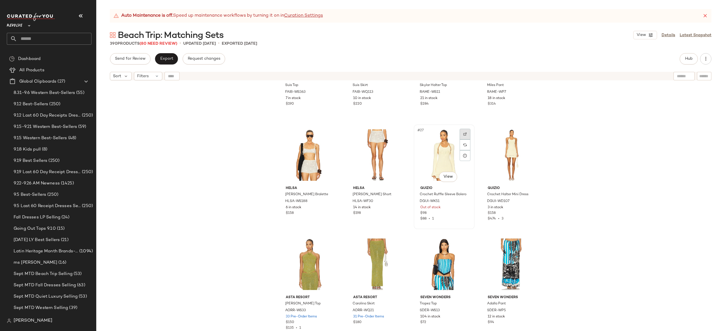
click at [464, 133] on img at bounding box center [464, 134] width 3 height 3
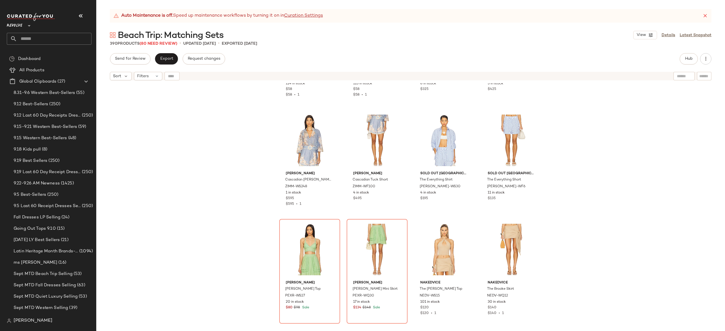
scroll to position [1009, 0]
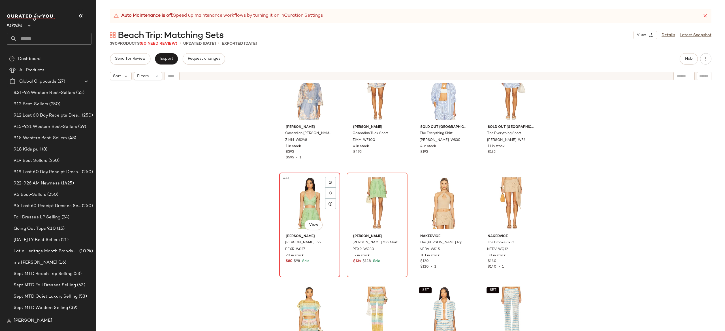
click at [307, 205] on div "#41 View" at bounding box center [309, 203] width 57 height 57
click at [375, 200] on div "#42 View" at bounding box center [377, 203] width 57 height 57
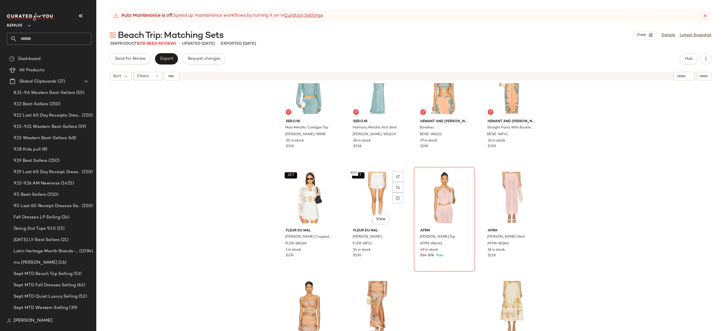
scroll to position [1569, 0]
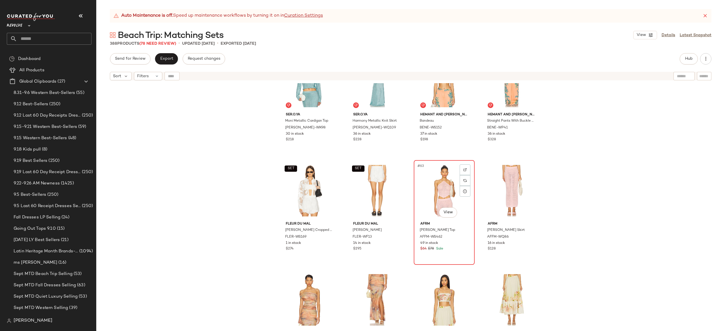
click at [437, 189] on div "#63 View" at bounding box center [444, 190] width 57 height 57
click at [497, 191] on div "#64 View" at bounding box center [511, 190] width 57 height 57
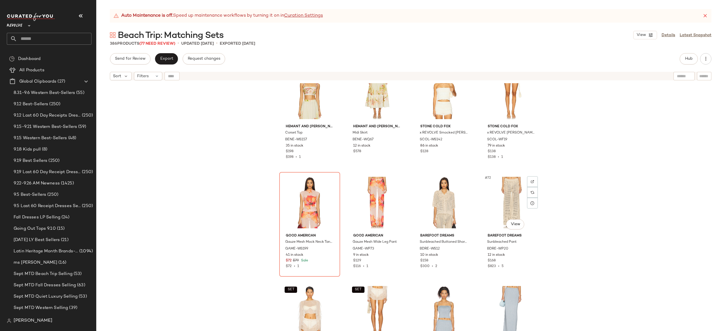
scroll to position [1776, 0]
click at [309, 206] on div "#69 View" at bounding box center [309, 202] width 57 height 57
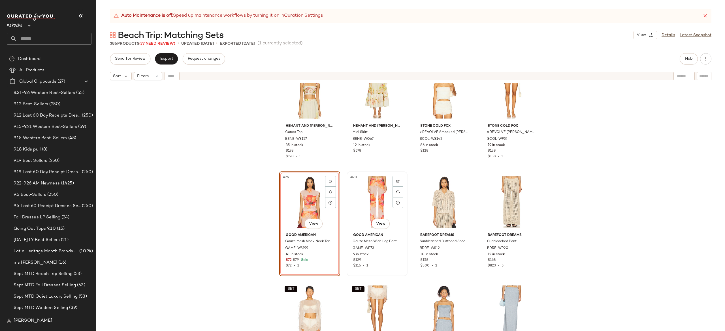
click at [379, 194] on div "#70 View" at bounding box center [377, 202] width 57 height 57
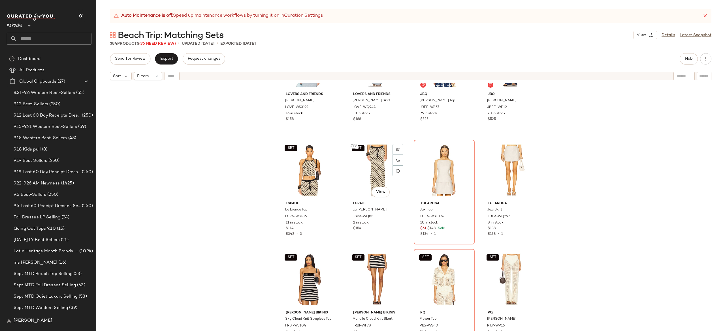
scroll to position [2027, 0]
click at [439, 167] on div "#79 View" at bounding box center [444, 169] width 57 height 57
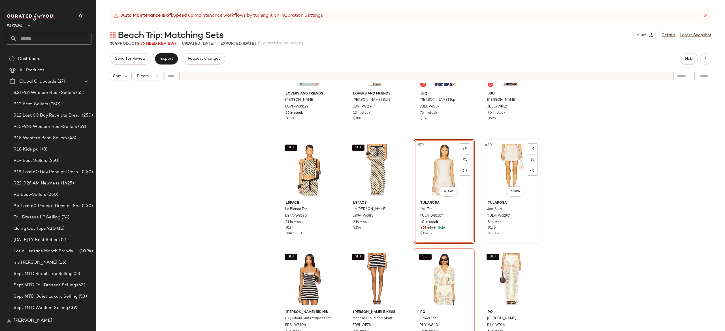
click at [501, 165] on div "#80 View" at bounding box center [511, 169] width 57 height 57
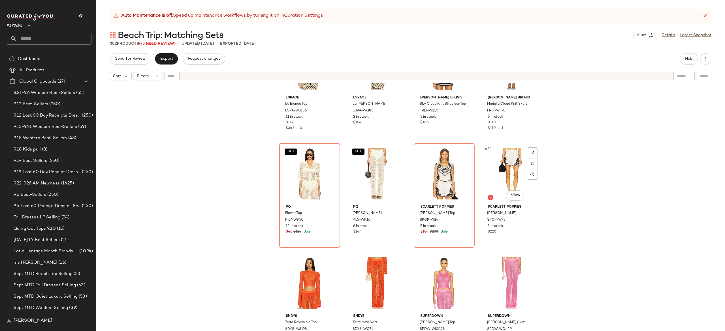
scroll to position [2135, 0]
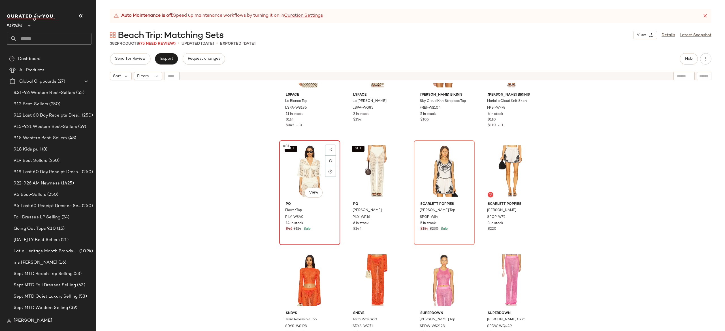
click at [315, 175] on div "SET #81 View" at bounding box center [309, 170] width 57 height 57
click at [507, 161] on div "#84 View" at bounding box center [511, 170] width 57 height 57
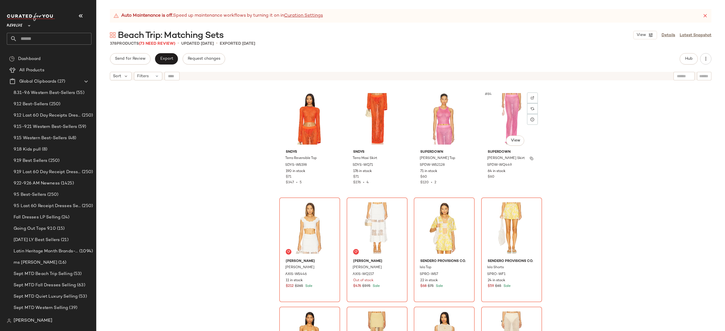
scroll to position [2189, 0]
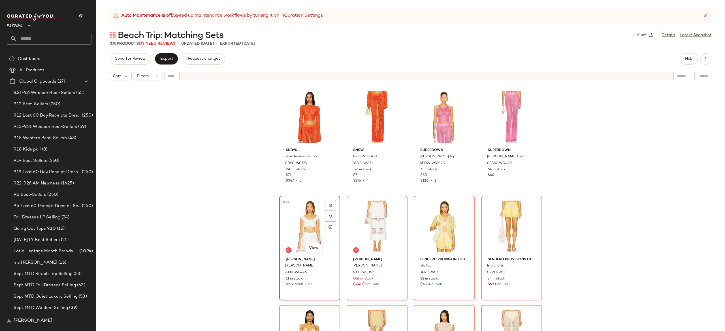
click at [307, 231] on div "#85 View" at bounding box center [309, 226] width 57 height 57
click at [496, 223] on div "#88 View" at bounding box center [511, 226] width 57 height 57
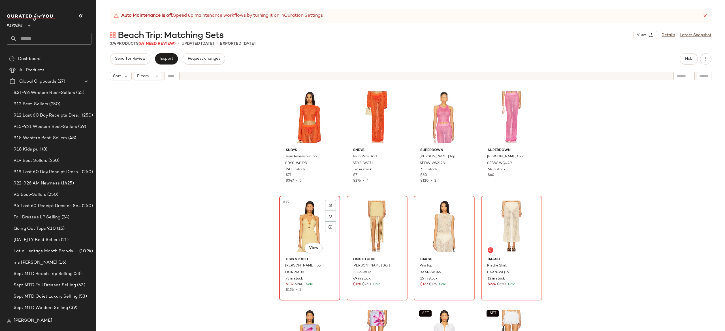
click at [312, 232] on div "#85 View" at bounding box center [309, 226] width 57 height 57
click at [519, 212] on div "#88 View" at bounding box center [511, 226] width 57 height 57
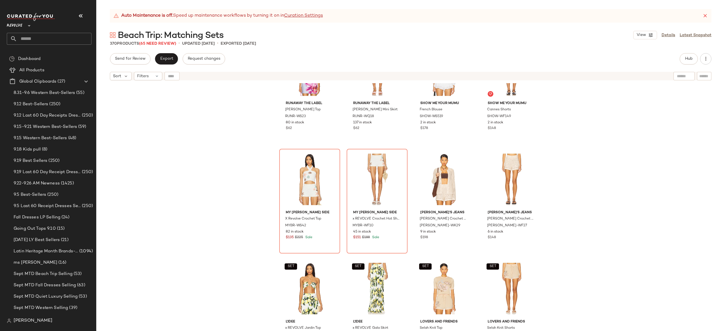
scroll to position [2346, 0]
click at [310, 182] on div "#89 View" at bounding box center [309, 178] width 57 height 57
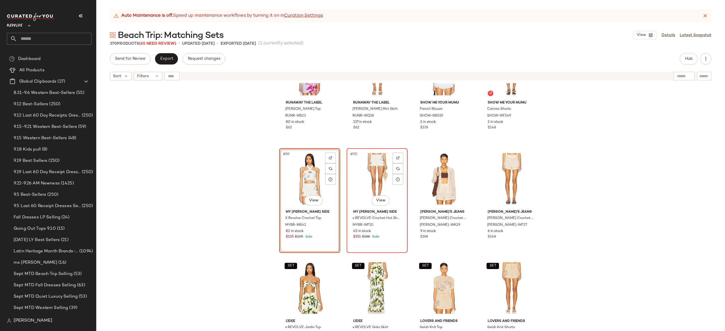
click at [361, 179] on div "#90 View" at bounding box center [377, 178] width 57 height 57
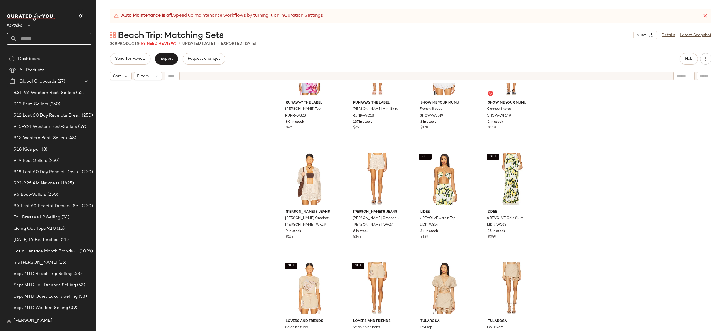
click at [83, 35] on input "text" at bounding box center [54, 39] width 74 height 12
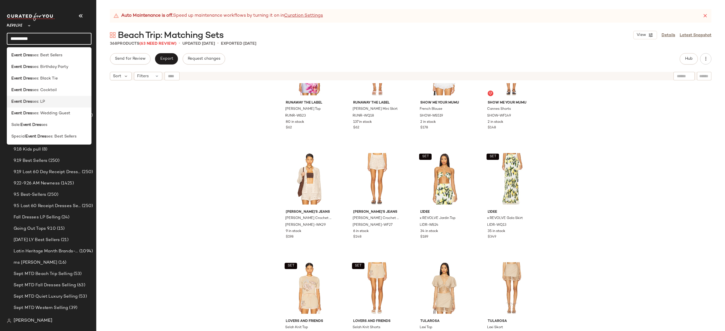
type input "**********"
click at [59, 101] on div "Event Dres ses: LP" at bounding box center [49, 102] width 76 height 6
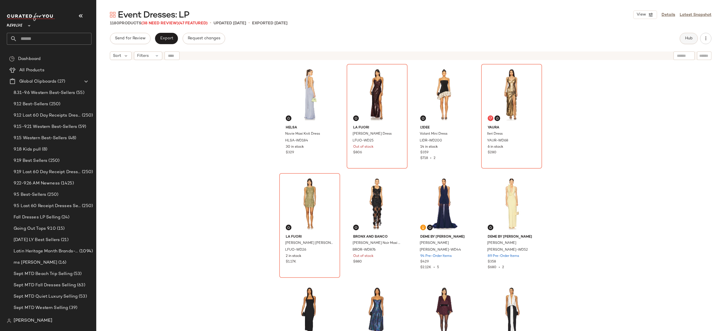
click at [688, 38] on span "Hub" at bounding box center [689, 38] width 8 height 5
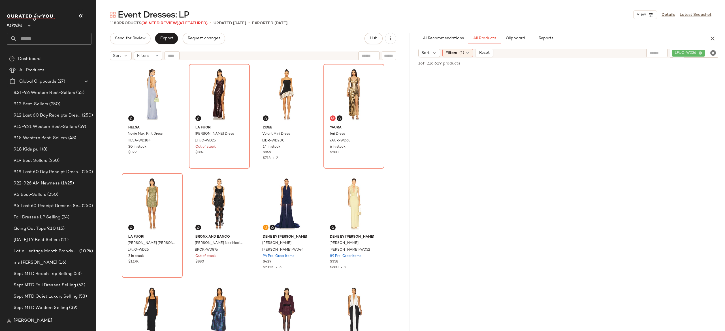
click at [685, 50] on div "AI Recommendations All Products Clipboard Reports Sort Filters (1) Reset Filter…" at bounding box center [569, 182] width 314 height 299
click at [685, 50] on div "LFUO-WD26" at bounding box center [675, 53] width 87 height 9
paste input "********"
type input "********"
click at [391, 54] on input "Filter" at bounding box center [370, 56] width 48 height 6
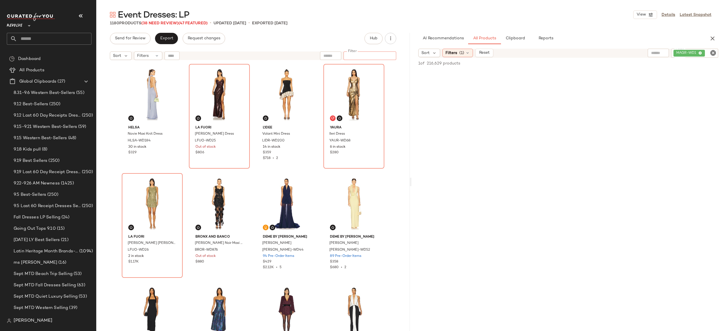
paste input "********"
type input "********"
click at [391, 54] on icon "Clear Filter" at bounding box center [391, 55] width 7 height 7
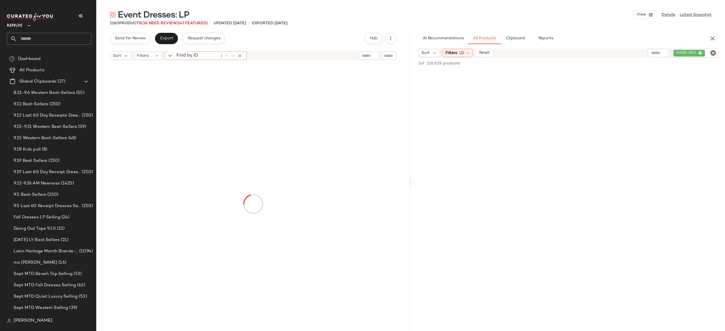
click at [175, 55] on input "Find by ID" at bounding box center [197, 56] width 44 height 8
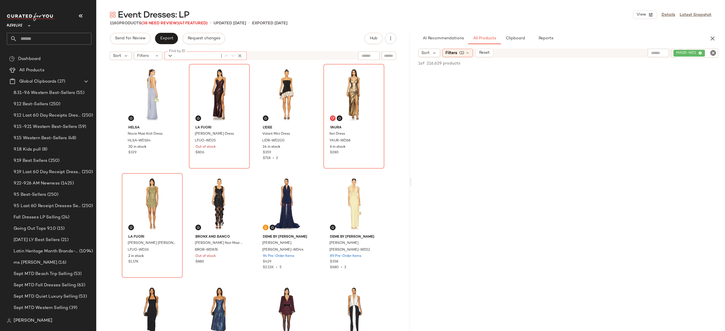
paste input "********"
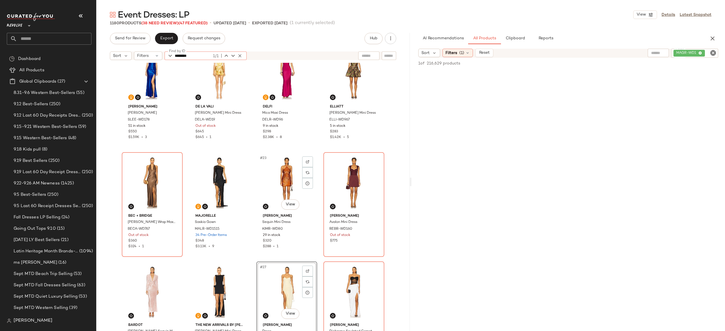
scroll to position [464, 0]
type input "********"
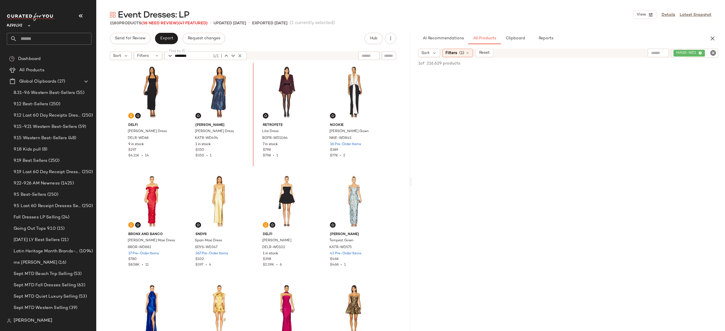
scroll to position [226, 0]
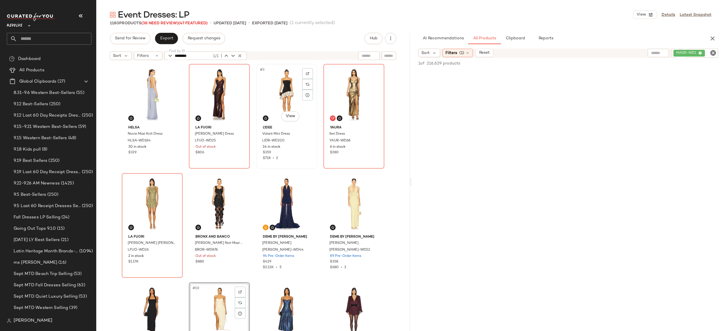
scroll to position [0, 0]
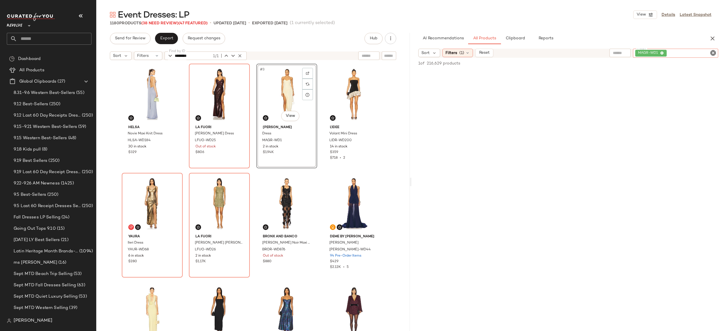
click at [683, 50] on div "MAGR-WD1" at bounding box center [675, 53] width 85 height 9
paste input "**********"
type input "**********"
click at [239, 54] on icon "button" at bounding box center [239, 55] width 5 height 5
paste input "**********"
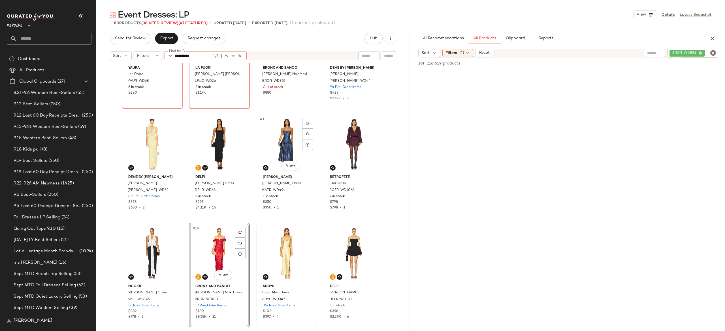
scroll to position [177, 0]
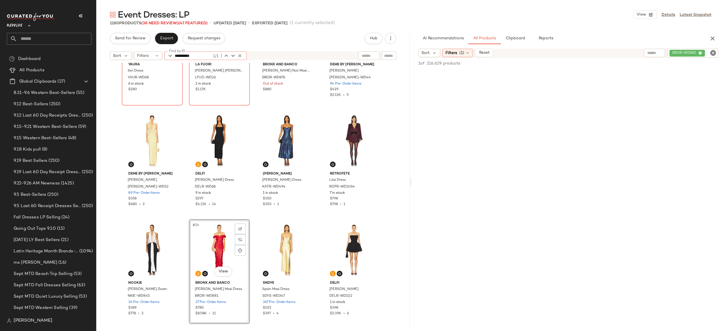
type input "**********"
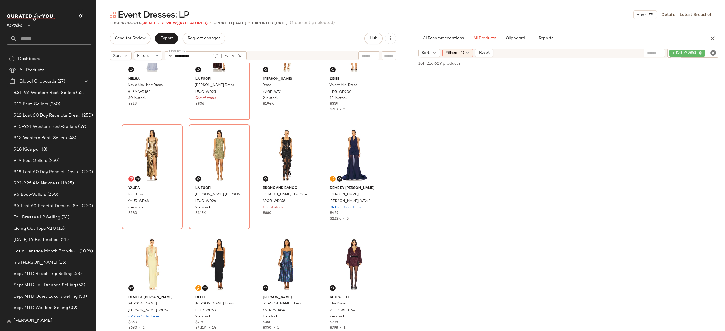
scroll to position [0, 0]
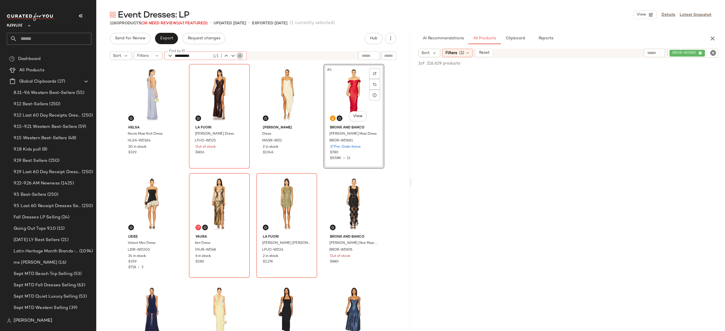
click at [242, 56] on button "button" at bounding box center [240, 55] width 7 height 7
paste input "**********"
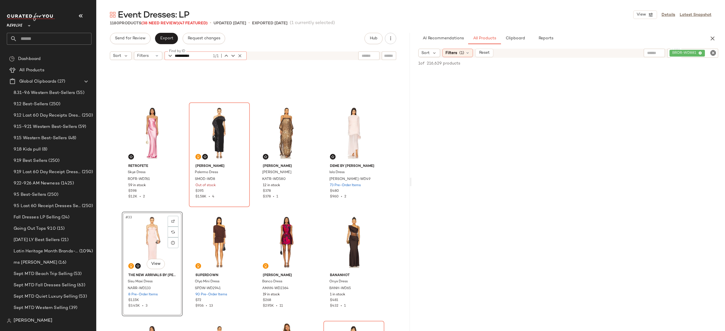
scroll to position [735, 0]
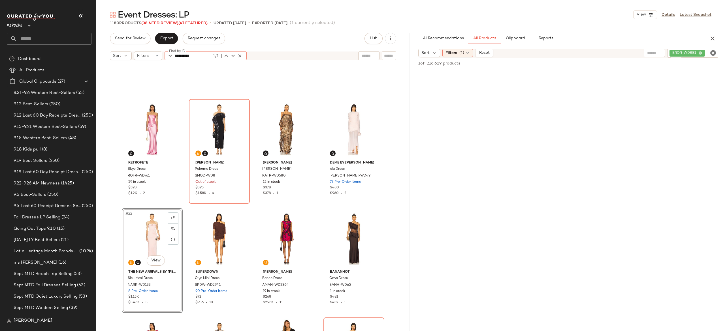
type input "**********"
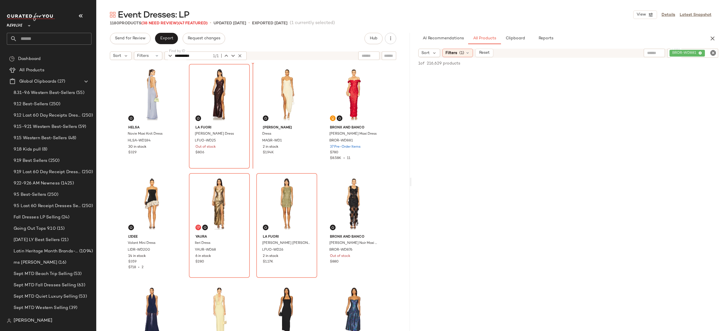
scroll to position [0, 0]
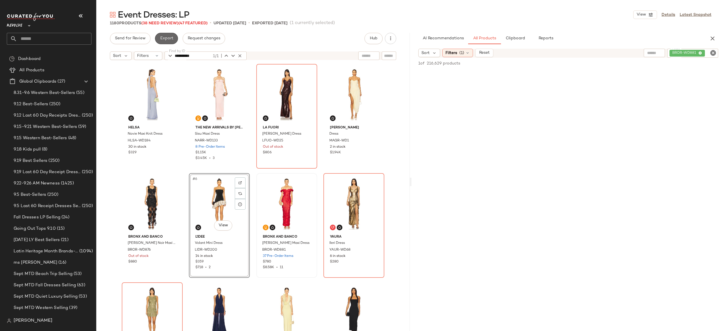
click at [170, 38] on span "Export" at bounding box center [166, 38] width 13 height 5
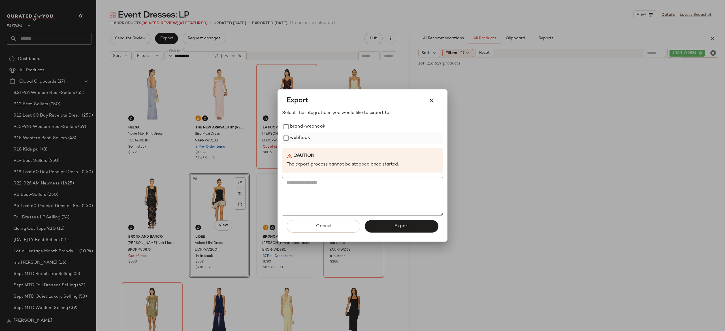
click at [300, 136] on label "webhook" at bounding box center [300, 138] width 20 height 11
click at [376, 232] on button "Export" at bounding box center [402, 226] width 74 height 12
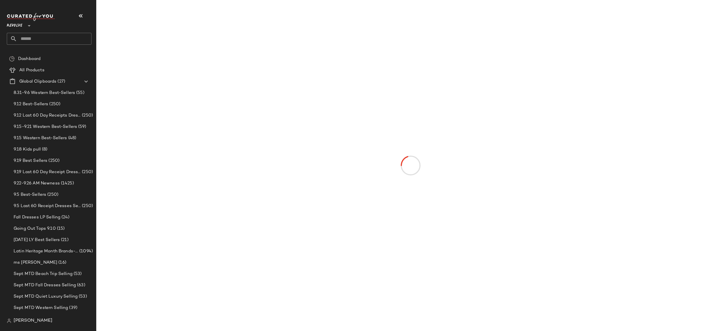
click at [80, 39] on input "text" at bounding box center [54, 39] width 74 height 12
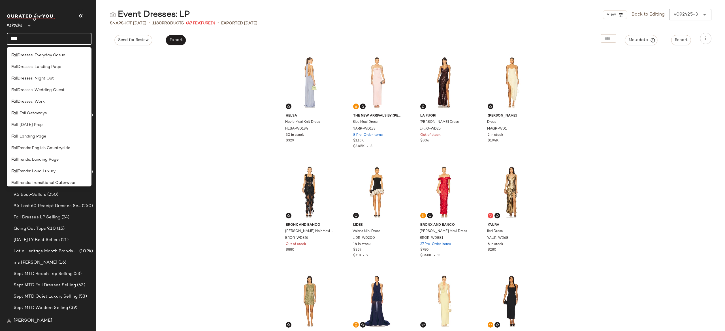
scroll to position [164, 0]
type input "****"
click at [50, 137] on div "Fall : Landing Page" at bounding box center [49, 136] width 76 height 6
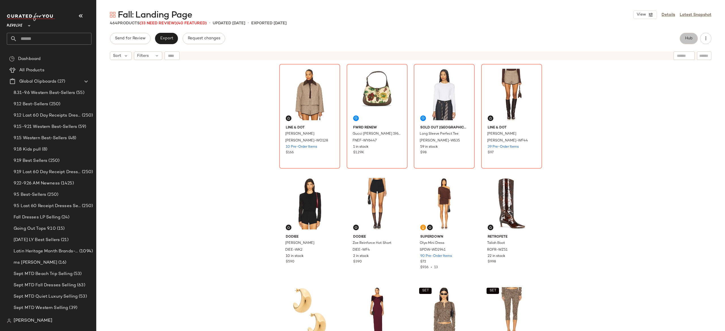
click at [690, 37] on span "Hub" at bounding box center [689, 38] width 8 height 5
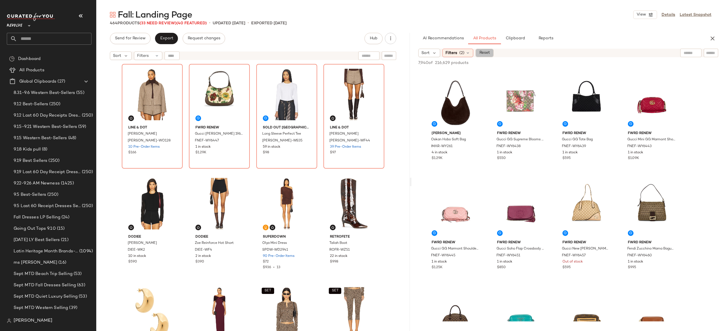
click at [486, 52] on span "Reset" at bounding box center [484, 53] width 11 height 5
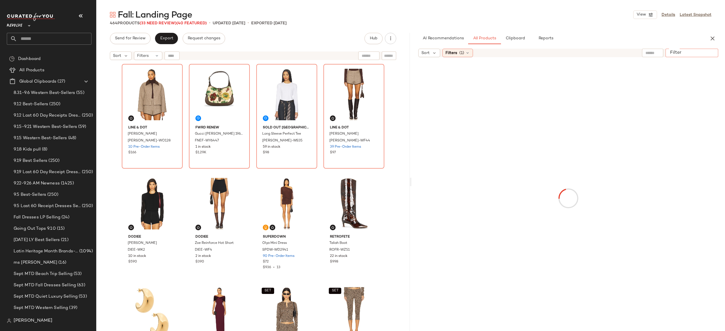
click at [714, 53] on input "Filter" at bounding box center [692, 53] width 48 height 6
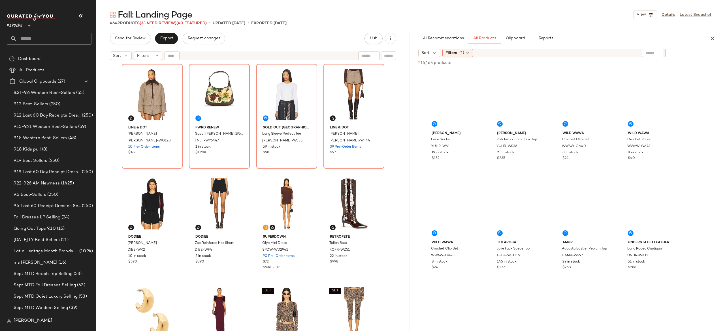
paste input "********"
type input "********"
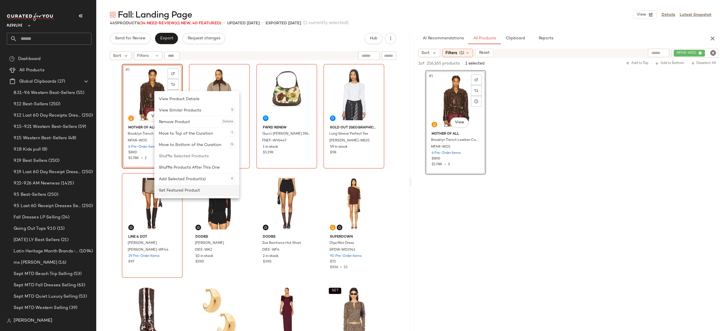
click at [172, 187] on div "Set Featured Product" at bounding box center [197, 190] width 76 height 11
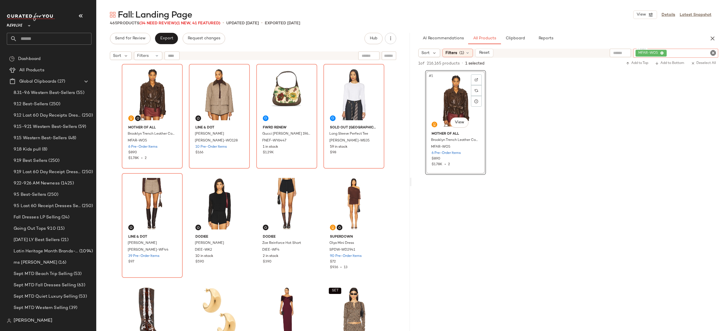
click at [679, 50] on div "MFAR-WO5" at bounding box center [675, 53] width 85 height 9
paste input "*********"
type input "*********"
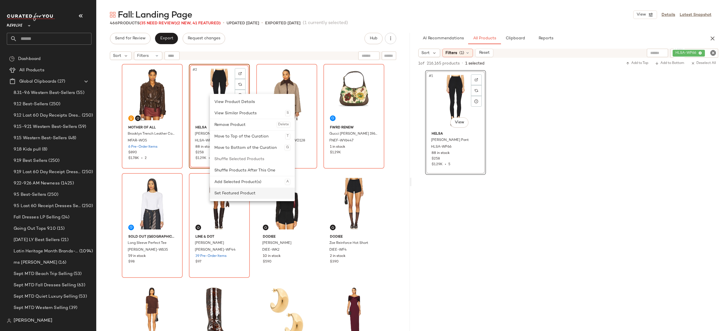
click at [231, 192] on div "Set Featured Product" at bounding box center [252, 193] width 76 height 11
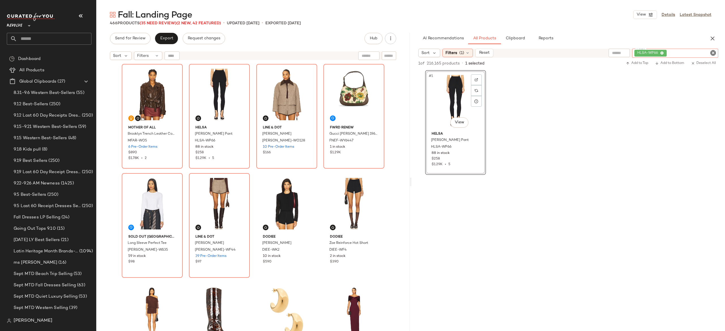
click at [679, 53] on div "HLSA-WP66" at bounding box center [675, 53] width 86 height 9
paste input "**********"
type input "**********"
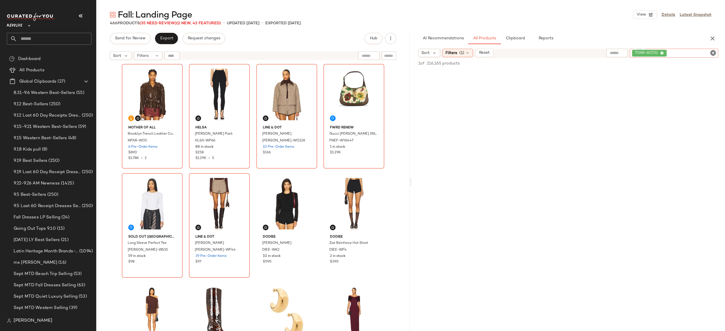
click at [391, 56] on input "text" at bounding box center [389, 56] width 10 height 6
click at [176, 53] on input "Find by ID" at bounding box center [197, 56] width 44 height 8
paste input "**********"
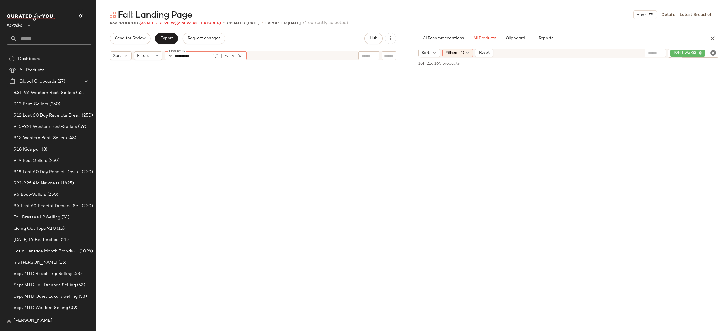
scroll to position [1203, 0]
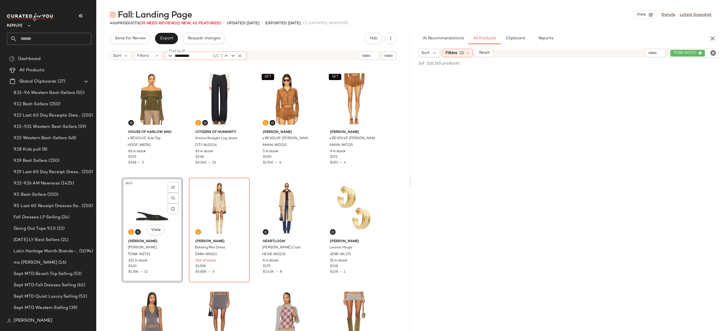
type input "**********"
click at [239, 55] on icon "button" at bounding box center [239, 55] width 5 height 5
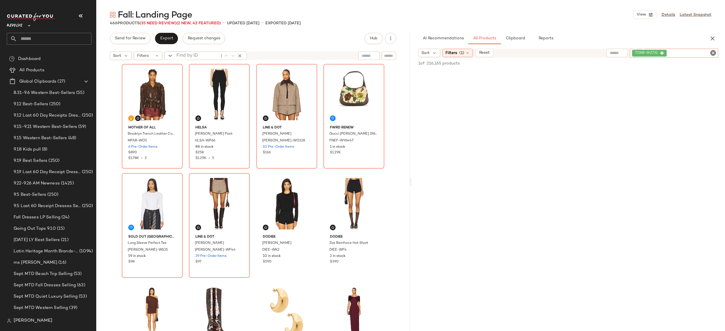
click at [686, 53] on div "TONR-WZ732" at bounding box center [674, 53] width 88 height 9
paste input "*********"
type input "*********"
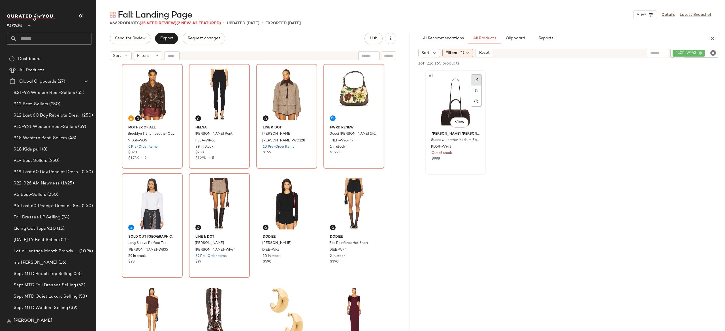
click at [475, 80] on img at bounding box center [476, 79] width 3 height 3
click at [475, 148] on img "button" at bounding box center [475, 147] width 3 height 3
click at [701, 52] on div "PLOR-WY42" at bounding box center [675, 53] width 86 height 9
paste input "*********"
type input "*********"
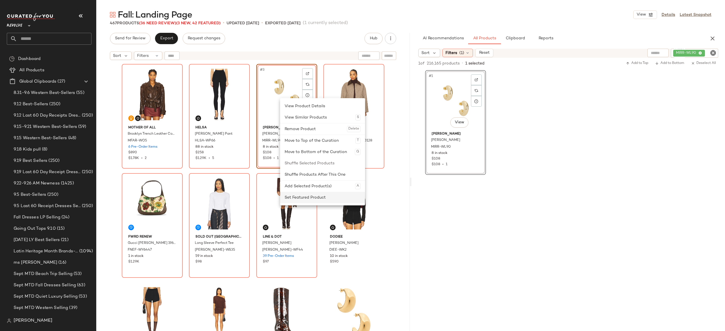
click at [299, 196] on div "Set Featured Product" at bounding box center [323, 197] width 76 height 11
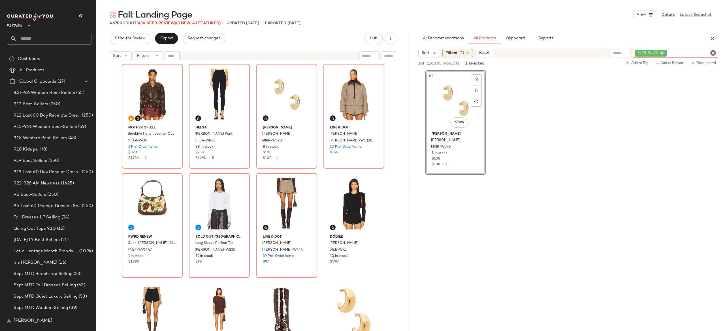
click at [697, 51] on div "MIRR-WL90" at bounding box center [676, 53] width 86 height 9
paste input "**********"
type input "**********"
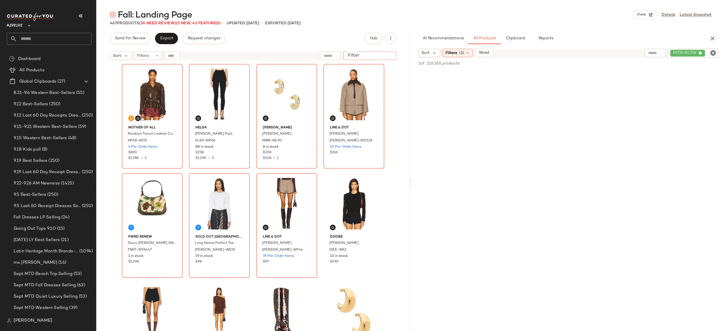
click at [390, 56] on input "Filter" at bounding box center [370, 56] width 48 height 6
paste input "**********"
type input "**********"
click at [390, 56] on icon "Clear Filter" at bounding box center [391, 55] width 7 height 7
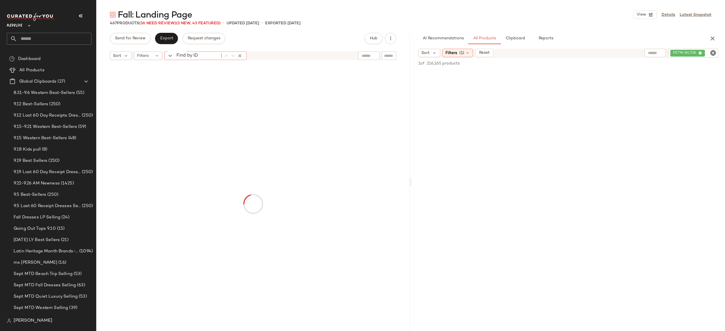
click at [175, 57] on input "Find by ID" at bounding box center [197, 56] width 44 height 8
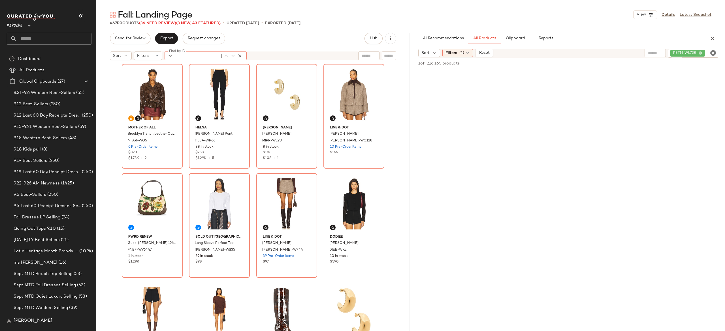
paste input "**********"
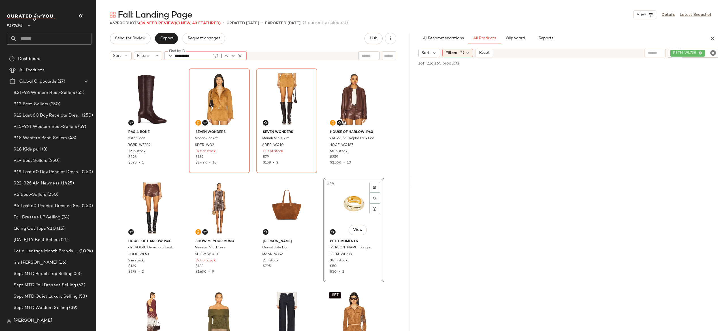
type input "**********"
click at [240, 56] on icon "button" at bounding box center [239, 55] width 5 height 5
type input "**********"
click at [240, 56] on icon "button" at bounding box center [239, 55] width 5 height 5
type input "**********"
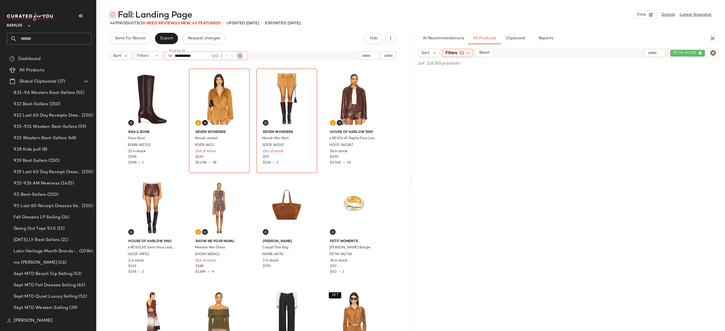
click at [241, 56] on icon "button" at bounding box center [239, 55] width 5 height 5
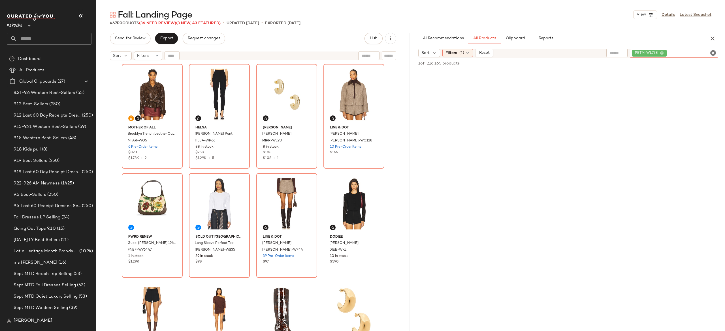
click at [698, 52] on div "PETM-WL738" at bounding box center [674, 53] width 88 height 9
paste input "**********"
type input "**********"
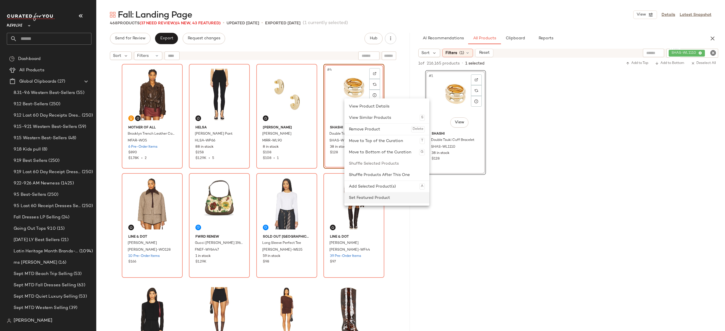
click at [359, 198] on div "Set Featured Product" at bounding box center [387, 197] width 76 height 11
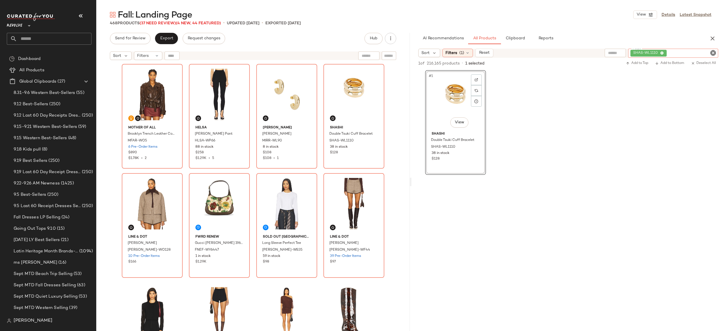
click at [674, 52] on div "SHAS-WL1110" at bounding box center [673, 53] width 90 height 9
paste input "**********"
type input "**********"
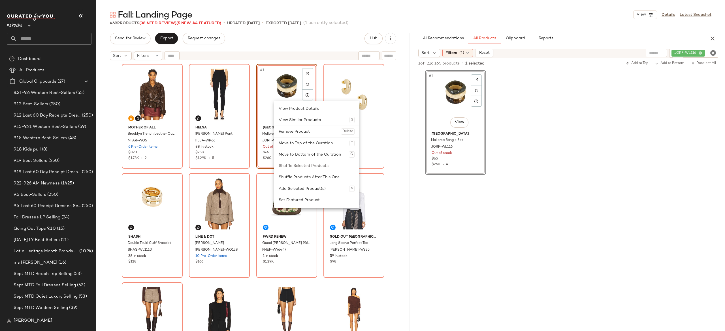
click at [253, 166] on div "Mother of All Brooklyn Trench Leather Coat MFAR-WO5 6 Pre-Order Items $890 $1.7…" at bounding box center [253, 205] width 263 height 282
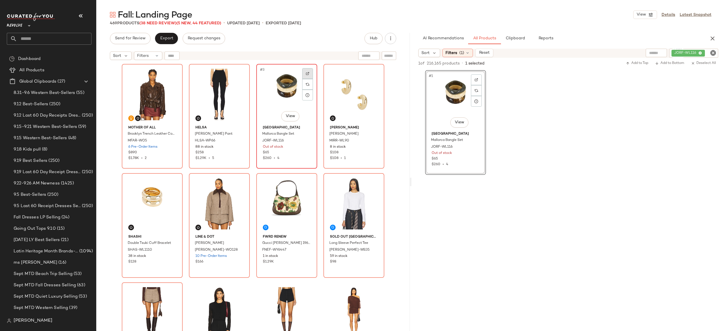
click at [306, 74] on img at bounding box center [307, 73] width 3 height 3
click at [306, 139] on img "button" at bounding box center [306, 140] width 3 height 3
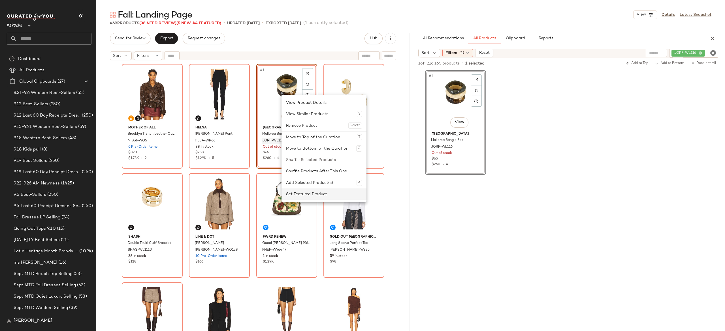
click at [296, 193] on div "Set Featured Product" at bounding box center [324, 194] width 76 height 11
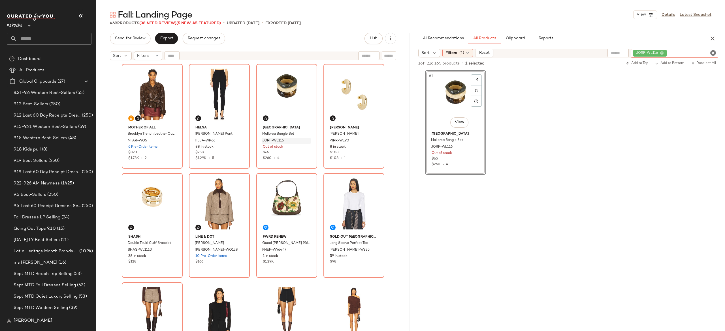
click at [681, 49] on div "JORF-WL116" at bounding box center [674, 53] width 87 height 9
paste input "**********"
type input "**********"
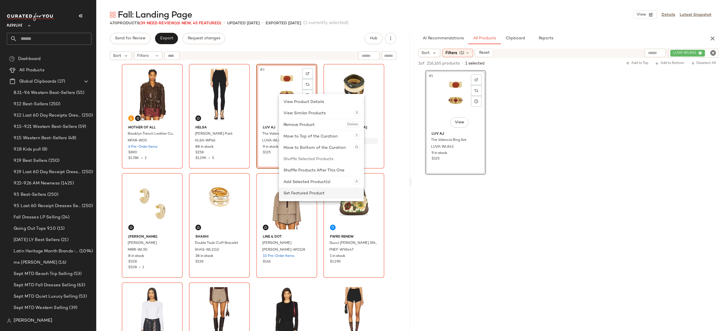
click at [303, 191] on div "Set Featured Product" at bounding box center [322, 193] width 76 height 11
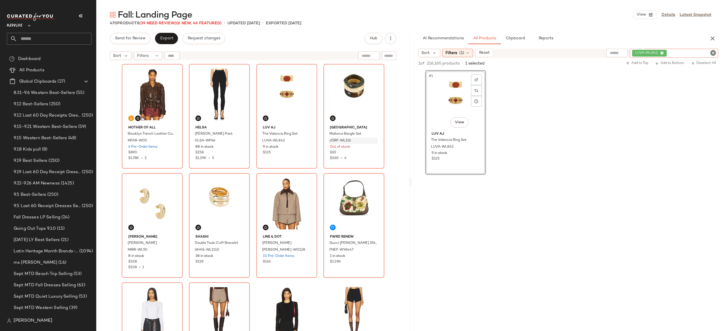
click at [681, 52] on div "LUVA-WL842" at bounding box center [674, 53] width 88 height 9
paste input "**********"
type input "**********"
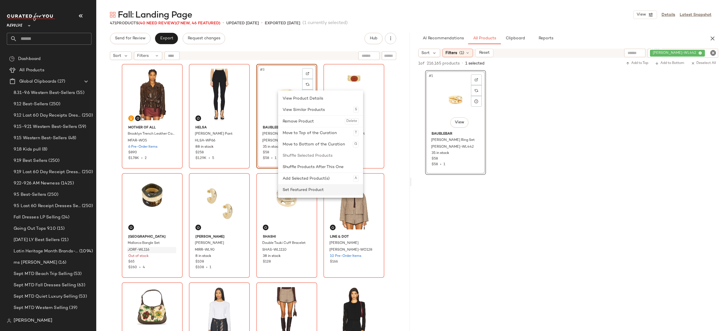
click at [294, 190] on div "Set Featured Product" at bounding box center [321, 189] width 76 height 11
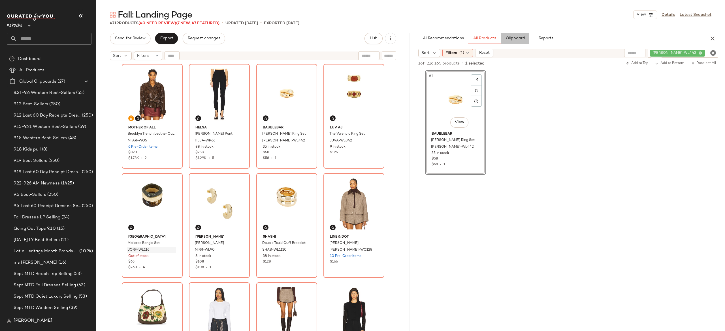
click at [517, 37] on span "Clipboard" at bounding box center [515, 38] width 20 height 5
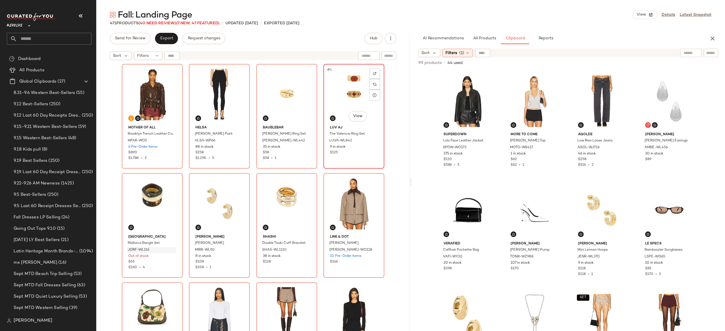
click at [345, 94] on div "#4 View" at bounding box center [353, 94] width 57 height 57
click at [277, 194] on div "#7 View" at bounding box center [286, 203] width 57 height 57
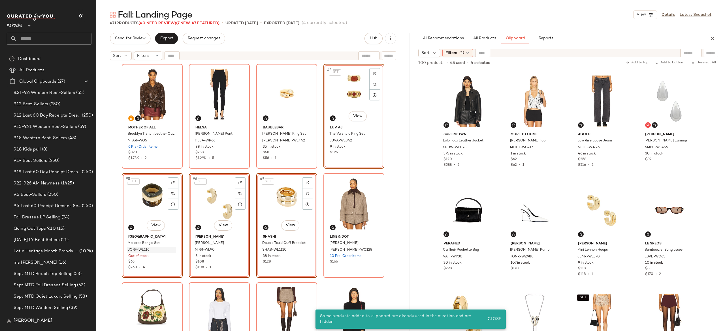
click at [320, 118] on div "Mother of All Brooklyn Trench Leather Coat MFAR-WO5 6 Pre-Order Items $890 $1.7…" at bounding box center [253, 205] width 263 height 282
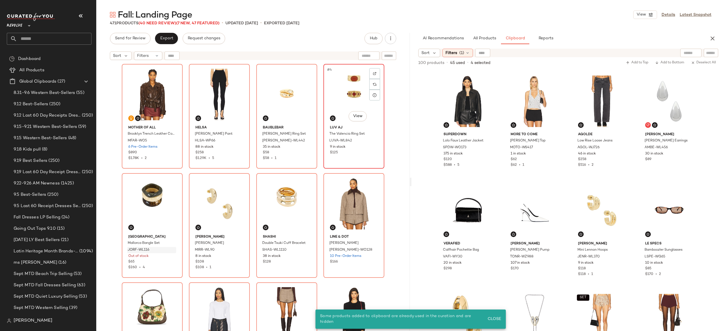
click at [344, 98] on div "#4 View" at bounding box center [353, 94] width 57 height 57
click at [336, 102] on div "#4 View" at bounding box center [353, 94] width 57 height 57
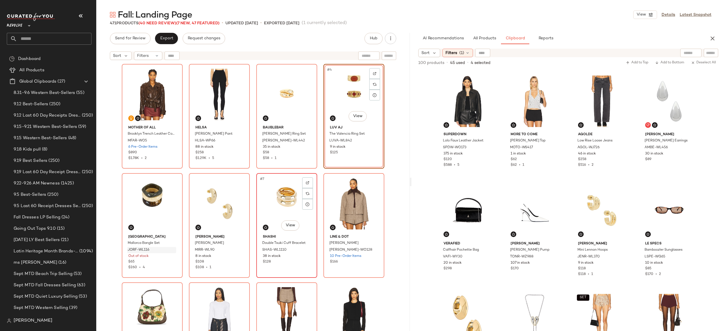
click at [283, 183] on div "#7 View" at bounding box center [286, 203] width 57 height 57
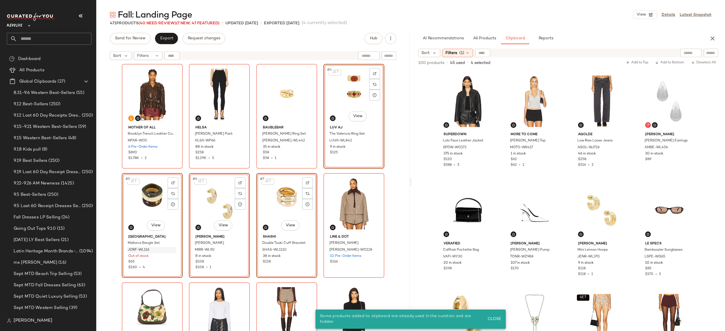
click at [318, 113] on div "Mother of All Brooklyn Trench Leather Coat MFAR-WO5 6 Pre-Order Items $890 $1.7…" at bounding box center [253, 205] width 263 height 282
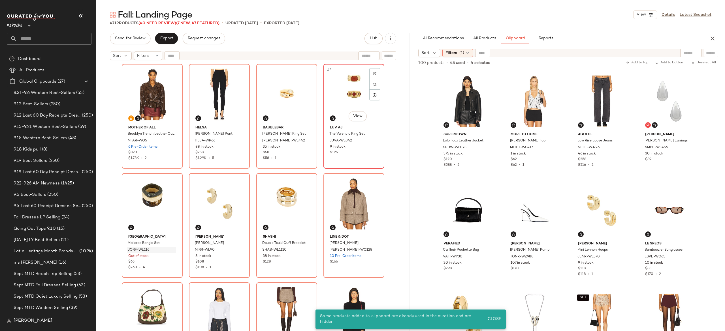
click at [340, 100] on div "#4 View" at bounding box center [353, 94] width 57 height 57
click at [288, 182] on div "#7 View" at bounding box center [286, 203] width 57 height 57
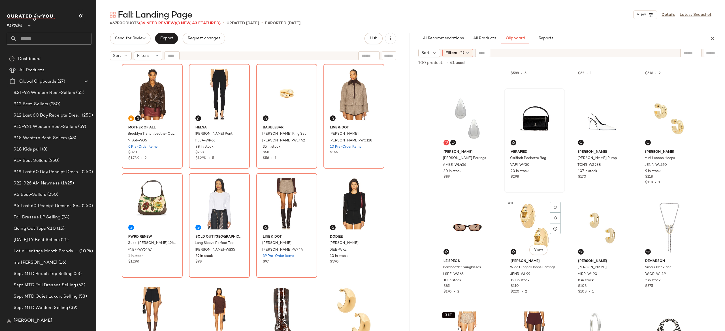
scroll to position [92, 0]
click at [316, 167] on div "Mother of All Brooklyn Trench Leather Coat MFAR-WO5 6 Pre-Order Items $890 $1.7…" at bounding box center [253, 205] width 263 height 282
click at [319, 131] on div "Mother of All Brooklyn Trench Leather Coat MFAR-WO5 6 Pre-Order Items $890 $1.7…" at bounding box center [253, 205] width 263 height 282
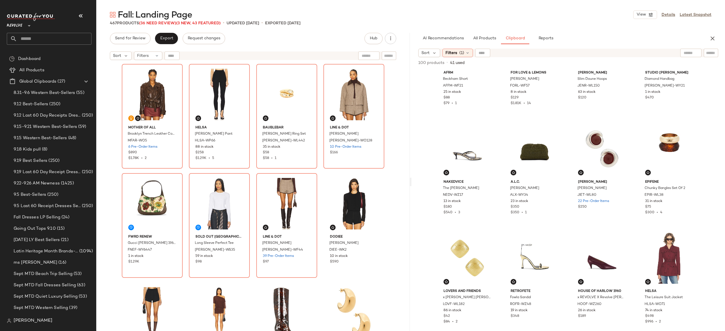
scroll to position [395, 0]
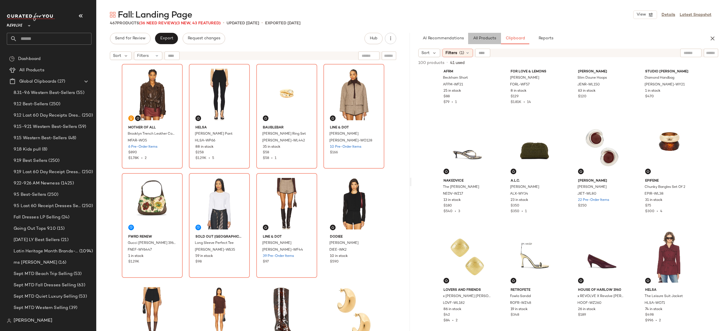
click at [484, 39] on span "All Products" at bounding box center [484, 38] width 23 height 5
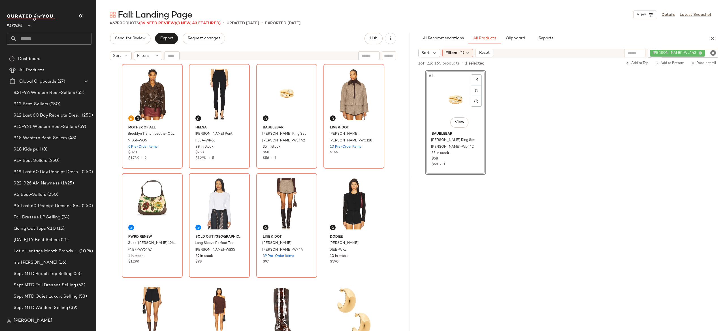
click at [693, 55] on div "[PERSON_NAME]-WL442" at bounding box center [683, 53] width 71 height 9
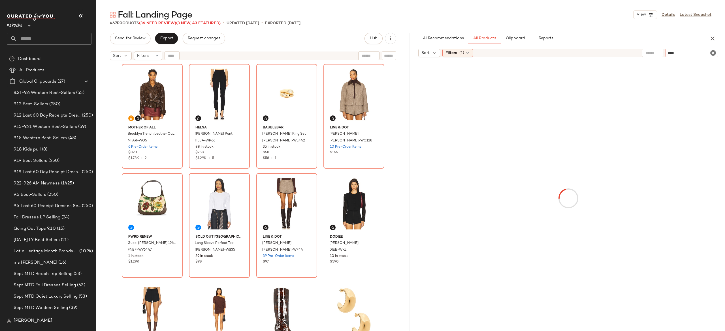
type input "*****"
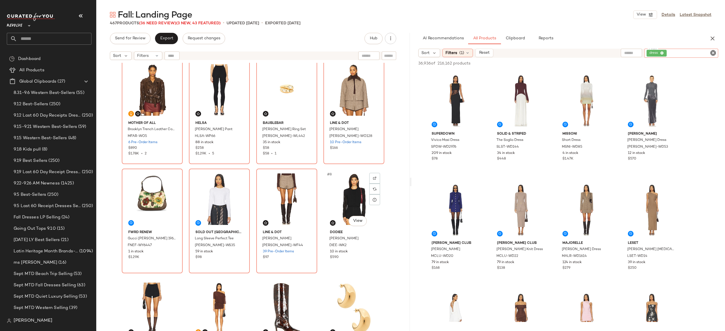
scroll to position [0, 0]
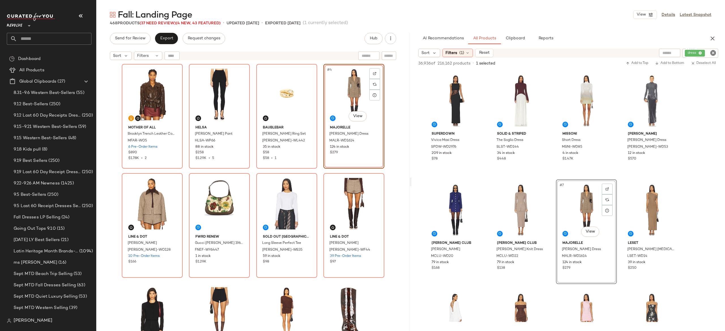
click at [317, 175] on div "Mother of All Brooklyn Trench Leather Coat MFAR-WO5 6 Pre-Order Items $890 $1.7…" at bounding box center [253, 205] width 263 height 282
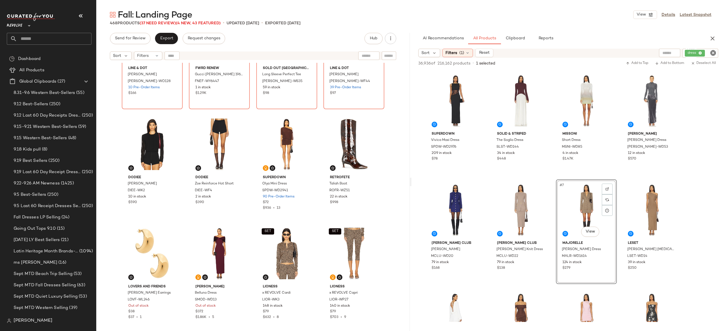
scroll to position [242, 0]
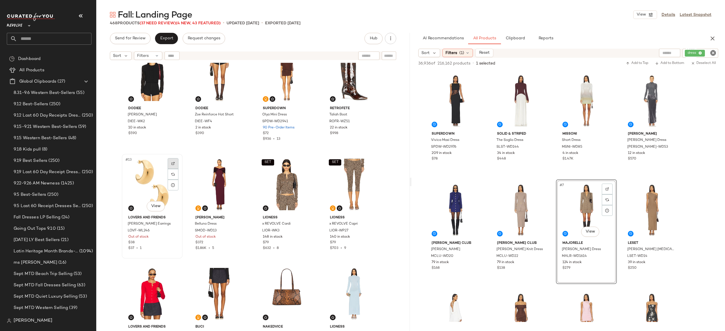
click at [171, 163] on img at bounding box center [172, 163] width 3 height 3
click at [518, 40] on span "Clipboard" at bounding box center [515, 38] width 20 height 5
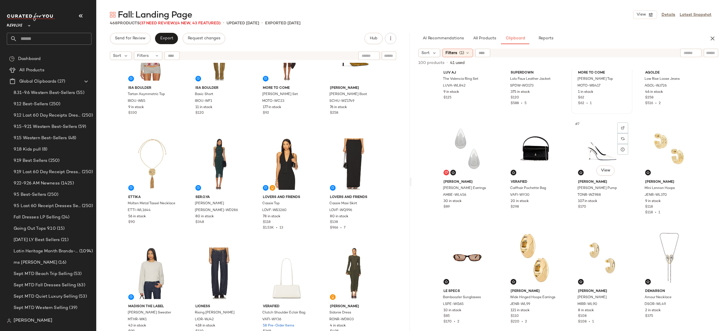
scroll to position [64, 0]
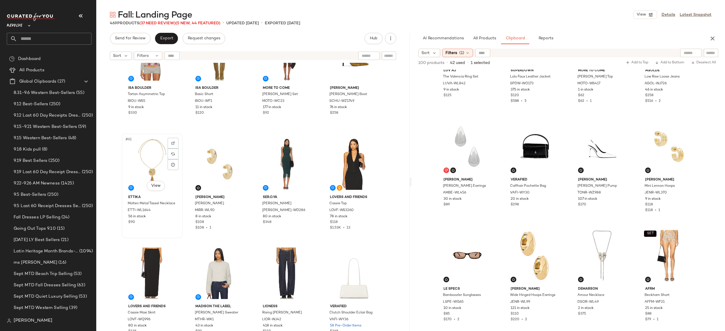
click at [148, 165] on div "#61 View" at bounding box center [152, 164] width 57 height 57
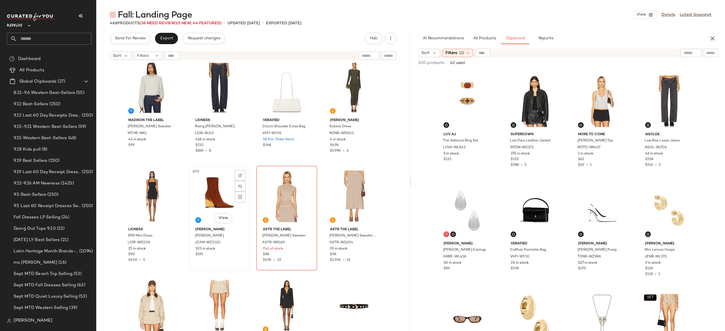
scroll to position [1761, 0]
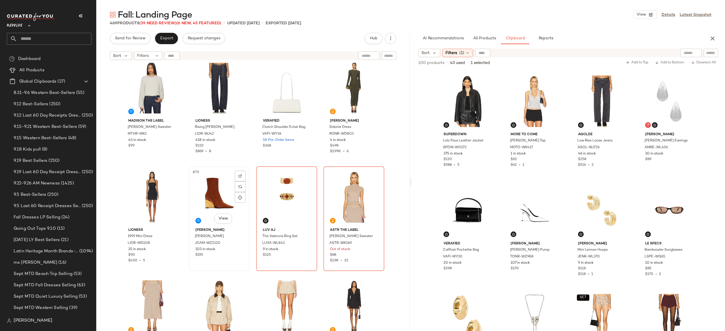
click at [212, 195] on div "#70 View" at bounding box center [219, 197] width 57 height 57
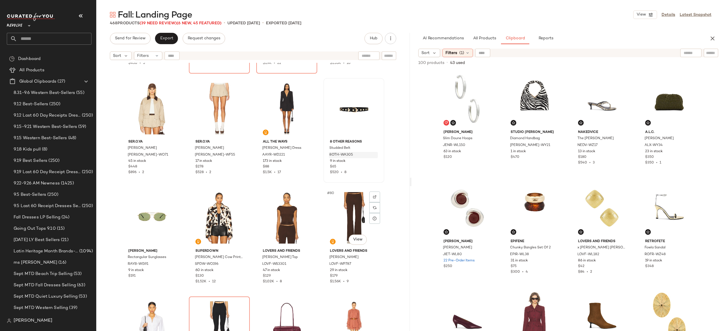
scroll to position [1976, 0]
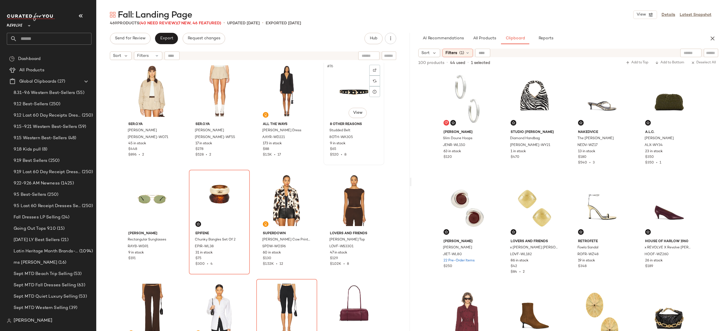
click at [355, 95] on div "#76 View" at bounding box center [353, 91] width 57 height 57
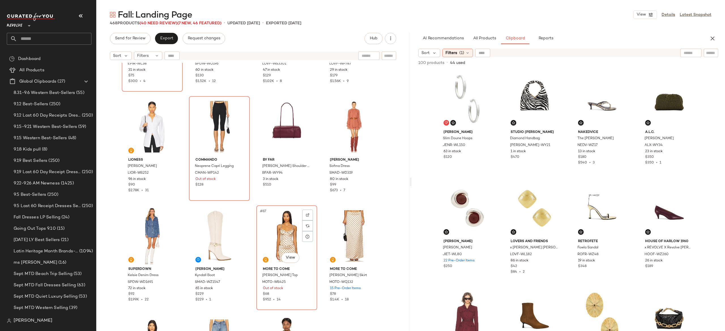
scroll to position [2159, 0]
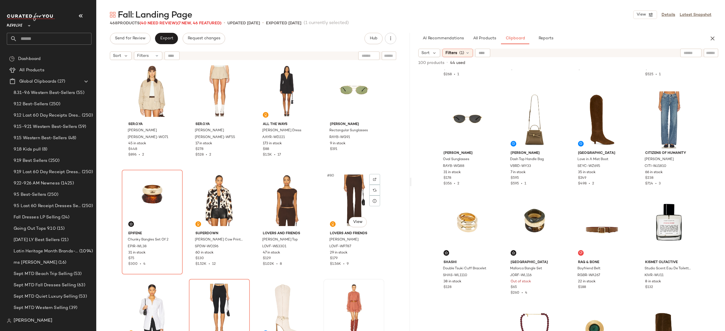
scroll to position [1969, 0]
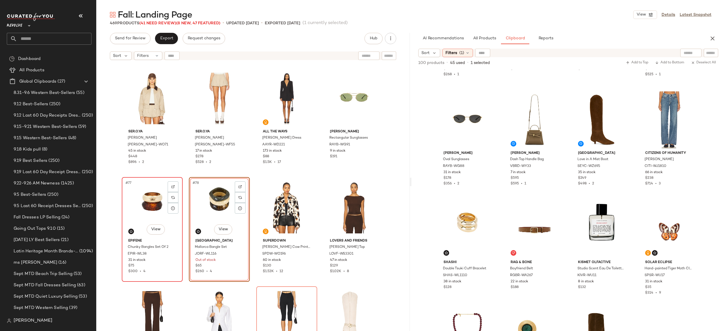
click at [150, 203] on div "#77 View" at bounding box center [152, 207] width 57 height 57
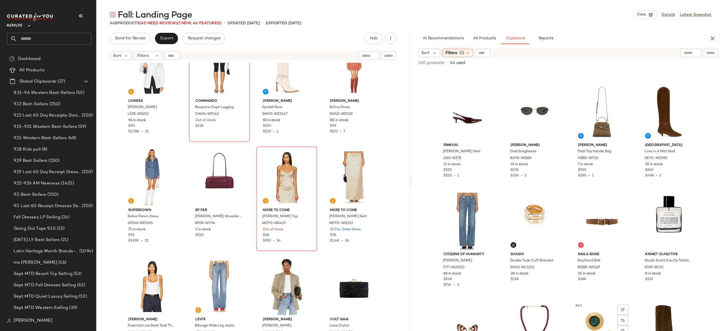
scroll to position [868, 0]
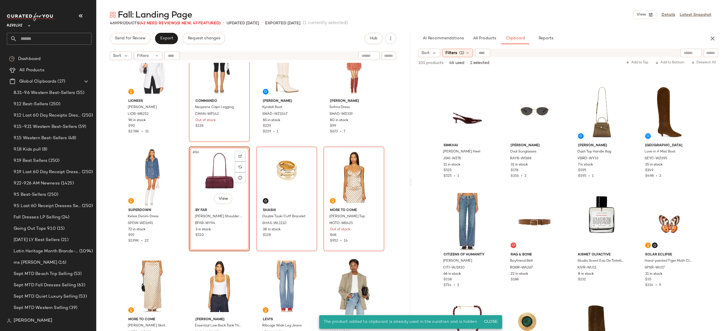
click at [219, 179] on div "#86 View" at bounding box center [219, 177] width 57 height 57
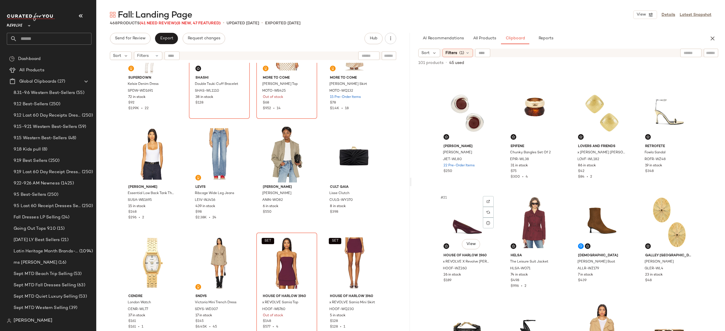
scroll to position [429, 0]
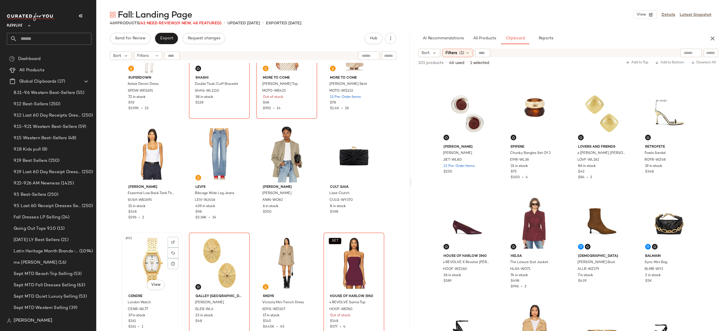
click at [150, 259] on div "#93 View" at bounding box center [152, 263] width 57 height 57
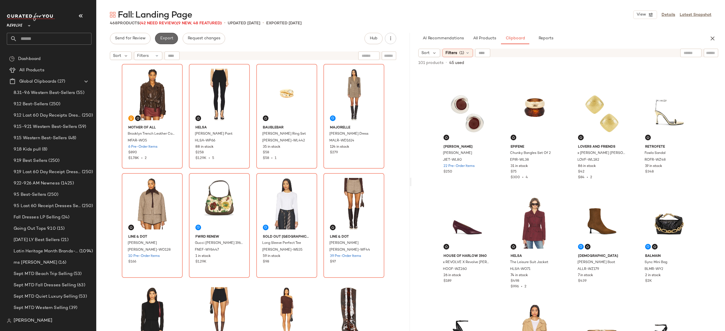
click at [167, 36] on span "Export" at bounding box center [166, 38] width 13 height 5
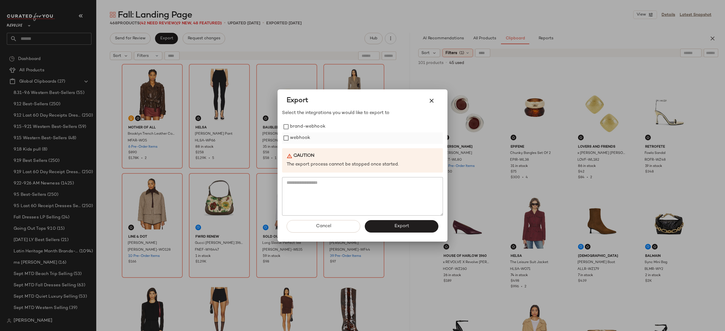
click at [292, 137] on label "webhook" at bounding box center [300, 138] width 20 height 11
click at [375, 224] on button "Export" at bounding box center [402, 226] width 74 height 12
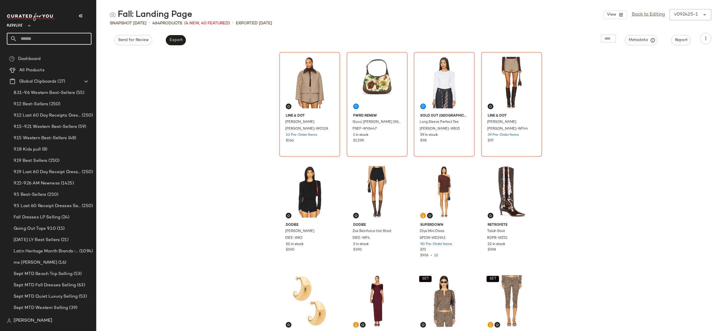
click at [81, 38] on input "text" at bounding box center [54, 39] width 74 height 12
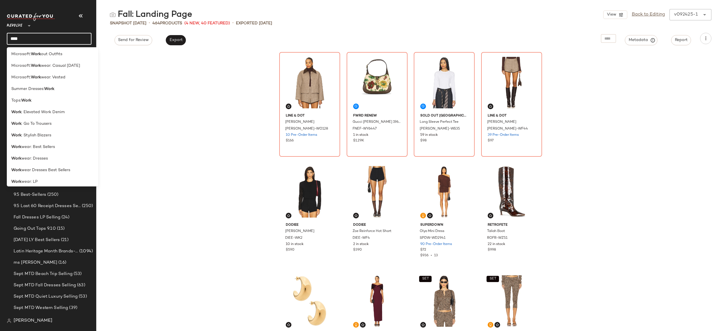
scroll to position [97, 0]
type input "****"
click at [40, 178] on div "Work wear: LP" at bounding box center [52, 179] width 83 height 6
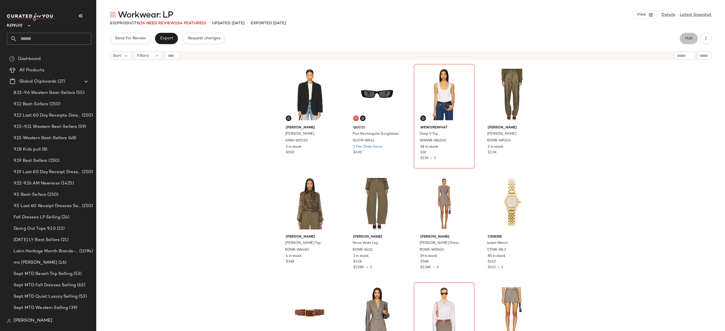
click at [685, 38] on span "Hub" at bounding box center [689, 38] width 8 height 5
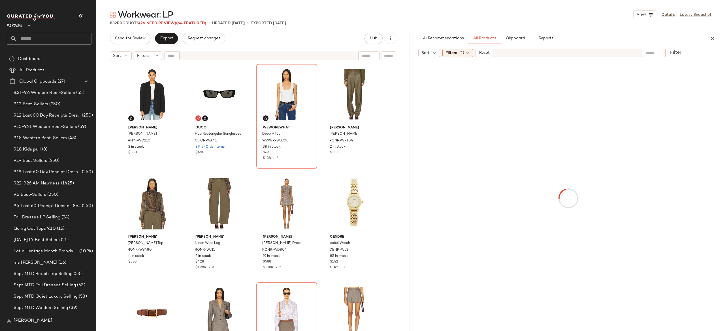
click at [711, 51] on input "Filter" at bounding box center [692, 53] width 48 height 6
paste input "*********"
type input "*********"
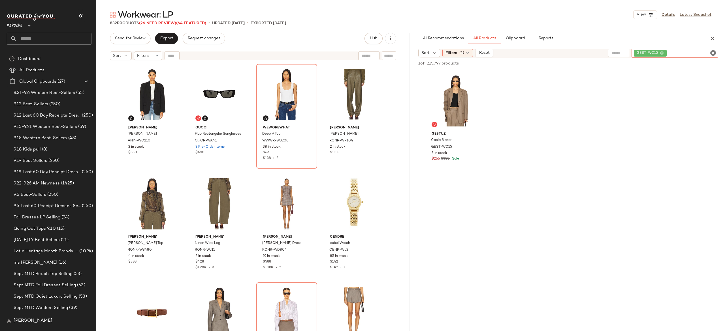
click at [677, 54] on input "Filter" at bounding box center [692, 53] width 48 height 6
paste input "**********"
type input "**********"
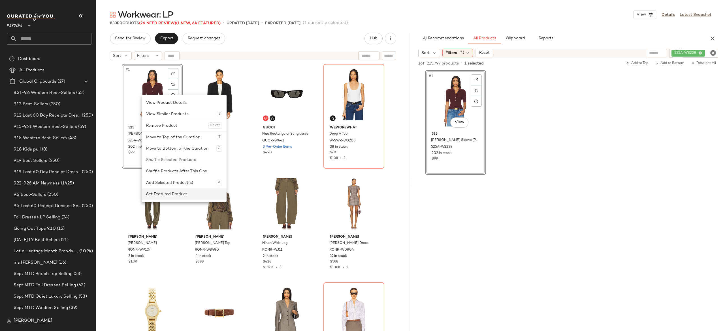
click at [163, 194] on div "Set Featured Product" at bounding box center [184, 194] width 76 height 11
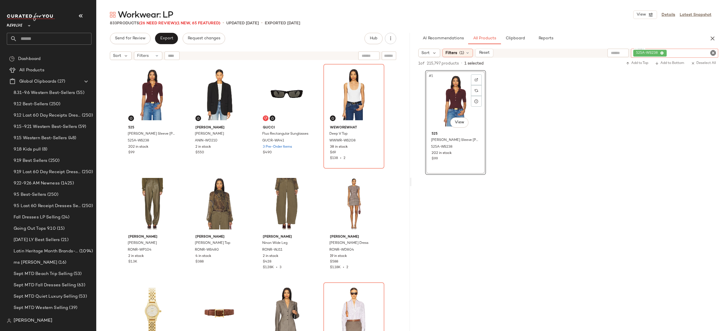
click at [679, 51] on div "525A-WS238" at bounding box center [674, 53] width 87 height 9
paste input "*********"
type input "*********"
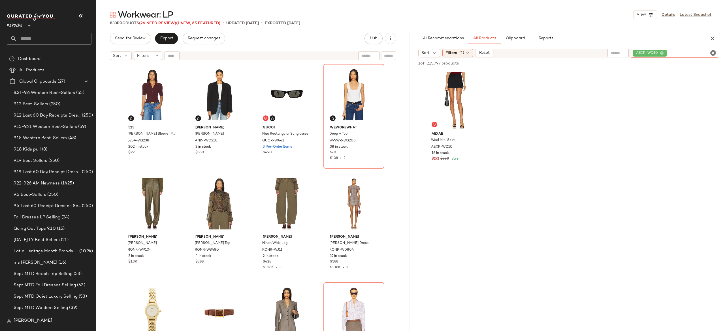
click at [650, 53] on span "AEXR-WQ10" at bounding box center [648, 53] width 24 height 5
paste input "**********"
type input "**********"
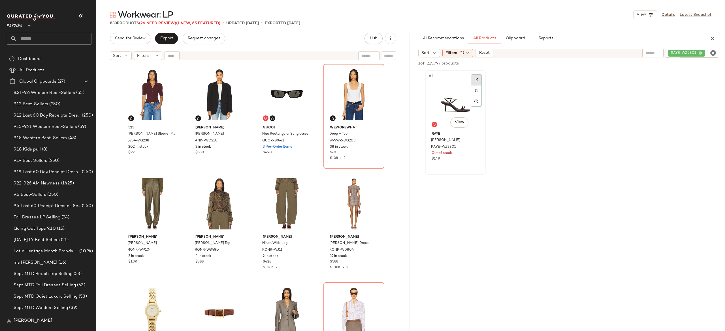
click at [478, 80] on img at bounding box center [476, 79] width 3 height 3
click at [688, 52] on div "RAYE-WZ2801" at bounding box center [673, 53] width 91 height 9
paste input "*********"
type input "*********"
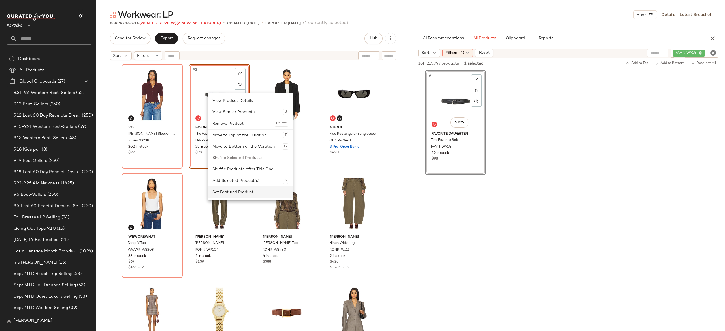
click at [232, 193] on div "Set Featured Product" at bounding box center [250, 192] width 76 height 11
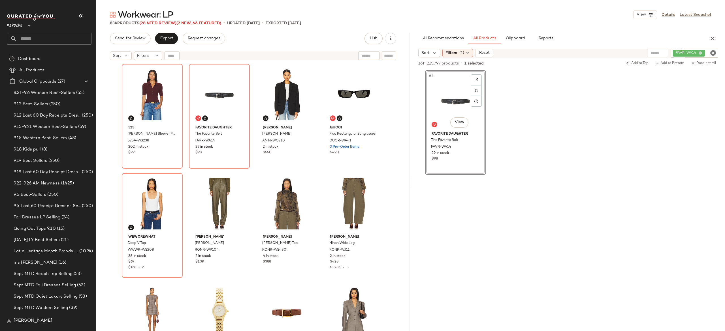
click at [681, 53] on div "FAVR-WA14" at bounding box center [695, 53] width 48 height 9
type input "*"
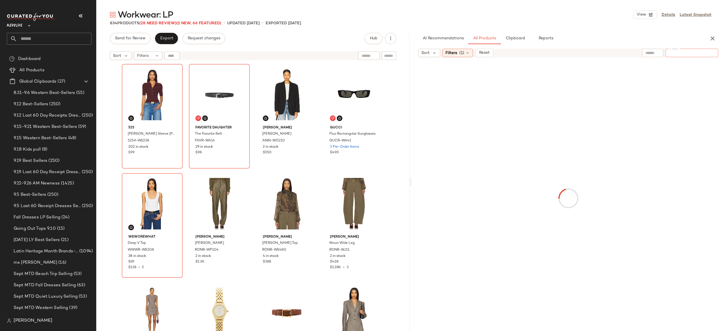
paste input "**********"
type input "**********"
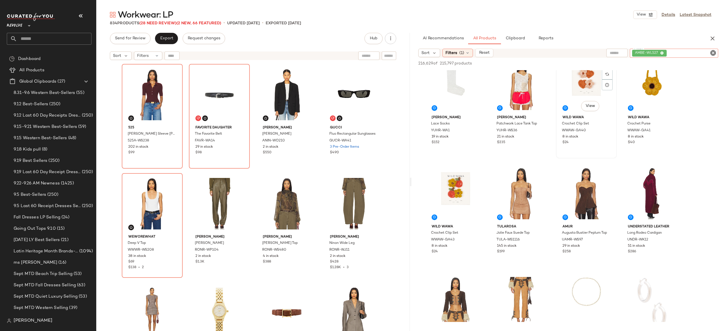
scroll to position [19, 0]
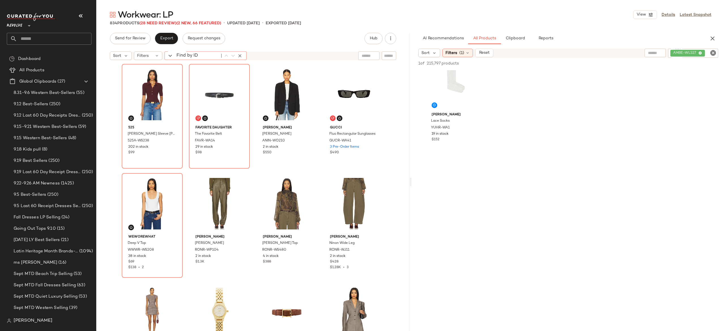
click at [174, 53] on div "Find by ID Find by ID" at bounding box center [206, 56] width 82 height 8
paste input "**********"
type input "**********"
click at [239, 54] on icon "button" at bounding box center [239, 55] width 5 height 5
click at [697, 49] on div "AMBE-WL527" at bounding box center [674, 53] width 88 height 9
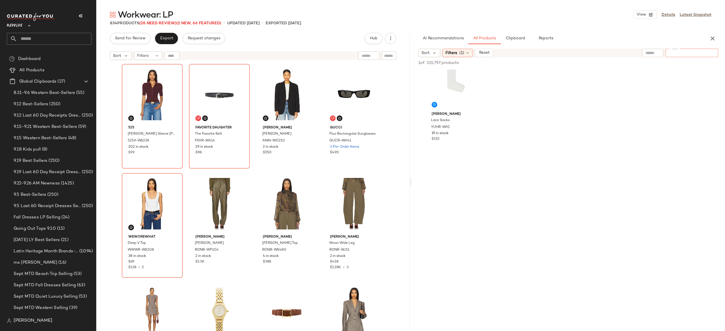
paste input "**********"
type input "**********"
click at [669, 52] on input "Filter" at bounding box center [692, 53] width 48 height 6
paste input "********"
type input "********"
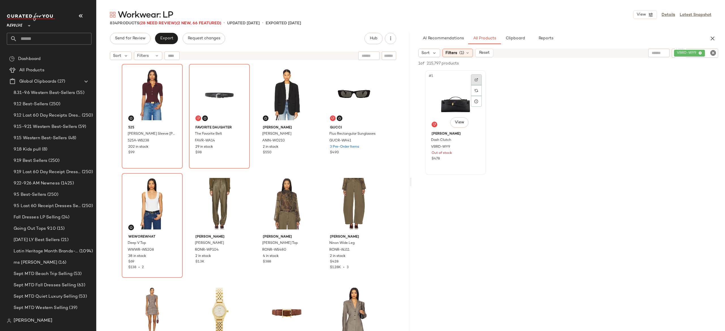
click at [477, 79] on img at bounding box center [476, 79] width 3 height 3
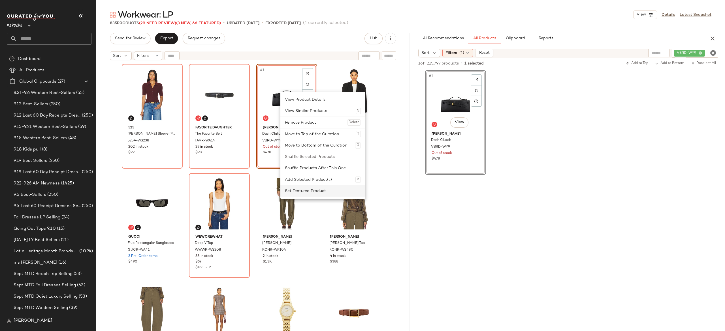
click at [297, 191] on div "Set Featured Product" at bounding box center [323, 191] width 76 height 11
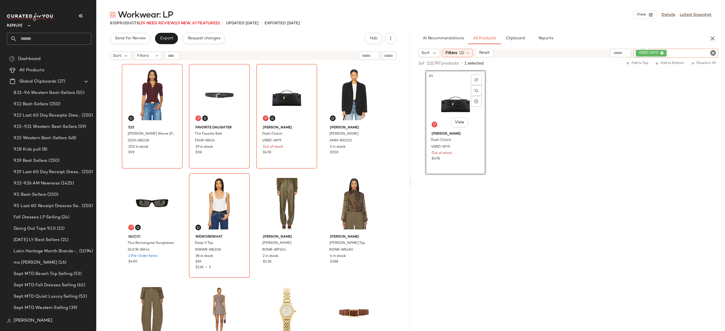
click at [690, 52] on div "VBRD-WY9" at bounding box center [676, 53] width 85 height 9
paste input "*********"
type input "*********"
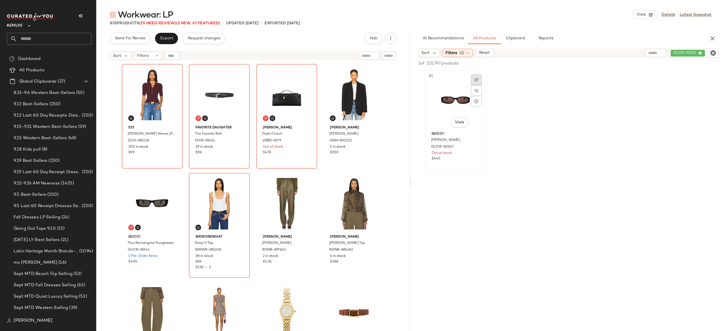
click at [476, 78] on img at bounding box center [476, 79] width 3 height 3
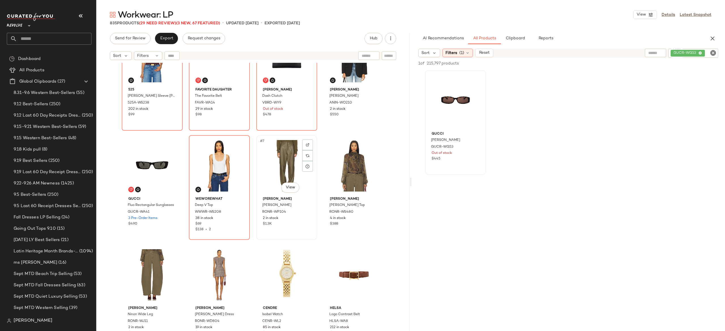
scroll to position [0, 0]
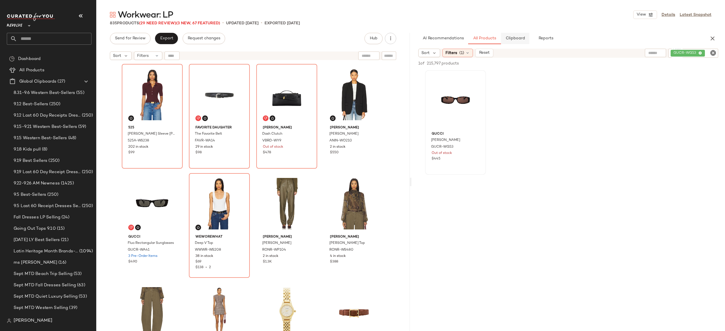
click at [521, 38] on span "Clipboard" at bounding box center [515, 38] width 20 height 5
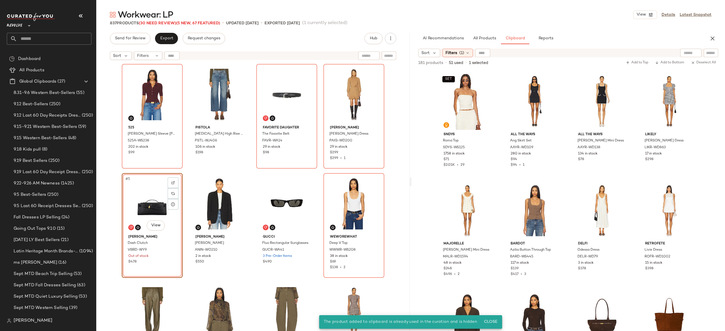
click at [152, 194] on div "#5 View" at bounding box center [152, 203] width 57 height 57
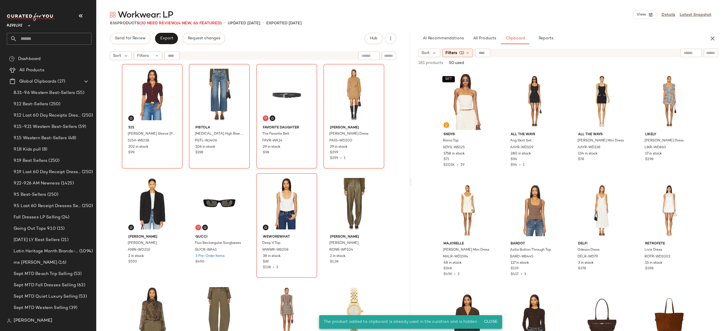
click at [181, 174] on div "525 [PERSON_NAME] Sleeve [PERSON_NAME] Top 525A-WS238 202 in stock $99 PISTOLA …" at bounding box center [253, 205] width 263 height 282
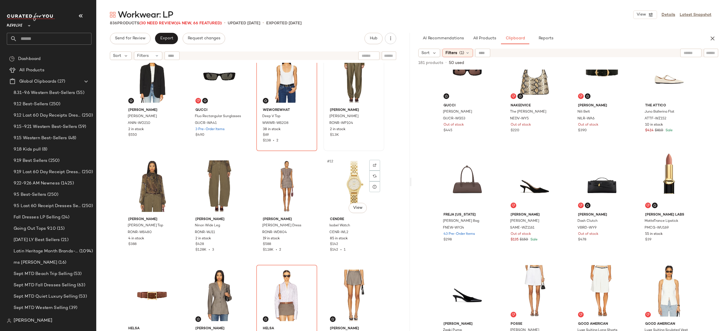
scroll to position [127, 0]
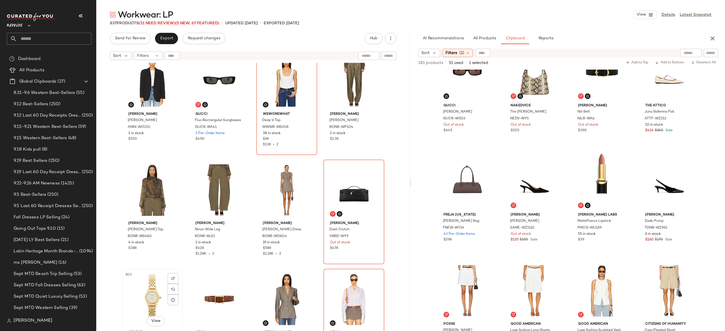
click at [150, 282] on div "#13 View" at bounding box center [152, 299] width 57 height 57
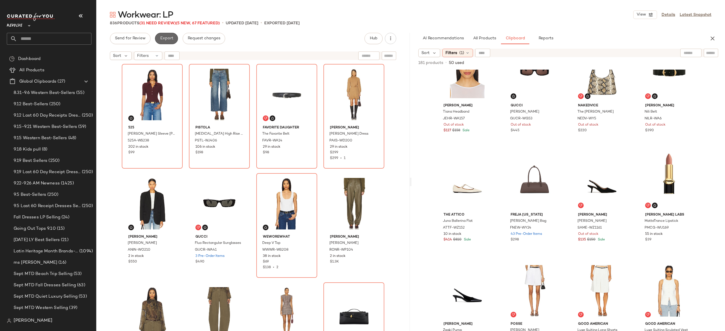
click at [171, 39] on span "Export" at bounding box center [166, 38] width 13 height 5
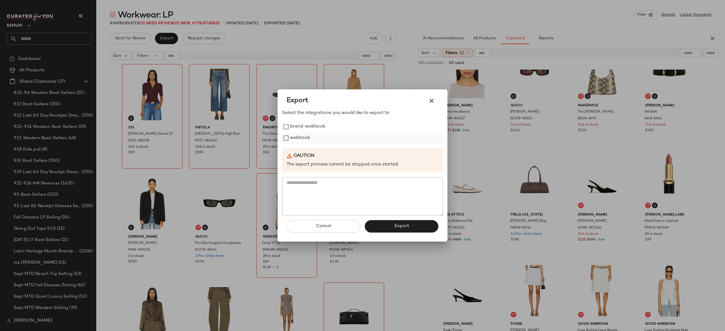
click at [291, 136] on label "webhook" at bounding box center [300, 138] width 20 height 11
click at [376, 224] on button "Export" at bounding box center [402, 226] width 74 height 12
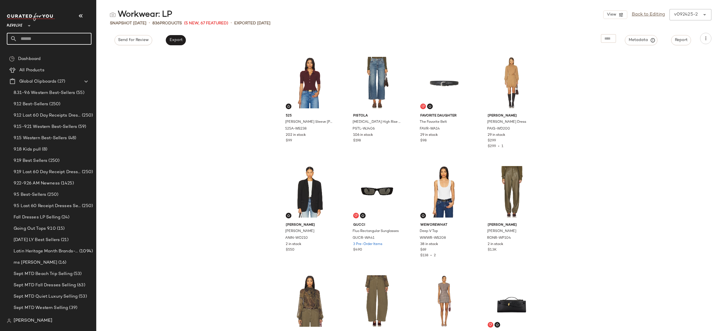
click at [81, 38] on input "text" at bounding box center [54, 39] width 74 height 12
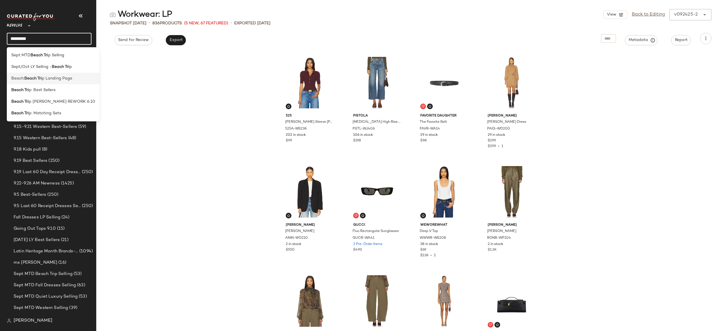
type input "*********"
click at [60, 80] on span "p Landing Page" at bounding box center [57, 79] width 30 height 6
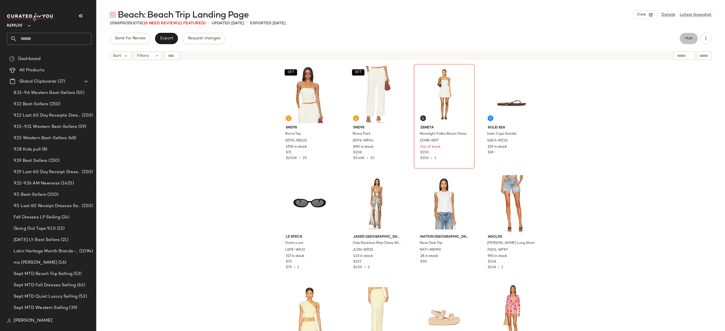
click at [689, 37] on span "Hub" at bounding box center [689, 38] width 8 height 5
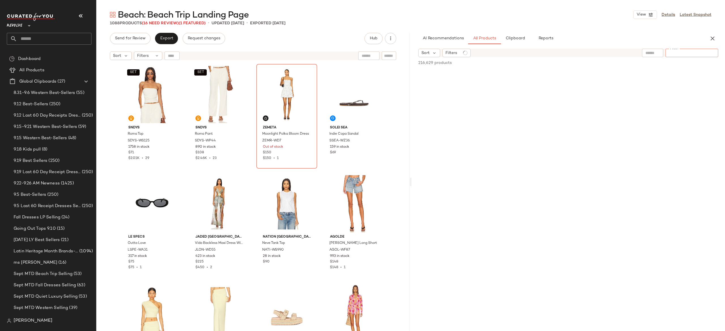
click at [707, 53] on input "Filter" at bounding box center [692, 53] width 48 height 6
paste input "*********"
type input "*"
paste input "*********"
type input "*********"
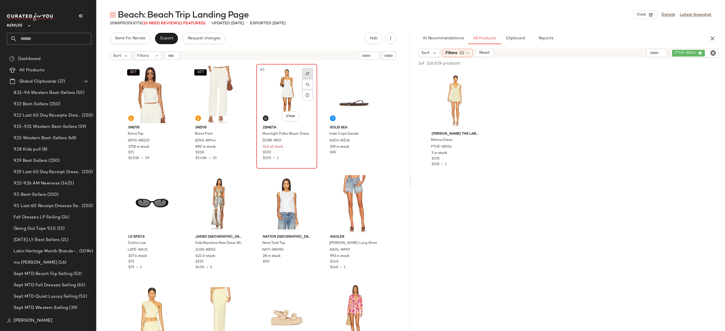
click at [306, 74] on img at bounding box center [307, 73] width 3 height 3
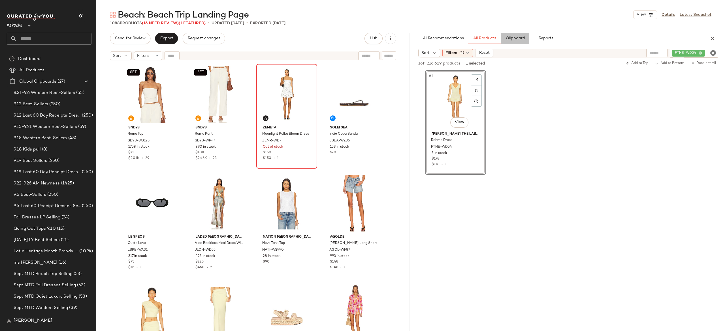
click at [521, 38] on span "Clipboard" at bounding box center [515, 38] width 20 height 5
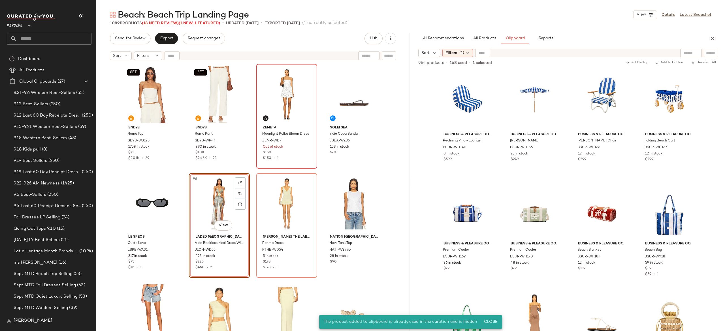
click at [208, 211] on div "#6 View" at bounding box center [219, 203] width 57 height 57
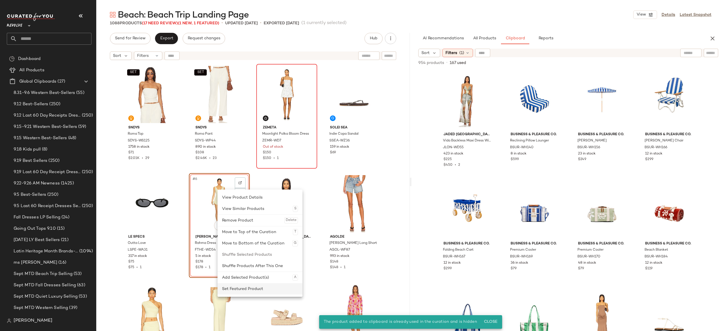
click at [236, 288] on div "Set Featured Product" at bounding box center [260, 289] width 76 height 11
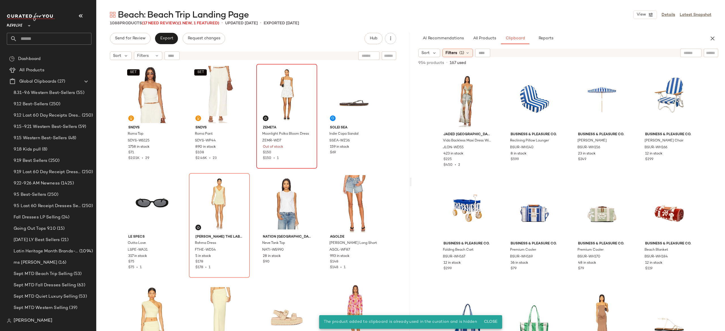
click at [253, 214] on div "SET SNDYS Roma Top SDYS-WS125 1758 in stock $71 $2.01K • 29 SET SNDYS Roma Pant…" at bounding box center [253, 205] width 263 height 282
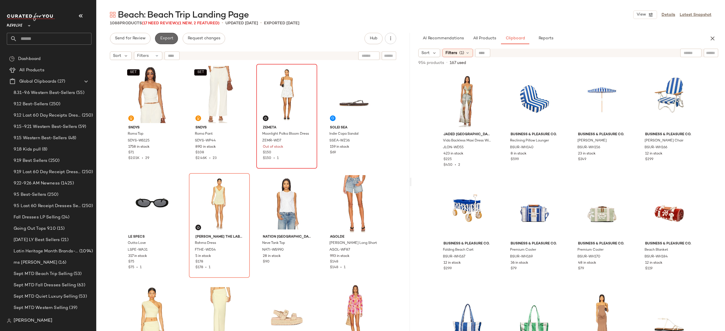
click at [167, 36] on span "Export" at bounding box center [166, 38] width 13 height 5
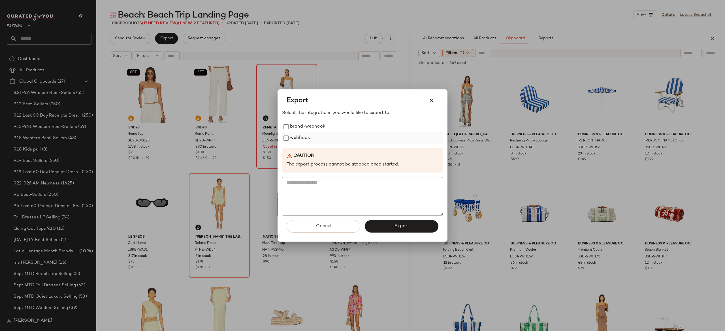
click at [291, 137] on label "webhook" at bounding box center [300, 138] width 20 height 11
click at [376, 225] on button "Export" at bounding box center [402, 226] width 74 height 12
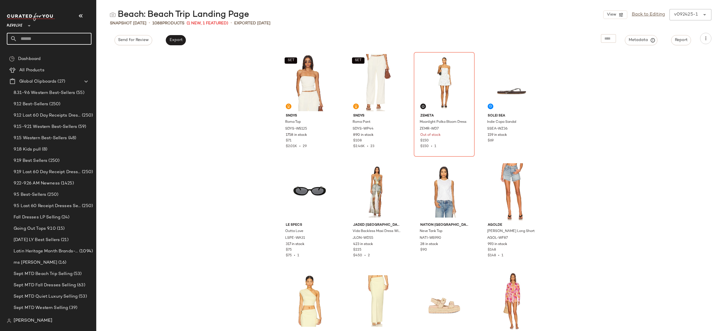
click at [86, 41] on input "text" at bounding box center [54, 39] width 74 height 12
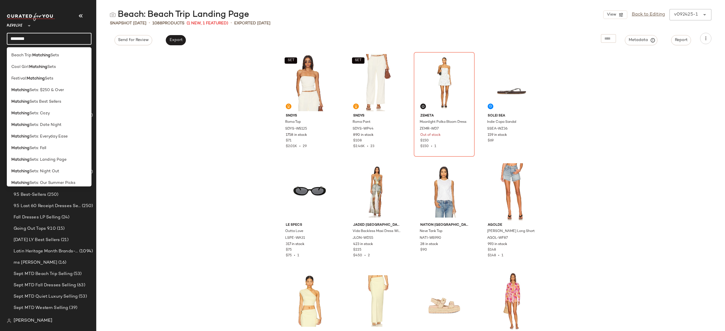
type input "********"
click at [62, 158] on span "Sets: Landing Page" at bounding box center [47, 160] width 37 height 6
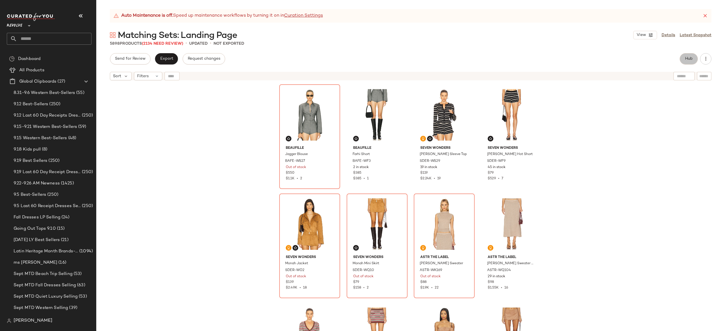
click at [683, 61] on button "Hub" at bounding box center [689, 58] width 18 height 11
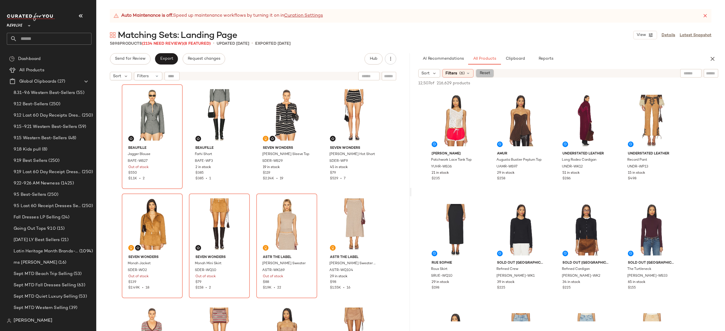
click at [488, 74] on span "Reset" at bounding box center [484, 73] width 11 height 5
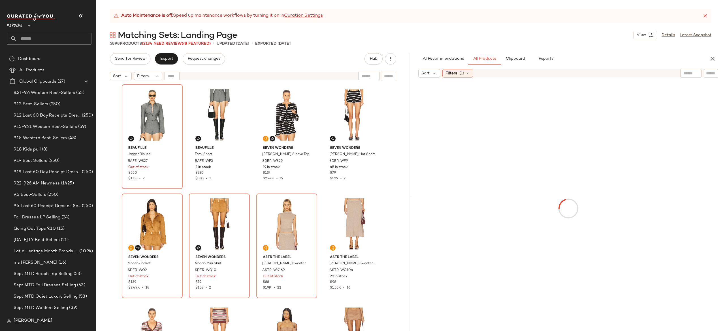
click at [708, 73] on input "text" at bounding box center [711, 74] width 10 height 6
paste input "********"
type input "********"
click at [387, 74] on input "text" at bounding box center [389, 76] width 10 height 6
paste input "********"
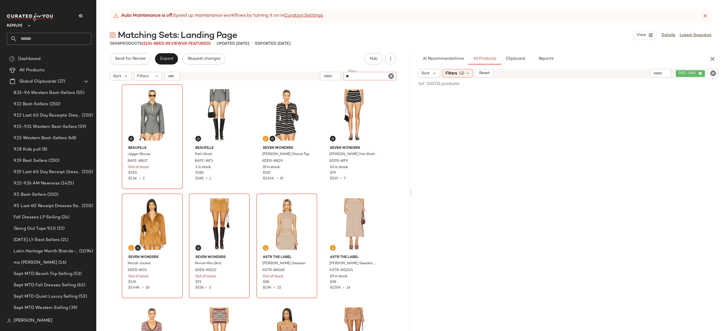
type input "*"
click at [172, 76] on div "Find by ID Find by ID" at bounding box center [206, 76] width 82 height 8
click at [172, 76] on icon "button" at bounding box center [170, 76] width 7 height 7
paste input "********"
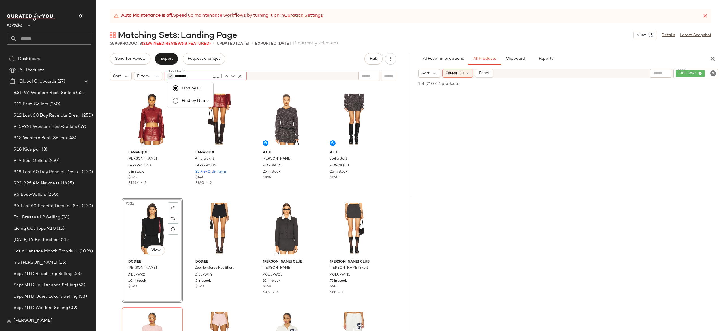
type input "********"
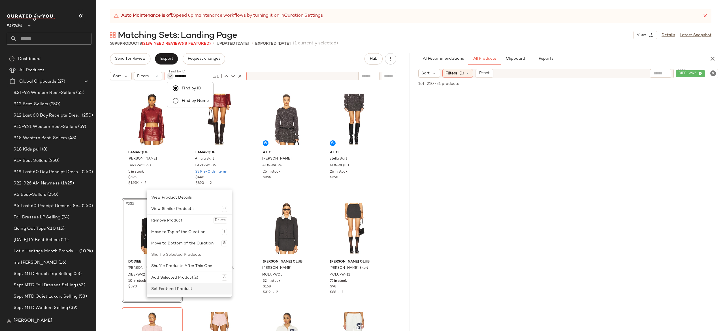
click at [166, 289] on div "Set Featured Product" at bounding box center [189, 289] width 76 height 11
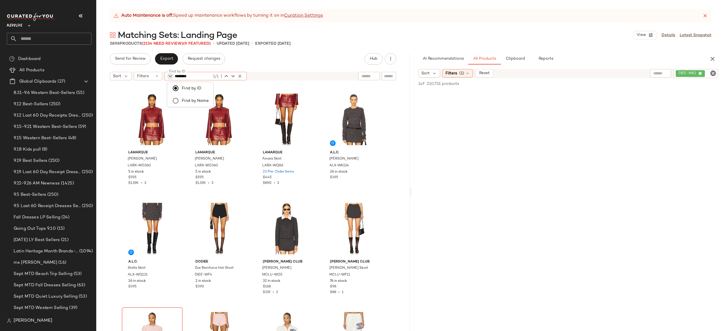
click at [244, 58] on div "Send for Review Export Request changes Hub" at bounding box center [253, 58] width 286 height 11
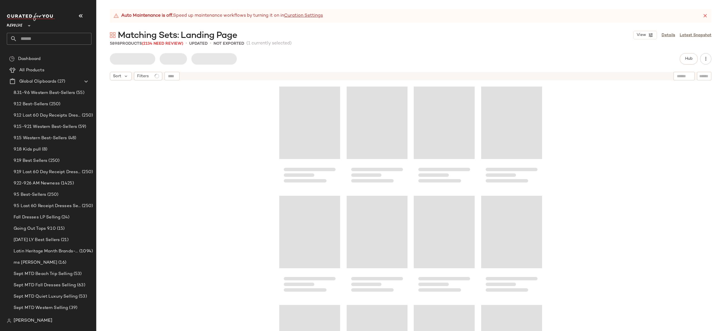
scroll to position [6779, 0]
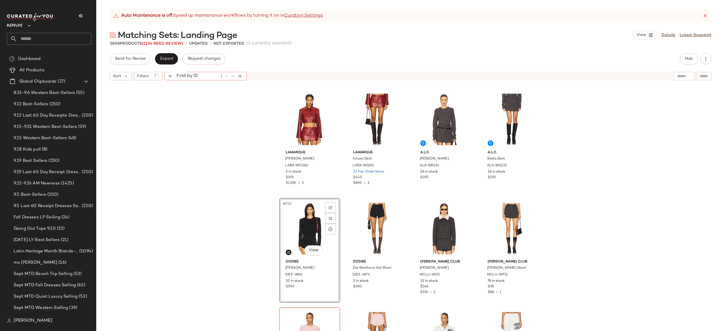
click at [174, 74] on div "Find by ID Find by ID" at bounding box center [206, 76] width 82 height 8
paste input "********"
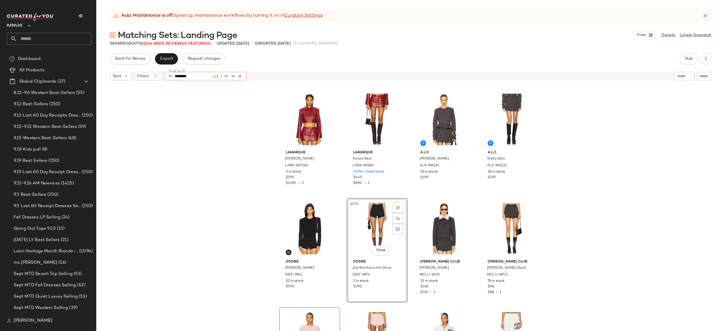
type input "********"
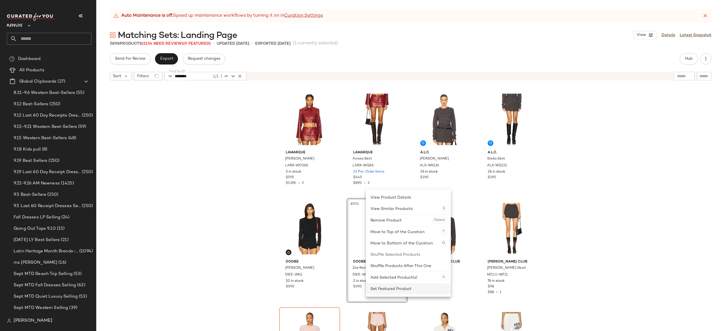
click at [387, 287] on div "Set Featured Product" at bounding box center [408, 289] width 76 height 11
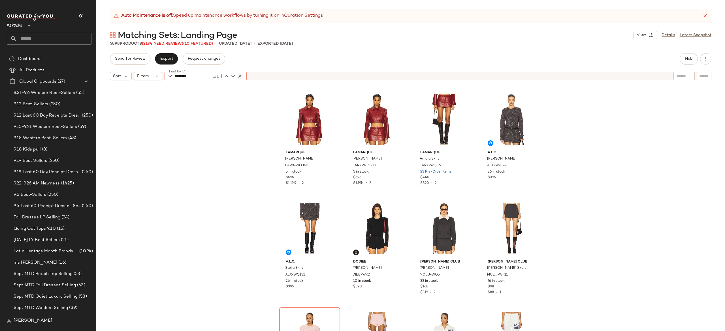
click at [240, 76] on div "1/1" at bounding box center [227, 76] width 31 height 7
click at [240, 76] on icon "button" at bounding box center [239, 76] width 5 height 5
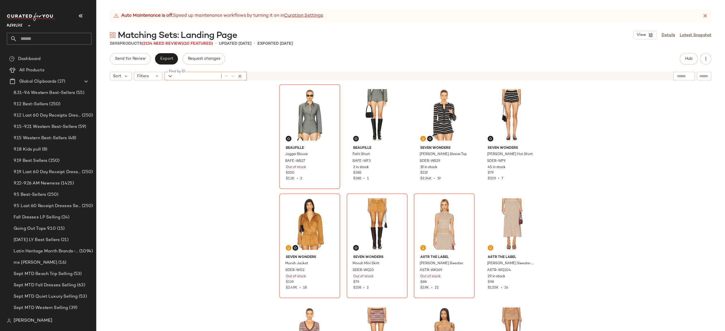
click at [171, 74] on div "Find by ID Find by ID" at bounding box center [206, 76] width 82 height 8
paste input "********"
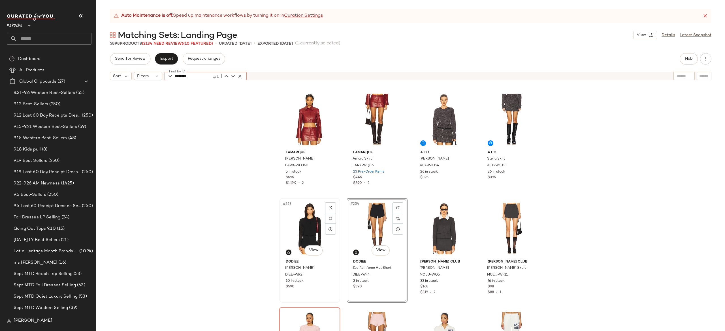
type input "********"
click at [307, 216] on div "#253 View" at bounding box center [309, 228] width 57 height 57
click at [368, 219] on div "#254 View" at bounding box center [377, 228] width 57 height 57
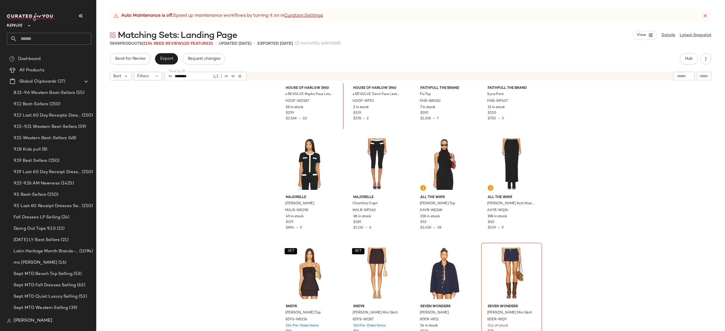
scroll to position [2573, 0]
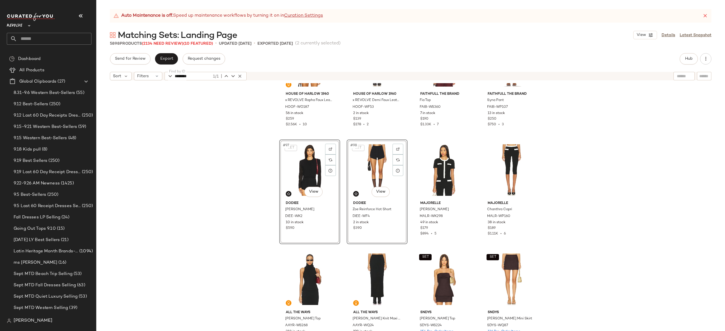
click at [305, 165] on div "SET #97 View" at bounding box center [309, 170] width 57 height 57
click at [363, 165] on div "SET #98 View" at bounding box center [377, 170] width 57 height 57
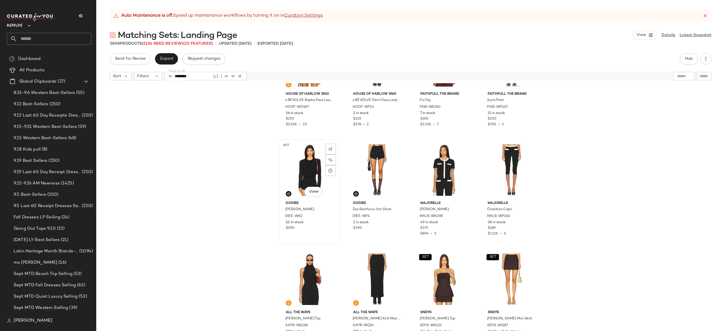
click at [280, 165] on div "#97 View Dodiee Lila Bolero DIEE-WK2 10 in stock $590" at bounding box center [310, 192] width 60 height 104
click at [301, 165] on div "#97 View" at bounding box center [309, 170] width 57 height 57
click at [361, 165] on div "#98 View" at bounding box center [377, 170] width 57 height 57
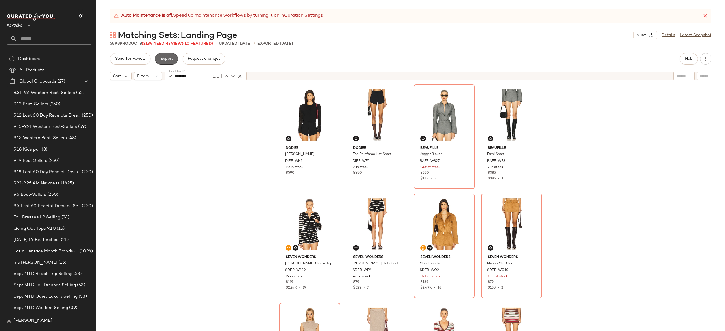
click at [171, 59] on span "Export" at bounding box center [166, 59] width 13 height 5
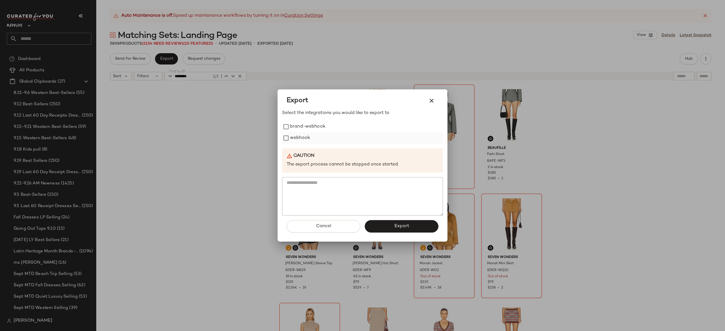
click at [310, 140] on label "webhook" at bounding box center [300, 138] width 20 height 11
click at [375, 229] on button "Export" at bounding box center [402, 226] width 74 height 12
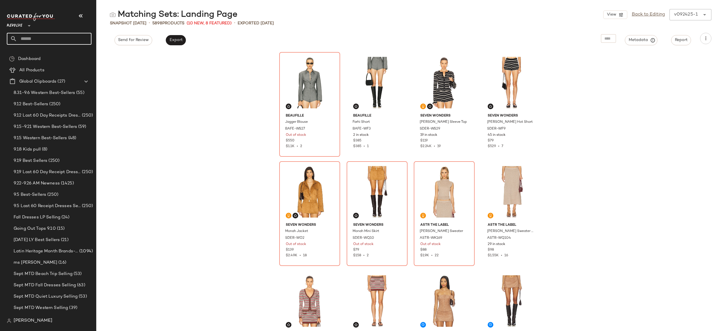
click at [81, 39] on input "text" at bounding box center [54, 39] width 74 height 12
click at [81, 39] on input "*" at bounding box center [54, 39] width 74 height 12
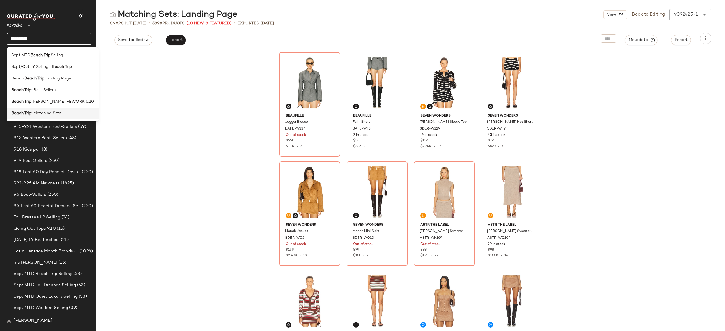
type input "**********"
click at [40, 115] on span ": Matching Sets" at bounding box center [46, 113] width 30 height 6
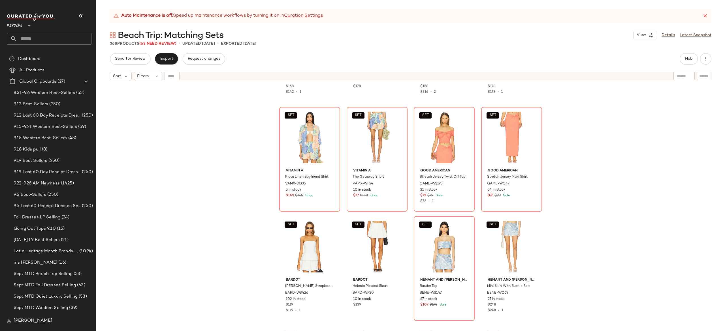
scroll to position [2606, 0]
click at [313, 143] on div "SET #97 View" at bounding box center [309, 136] width 57 height 57
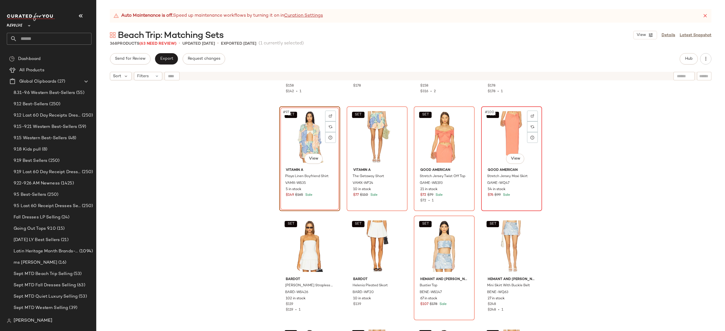
click at [489, 145] on div "SET #100 View" at bounding box center [511, 136] width 57 height 57
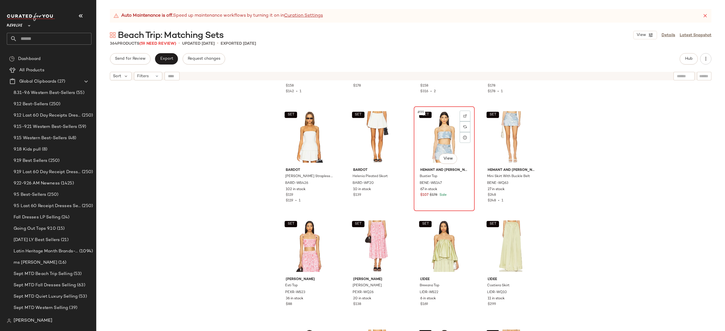
click at [440, 139] on div "SET #99 View" at bounding box center [444, 136] width 57 height 57
click at [494, 135] on div "SET #100 View" at bounding box center [511, 136] width 57 height 57
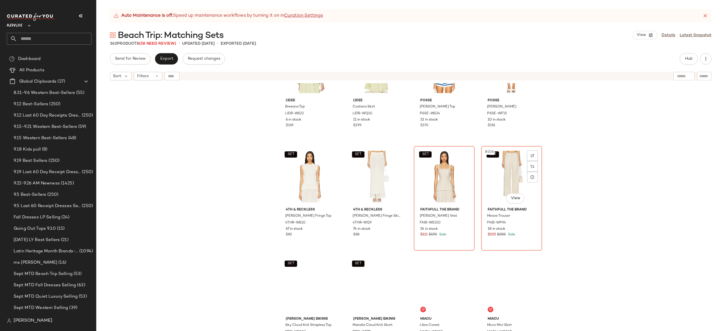
scroll to position [2786, 0]
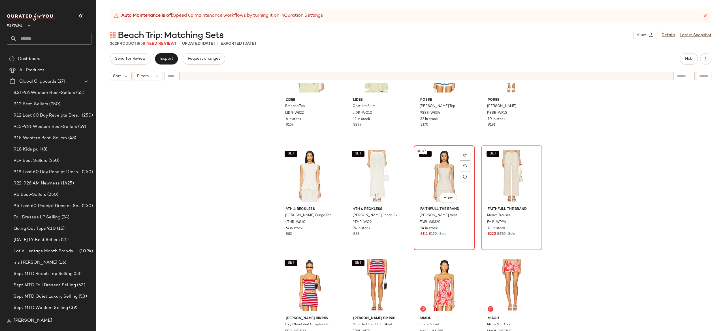
click at [448, 180] on div "SET #107 View" at bounding box center [444, 176] width 57 height 57
click at [499, 184] on div "SET #108 View" at bounding box center [511, 176] width 57 height 57
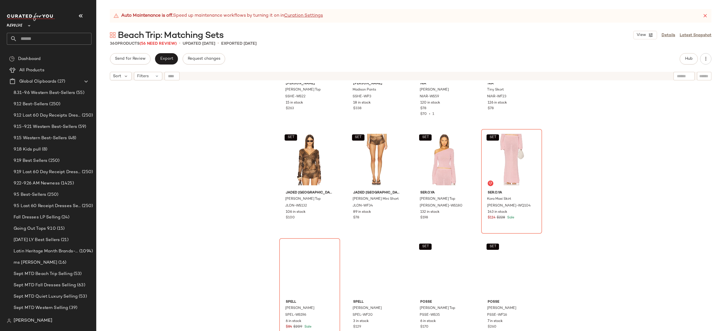
scroll to position [3132, 0]
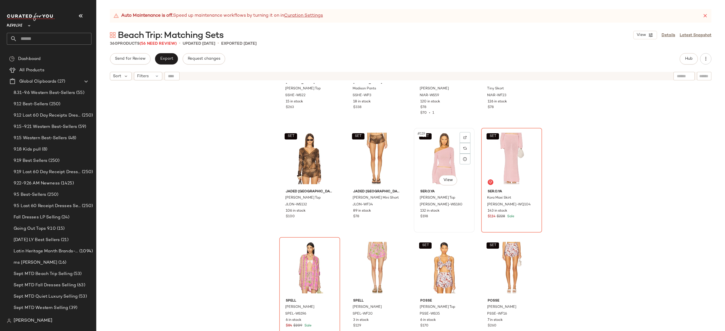
click at [441, 160] on div "SET #119 View" at bounding box center [444, 158] width 57 height 57
click at [377, 259] on div "#122 View" at bounding box center [377, 267] width 57 height 57
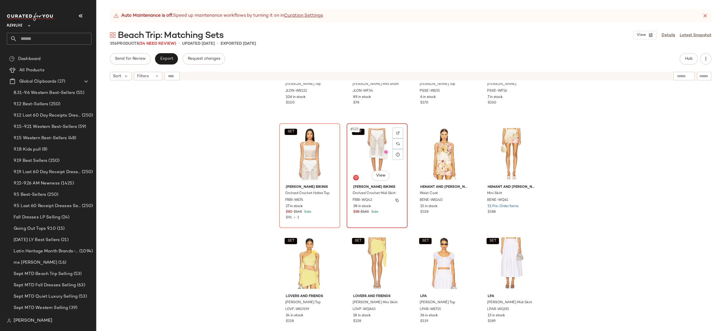
scroll to position [3246, 0]
click at [306, 159] on div "SET #121 View" at bounding box center [309, 153] width 57 height 57
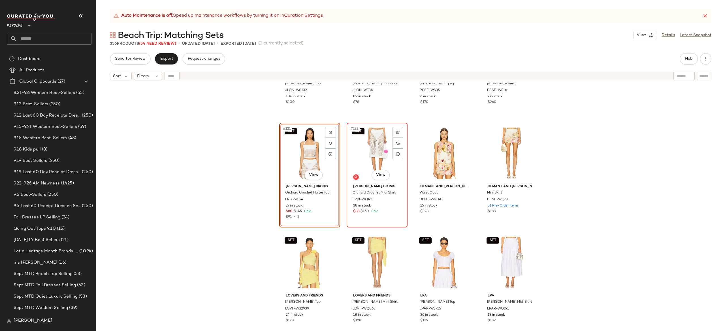
click at [364, 160] on div "SET #122 View" at bounding box center [377, 153] width 57 height 57
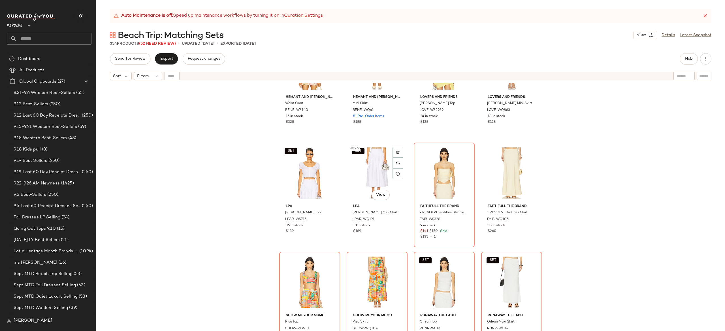
scroll to position [3388, 0]
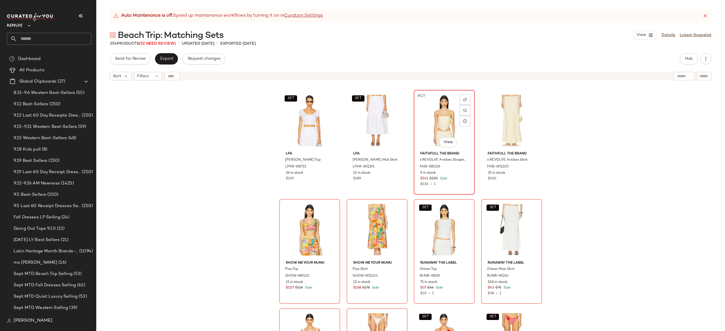
click at [442, 123] on div "#127 View" at bounding box center [444, 120] width 57 height 57
click at [504, 215] on div "SET #132 View" at bounding box center [511, 229] width 57 height 57
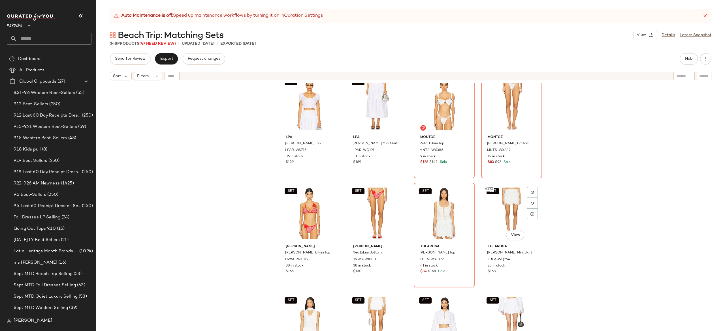
scroll to position [3410, 0]
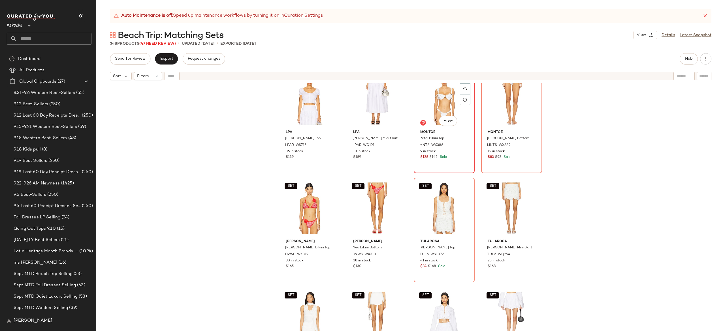
click at [441, 108] on div "#127 View" at bounding box center [444, 99] width 57 height 57
click at [499, 108] on div "#128 View" at bounding box center [511, 99] width 57 height 57
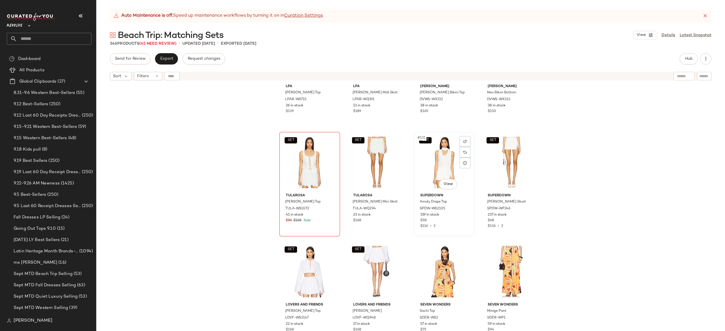
scroll to position [3468, 0]
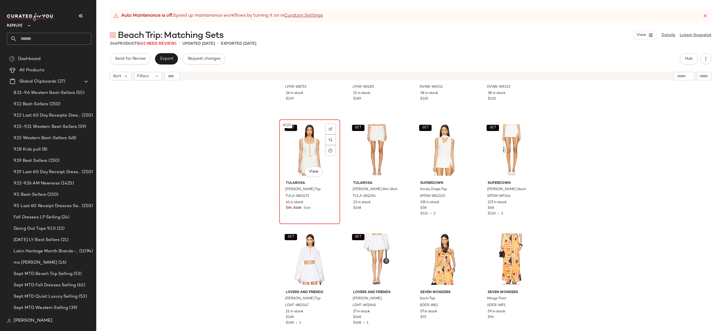
click at [306, 155] on div "SET #129 View" at bounding box center [309, 150] width 57 height 57
click at [363, 156] on div "SET #130 View" at bounding box center [377, 150] width 57 height 57
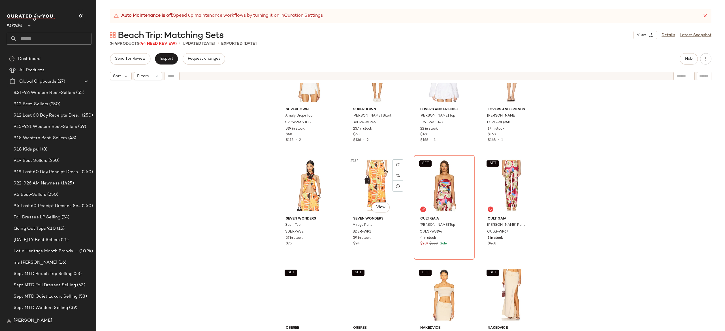
scroll to position [3555, 0]
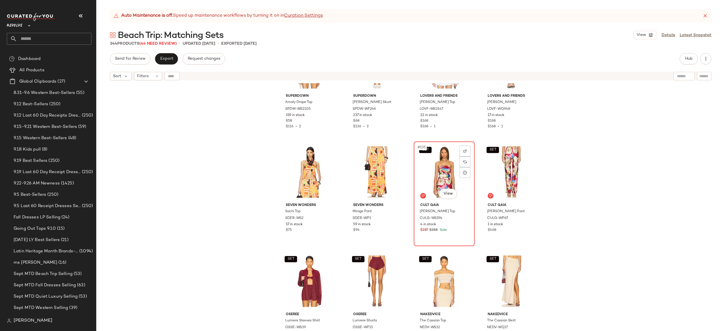
click at [432, 177] on div "SET #135 View" at bounding box center [444, 172] width 57 height 57
click at [501, 176] on div "SET #136 View" at bounding box center [511, 172] width 57 height 57
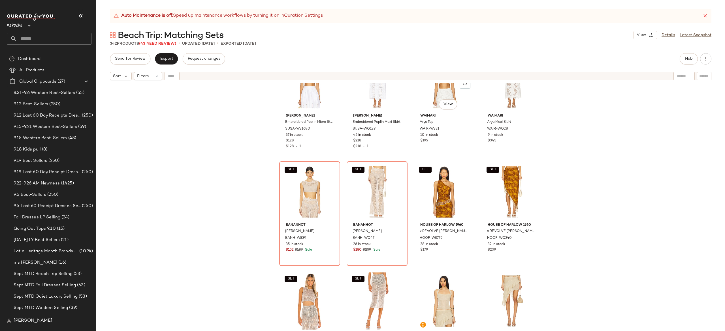
scroll to position [4192, 0]
click at [306, 194] on div "SET #157 View" at bounding box center [309, 191] width 57 height 57
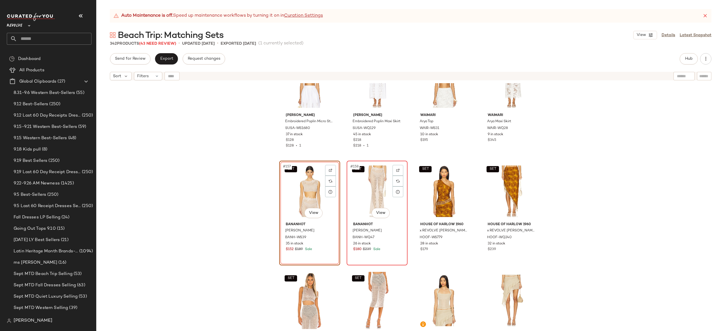
click at [365, 191] on div "SET #158 View" at bounding box center [377, 191] width 57 height 57
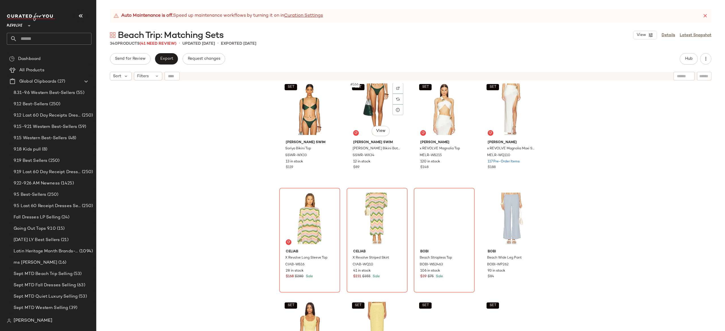
scroll to position [4495, 0]
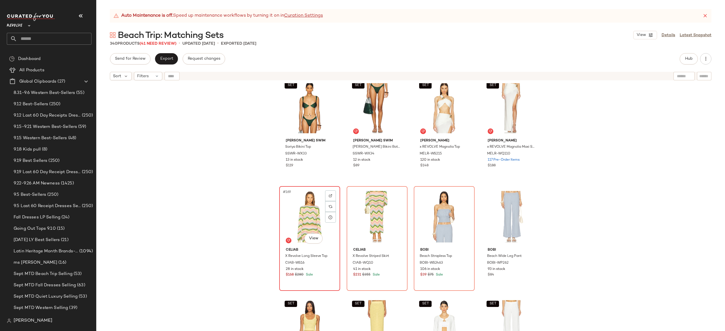
click at [310, 211] on div "#169 View" at bounding box center [309, 216] width 57 height 57
click at [514, 209] on div "#172 View" at bounding box center [511, 216] width 57 height 57
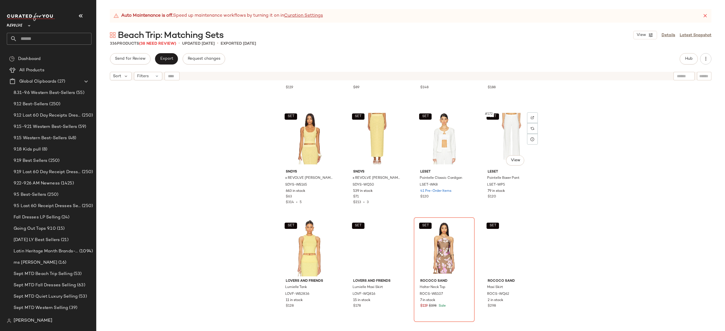
scroll to position [4574, 0]
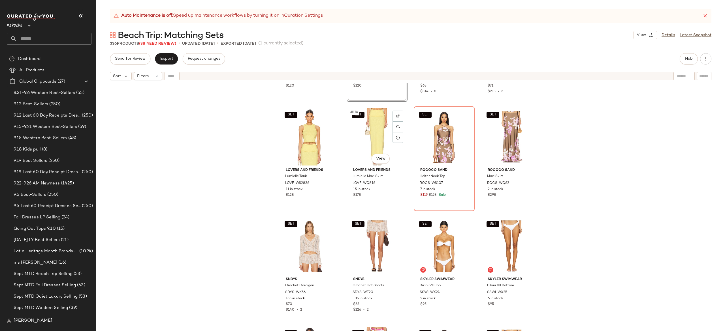
scroll to position [4683, 0]
click at [443, 137] on div "SET #175 View" at bounding box center [444, 137] width 57 height 57
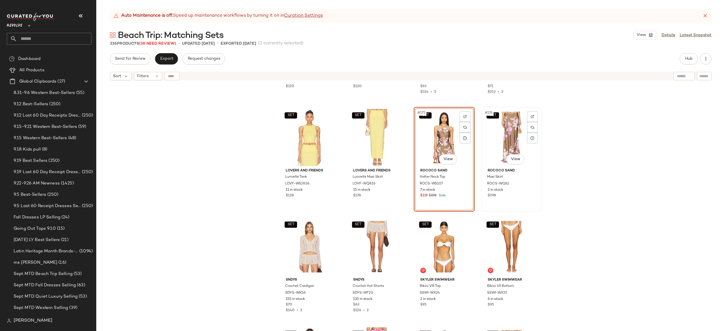
click at [497, 138] on div "SET #176 View" at bounding box center [511, 137] width 57 height 57
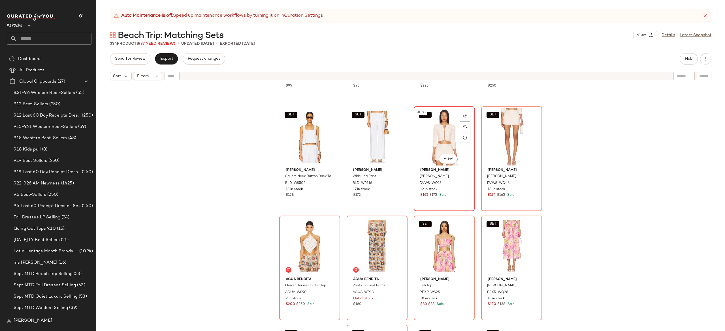
scroll to position [4903, 0]
click at [446, 135] on div "SET #183 View" at bounding box center [444, 136] width 57 height 57
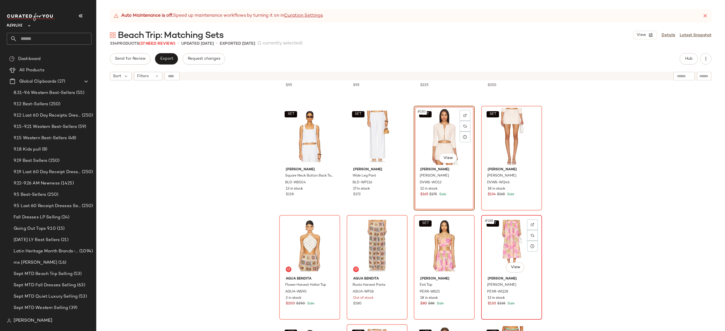
click at [502, 233] on div "SET #188 View" at bounding box center [511, 245] width 57 height 57
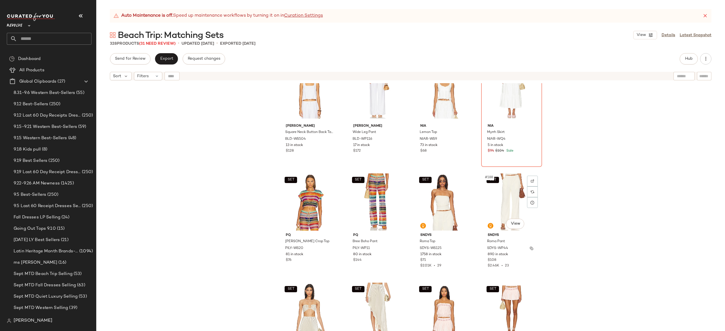
scroll to position [4946, 0]
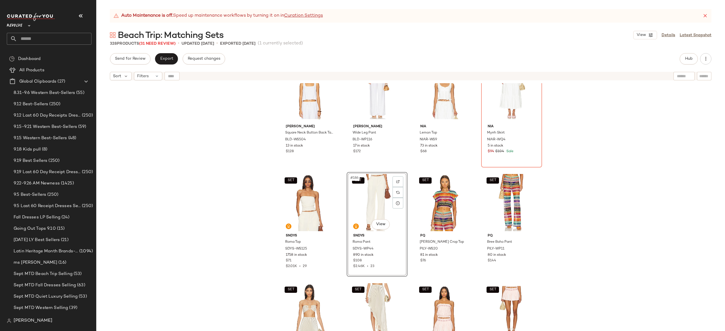
click at [555, 197] on div "SET Bella Dahl Square Neck Button Back Tank BLD-WS504 13 in stock $128 SET Bell…" at bounding box center [410, 214] width 629 height 262
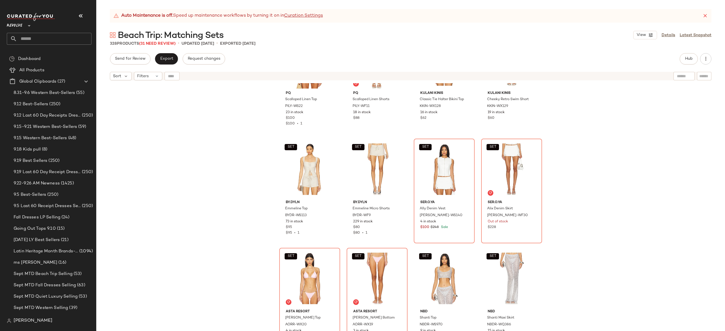
scroll to position [5443, 0]
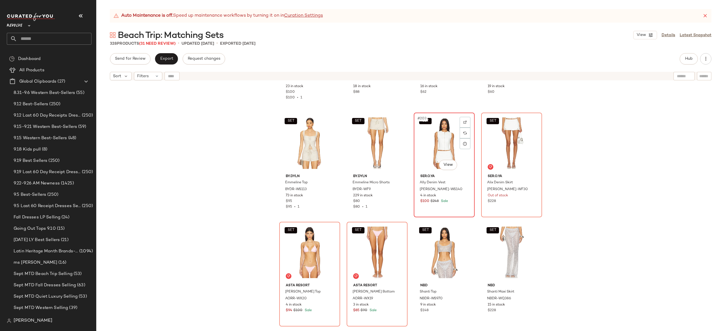
click at [438, 152] on div "SET #203 View" at bounding box center [444, 143] width 57 height 57
click at [369, 254] on div "SET #206 View" at bounding box center [377, 252] width 57 height 57
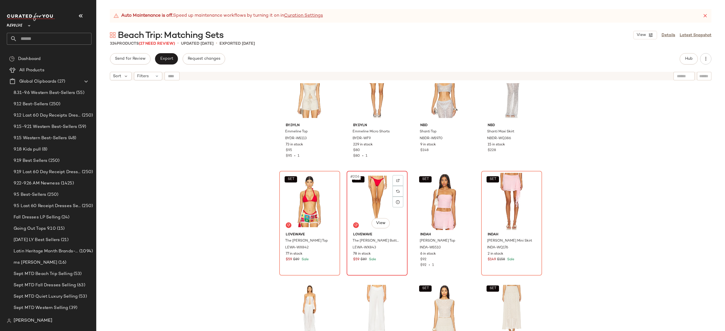
scroll to position [5494, 0]
click at [305, 202] on div "SET #205 View" at bounding box center [309, 200] width 57 height 57
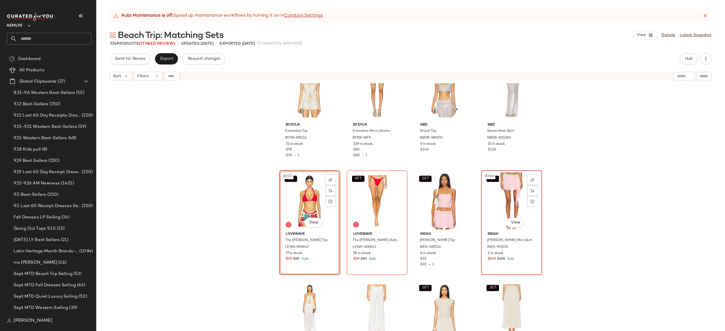
click at [499, 199] on div "SET #208 View" at bounding box center [511, 200] width 57 height 57
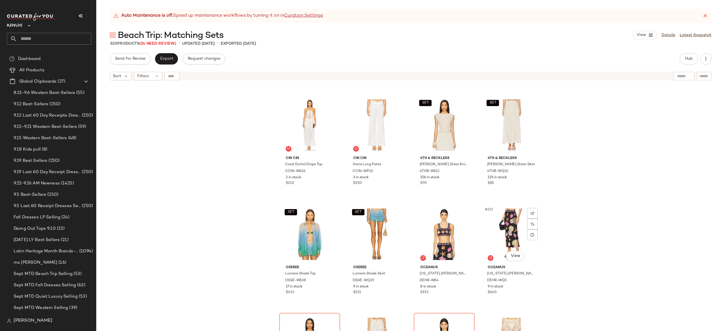
scroll to position [5569, 0]
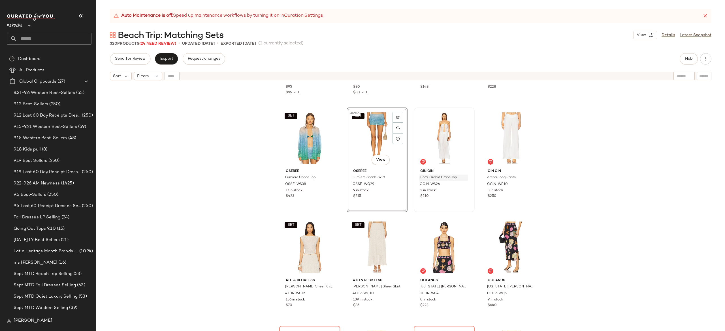
scroll to position [5558, 0]
click at [263, 214] on div "SET BY.DYLN Emmeline Top BYDR-WS113 73 in stock $95 $95 • 1 SET BY.DYLN Emmelin…" at bounding box center [410, 214] width 629 height 262
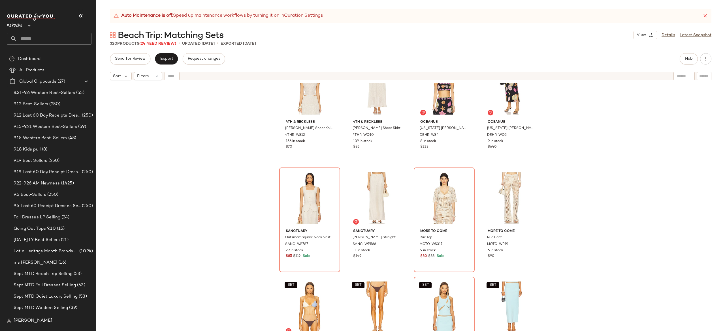
scroll to position [5716, 0]
click at [306, 195] on div "#213 View" at bounding box center [309, 197] width 57 height 57
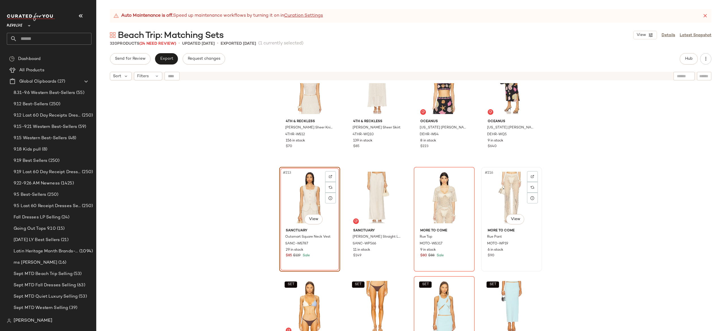
click at [502, 197] on div "#216 View" at bounding box center [511, 197] width 57 height 57
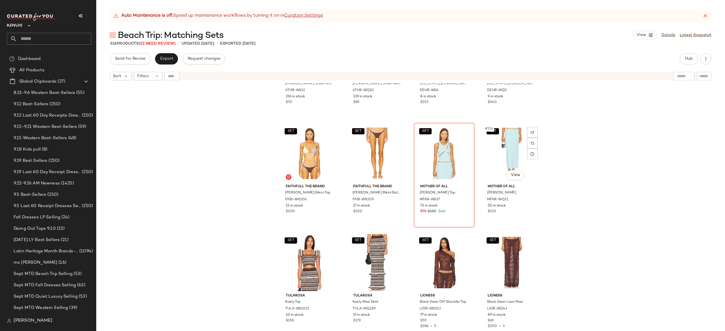
scroll to position [5765, 0]
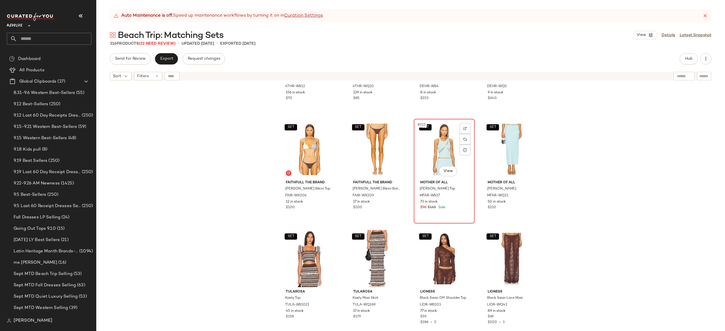
click at [438, 153] on div "SET #215 View" at bounding box center [444, 149] width 57 height 57
click at [506, 147] on div "SET #216 View" at bounding box center [511, 149] width 57 height 57
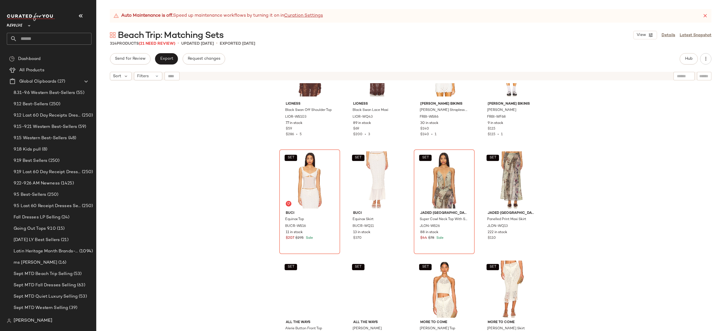
scroll to position [5953, 0]
click at [306, 181] on div "SET #221 View" at bounding box center [309, 180] width 57 height 57
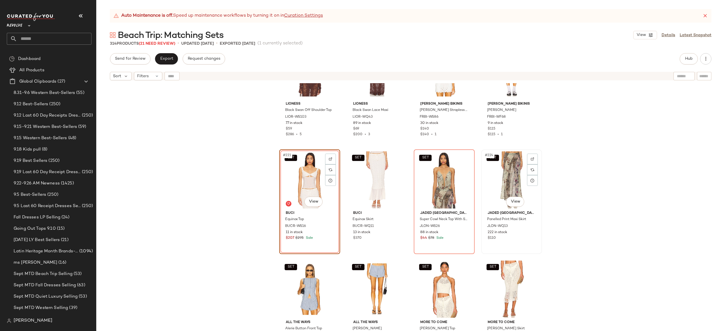
click at [497, 176] on div "SET #224 View" at bounding box center [511, 180] width 57 height 57
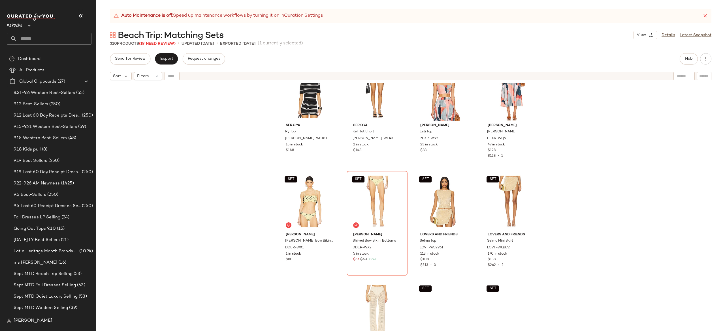
scroll to position [6151, 0]
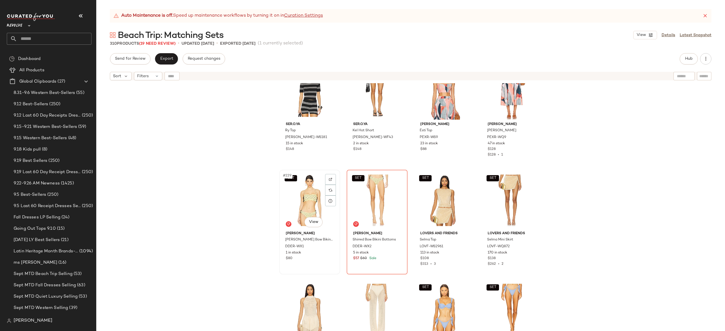
click at [299, 197] on div "SET #229 View" at bounding box center [309, 200] width 57 height 57
click at [352, 200] on div "SET #230 View" at bounding box center [377, 200] width 57 height 57
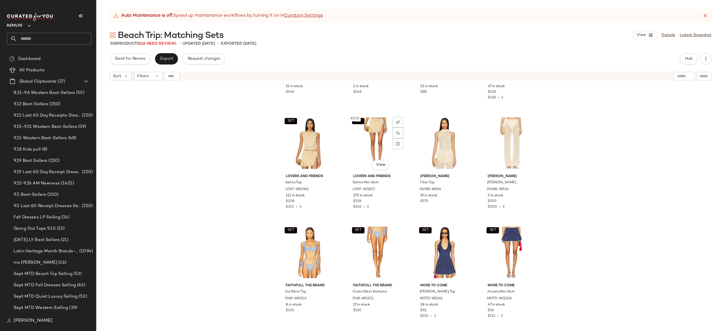
scroll to position [6216, 0]
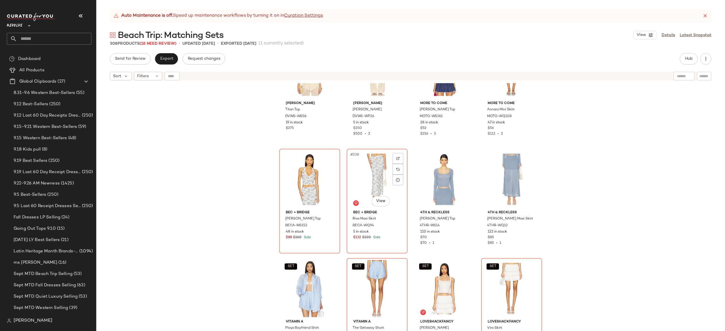
scroll to position [6393, 0]
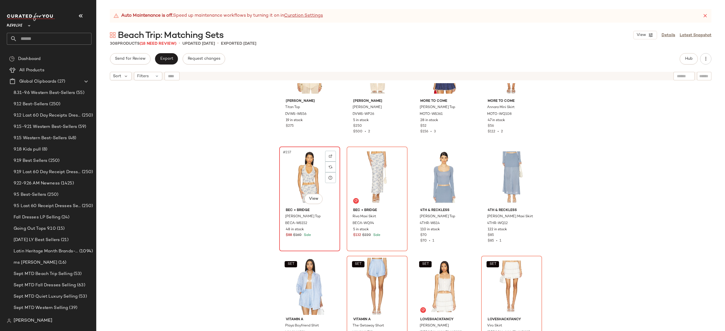
click at [313, 171] on div "#237 View" at bounding box center [309, 177] width 57 height 57
click at [373, 178] on div "#238 View" at bounding box center [377, 177] width 57 height 57
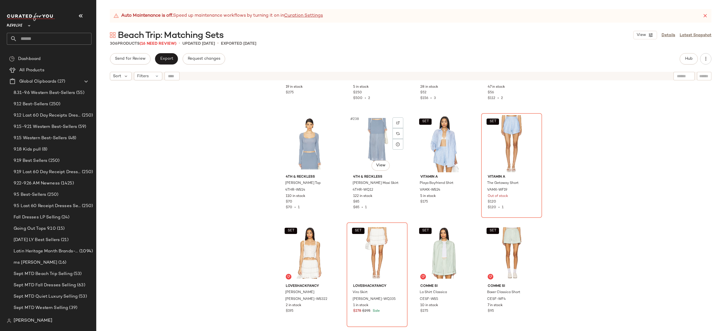
scroll to position [6427, 0]
click at [531, 118] on div at bounding box center [532, 122] width 11 height 11
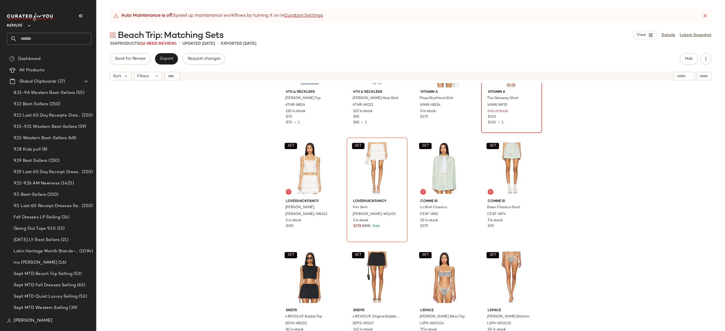
scroll to position [6524, 0]
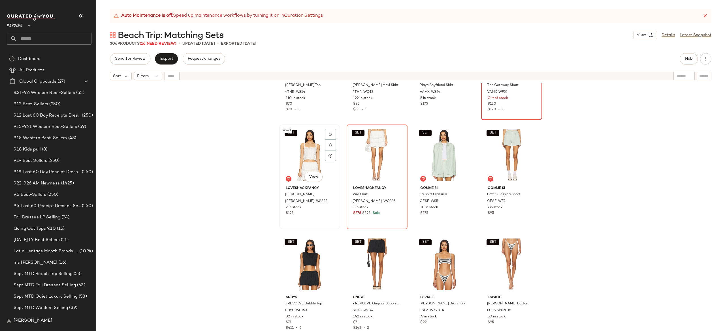
click at [301, 165] on div "SET #241 View" at bounding box center [309, 155] width 57 height 57
click at [361, 160] on div "SET #242 View" at bounding box center [377, 155] width 57 height 57
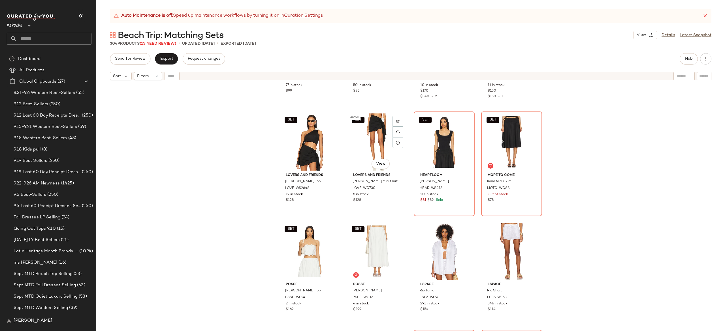
scroll to position [6757, 0]
click at [440, 142] on div "SET #251 View" at bounding box center [444, 141] width 57 height 57
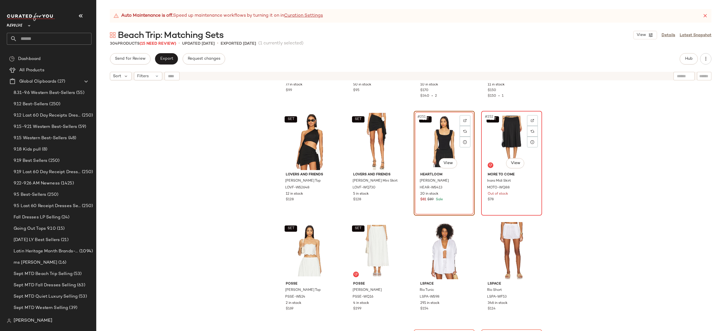
click at [502, 144] on div "SET #252 View" at bounding box center [511, 141] width 57 height 57
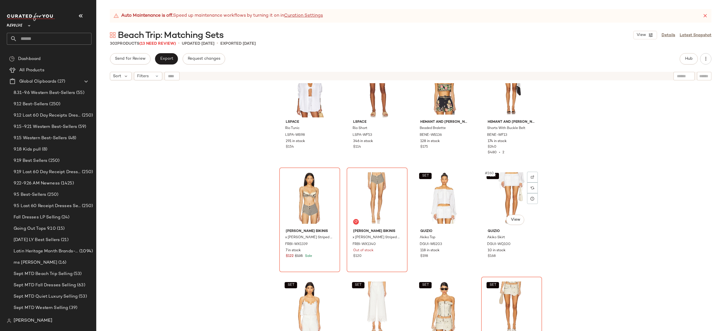
scroll to position [6919, 0]
click at [302, 198] on div "#257 View" at bounding box center [309, 197] width 57 height 57
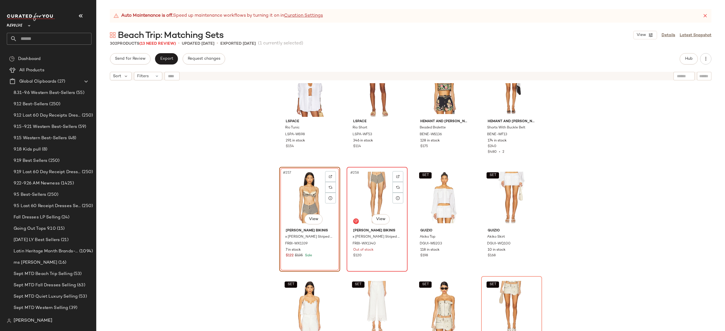
click at [355, 194] on div "#258 View" at bounding box center [377, 197] width 57 height 57
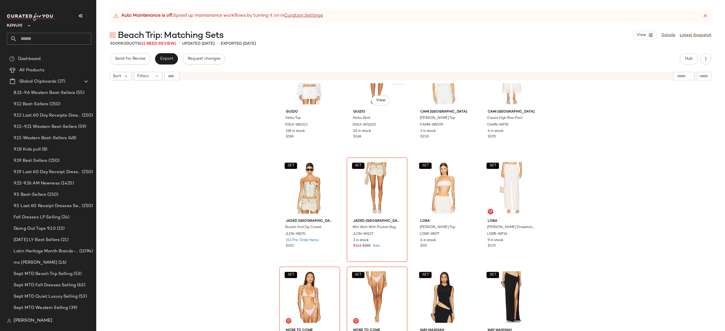
scroll to position [7041, 0]
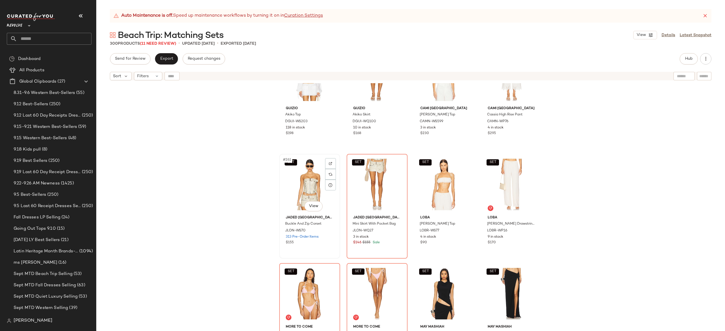
click at [313, 187] on div "SET #261 View" at bounding box center [309, 184] width 57 height 57
click at [363, 185] on div "SET #262 View" at bounding box center [377, 184] width 57 height 57
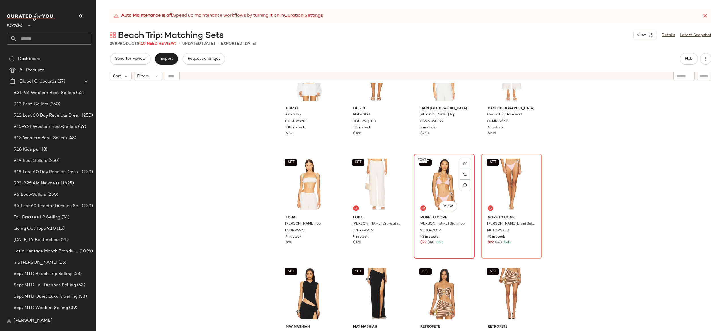
click at [433, 178] on div "SET #263 View" at bounding box center [444, 184] width 57 height 57
click at [492, 184] on div "SET #264 View" at bounding box center [511, 184] width 57 height 57
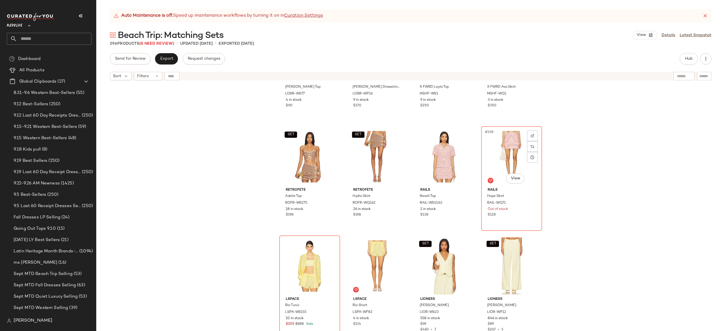
scroll to position [7180, 0]
click at [532, 133] on img at bounding box center [532, 134] width 3 height 3
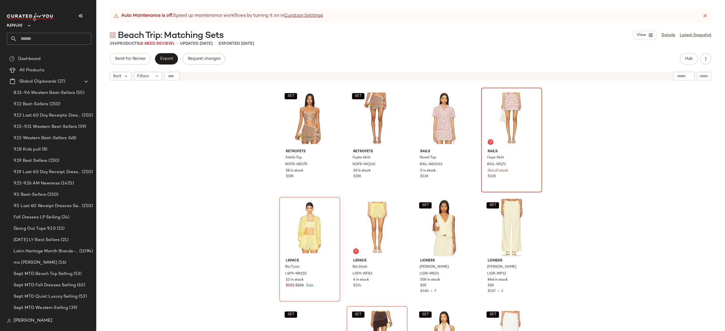
scroll to position [7220, 0]
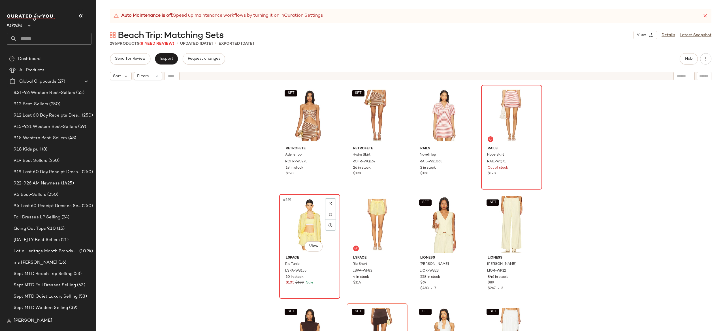
click at [306, 223] on div "#269 View" at bounding box center [309, 224] width 57 height 57
click at [368, 221] on div "#270 View" at bounding box center [377, 224] width 57 height 57
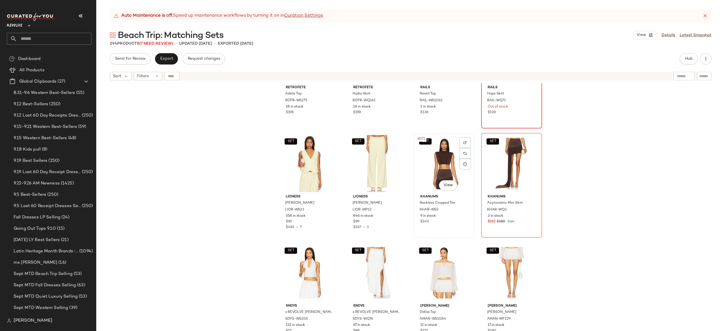
scroll to position [7296, 0]
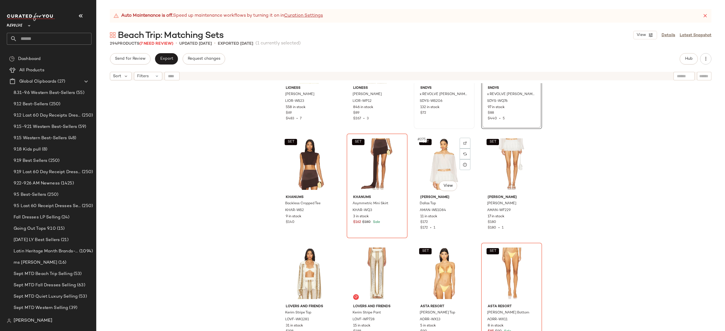
scroll to position [7390, 0]
click at [308, 167] on div "SET #273 View" at bounding box center [309, 163] width 57 height 57
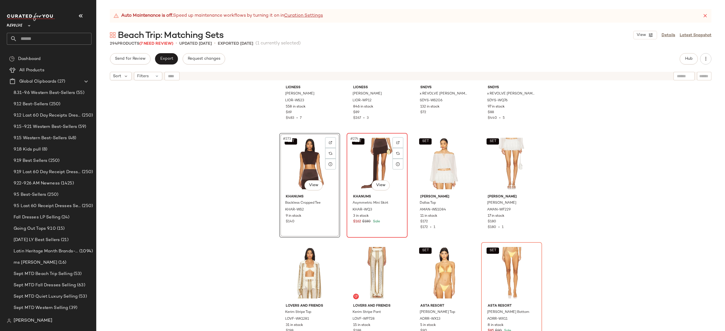
click at [368, 167] on div "SET #274 View" at bounding box center [377, 163] width 57 height 57
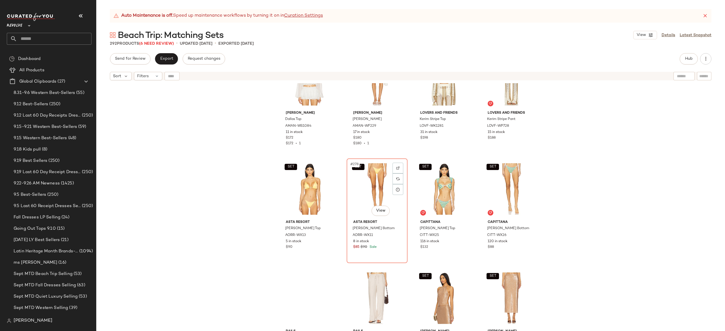
scroll to position [7491, 0]
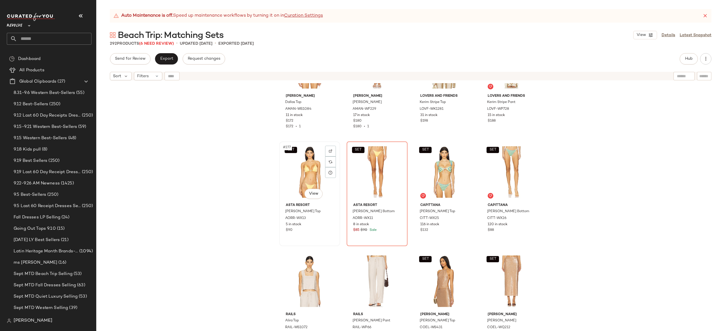
click at [305, 169] on div "SET #277 View" at bounding box center [309, 172] width 57 height 57
click at [380, 161] on div "SET #278 View" at bounding box center [377, 172] width 57 height 57
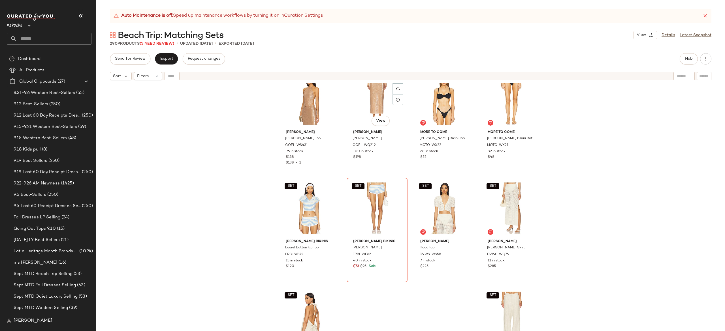
scroll to position [7674, 0]
click at [310, 206] on div "SET #285 View" at bounding box center [309, 207] width 57 height 57
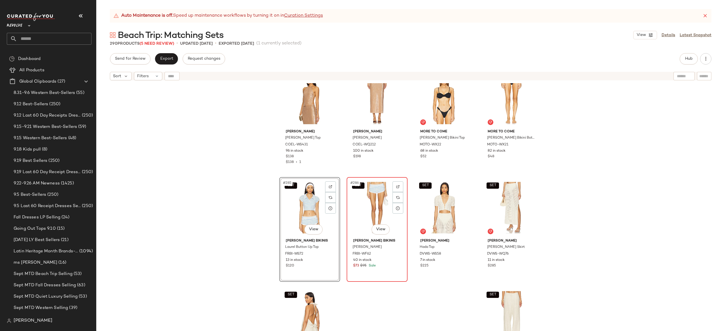
click at [361, 199] on div "SET #286 View" at bounding box center [377, 207] width 57 height 57
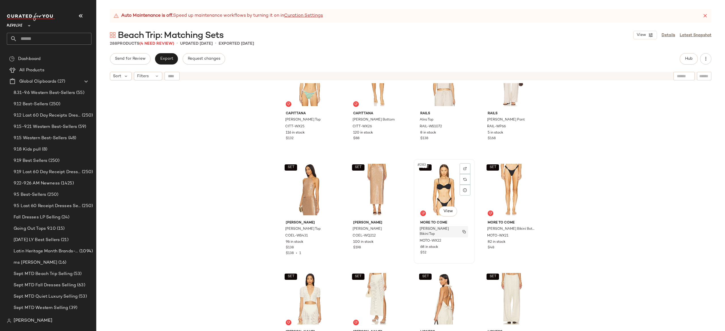
scroll to position [7585, 0]
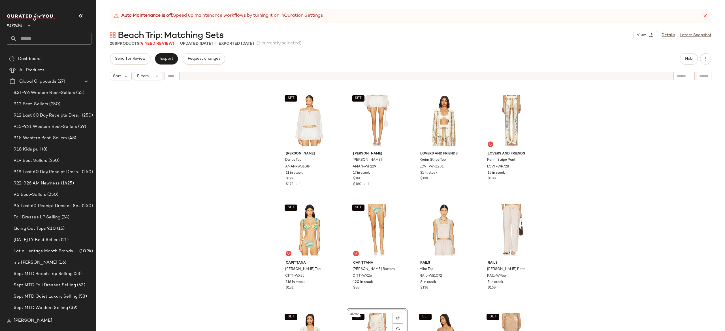
scroll to position [7433, 0]
click at [705, 14] on icon at bounding box center [705, 16] width 6 height 6
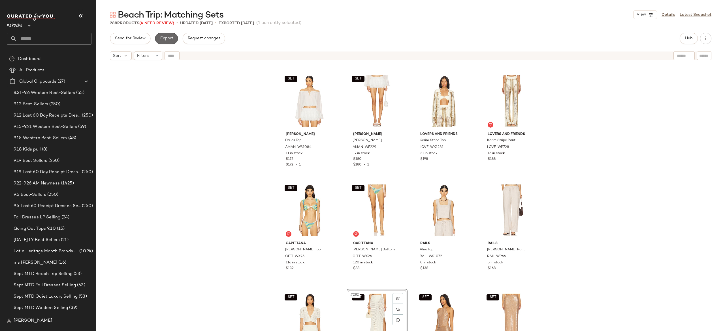
click at [169, 38] on span "Export" at bounding box center [166, 38] width 13 height 5
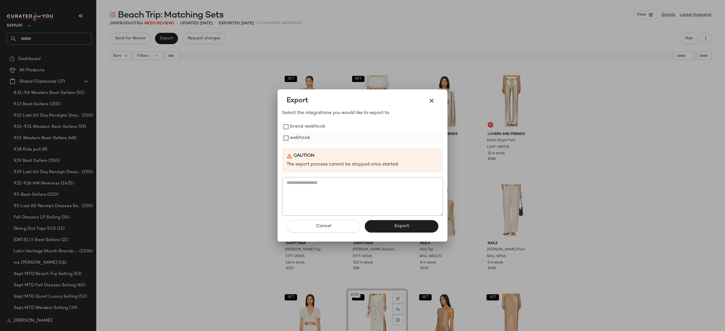
click at [290, 136] on label "webhook" at bounding box center [300, 138] width 20 height 11
click at [378, 225] on button "Export" at bounding box center [402, 226] width 74 height 12
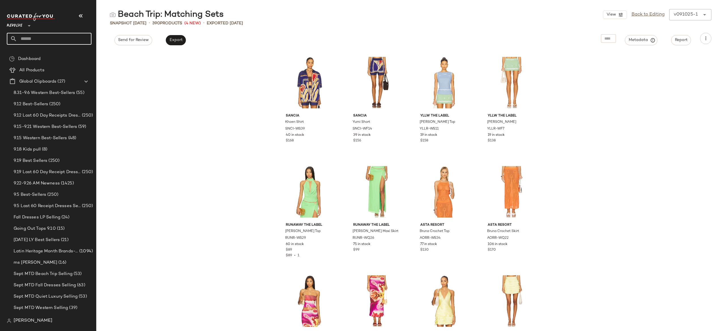
click at [85, 37] on input "text" at bounding box center [54, 39] width 74 height 12
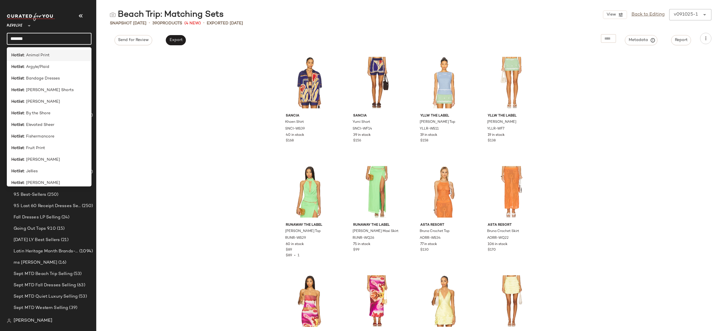
type input "*******"
click at [50, 54] on div "Hotlist : Animal Print" at bounding box center [49, 55] width 76 height 6
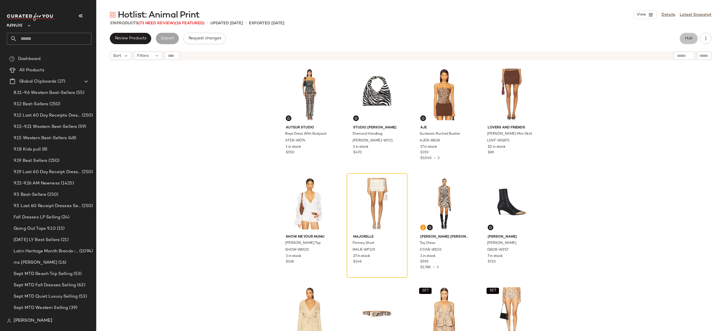
click at [689, 37] on span "Hub" at bounding box center [689, 38] width 8 height 5
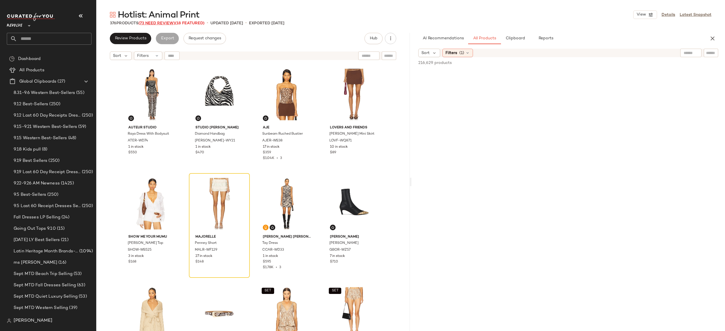
click at [169, 22] on span "(73 Need Review)" at bounding box center [157, 23] width 37 height 4
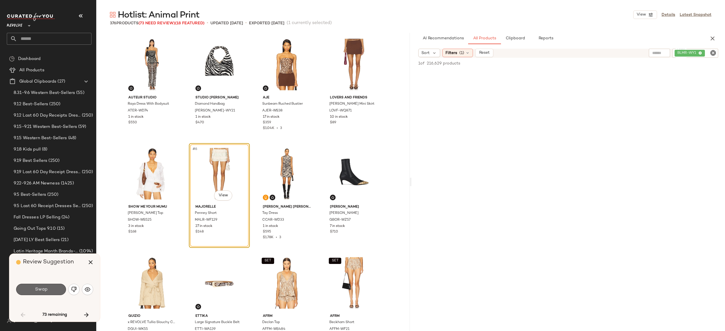
click at [57, 290] on button "Swap" at bounding box center [41, 289] width 50 height 11
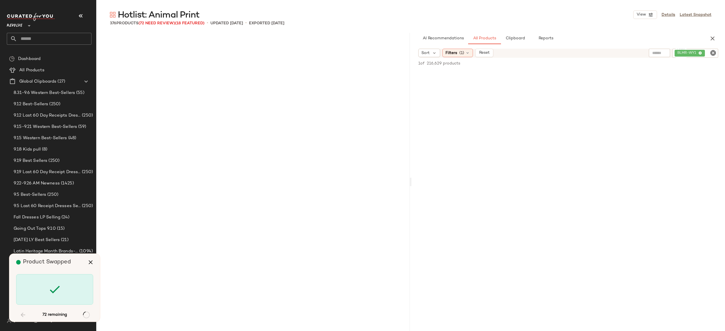
scroll to position [656, 0]
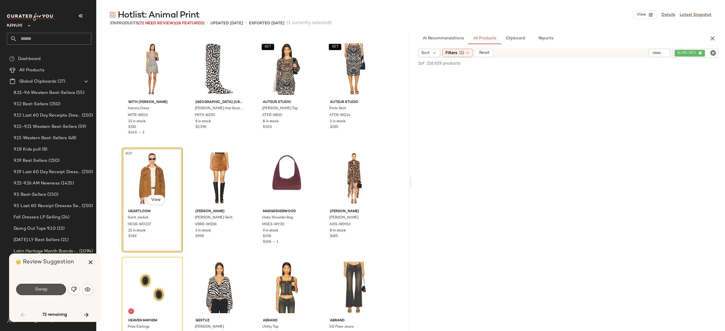
click at [57, 290] on button "Swap" at bounding box center [41, 289] width 50 height 11
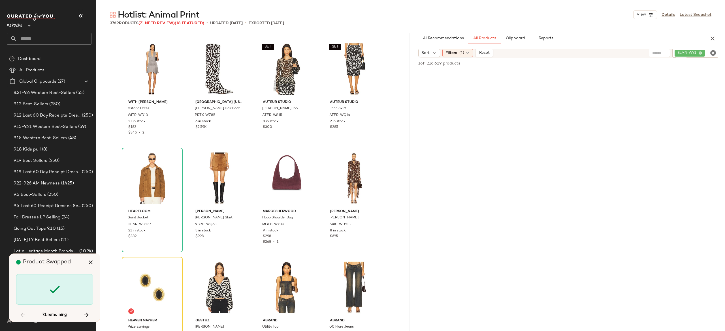
scroll to position [765, 0]
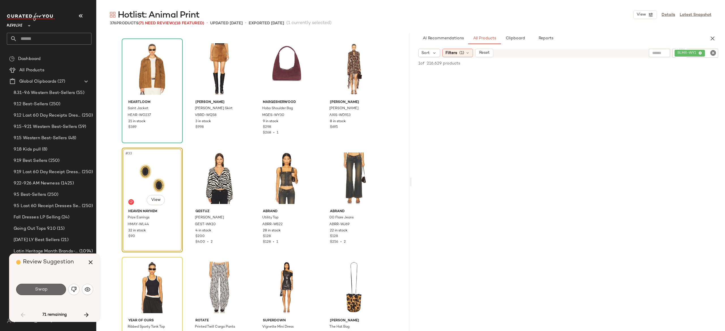
click at [54, 289] on button "Swap" at bounding box center [41, 289] width 50 height 11
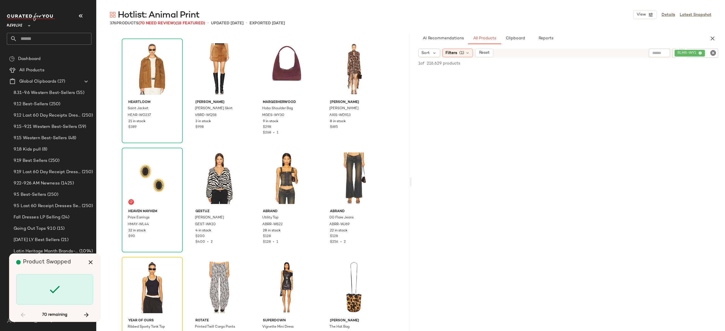
scroll to position [875, 0]
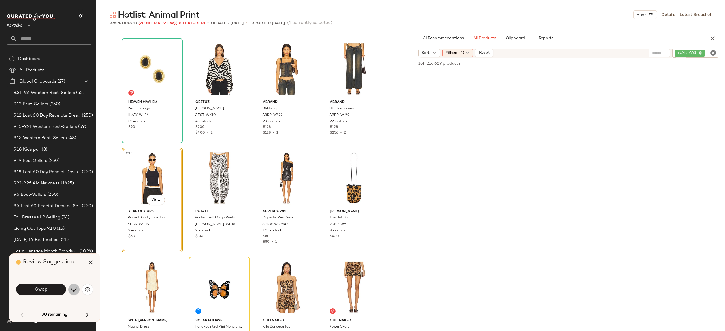
click at [71, 289] on img "button" at bounding box center [74, 290] width 6 height 6
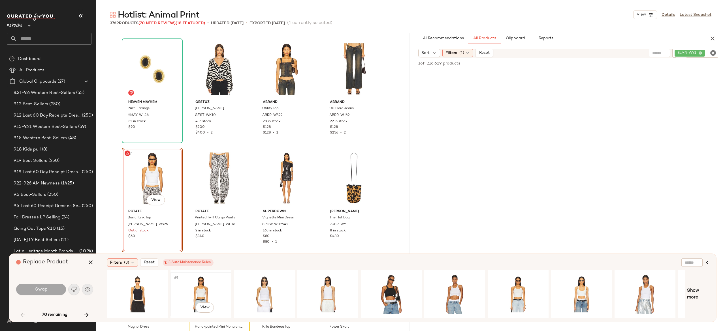
click at [203, 287] on div "#1 View" at bounding box center [200, 294] width 57 height 40
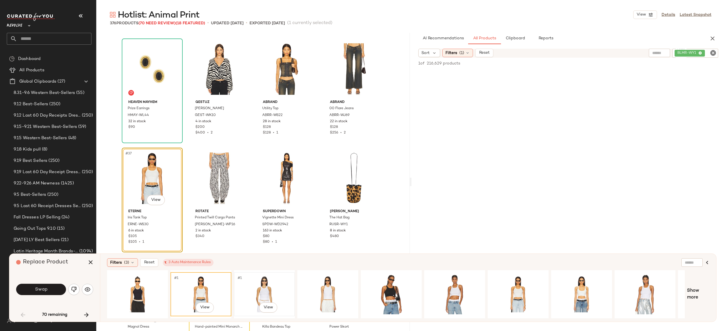
click at [265, 289] on div "#1 View" at bounding box center [264, 294] width 57 height 40
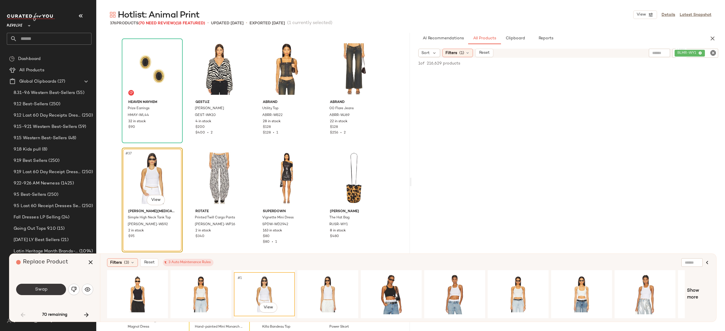
click at [58, 289] on button "Swap" at bounding box center [41, 289] width 50 height 11
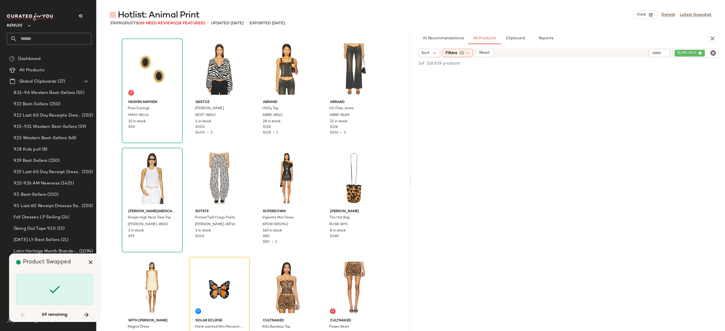
scroll to position [984, 0]
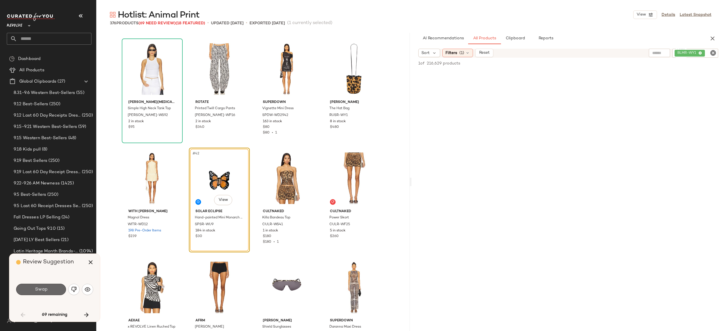
click at [52, 290] on button "Swap" at bounding box center [41, 289] width 50 height 11
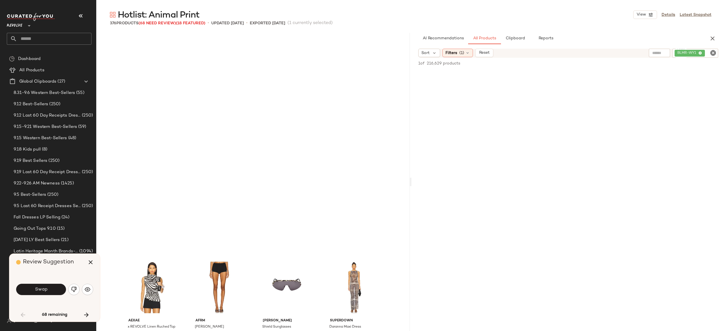
scroll to position [1203, 0]
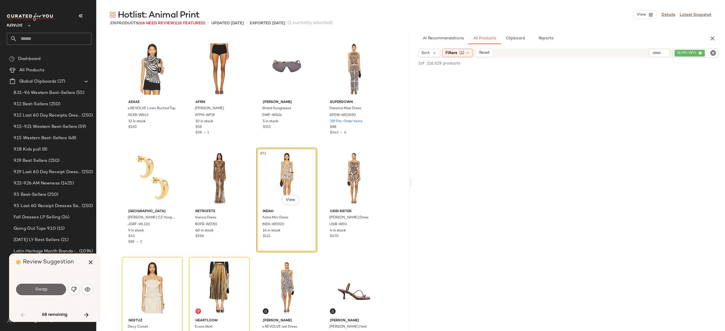
click at [54, 288] on button "Swap" at bounding box center [41, 289] width 50 height 11
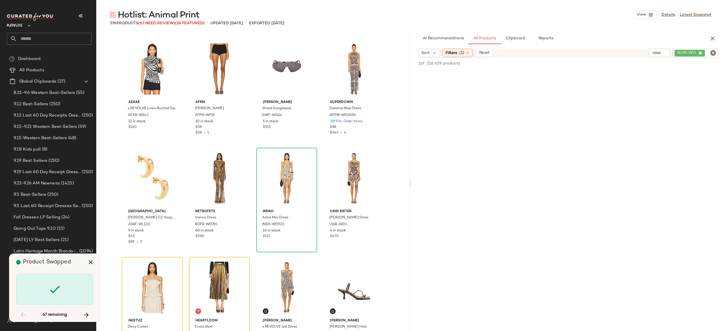
scroll to position [1312, 0]
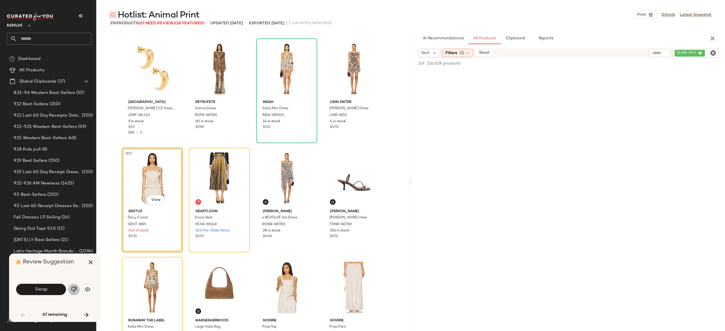
click at [75, 291] on img "button" at bounding box center [74, 290] width 6 height 6
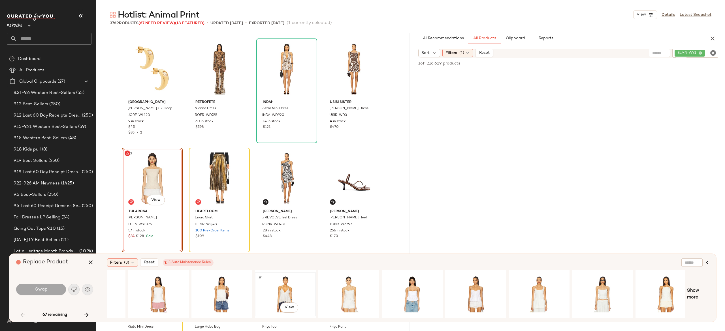
scroll to position [0, 43]
click at [348, 280] on div "#1 View" at bounding box center [348, 294] width 57 height 40
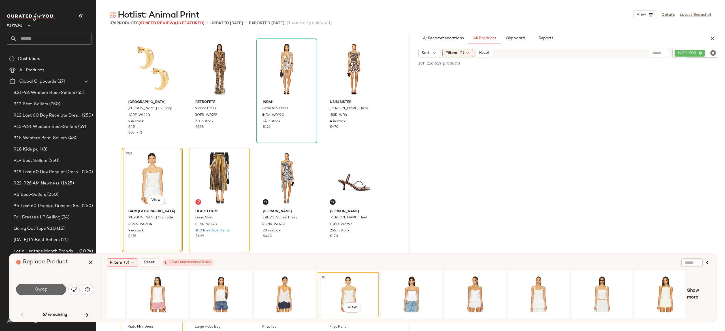
click at [60, 288] on button "Swap" at bounding box center [41, 289] width 50 height 11
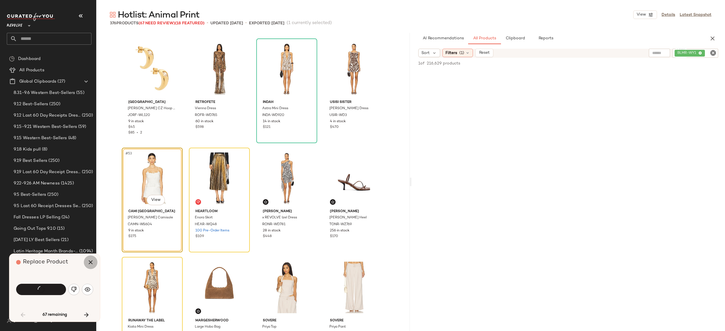
click at [91, 264] on icon "button" at bounding box center [90, 262] width 7 height 7
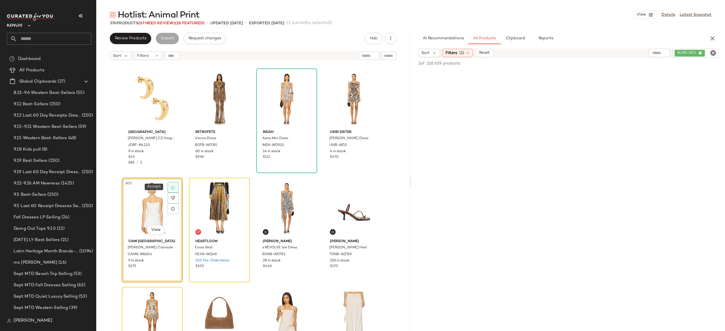
click at [171, 186] on icon at bounding box center [173, 188] width 4 height 4
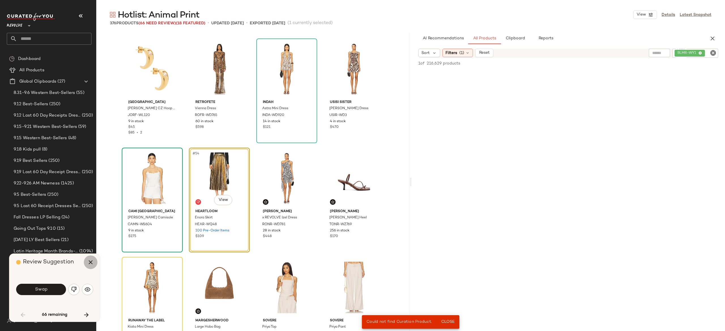
click at [91, 262] on icon "button" at bounding box center [90, 262] width 7 height 7
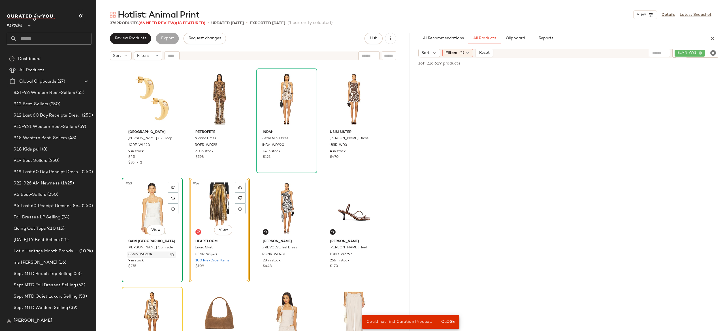
click at [168, 255] on button "button" at bounding box center [172, 254] width 8 height 5
click at [239, 197] on icon at bounding box center [240, 198] width 4 height 4
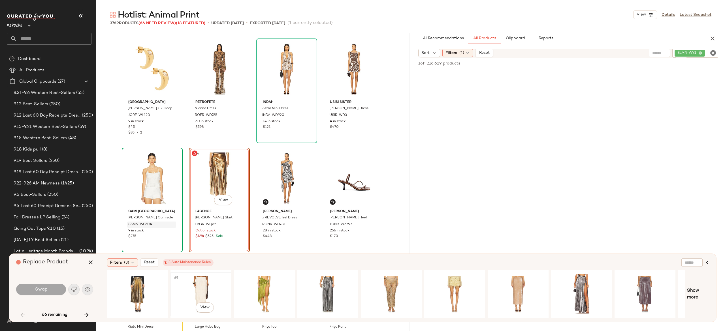
click at [202, 287] on div "#1 View" at bounding box center [200, 294] width 57 height 40
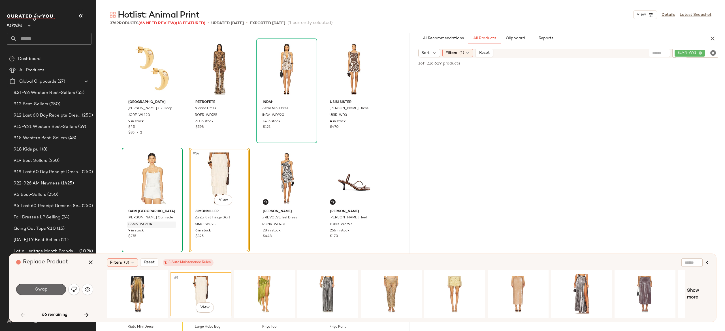
click at [54, 290] on button "Swap" at bounding box center [41, 289] width 50 height 11
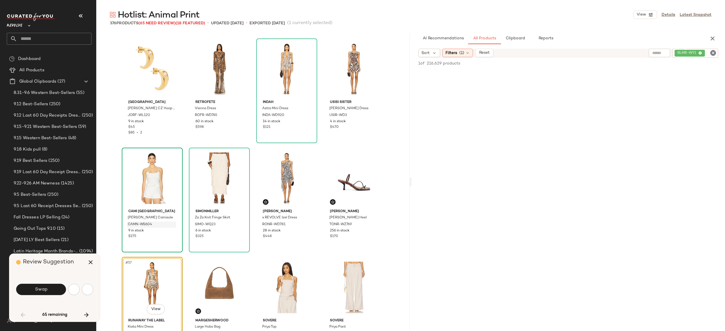
scroll to position [1421, 0]
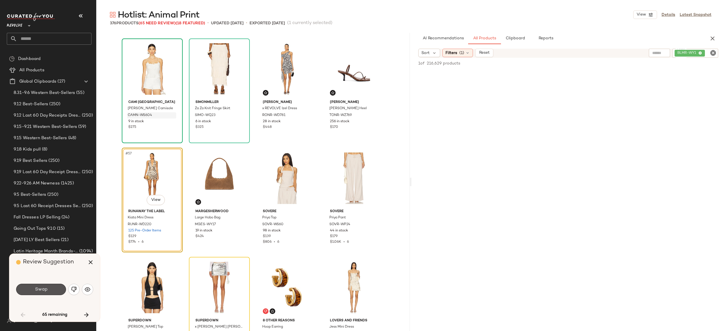
click at [54, 290] on button "Swap" at bounding box center [41, 289] width 50 height 11
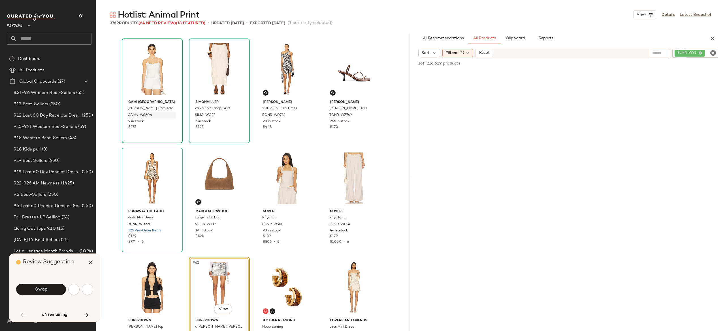
scroll to position [1531, 0]
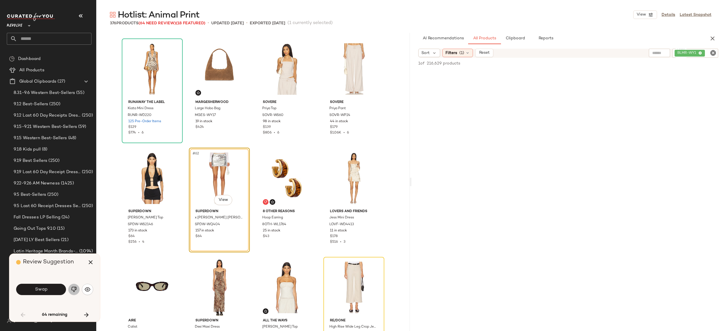
click at [73, 291] on img "button" at bounding box center [74, 290] width 6 height 6
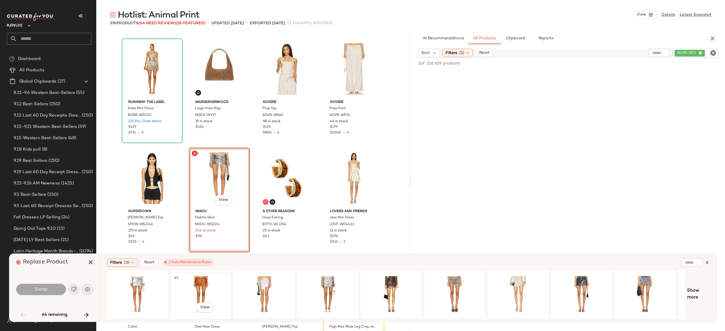
click at [200, 283] on div "#1 View" at bounding box center [200, 294] width 57 height 40
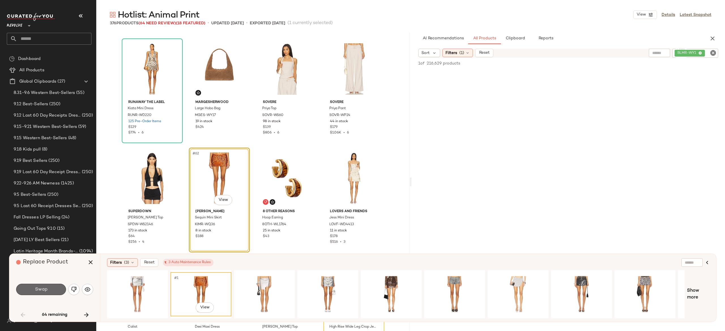
click at [54, 290] on button "Swap" at bounding box center [41, 289] width 50 height 11
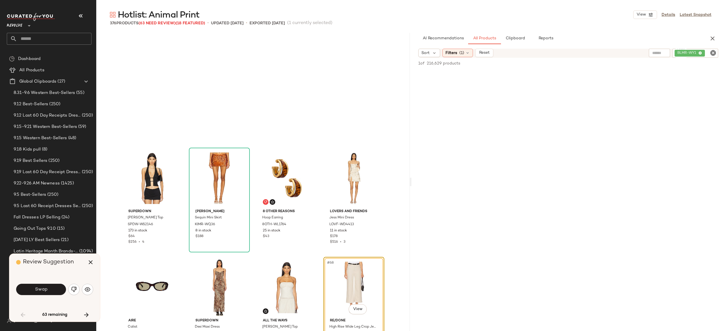
scroll to position [1640, 0]
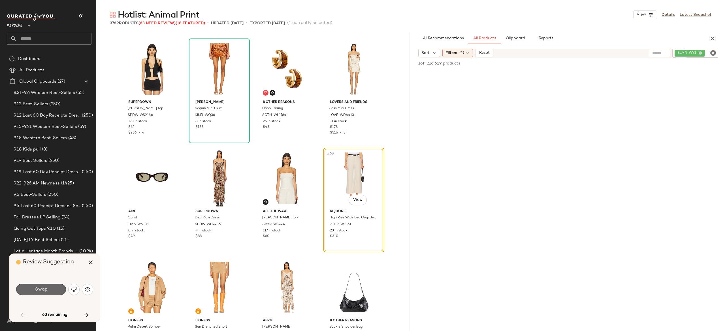
click at [57, 292] on button "Swap" at bounding box center [41, 289] width 50 height 11
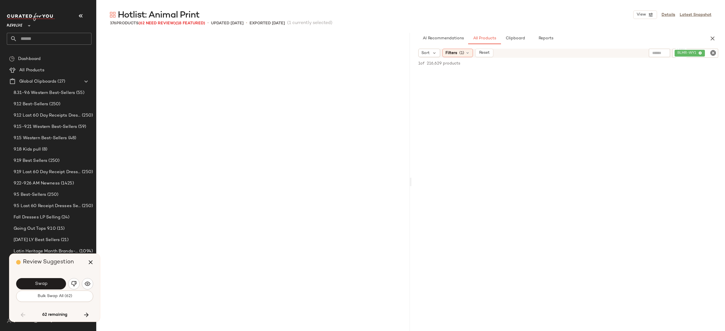
scroll to position [1968, 0]
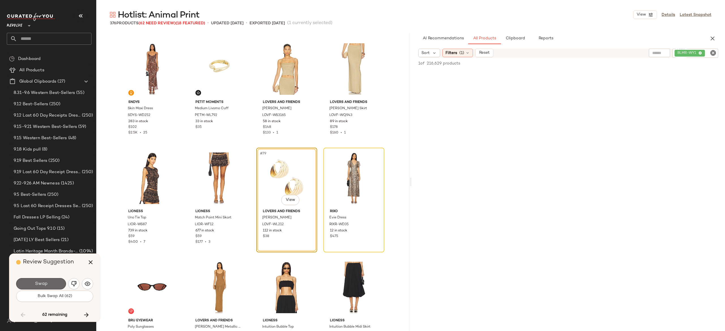
click at [52, 285] on button "Swap" at bounding box center [41, 283] width 50 height 11
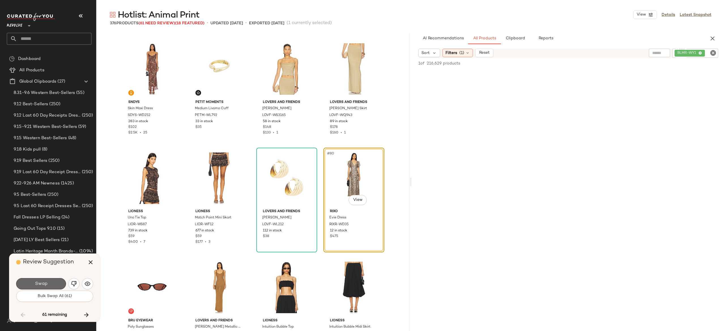
click at [57, 280] on button "Swap" at bounding box center [41, 283] width 50 height 11
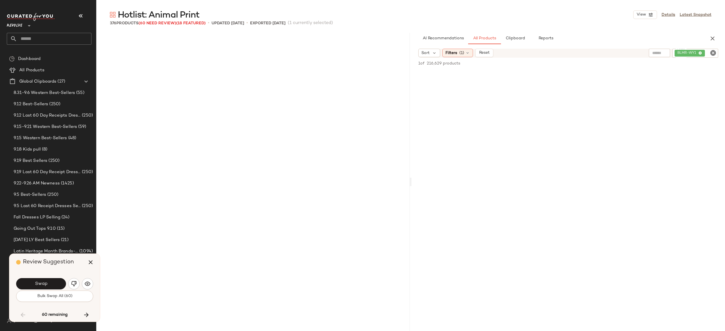
scroll to position [2296, 0]
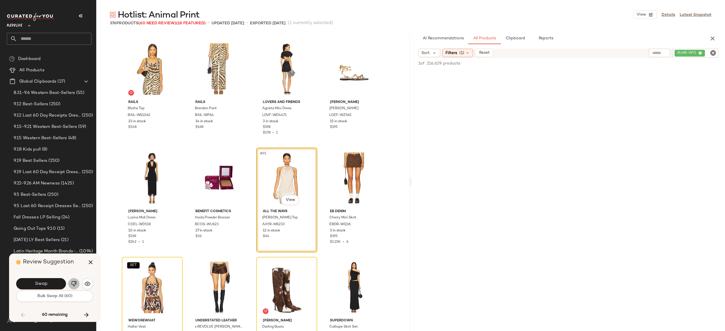
click at [74, 282] on img "button" at bounding box center [74, 284] width 6 height 6
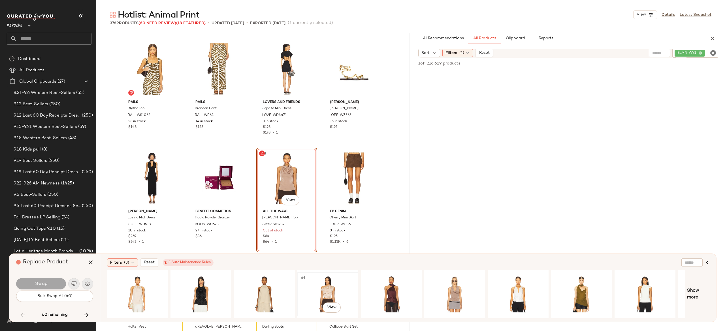
click at [322, 285] on div "#1 View" at bounding box center [327, 294] width 57 height 40
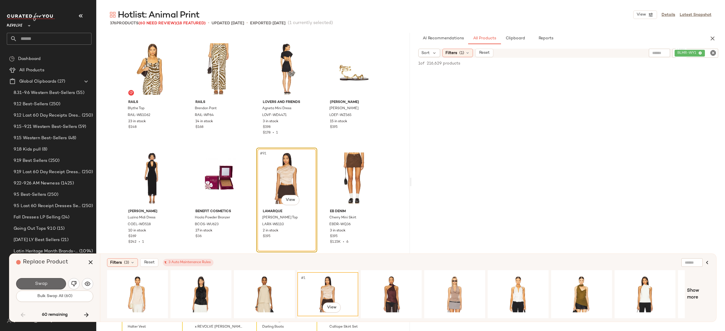
click at [54, 285] on button "Swap" at bounding box center [41, 283] width 50 height 11
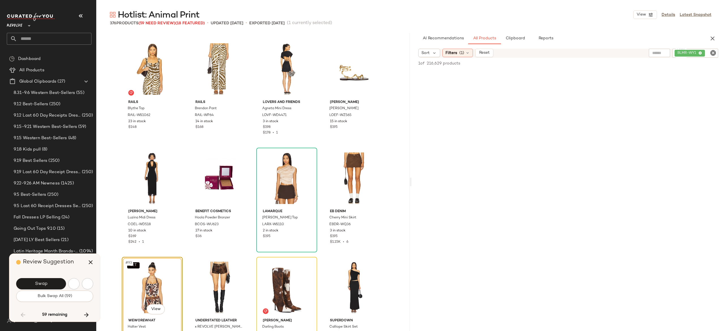
scroll to position [2405, 0]
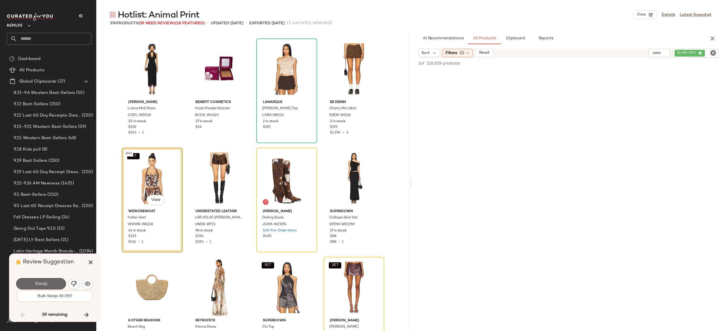
click at [58, 281] on button "Swap" at bounding box center [41, 283] width 50 height 11
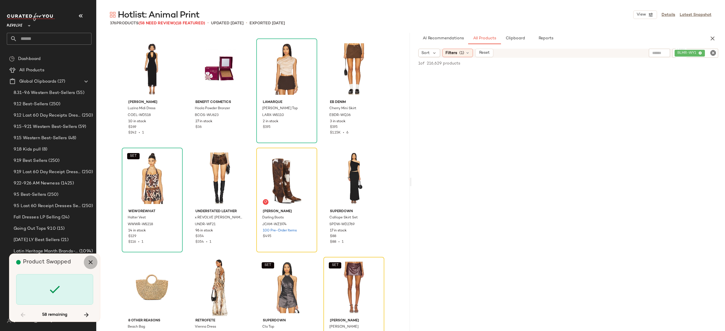
click at [91, 261] on icon "button" at bounding box center [90, 262] width 7 height 7
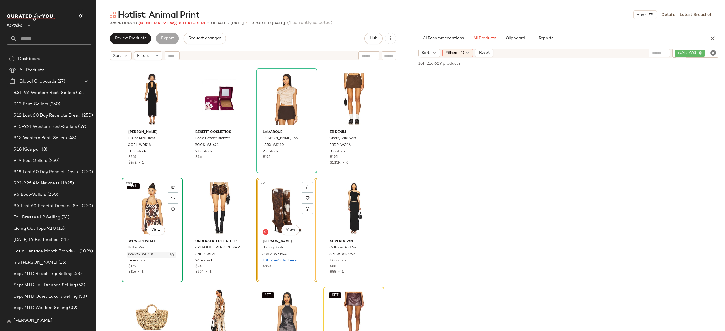
click at [171, 254] on img "button" at bounding box center [172, 254] width 3 height 3
click at [678, 52] on div "BLMR-WY1" at bounding box center [676, 53] width 84 height 9
paste input "*********"
type input "*********"
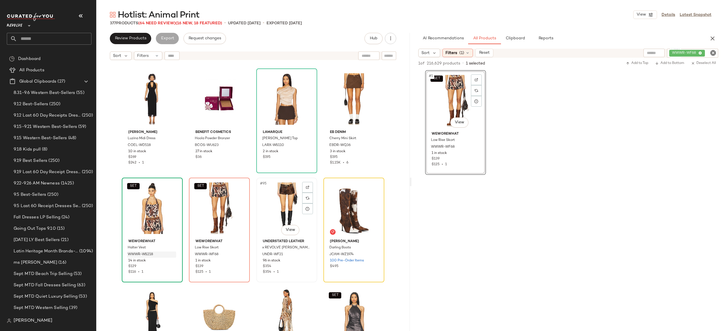
click at [269, 205] on div "#95 View" at bounding box center [286, 208] width 57 height 57
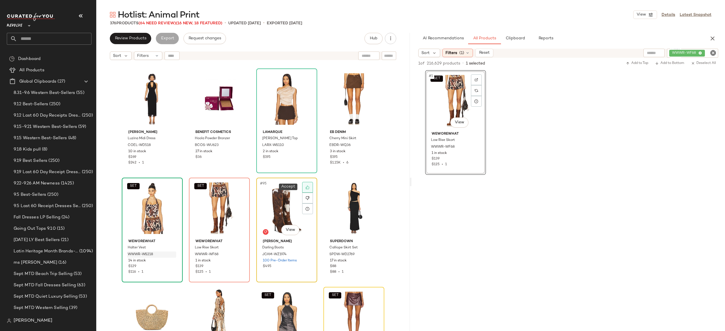
click at [306, 186] on icon at bounding box center [308, 188] width 4 height 4
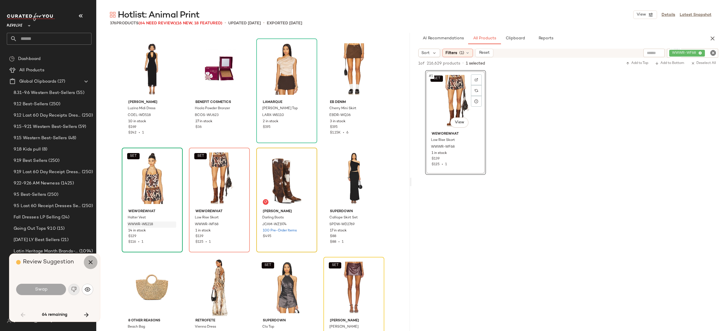
click at [91, 263] on icon "button" at bounding box center [90, 262] width 7 height 7
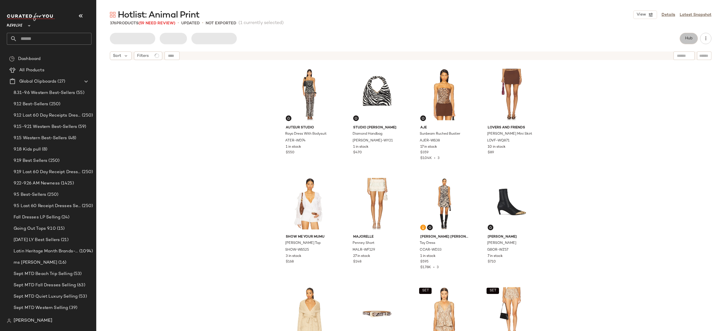
click at [685, 38] on span "Hub" at bounding box center [689, 38] width 8 height 5
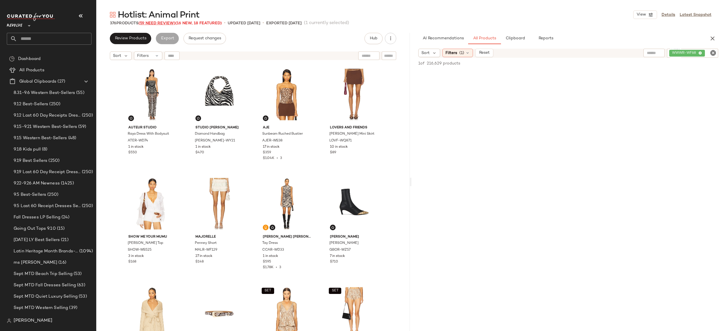
click at [169, 24] on span "(59 Need Review)" at bounding box center [157, 23] width 37 height 4
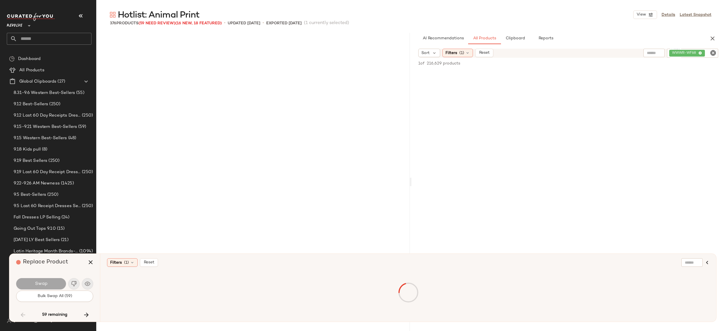
scroll to position [2405, 0]
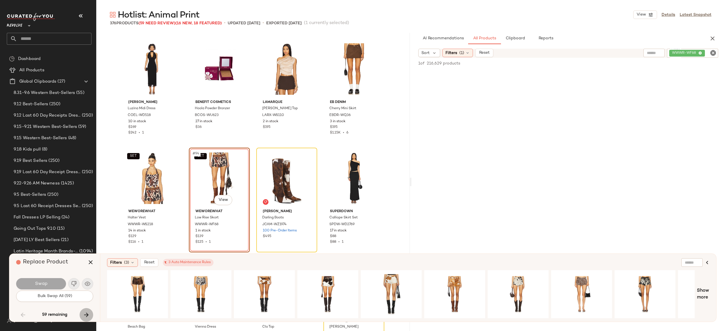
click at [90, 313] on icon "button" at bounding box center [86, 315] width 7 height 7
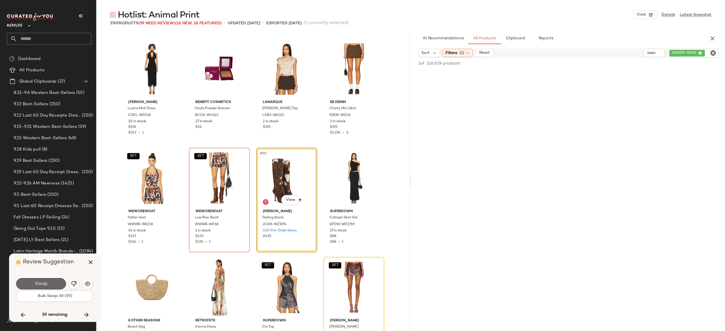
click at [55, 282] on button "Swap" at bounding box center [41, 283] width 50 height 11
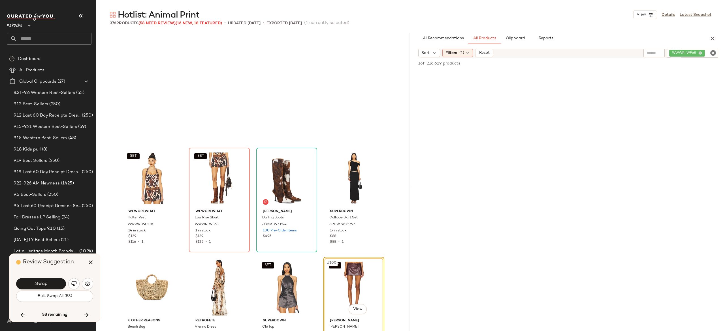
scroll to position [2515, 0]
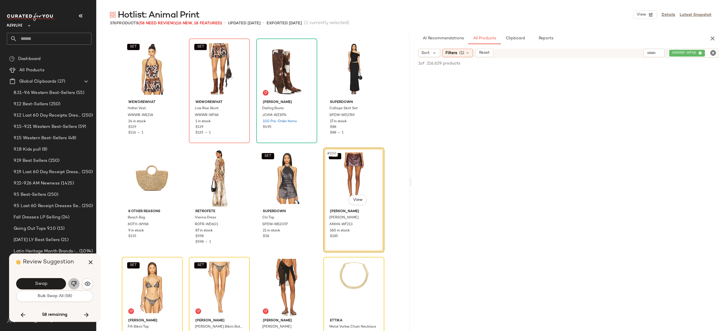
click at [75, 284] on img "button" at bounding box center [74, 284] width 6 height 6
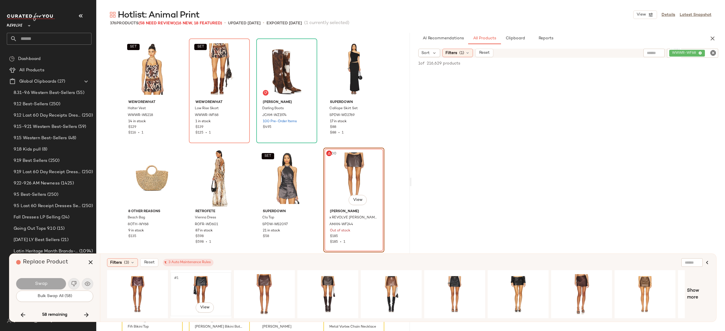
click at [199, 283] on div "#1 View" at bounding box center [200, 294] width 57 height 40
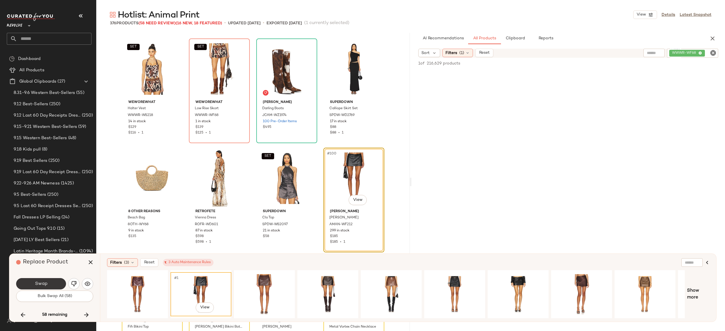
click at [57, 284] on button "Swap" at bounding box center [41, 283] width 50 height 11
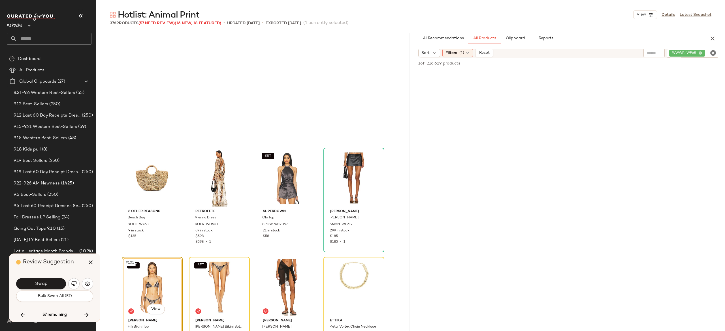
scroll to position [2624, 0]
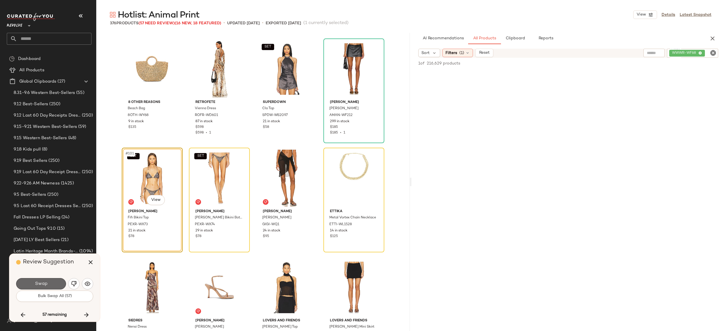
click at [58, 285] on button "Swap" at bounding box center [41, 283] width 50 height 11
click at [56, 282] on button "Swap" at bounding box center [41, 283] width 50 height 11
click at [74, 286] on img "button" at bounding box center [74, 284] width 6 height 6
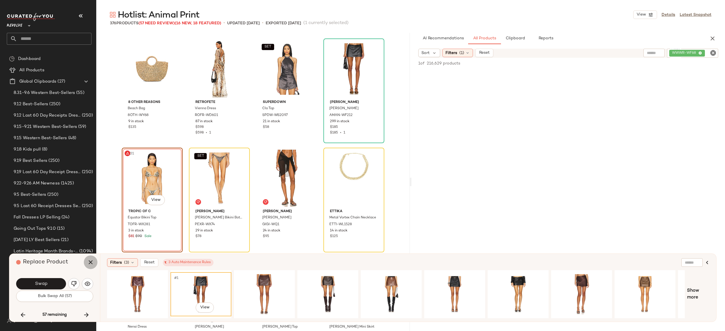
click at [86, 265] on button "button" at bounding box center [91, 263] width 14 height 14
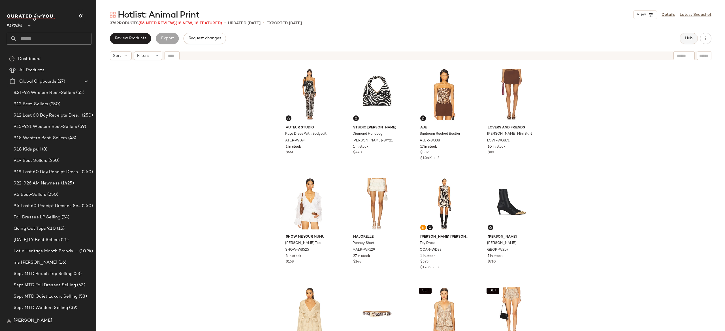
click at [683, 39] on button "Hub" at bounding box center [689, 38] width 18 height 11
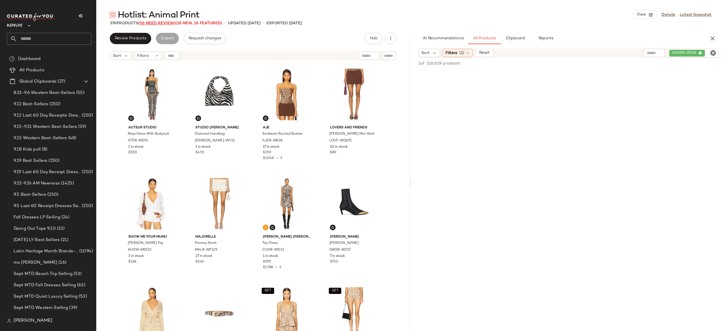
click at [170, 22] on span "(56 Need Review)" at bounding box center [157, 23] width 37 height 4
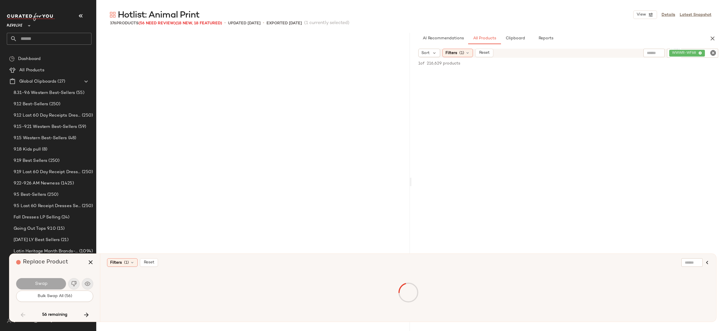
scroll to position [2405, 0]
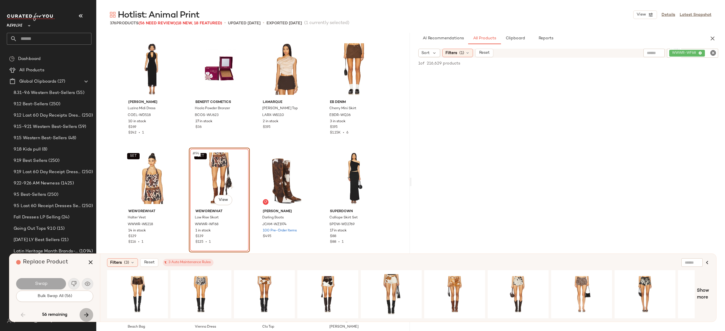
click at [86, 316] on icon "button" at bounding box center [86, 315] width 7 height 7
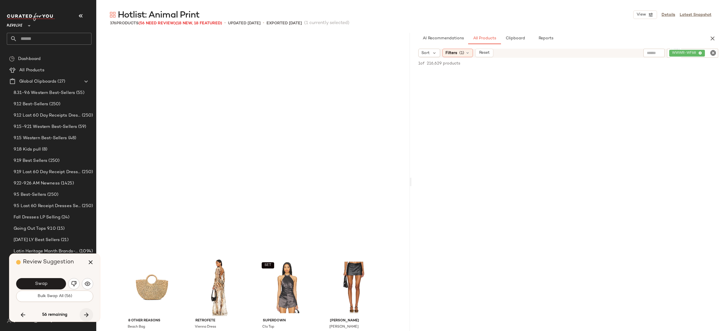
scroll to position [2624, 0]
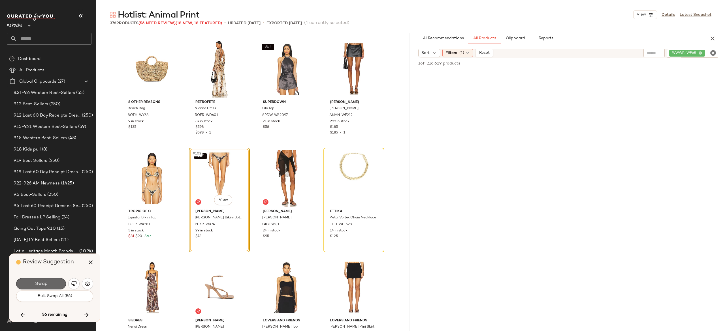
click at [58, 283] on button "Swap" at bounding box center [41, 283] width 50 height 11
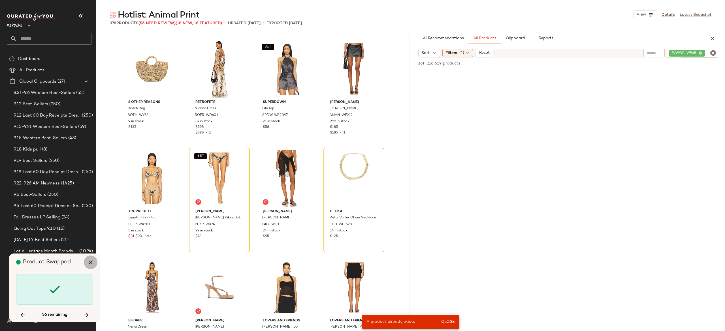
click at [93, 264] on icon "button" at bounding box center [90, 262] width 7 height 7
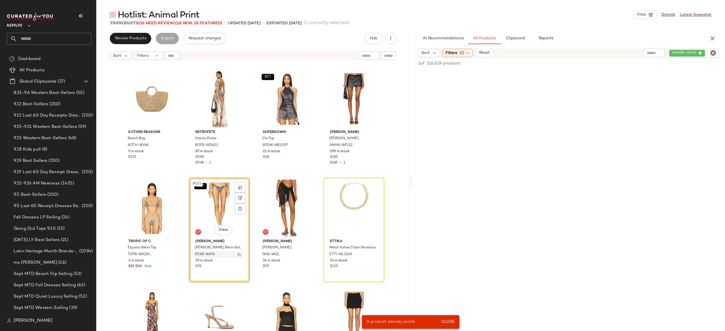
click at [238, 252] on button "button" at bounding box center [239, 254] width 8 height 5
click at [674, 53] on div "WWWR-WF68" at bounding box center [692, 53] width 51 height 9
paste input "*********"
type input "*********"
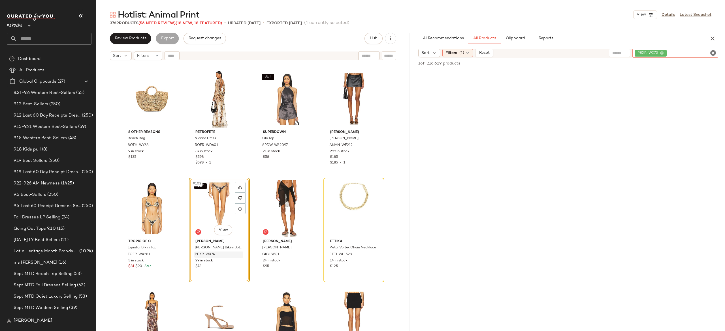
click at [713, 52] on icon "Clear Filter" at bounding box center [713, 53] width 7 height 7
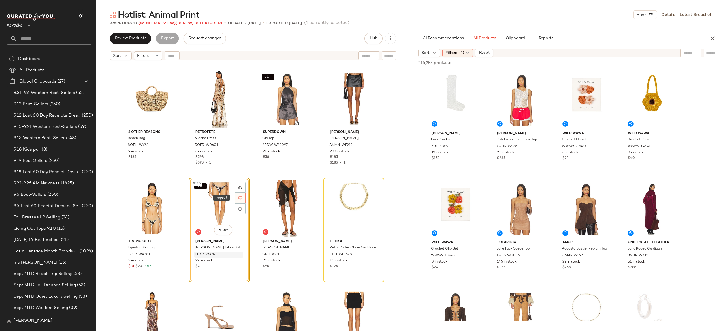
click at [238, 197] on icon at bounding box center [240, 199] width 4 height 4
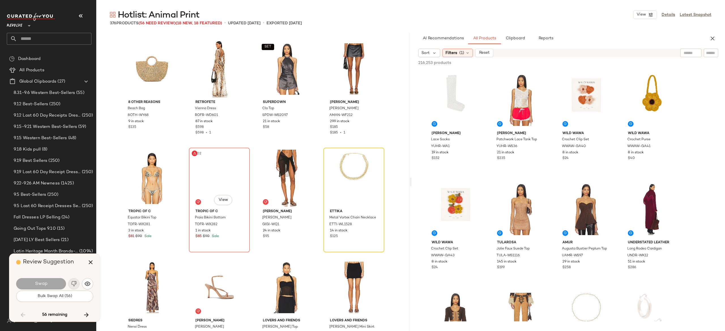
scroll to position [2405, 0]
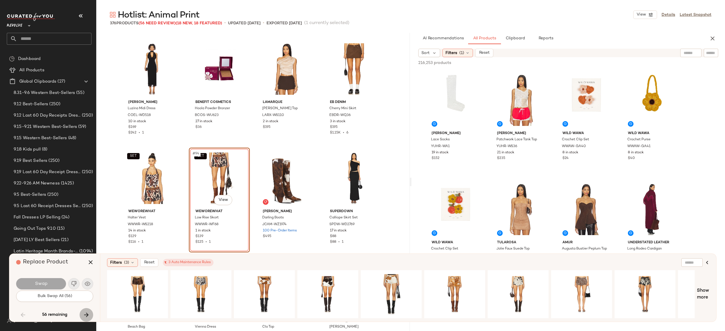
click at [85, 316] on icon "button" at bounding box center [86, 315] width 7 height 7
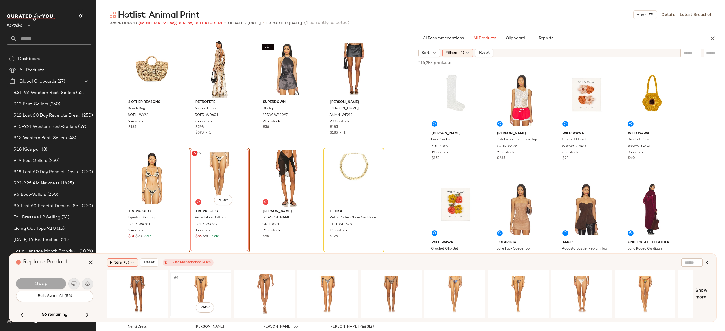
click at [208, 284] on div "#1 View" at bounding box center [200, 294] width 57 height 40
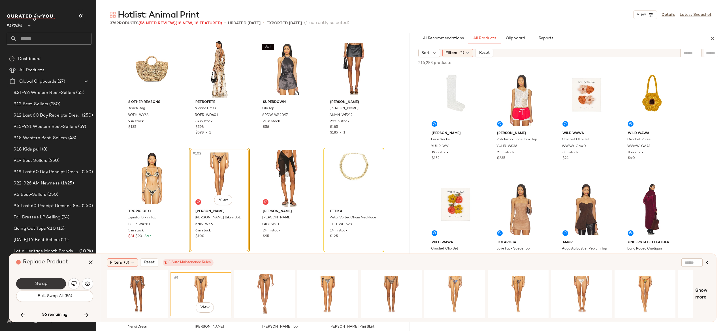
click at [59, 281] on button "Swap" at bounding box center [41, 283] width 50 height 11
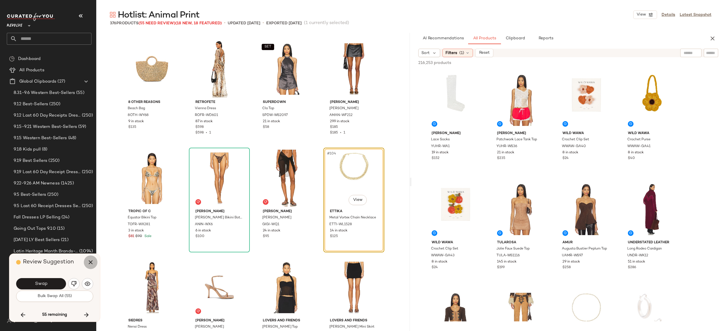
click at [91, 263] on icon "button" at bounding box center [90, 262] width 7 height 7
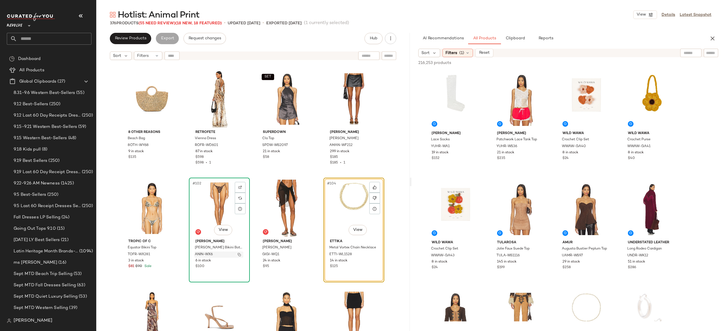
click at [238, 255] on img "button" at bounding box center [239, 254] width 3 height 3
click at [716, 50] on div at bounding box center [692, 53] width 53 height 8
paste input "********"
type input "********"
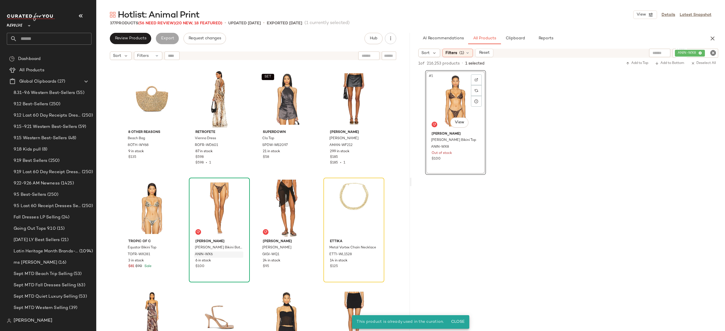
click at [453, 99] on div "#1 View" at bounding box center [455, 100] width 57 height 57
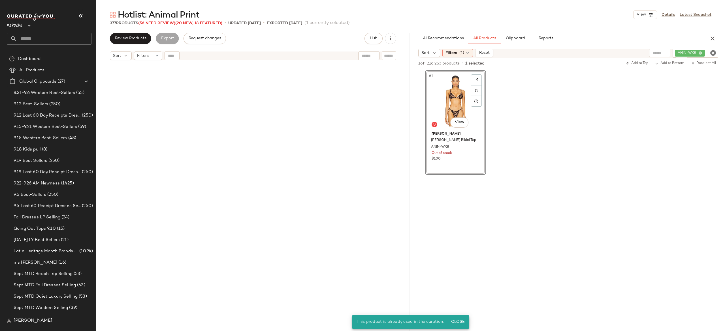
scroll to position [10105, 0]
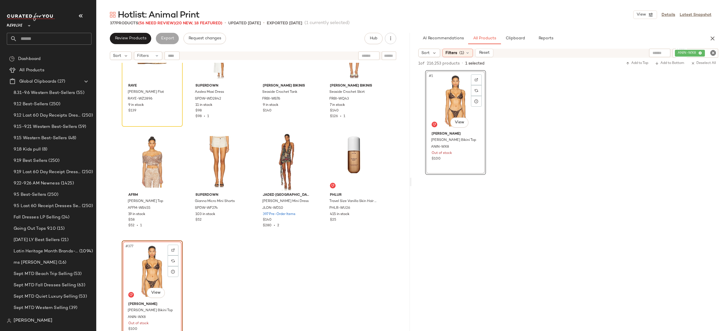
click at [144, 275] on div "#377 View" at bounding box center [152, 271] width 57 height 57
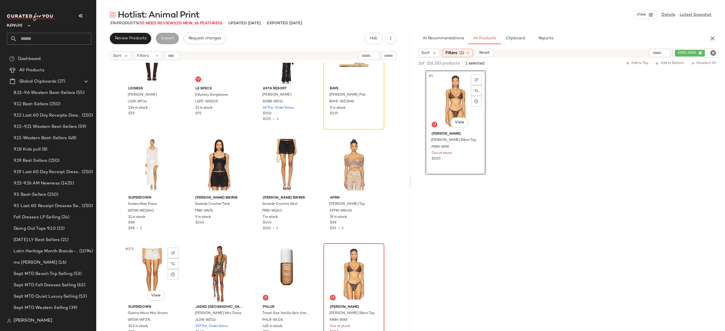
scroll to position [9995, 0]
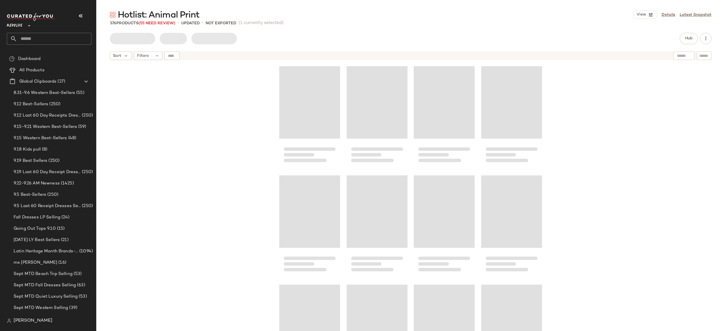
scroll to position [9995, 0]
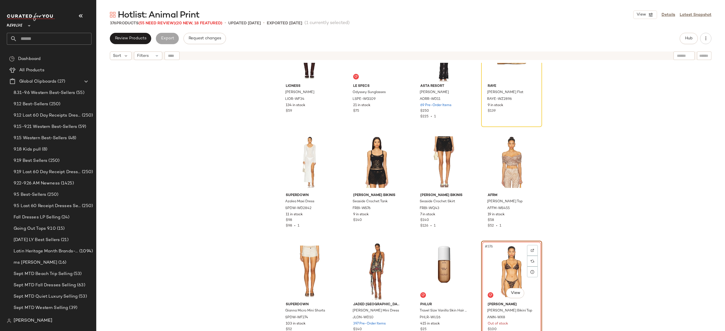
click at [174, 56] on div at bounding box center [172, 56] width 15 height 8
paste input "********"
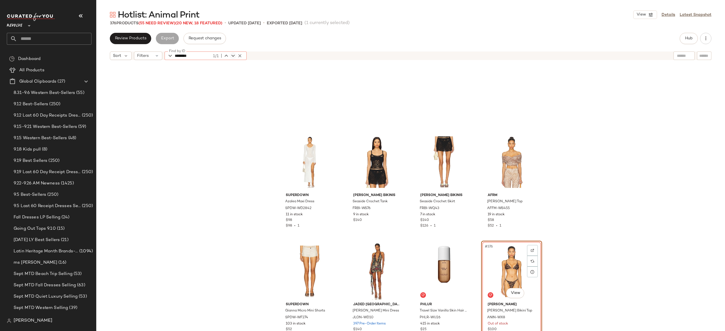
type input "********"
click at [242, 54] on icon "button" at bounding box center [239, 55] width 5 height 5
click at [504, 266] on div "#376 View" at bounding box center [511, 271] width 57 height 57
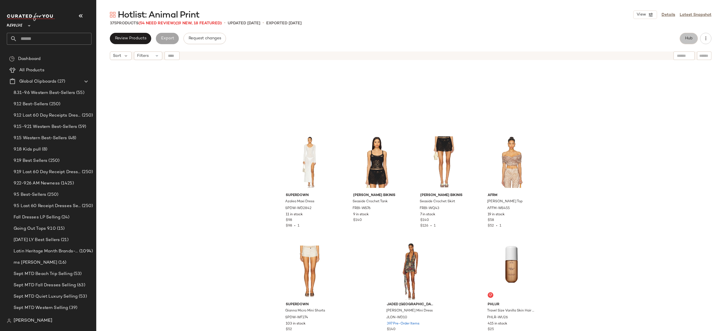
click at [688, 35] on button "Hub" at bounding box center [689, 38] width 18 height 11
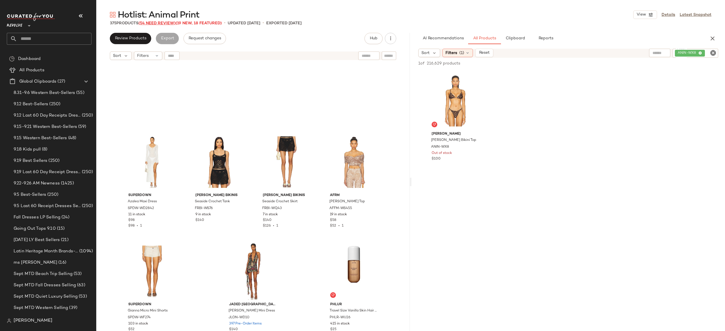
click at [168, 22] on span "(54 Need Review)" at bounding box center [157, 23] width 37 height 4
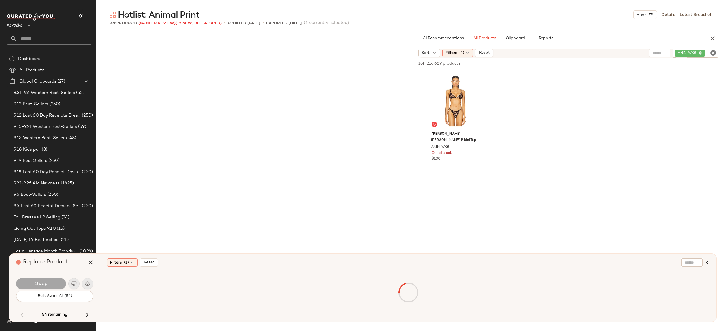
scroll to position [2405, 0]
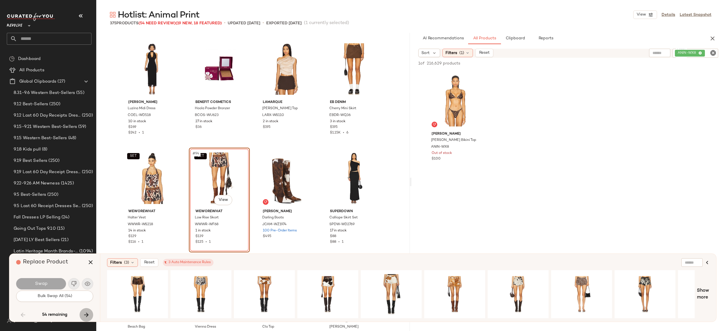
click at [86, 313] on icon "button" at bounding box center [86, 315] width 7 height 7
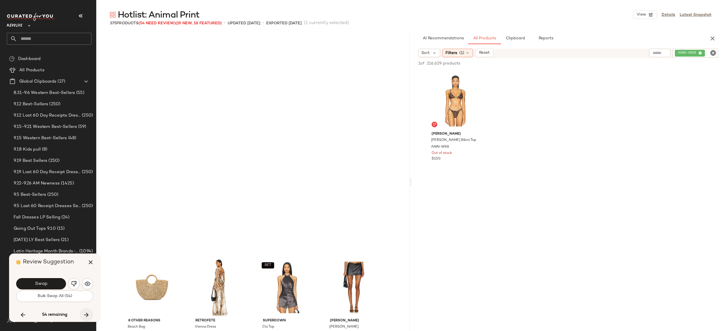
scroll to position [2624, 0]
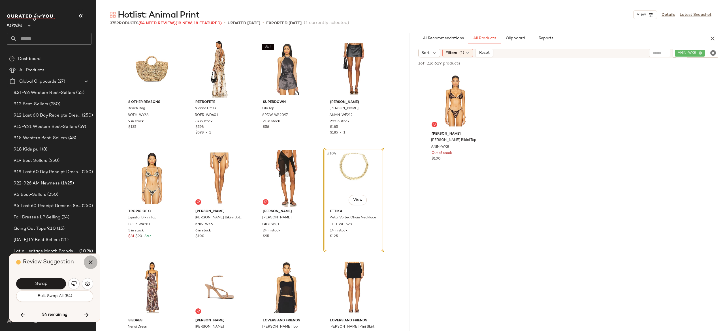
click at [90, 260] on icon "button" at bounding box center [90, 262] width 7 height 7
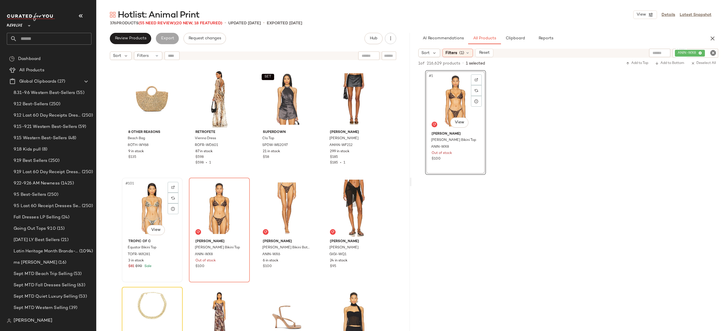
click at [149, 206] on div "#101 View" at bounding box center [152, 208] width 57 height 57
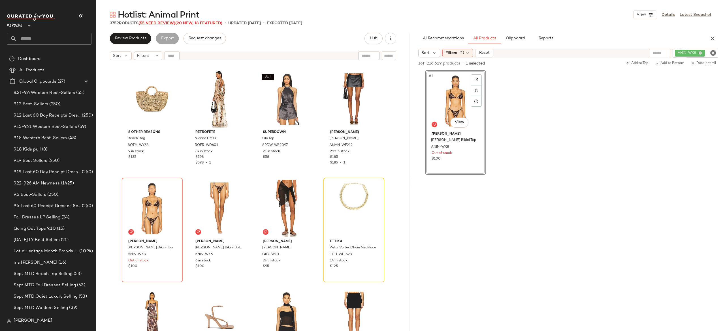
click at [169, 25] on span "(55 Need Review)" at bounding box center [157, 23] width 37 height 4
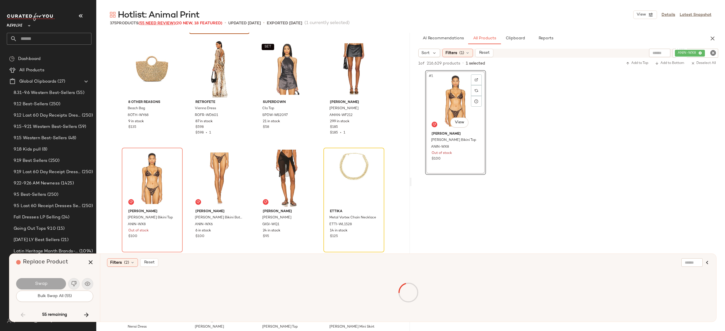
scroll to position [2405, 0]
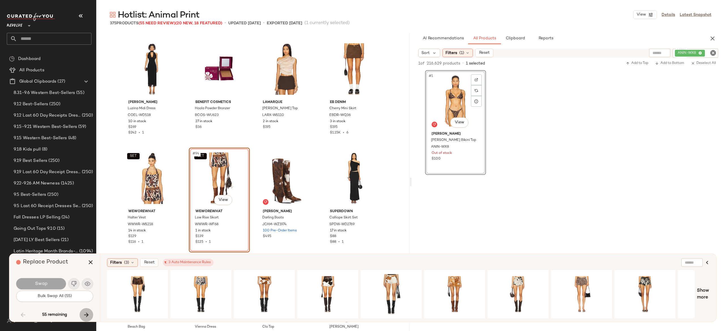
click at [88, 317] on icon "button" at bounding box center [86, 315] width 7 height 7
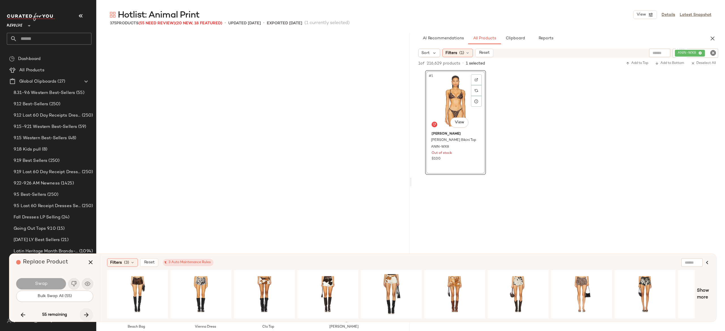
scroll to position [2624, 0]
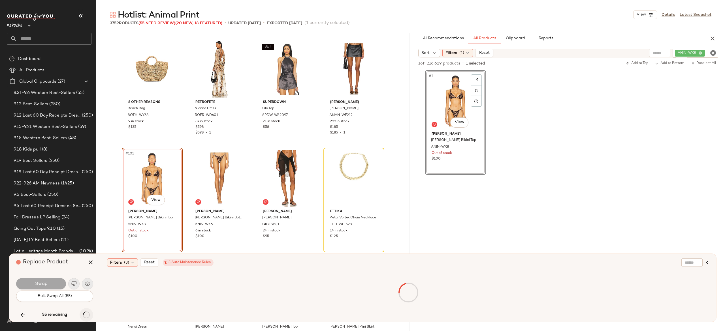
click at [88, 317] on div "55 remaining" at bounding box center [54, 315] width 77 height 14
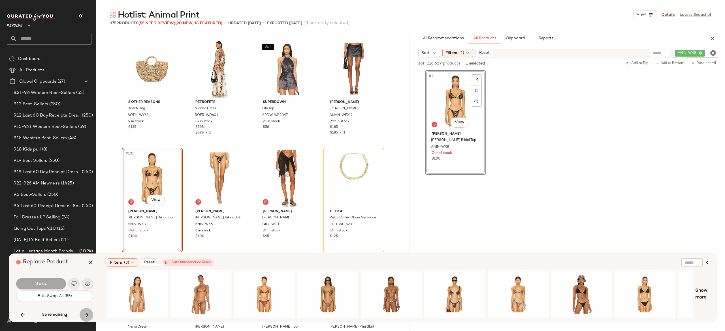
click at [84, 314] on icon "button" at bounding box center [86, 315] width 7 height 7
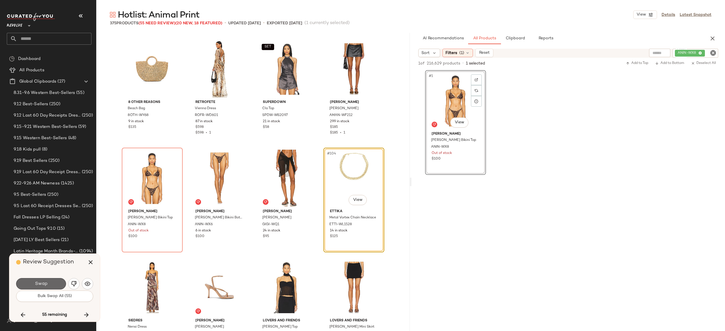
click at [58, 282] on button "Swap" at bounding box center [41, 283] width 50 height 11
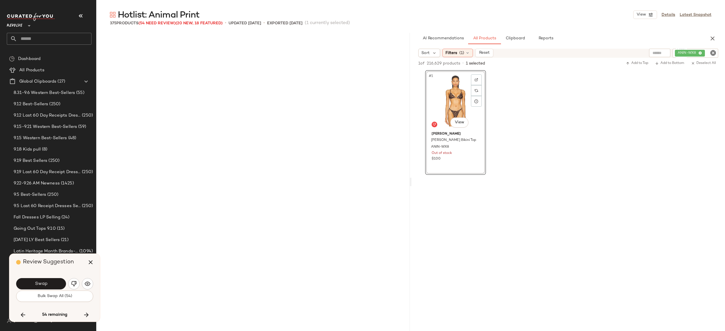
scroll to position [2952, 0]
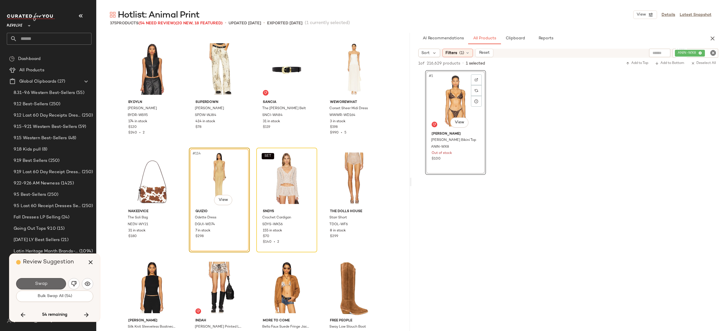
click at [58, 282] on button "Swap" at bounding box center [41, 283] width 50 height 11
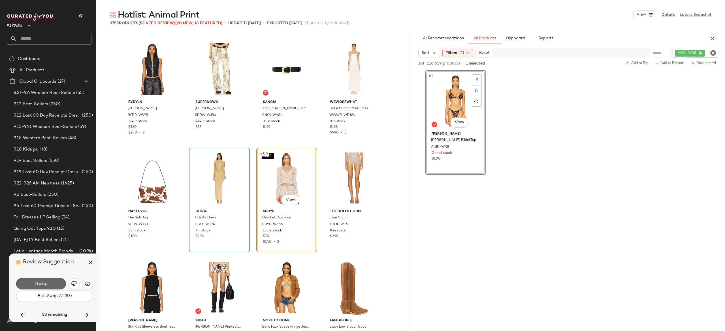
click at [55, 286] on button "Swap" at bounding box center [41, 283] width 50 height 11
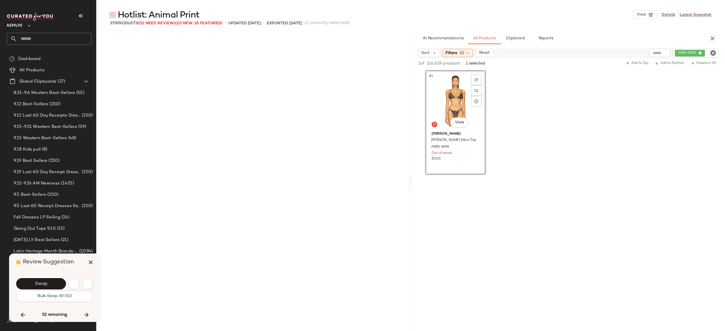
scroll to position [3280, 0]
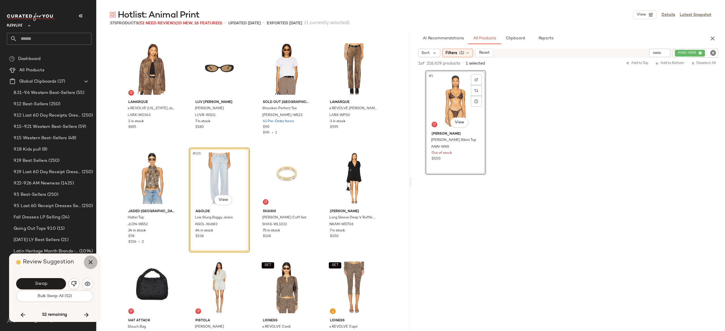
click at [90, 260] on icon "button" at bounding box center [90, 262] width 7 height 7
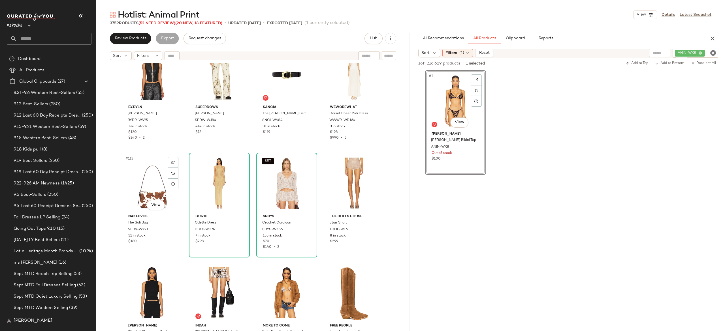
scroll to position [2976, 0]
click at [305, 231] on img "button" at bounding box center [306, 230] width 3 height 3
click at [689, 52] on div "ANIN-WX8" at bounding box center [696, 53] width 46 height 9
paste input "*********"
type input "*********"
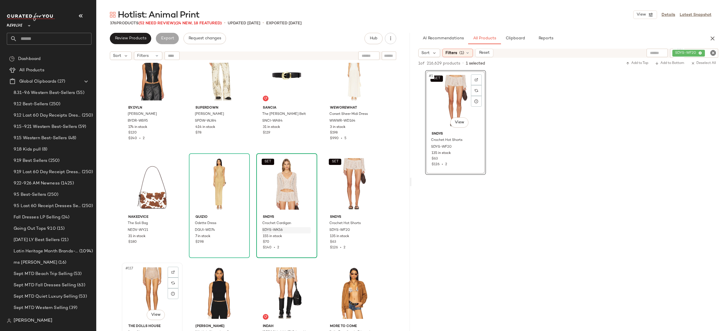
click at [151, 278] on div "#117 View" at bounding box center [152, 293] width 57 height 57
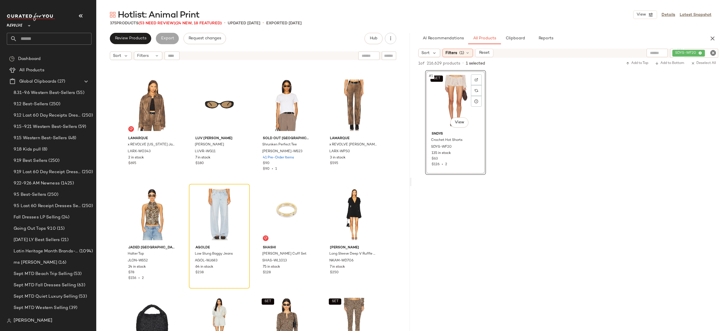
scroll to position [3274, 0]
click at [172, 22] on span "(53 Need Review)" at bounding box center [157, 23] width 37 height 4
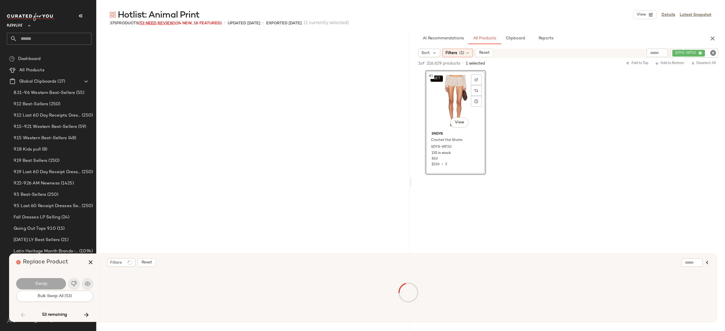
scroll to position [2405, 0]
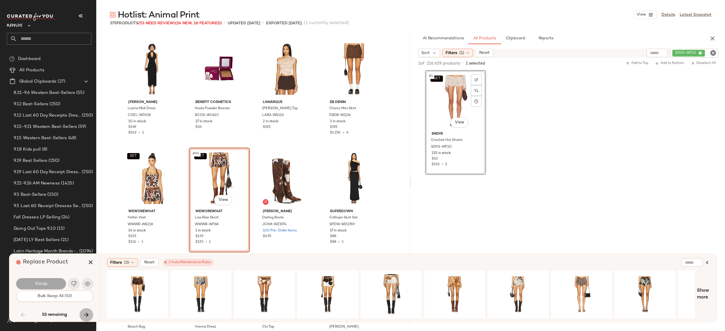
click at [86, 314] on icon "button" at bounding box center [86, 315] width 7 height 7
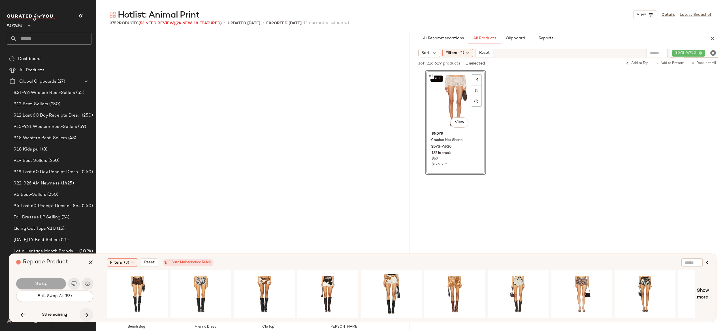
scroll to position [2624, 0]
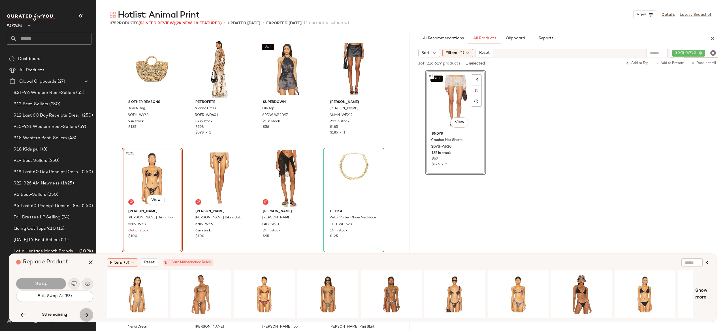
click at [84, 313] on icon "button" at bounding box center [86, 315] width 7 height 7
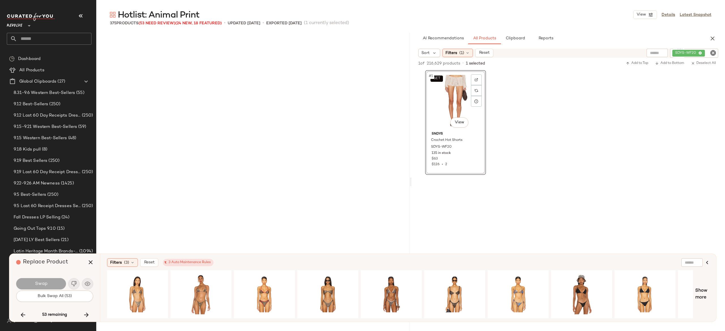
scroll to position [2952, 0]
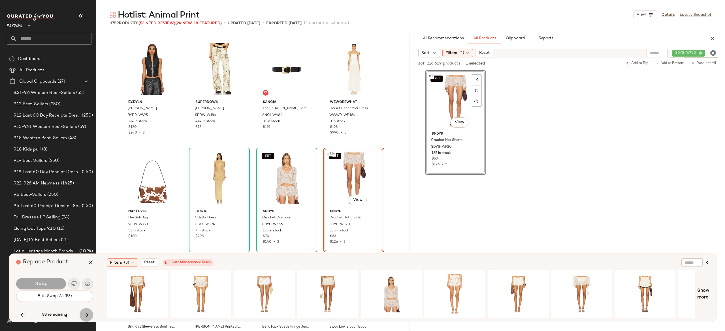
click at [85, 313] on icon "button" at bounding box center [86, 315] width 7 height 7
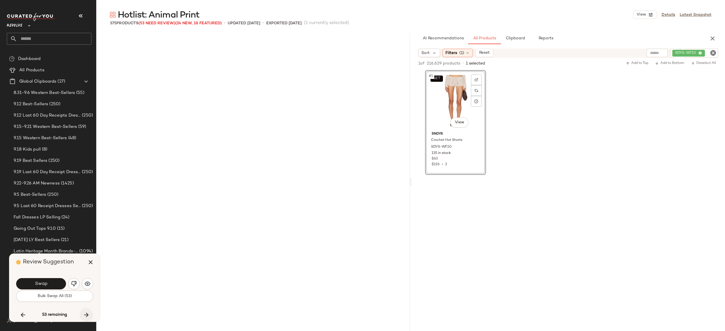
scroll to position [3280, 0]
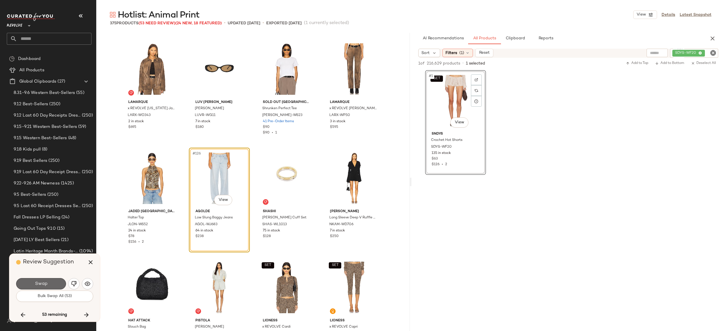
click at [57, 283] on button "Swap" at bounding box center [41, 283] width 50 height 11
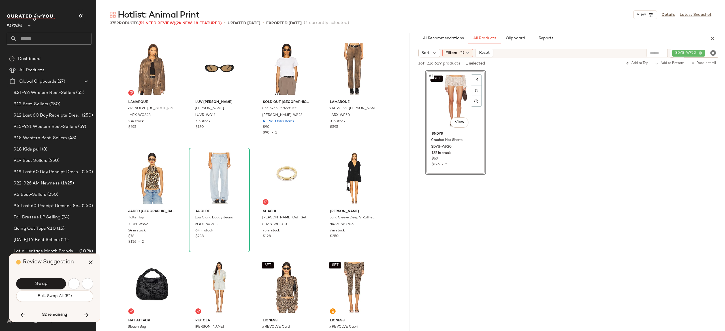
scroll to position [3499, 0]
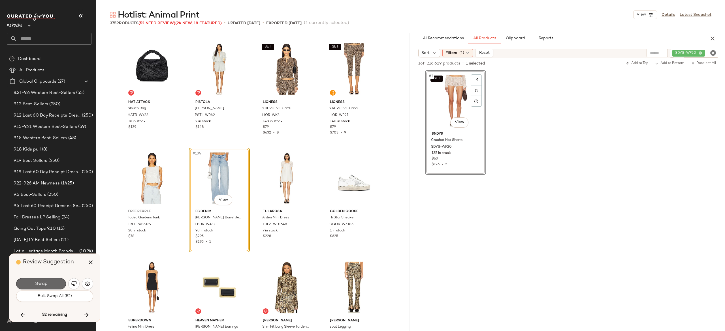
click at [57, 282] on button "Swap" at bounding box center [41, 283] width 50 height 11
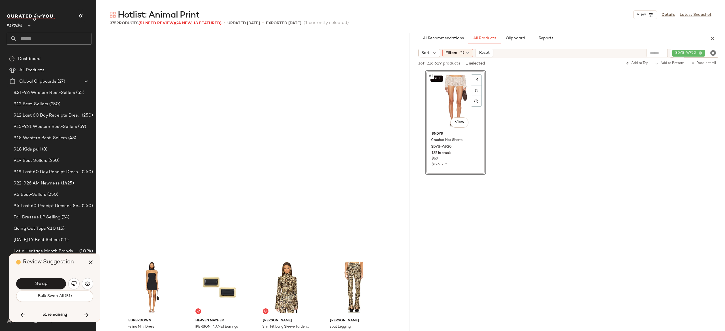
scroll to position [3717, 0]
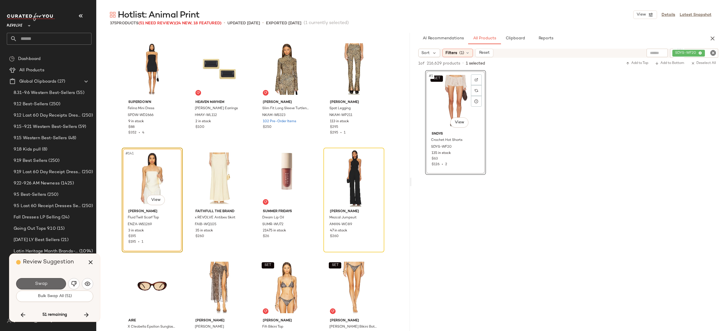
click at [57, 284] on button "Swap" at bounding box center [41, 283] width 50 height 11
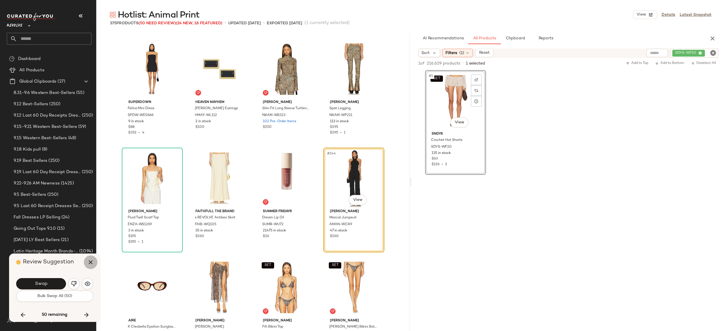
click at [90, 261] on icon "button" at bounding box center [90, 262] width 7 height 7
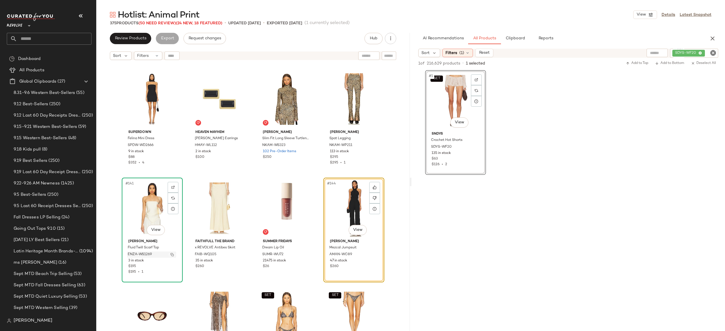
click at [171, 255] on img "button" at bounding box center [172, 254] width 3 height 3
click at [687, 50] on div "SDYS-WF20" at bounding box center [675, 53] width 86 height 9
type input "*"
paste input "**********"
type input "**********"
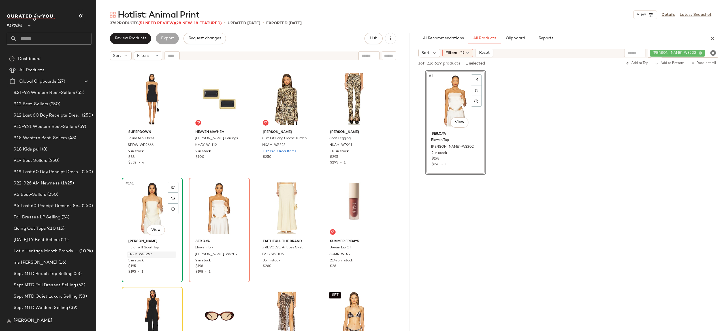
click at [155, 212] on div "#141 View" at bounding box center [152, 208] width 57 height 57
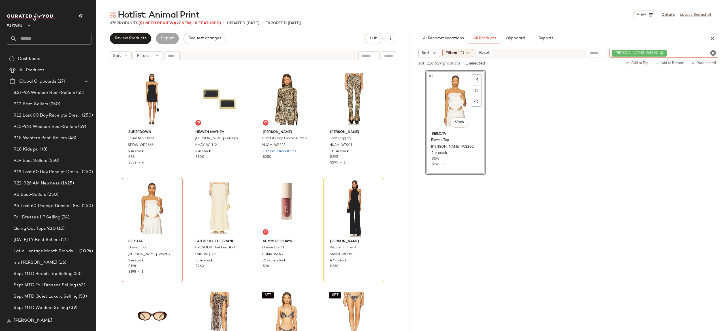
click at [685, 52] on div "[PERSON_NAME]-WS202" at bounding box center [664, 53] width 109 height 9
paste input "**********"
type input "**********"
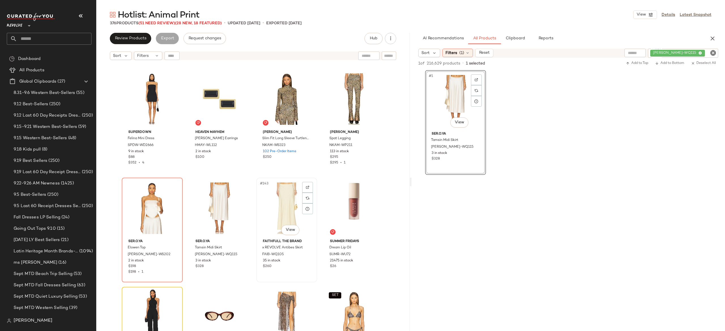
click at [282, 206] on div "#143 View" at bounding box center [286, 208] width 57 height 57
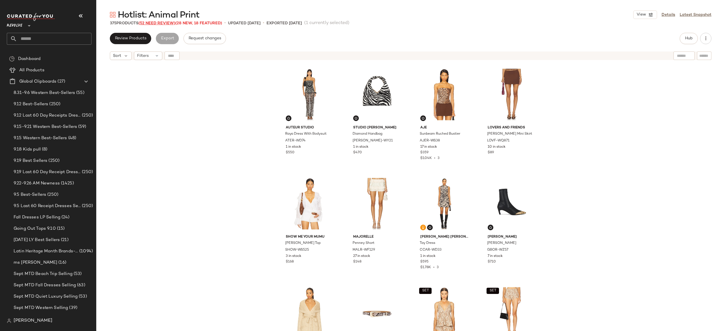
click at [170, 24] on span "(52 Need Review)" at bounding box center [157, 23] width 37 height 4
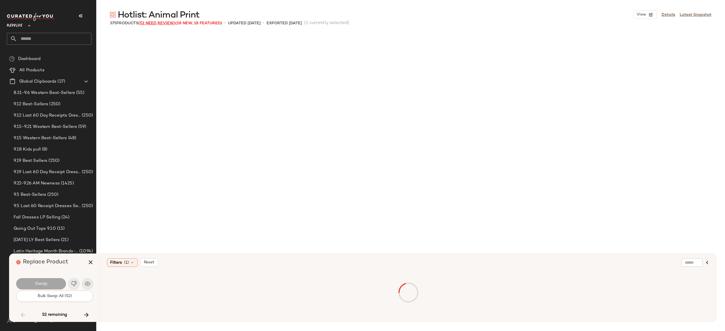
scroll to position [2405, 0]
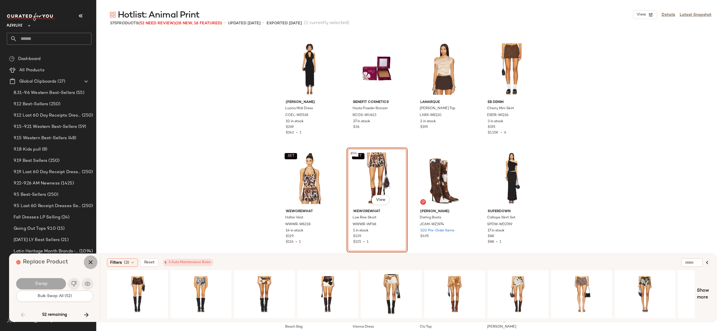
click at [91, 261] on icon "button" at bounding box center [90, 262] width 7 height 7
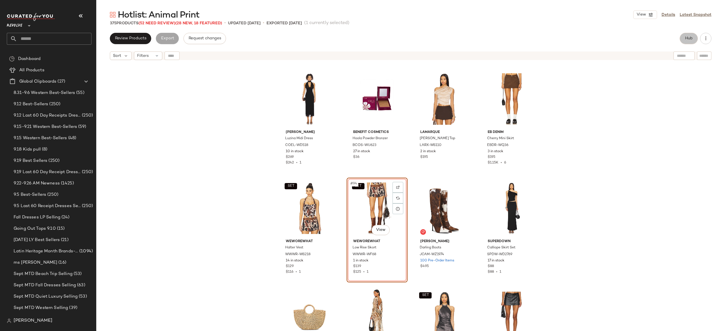
click at [685, 38] on span "Hub" at bounding box center [689, 38] width 8 height 5
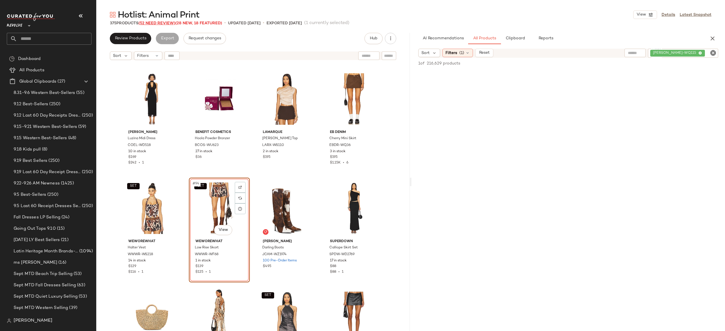
click at [170, 25] on span "(52 Need Review)" at bounding box center [157, 23] width 37 height 4
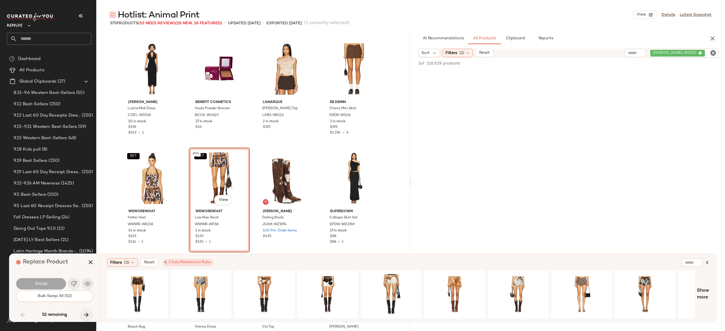
click at [85, 315] on icon "button" at bounding box center [86, 315] width 7 height 7
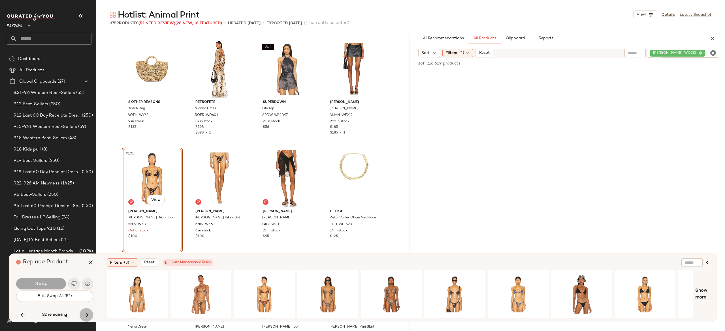
click at [85, 315] on icon "button" at bounding box center [86, 315] width 7 height 7
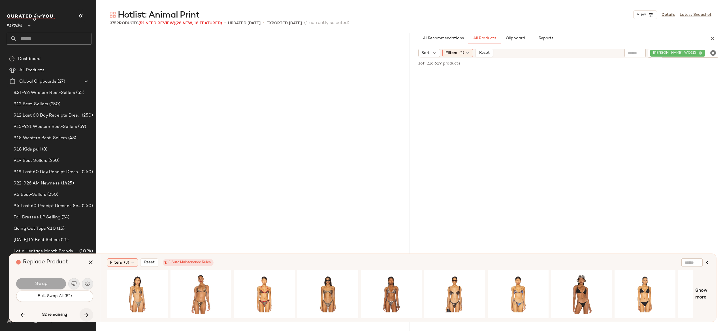
scroll to position [2952, 0]
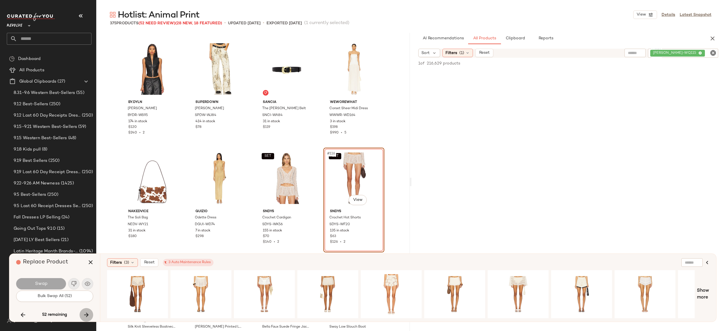
click at [85, 315] on icon "button" at bounding box center [86, 315] width 7 height 7
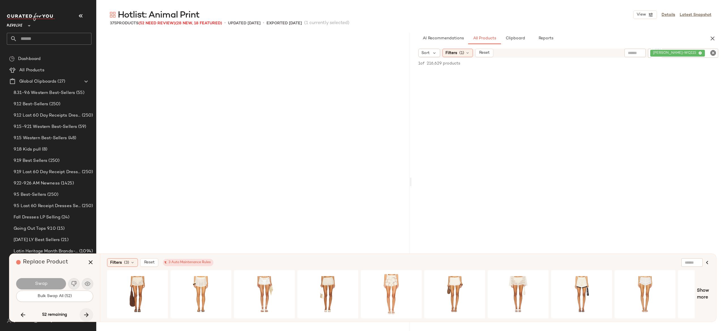
scroll to position [3717, 0]
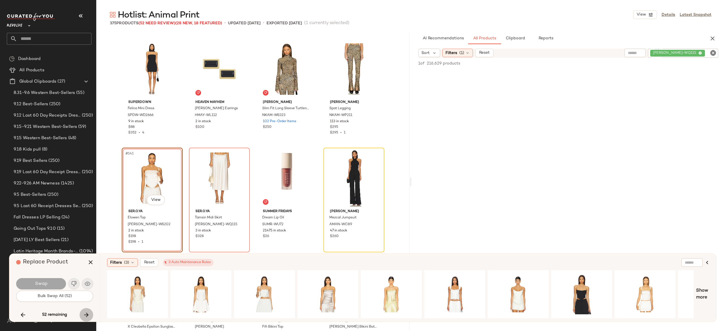
click at [88, 314] on icon "button" at bounding box center [86, 315] width 7 height 7
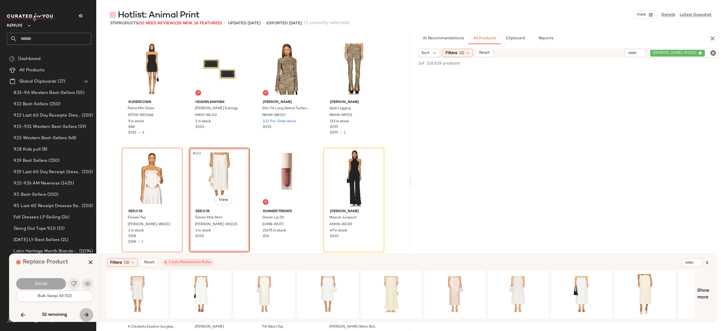
click at [88, 314] on icon "button" at bounding box center [86, 315] width 7 height 7
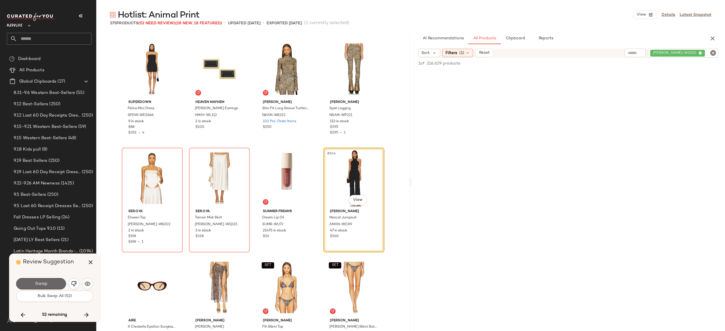
click at [55, 283] on button "Swap" at bounding box center [41, 283] width 50 height 11
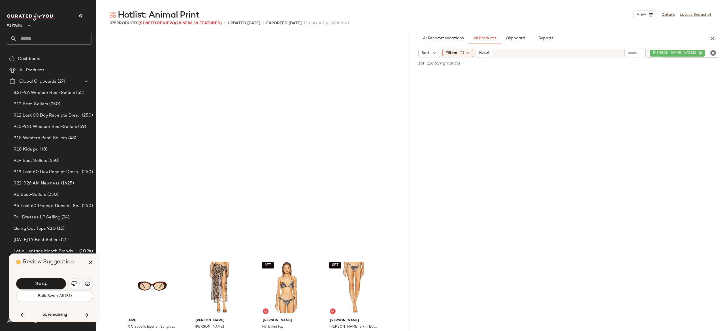
scroll to position [3936, 0]
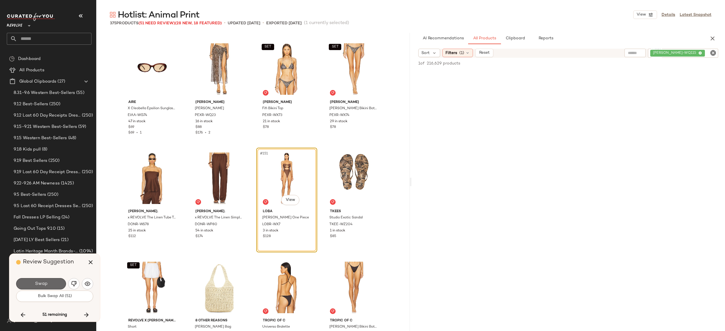
click at [64, 283] on button "Swap" at bounding box center [41, 283] width 50 height 11
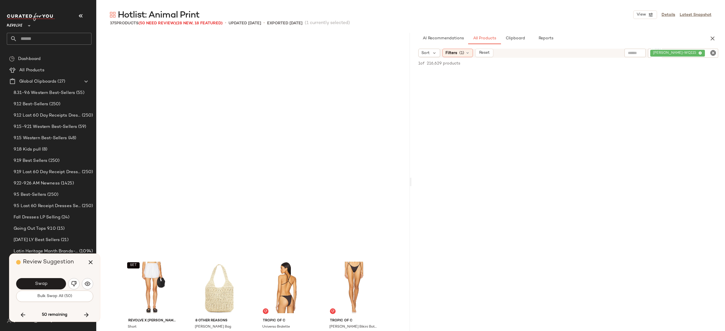
scroll to position [4155, 0]
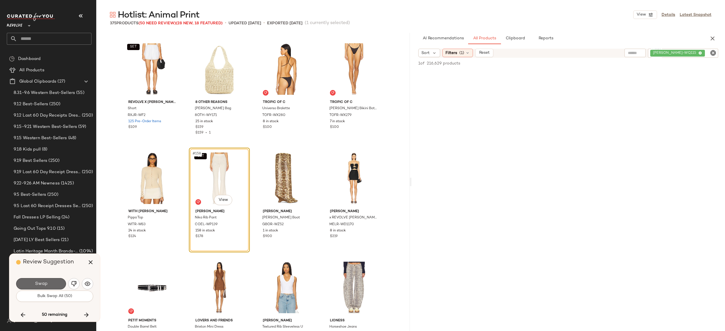
click at [55, 287] on button "Swap" at bounding box center [41, 283] width 50 height 11
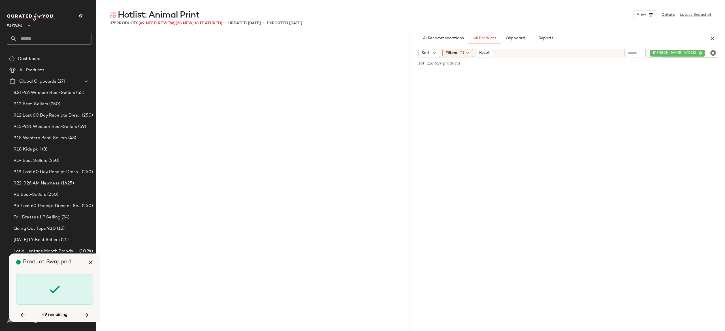
scroll to position [4592, 0]
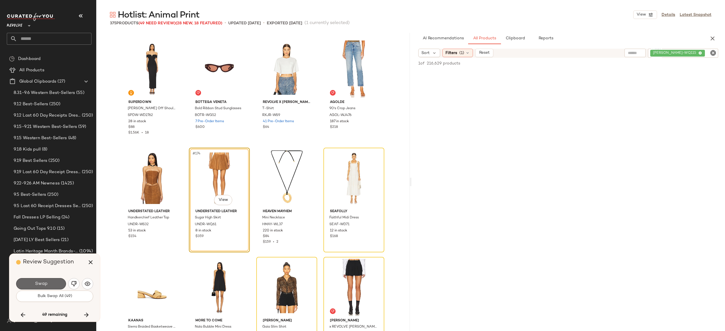
click at [59, 280] on button "Swap" at bounding box center [41, 283] width 50 height 11
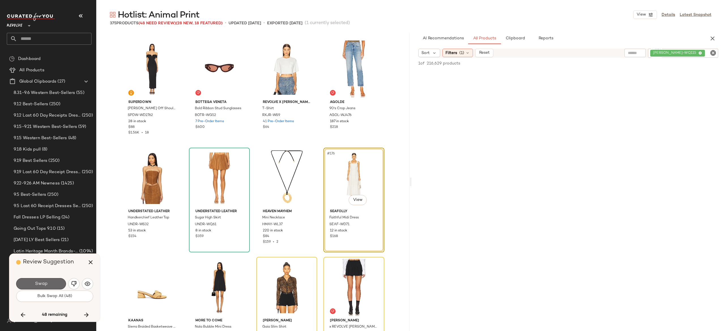
click at [56, 281] on button "Swap" at bounding box center [41, 283] width 50 height 11
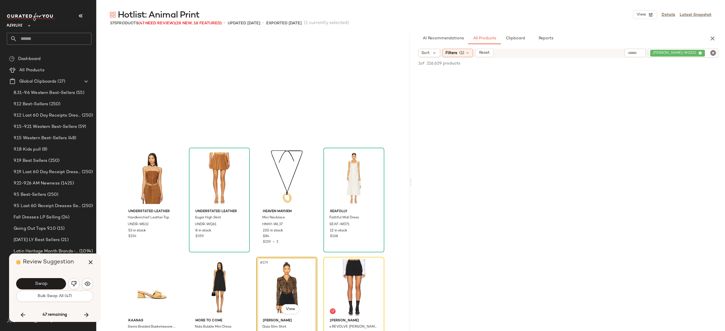
scroll to position [4701, 0]
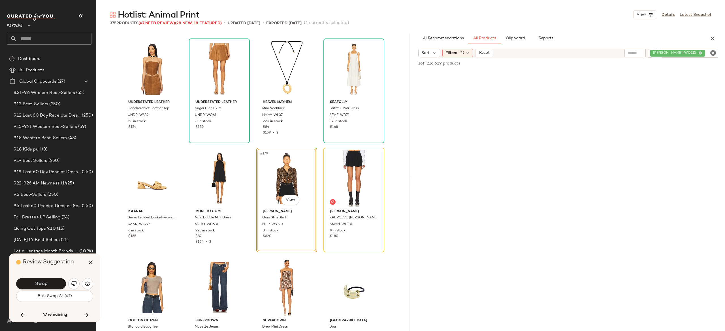
click at [56, 281] on button "Swap" at bounding box center [41, 283] width 50 height 11
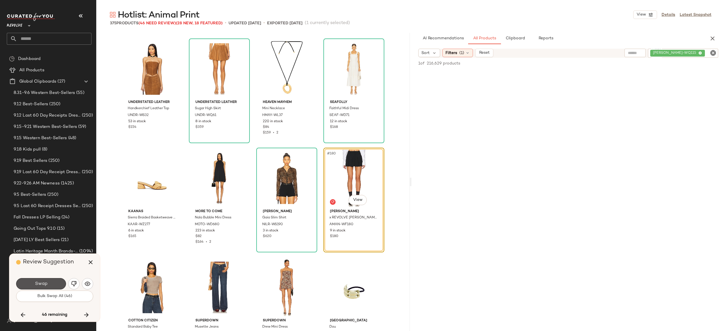
click at [56, 281] on button "Swap" at bounding box center [41, 283] width 50 height 11
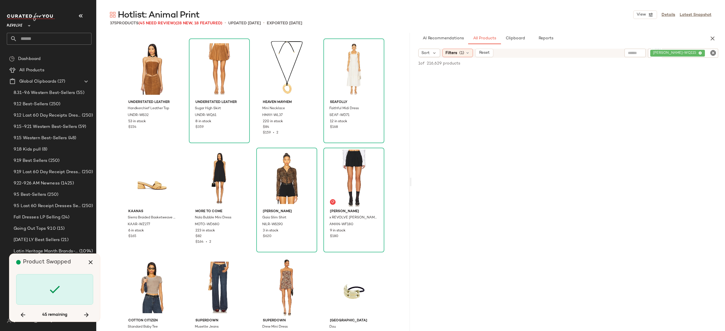
scroll to position [4920, 0]
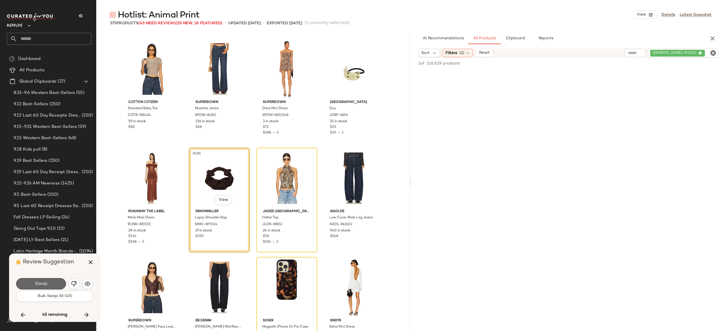
click at [57, 283] on button "Swap" at bounding box center [41, 283] width 50 height 11
click at [57, 283] on div "Swap" at bounding box center [41, 283] width 50 height 11
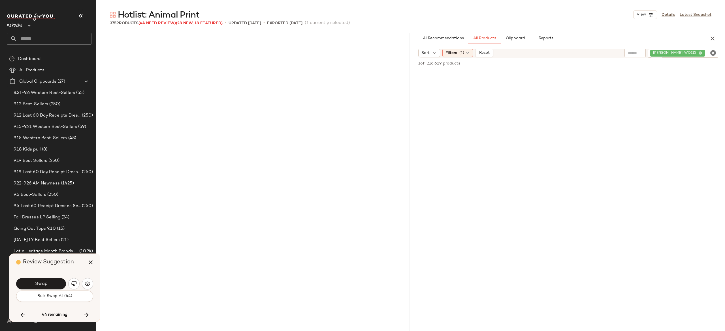
scroll to position [3280, 0]
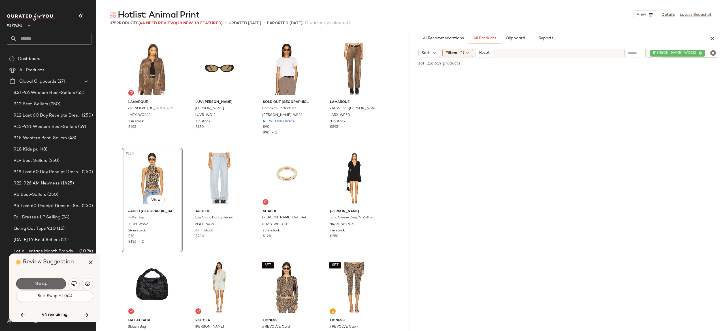
click at [56, 280] on button "Swap" at bounding box center [41, 283] width 50 height 11
click at [60, 282] on button "Swap" at bounding box center [41, 283] width 50 height 11
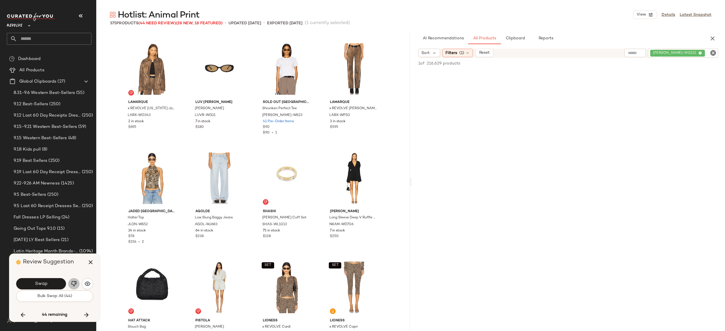
click at [75, 282] on img "button" at bounding box center [74, 284] width 6 height 6
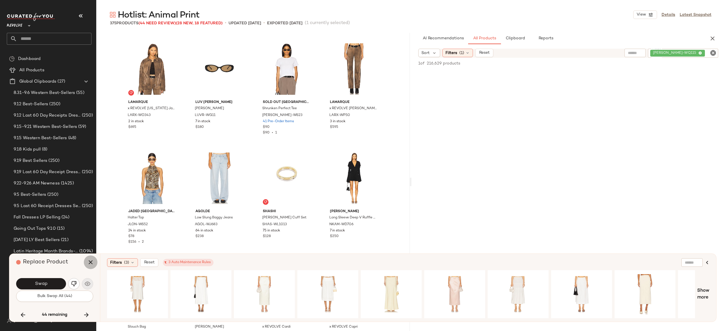
click at [91, 262] on icon "button" at bounding box center [90, 262] width 7 height 7
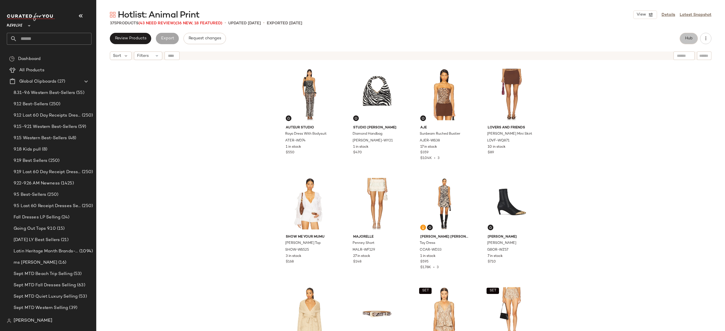
click at [688, 36] on span "Hub" at bounding box center [689, 38] width 8 height 5
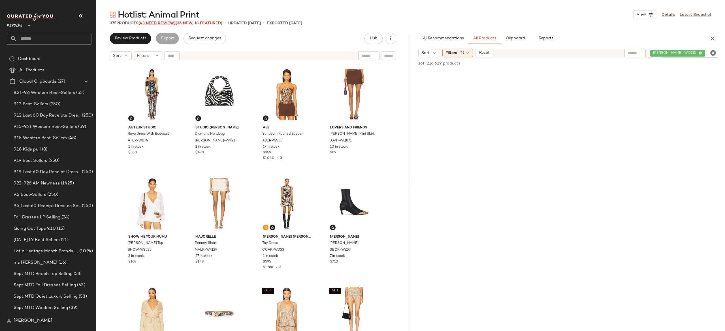
click at [172, 24] on span "(43 Need Review)" at bounding box center [157, 23] width 37 height 4
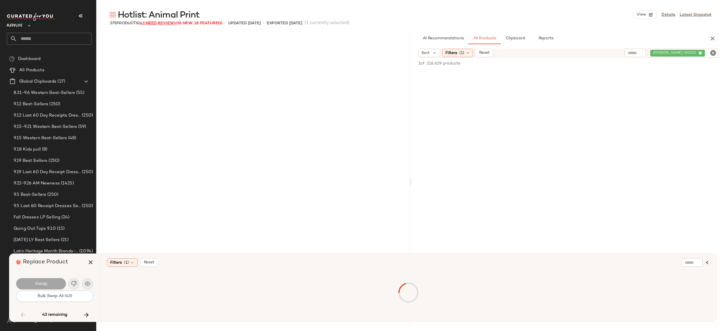
scroll to position [2405, 0]
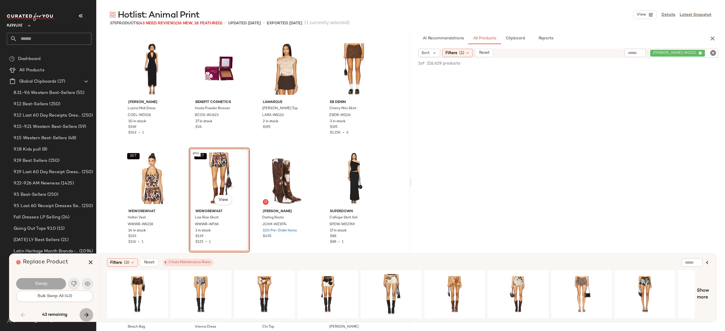
click at [87, 310] on button "button" at bounding box center [87, 315] width 14 height 14
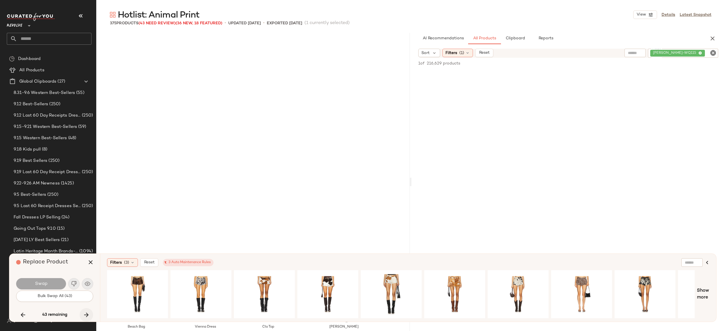
scroll to position [2624, 0]
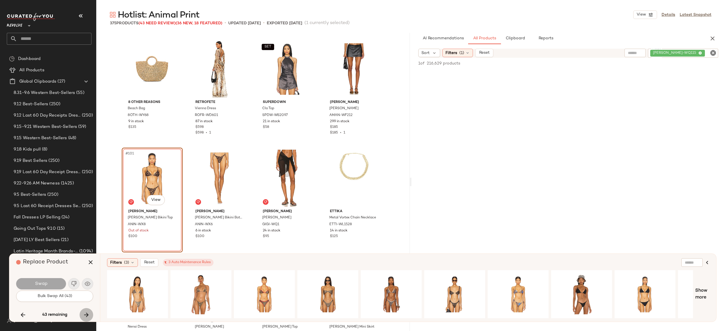
click at [83, 315] on icon "button" at bounding box center [86, 315] width 7 height 7
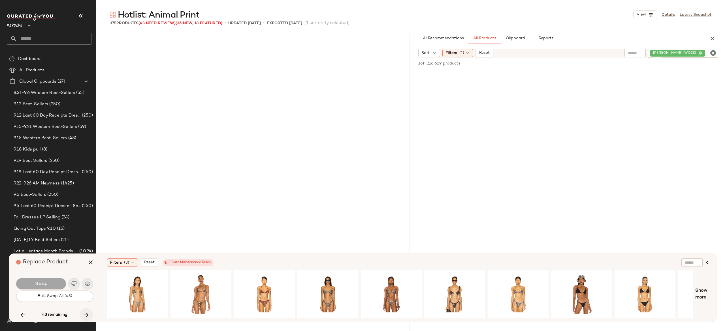
scroll to position [2952, 0]
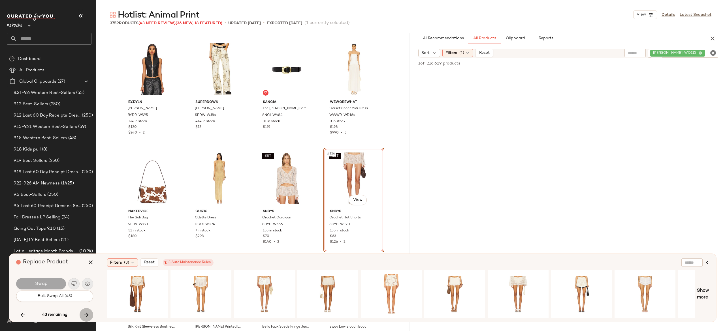
click at [83, 315] on icon "button" at bounding box center [86, 315] width 7 height 7
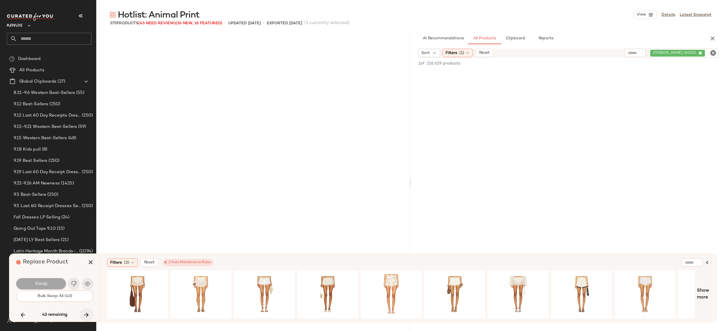
scroll to position [3717, 0]
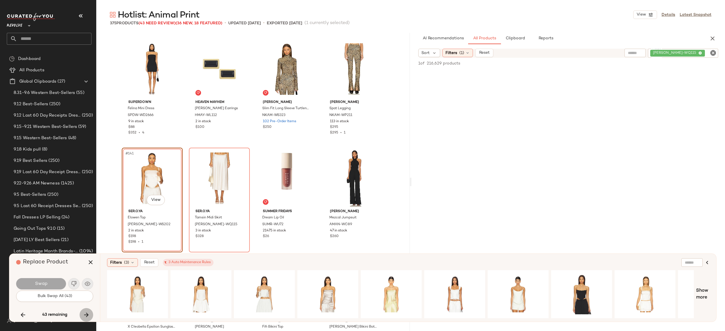
click at [83, 315] on icon "button" at bounding box center [86, 315] width 7 height 7
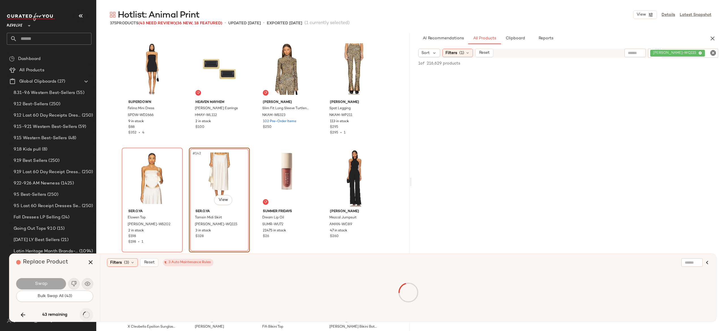
click at [83, 315] on div "43 remaining" at bounding box center [54, 315] width 77 height 14
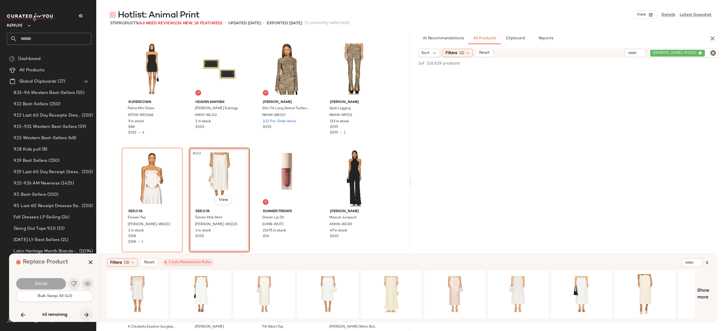
click at [83, 315] on icon "button" at bounding box center [86, 315] width 7 height 7
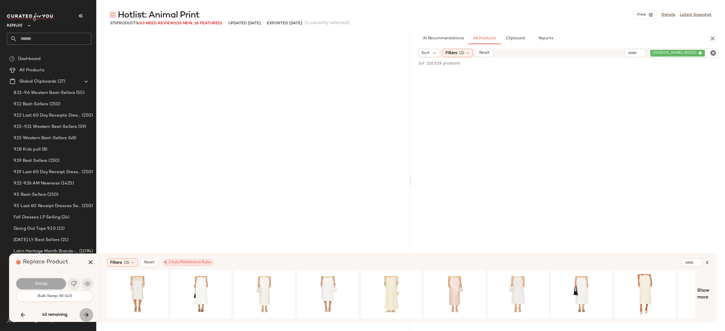
scroll to position [5029, 0]
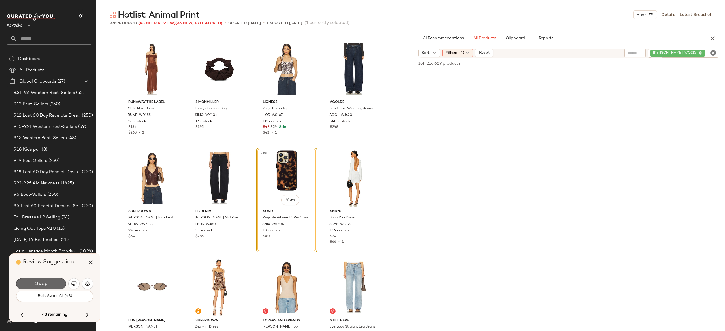
click at [59, 284] on button "Swap" at bounding box center [41, 283] width 50 height 11
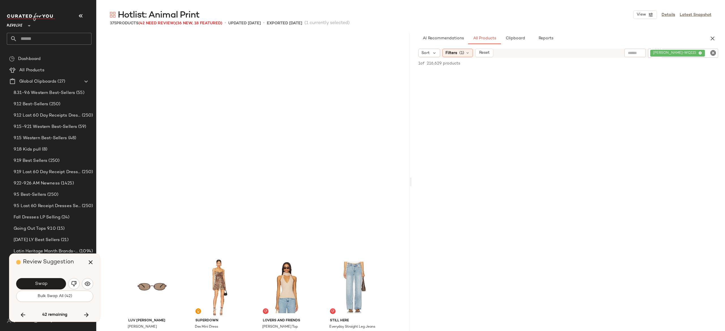
scroll to position [5248, 0]
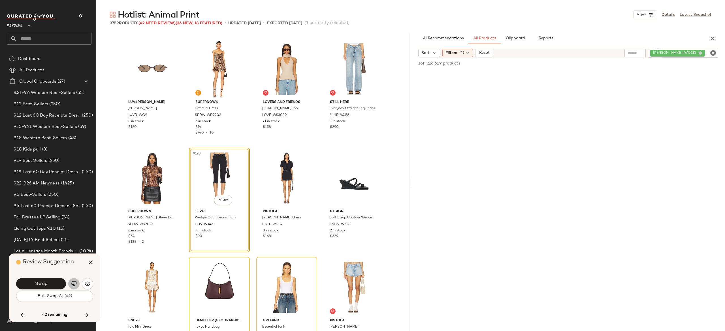
click at [75, 283] on img "button" at bounding box center [74, 284] width 6 height 6
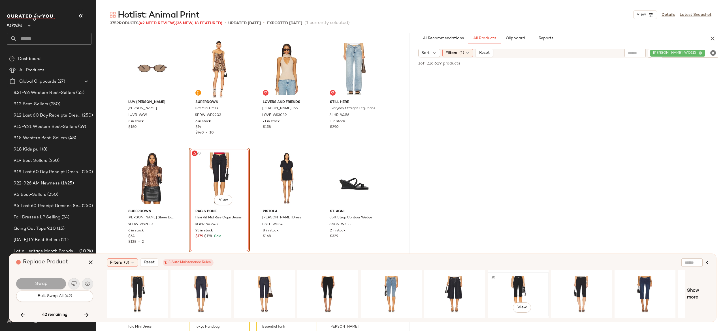
click at [521, 282] on div "#1 View" at bounding box center [518, 294] width 57 height 40
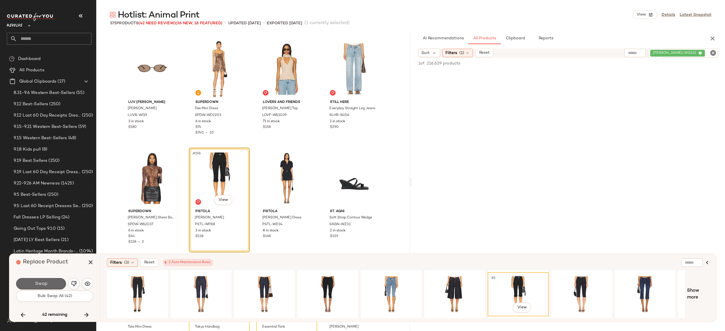
click at [57, 280] on button "Swap" at bounding box center [41, 283] width 50 height 11
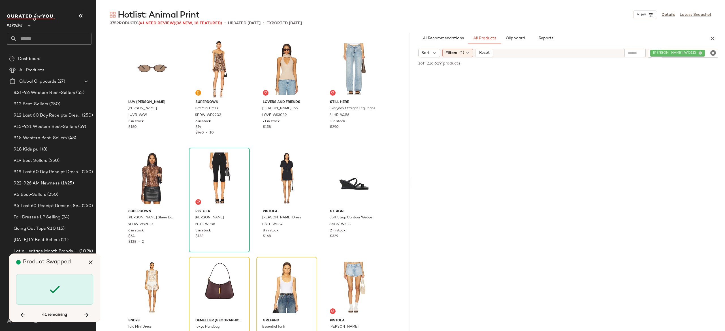
scroll to position [5357, 0]
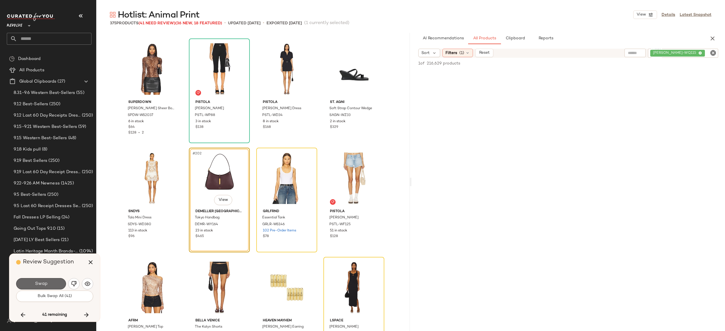
click at [53, 284] on button "Swap" at bounding box center [41, 283] width 50 height 11
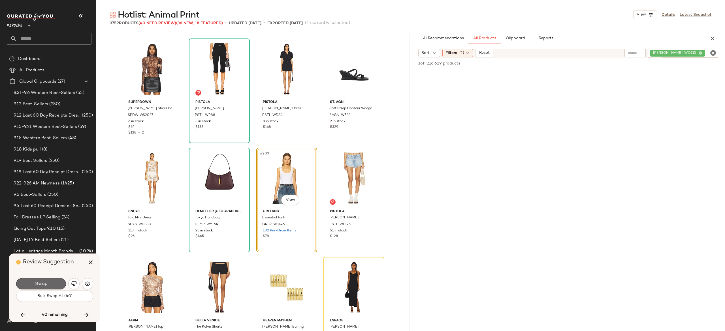
click at [58, 282] on button "Swap" at bounding box center [41, 283] width 50 height 11
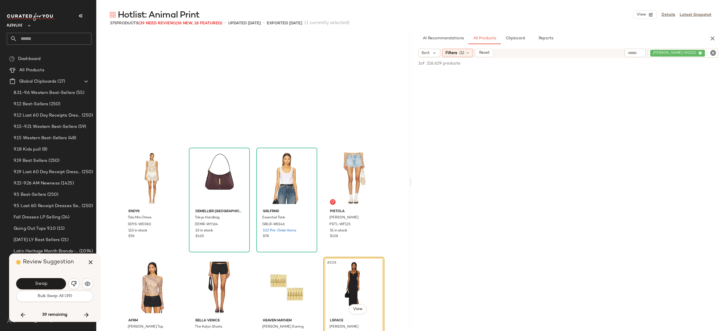
scroll to position [5467, 0]
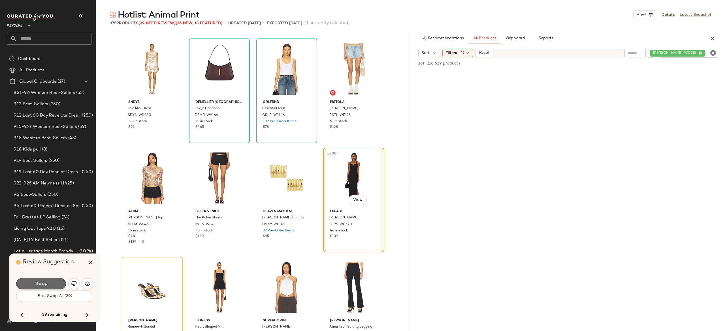
click at [59, 281] on button "Swap" at bounding box center [41, 283] width 50 height 11
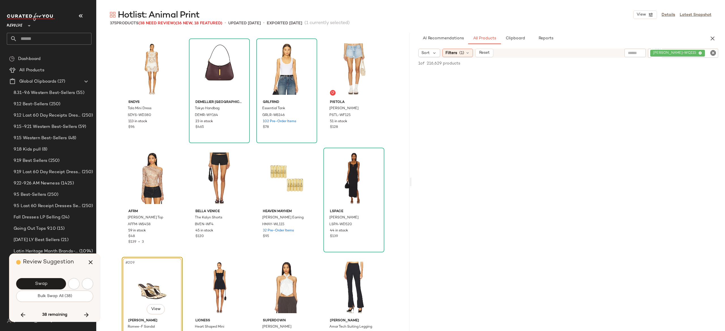
scroll to position [5576, 0]
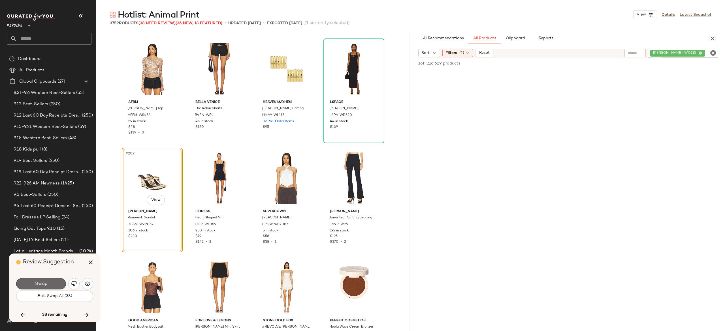
click at [60, 284] on button "Swap" at bounding box center [41, 283] width 50 height 11
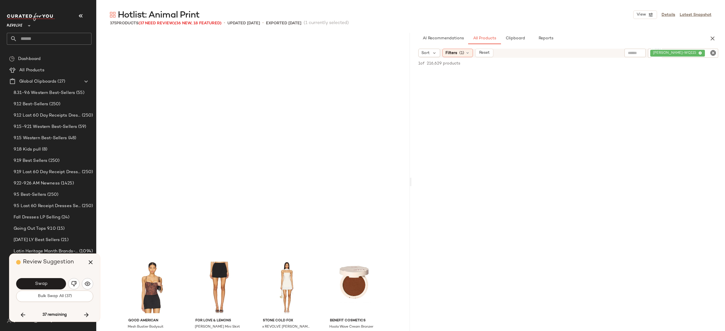
scroll to position [5795, 0]
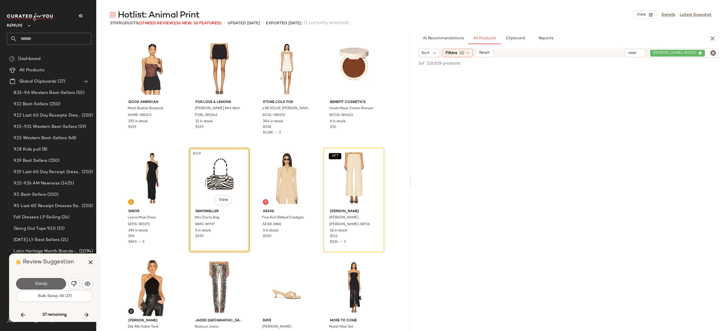
click at [57, 283] on button "Swap" at bounding box center [41, 283] width 50 height 11
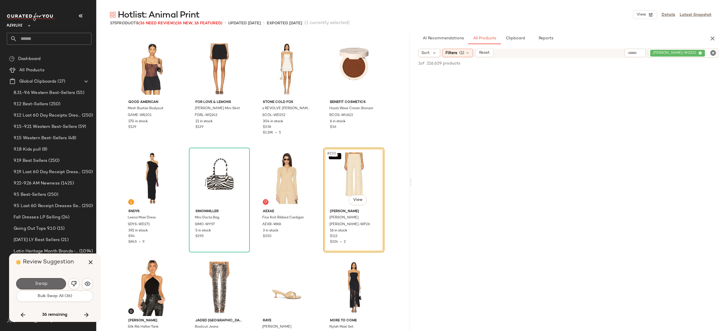
click at [47, 283] on span "Swap" at bounding box center [41, 284] width 13 height 5
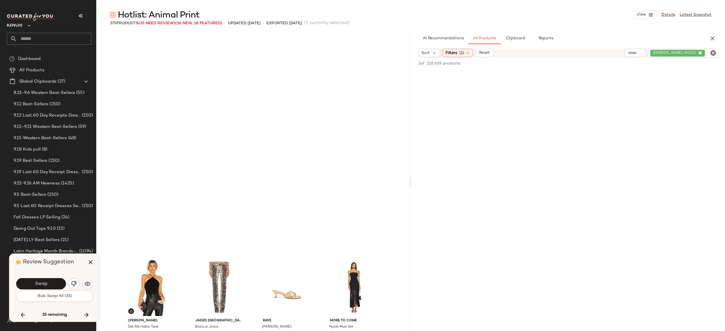
scroll to position [6013, 0]
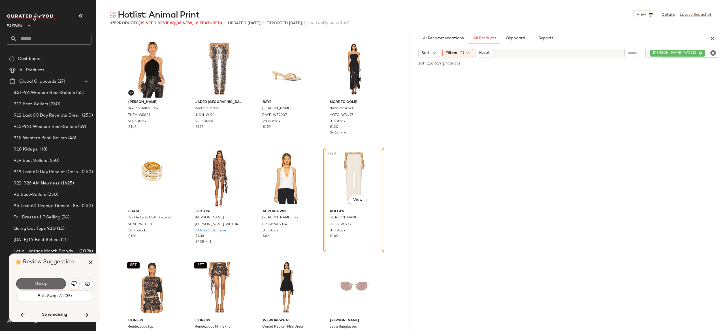
click at [61, 283] on button "Swap" at bounding box center [41, 283] width 50 height 11
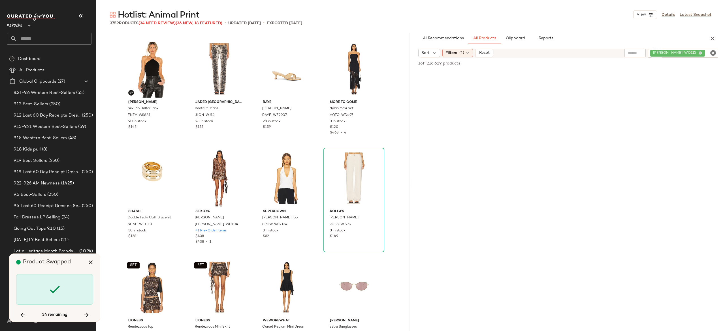
scroll to position [6232, 0]
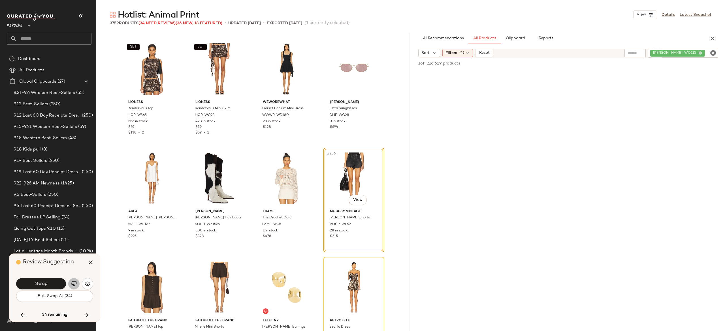
click at [73, 281] on img "button" at bounding box center [74, 284] width 6 height 6
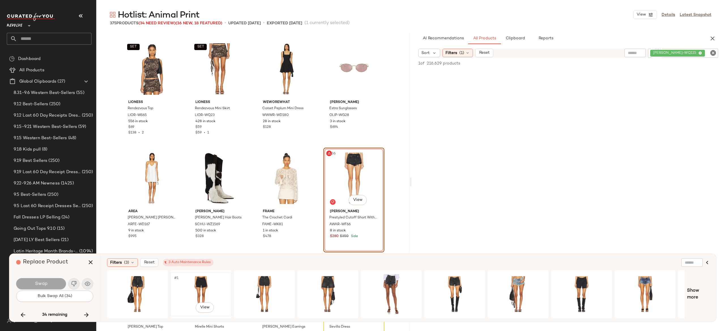
click at [193, 284] on div "#1 View" at bounding box center [200, 294] width 57 height 40
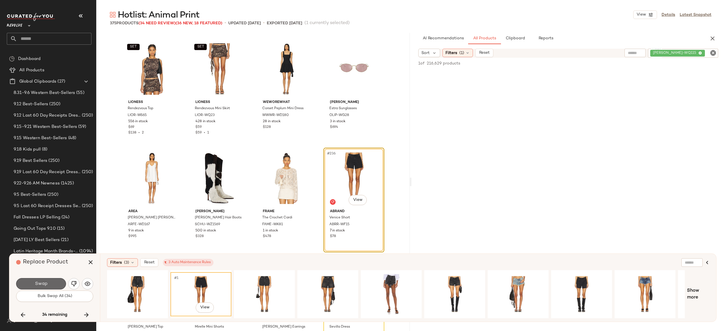
click at [61, 284] on button "Swap" at bounding box center [41, 283] width 50 height 11
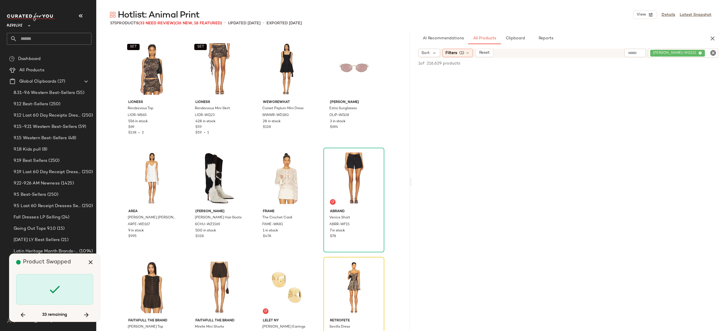
scroll to position [6341, 0]
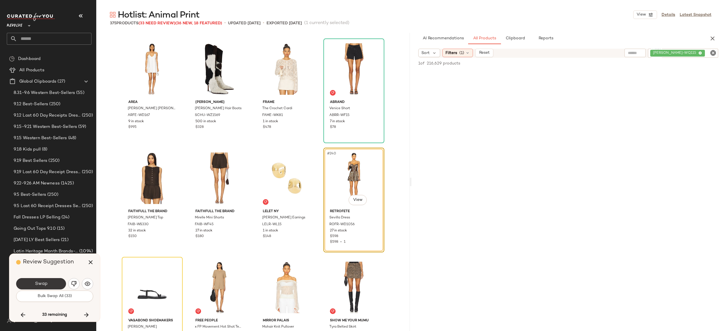
click at [58, 285] on button "Swap" at bounding box center [41, 283] width 50 height 11
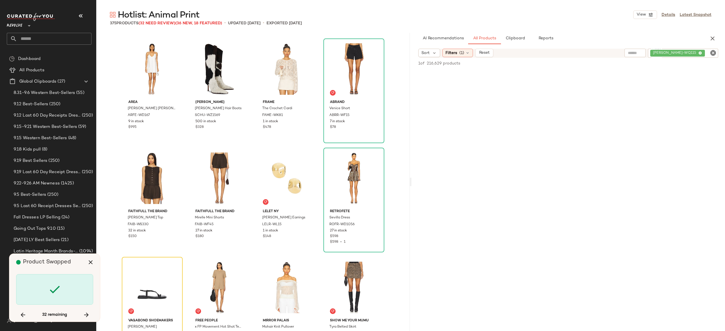
scroll to position [6451, 0]
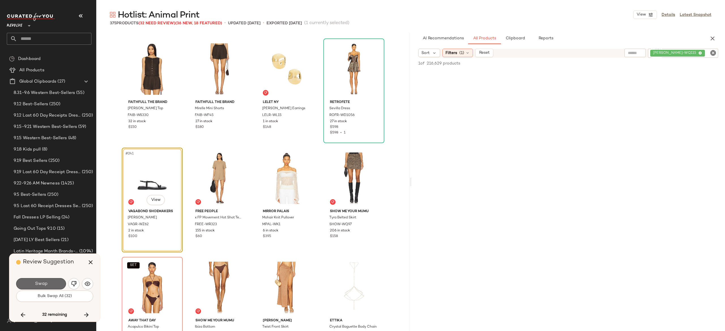
click at [53, 283] on button "Swap" at bounding box center [41, 283] width 50 height 11
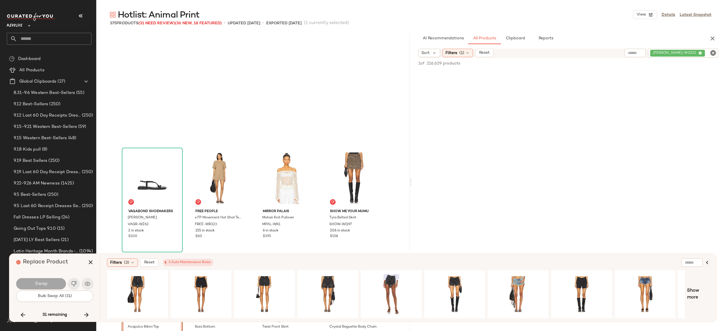
scroll to position [6560, 0]
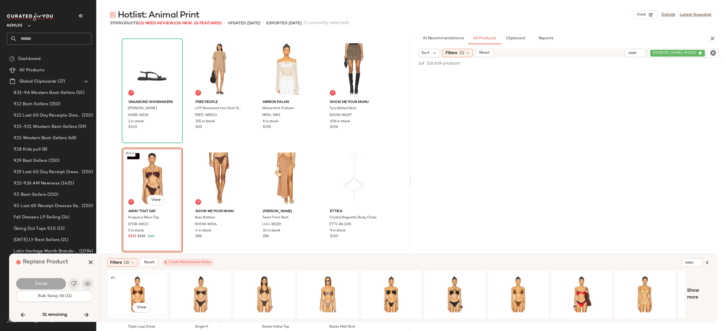
click at [142, 286] on div "#1 View" at bounding box center [137, 294] width 57 height 40
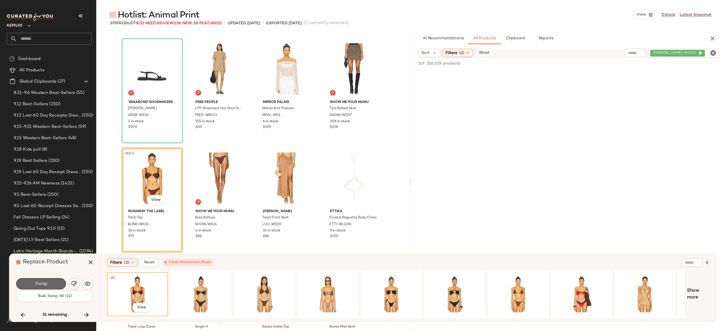
click at [54, 284] on button "Swap" at bounding box center [41, 283] width 50 height 11
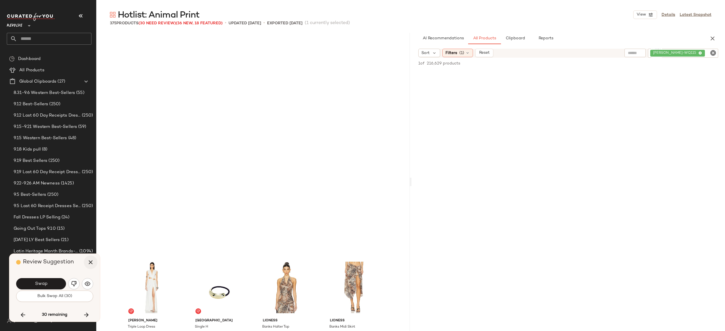
scroll to position [6779, 0]
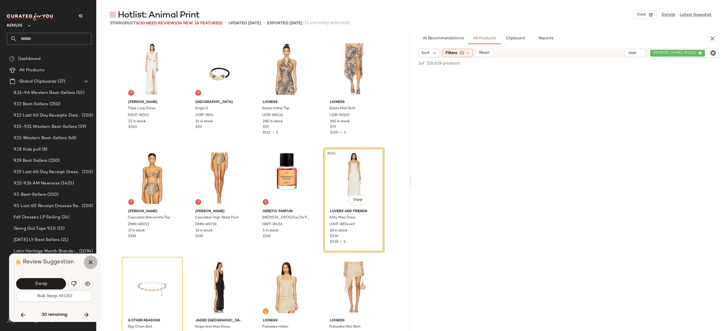
click at [90, 260] on icon "button" at bounding box center [90, 262] width 7 height 7
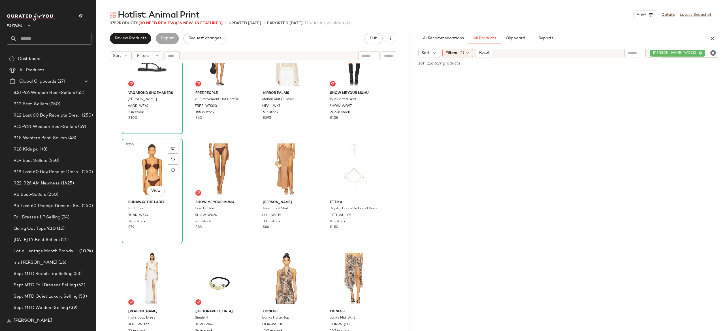
scroll to position [6598, 0]
click at [171, 216] on img "button" at bounding box center [172, 216] width 3 height 3
click at [681, 53] on div "[PERSON_NAME]-WQ115" at bounding box center [683, 53] width 70 height 9
paste input "*********"
type input "*********"
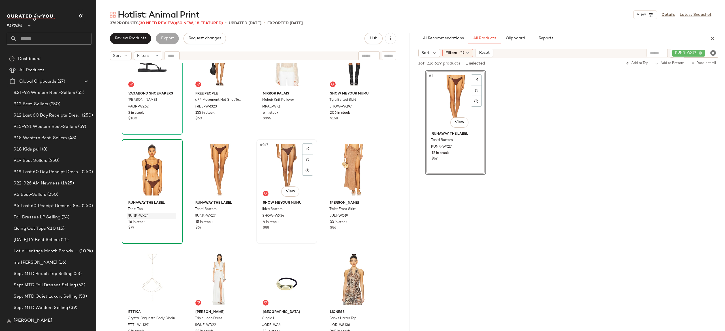
click at [278, 163] on div "#247 View" at bounding box center [286, 169] width 57 height 57
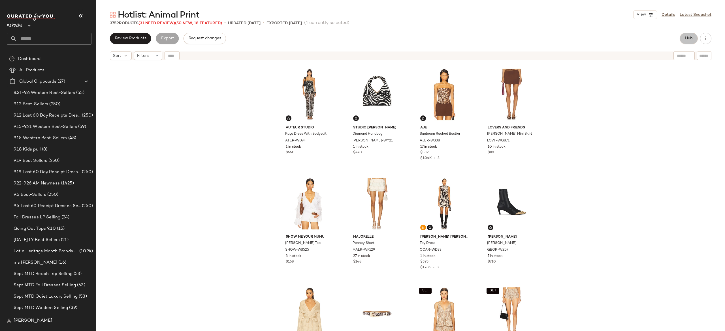
click at [684, 36] on button "Hub" at bounding box center [689, 38] width 18 height 11
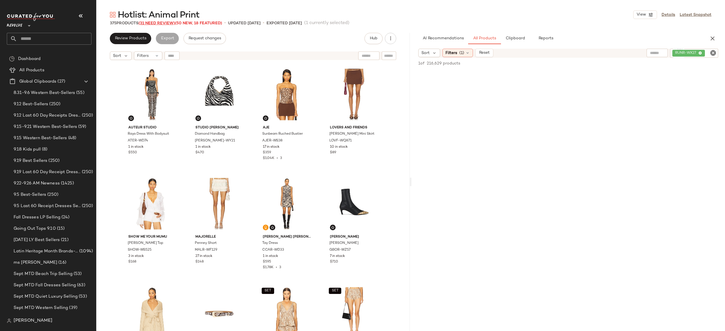
click at [169, 24] on span "(31 Need Review)" at bounding box center [157, 23] width 37 height 4
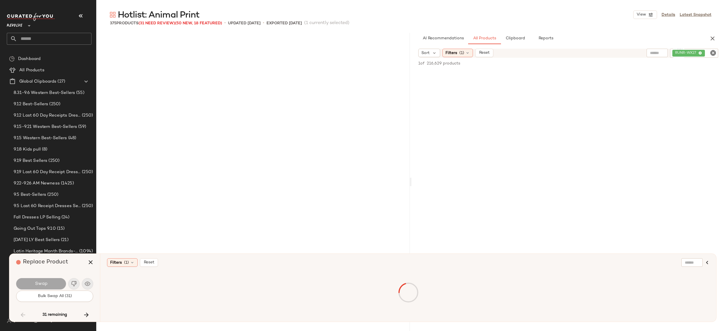
scroll to position [2405, 0]
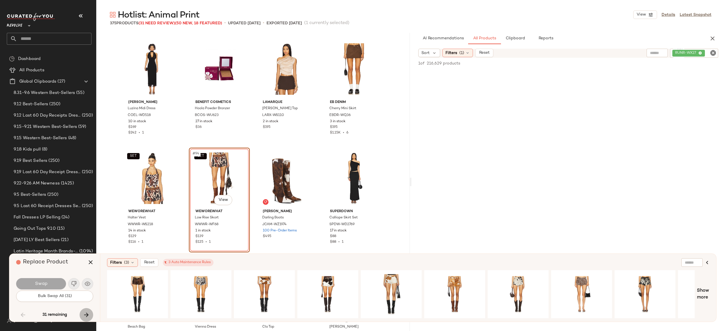
click at [88, 312] on icon "button" at bounding box center [86, 315] width 7 height 7
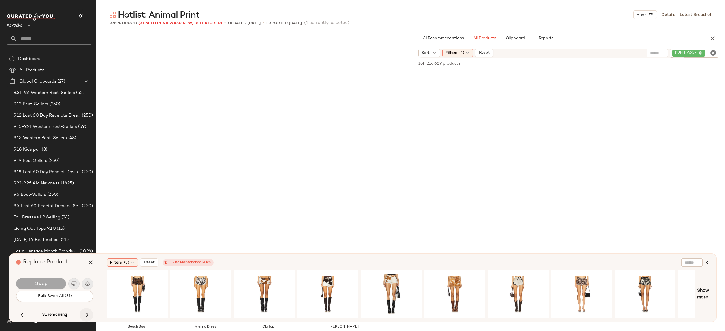
scroll to position [2624, 0]
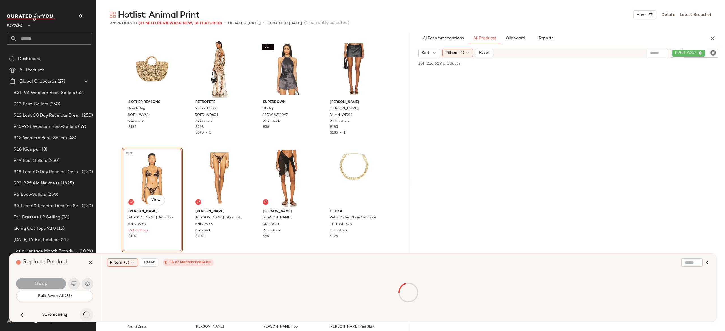
click at [88, 312] on div "31 remaining" at bounding box center [54, 315] width 77 height 14
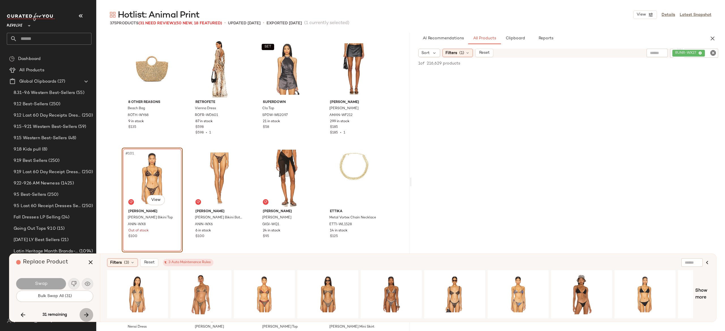
click at [86, 314] on icon "button" at bounding box center [86, 315] width 7 height 7
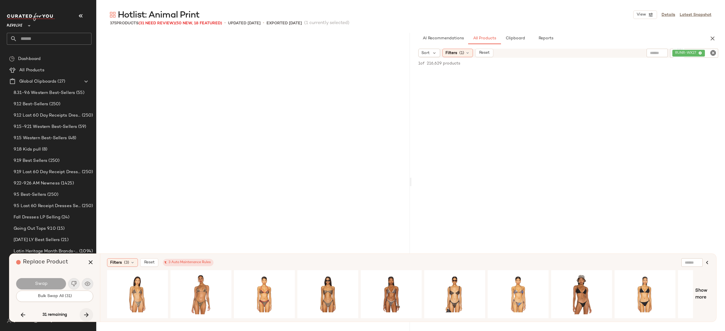
scroll to position [2952, 0]
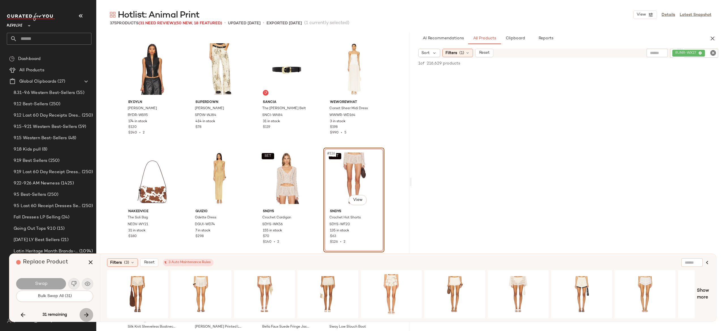
click at [88, 314] on icon "button" at bounding box center [86, 315] width 7 height 7
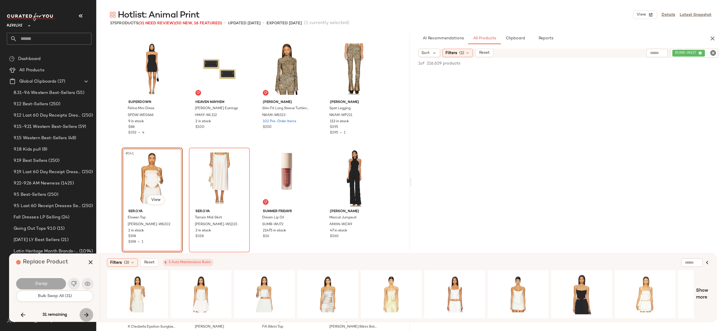
click at [85, 312] on icon "button" at bounding box center [86, 315] width 7 height 7
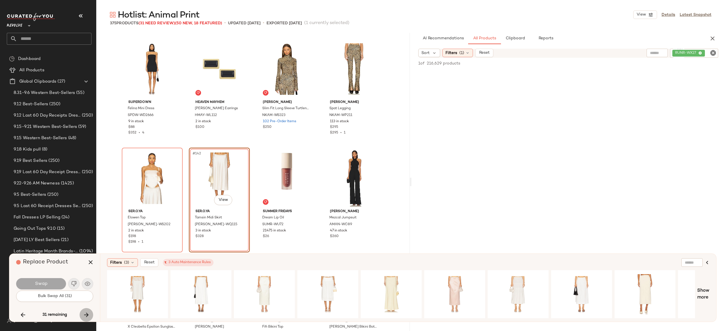
click at [87, 312] on icon "button" at bounding box center [86, 315] width 7 height 7
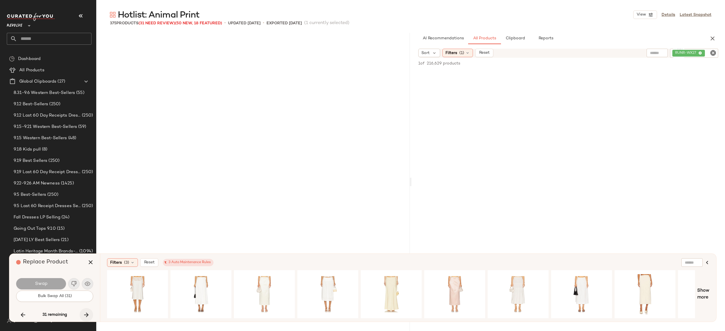
scroll to position [6560, 0]
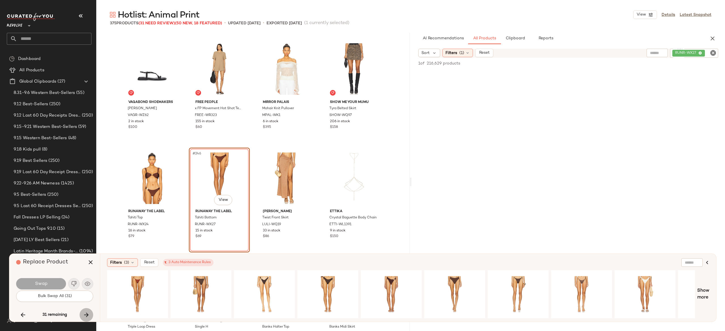
click at [87, 312] on icon "button" at bounding box center [86, 315] width 7 height 7
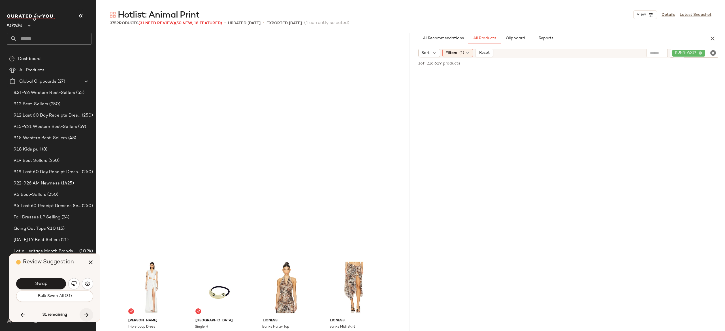
scroll to position [6779, 0]
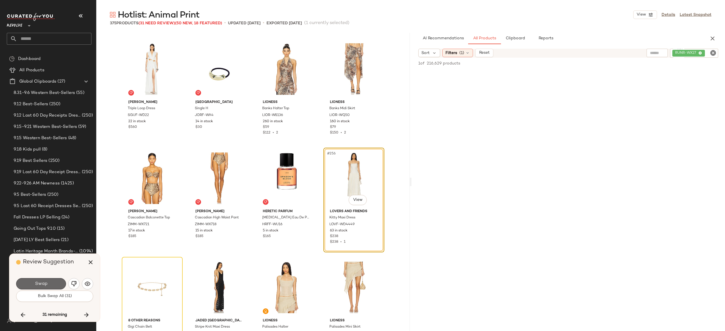
click at [58, 283] on button "Swap" at bounding box center [41, 283] width 50 height 11
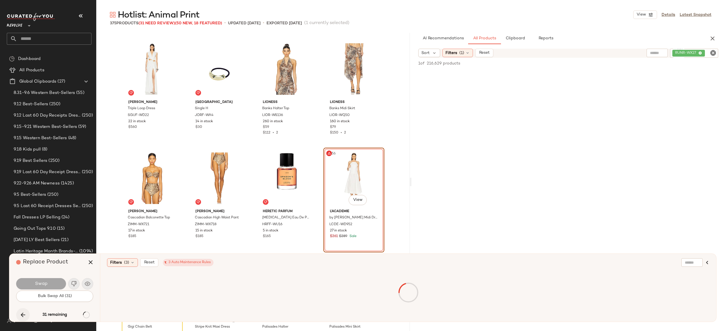
click at [23, 314] on icon "button" at bounding box center [23, 315] width 7 height 7
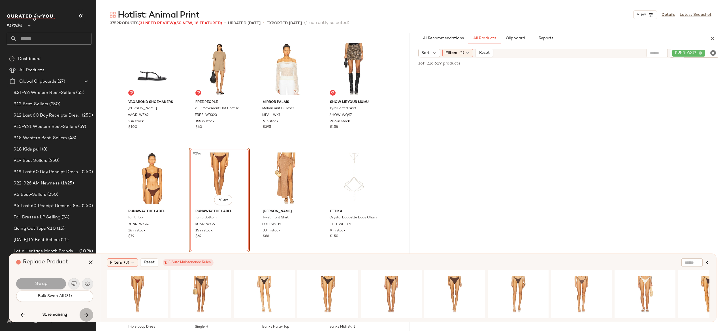
click at [86, 312] on icon "button" at bounding box center [86, 315] width 7 height 7
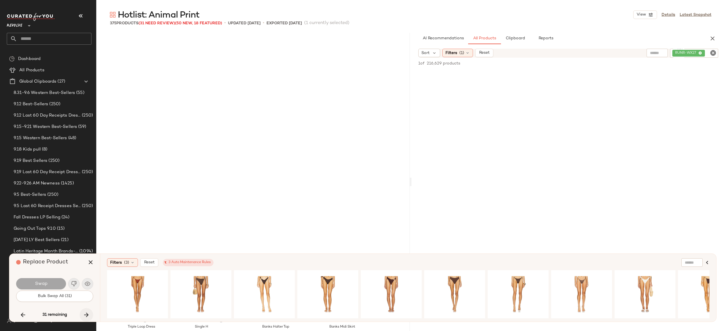
scroll to position [6779, 0]
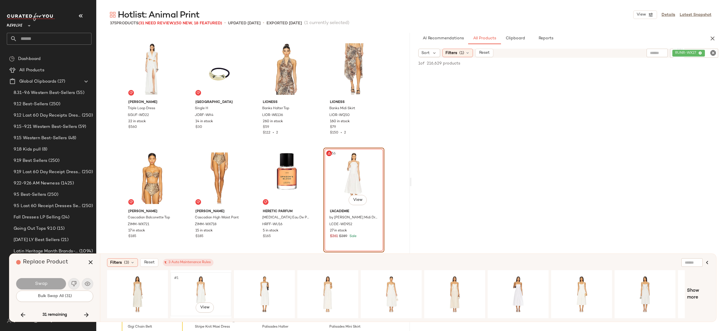
click at [194, 291] on div "#1 View" at bounding box center [200, 294] width 57 height 40
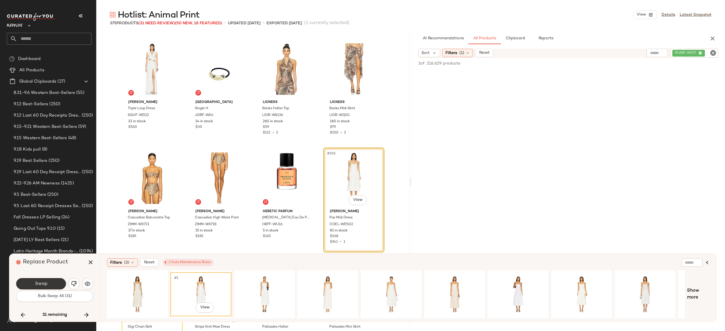
click at [59, 284] on button "Swap" at bounding box center [41, 283] width 50 height 11
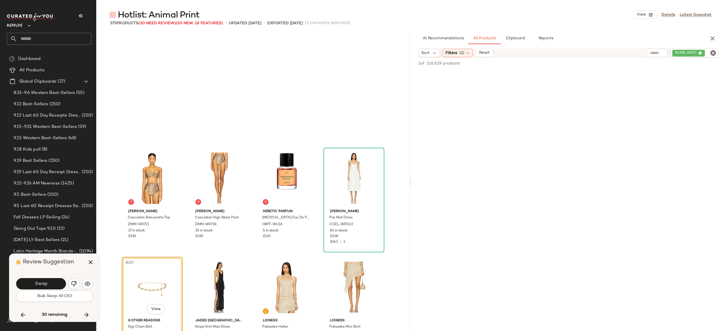
scroll to position [6888, 0]
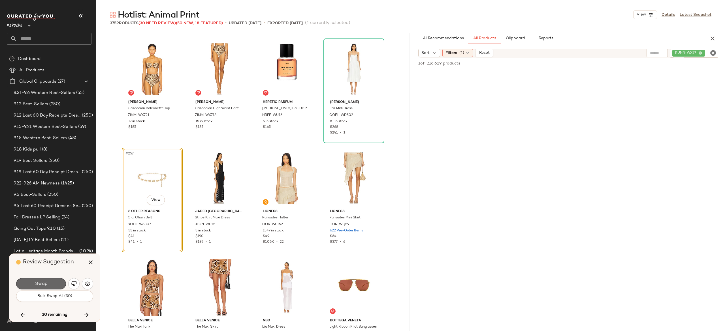
click at [58, 280] on button "Swap" at bounding box center [41, 283] width 50 height 11
click at [71, 284] on img "button" at bounding box center [74, 284] width 6 height 6
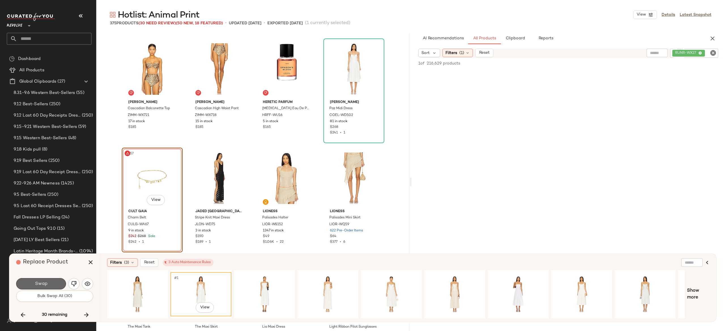
click at [56, 284] on button "Swap" at bounding box center [41, 283] width 50 height 11
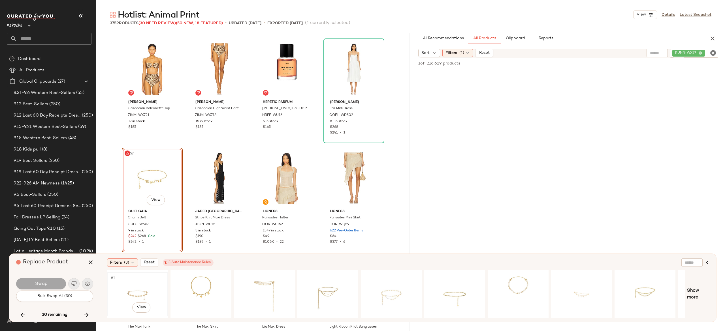
click at [133, 286] on div "#1 View" at bounding box center [137, 294] width 57 height 40
click at [59, 282] on button "Swap" at bounding box center [41, 283] width 50 height 11
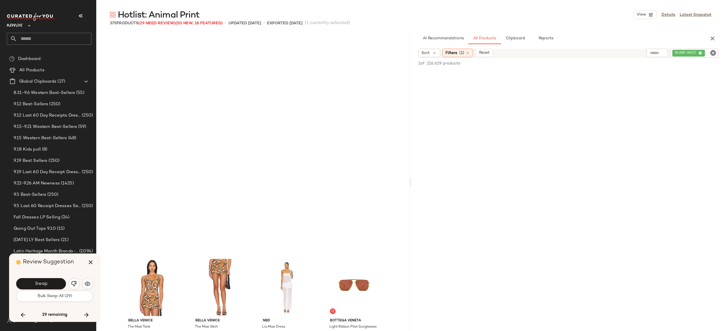
scroll to position [7107, 0]
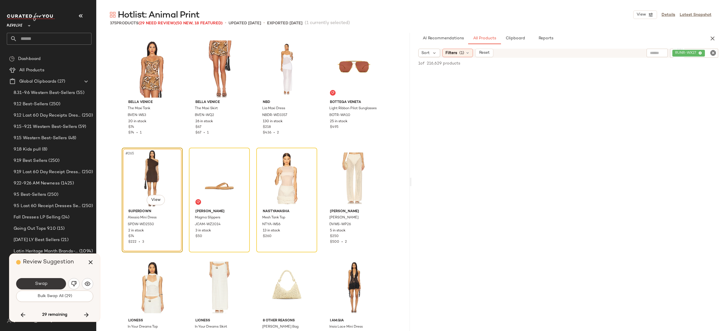
click at [58, 282] on button "Swap" at bounding box center [41, 283] width 50 height 11
click at [72, 283] on img "button" at bounding box center [74, 284] width 6 height 6
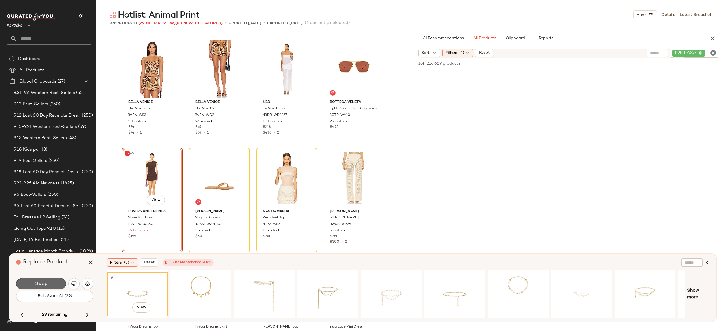
click at [48, 285] on button "Swap" at bounding box center [41, 283] width 50 height 11
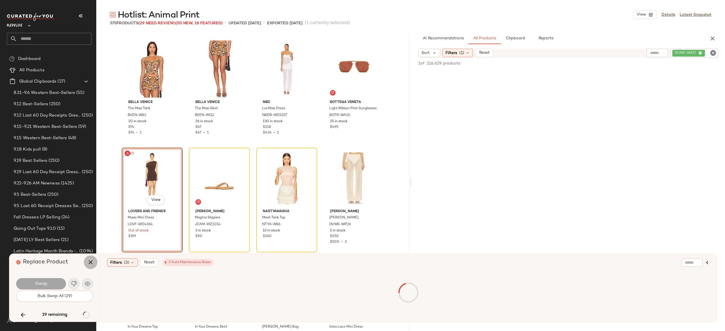
click at [90, 264] on icon "button" at bounding box center [90, 262] width 7 height 7
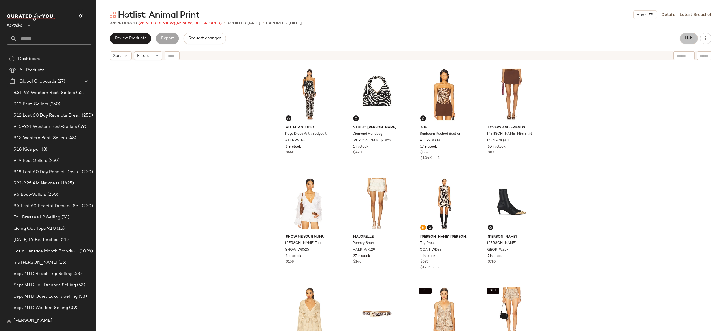
click at [691, 34] on button "Hub" at bounding box center [689, 38] width 18 height 11
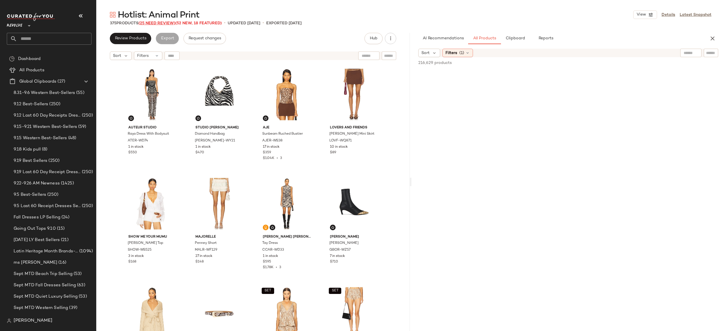
click at [171, 23] on span "(25 Need Review)" at bounding box center [157, 23] width 37 height 4
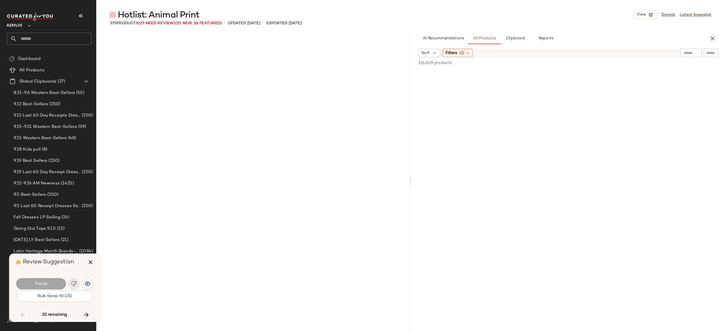
scroll to position [2624, 0]
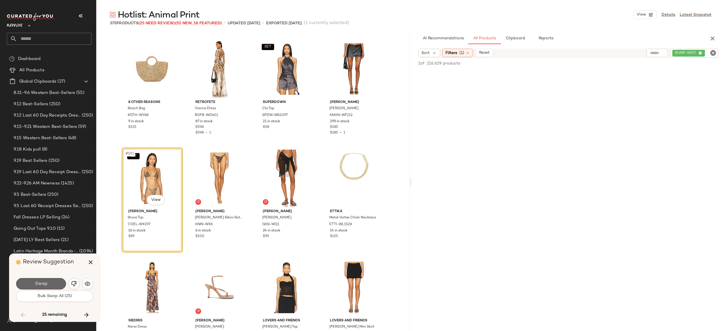
click at [51, 283] on button "Swap" at bounding box center [41, 283] width 50 height 11
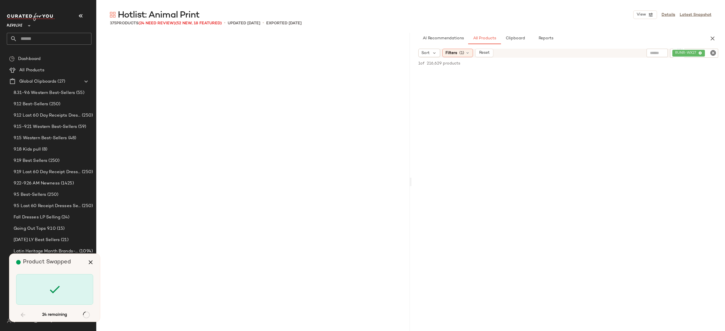
scroll to position [4920, 0]
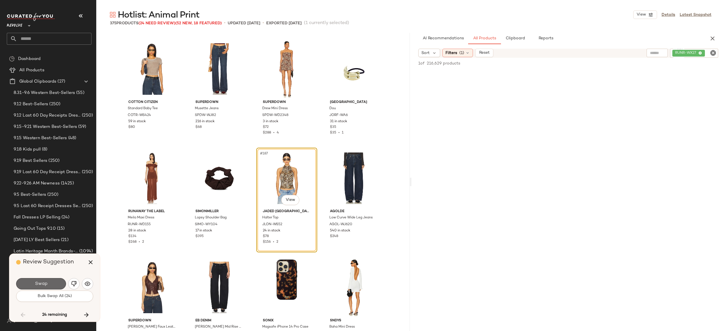
click at [59, 279] on button "Swap" at bounding box center [41, 283] width 50 height 11
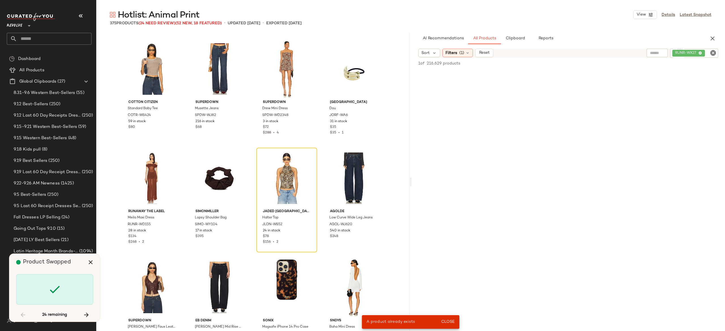
scroll to position [3280, 0]
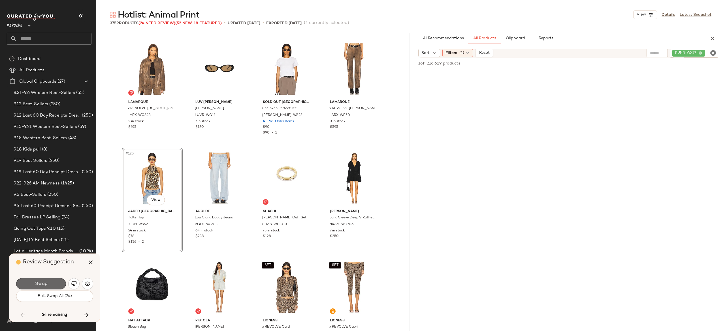
click at [61, 281] on button "Swap" at bounding box center [41, 283] width 50 height 11
